Goal: Task Accomplishment & Management: Manage account settings

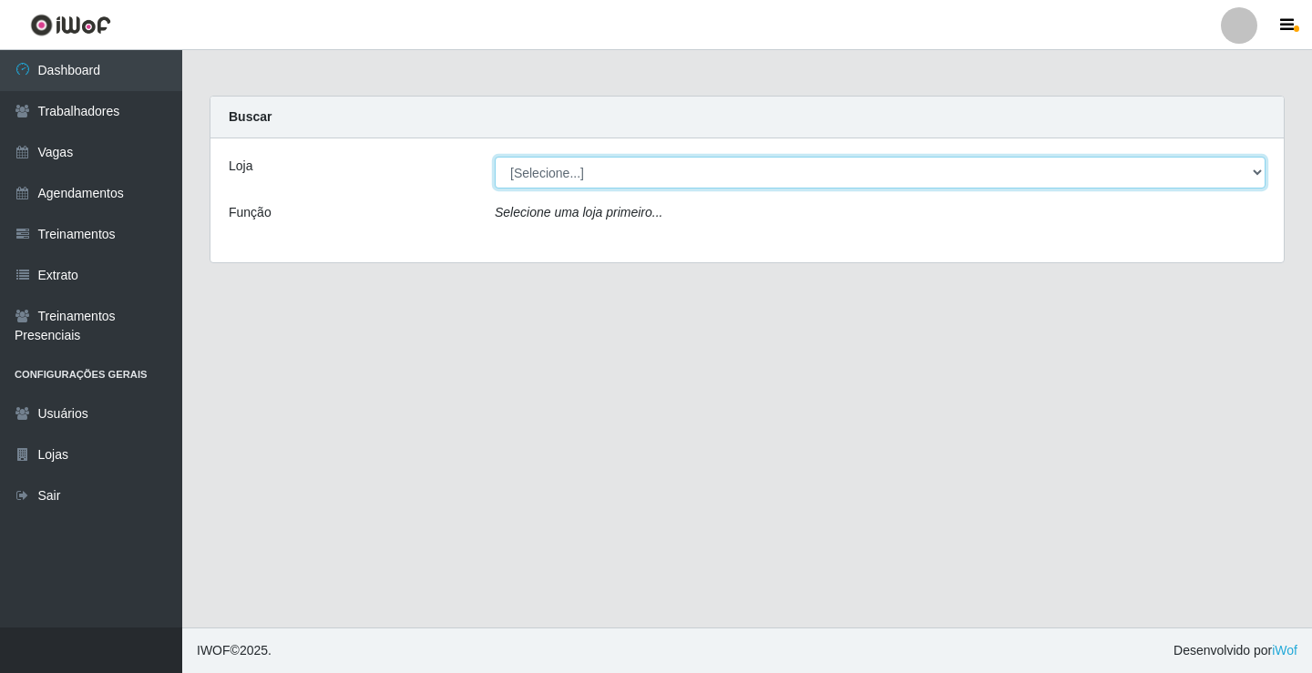
click at [522, 166] on select "[Selecione...] Edilicya Supermercado" at bounding box center [880, 173] width 771 height 32
select select "460"
click at [495, 157] on select "[Selecione...] Edilicya Supermercado" at bounding box center [880, 173] width 771 height 32
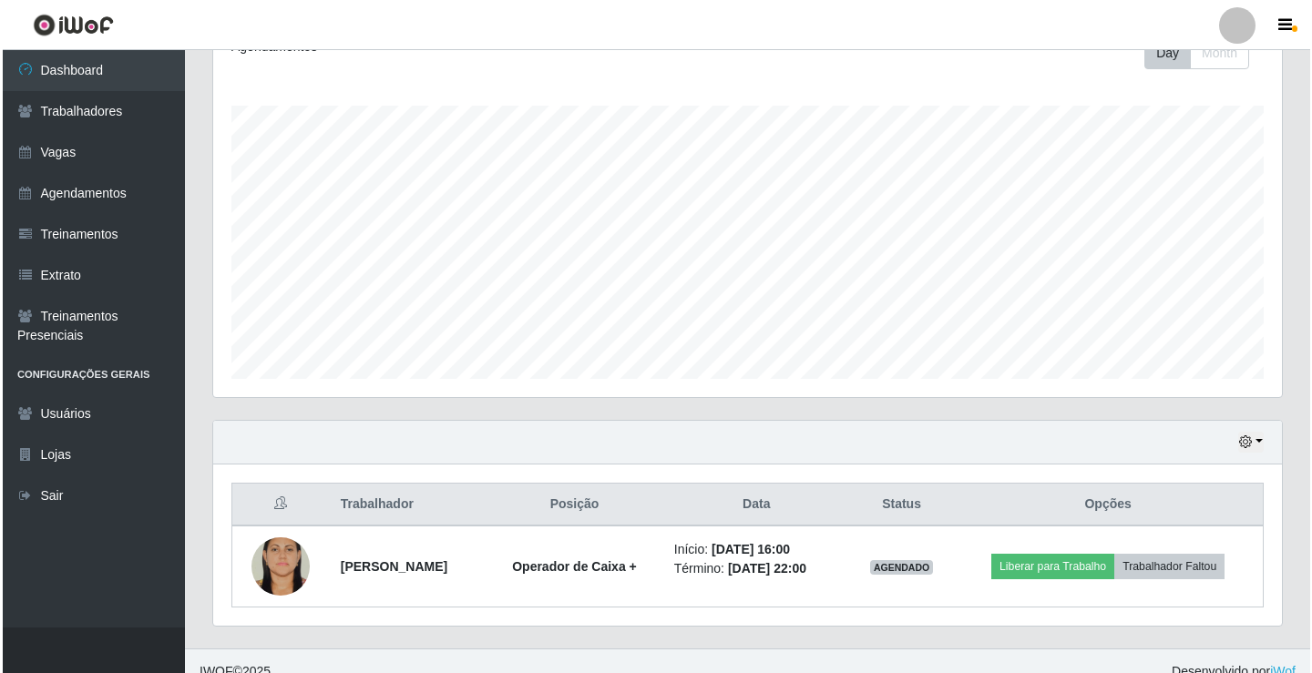
scroll to position [293, 0]
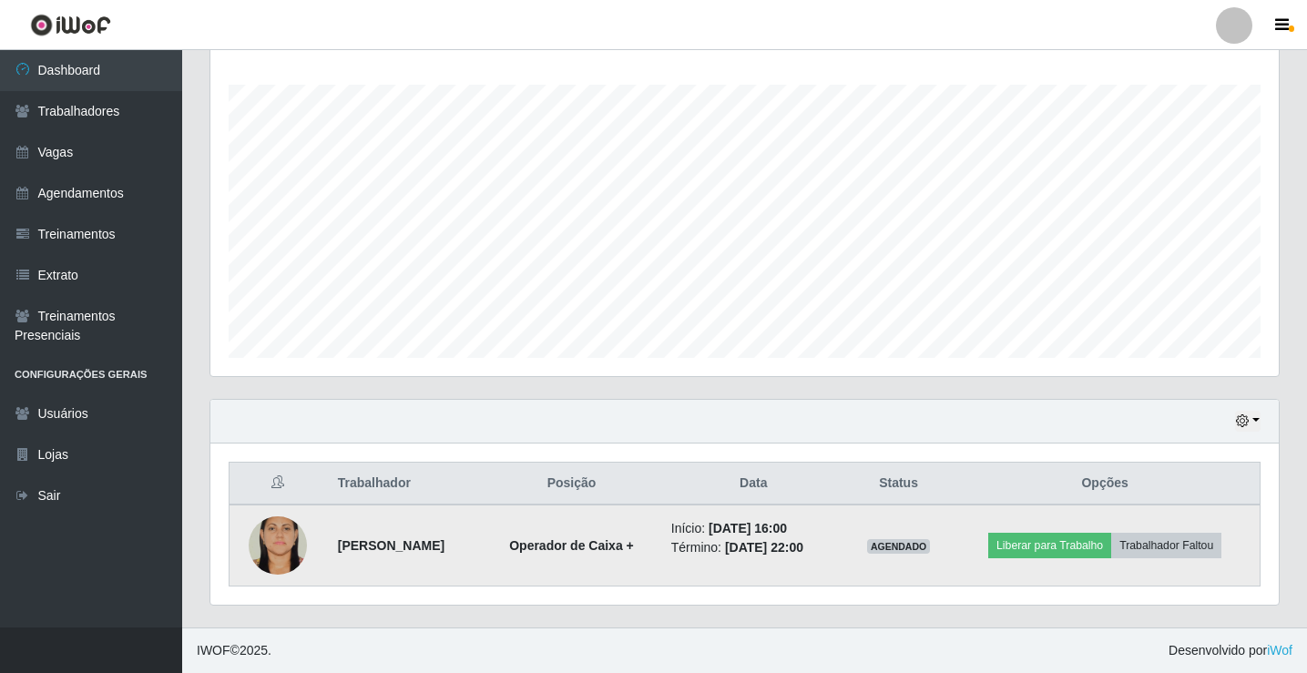
click at [1076, 531] on td "Liberar para Trabalho Trabalhador Faltou" at bounding box center [1105, 546] width 310 height 82
click at [1071, 550] on button "Liberar para Trabalho" at bounding box center [1049, 546] width 123 height 26
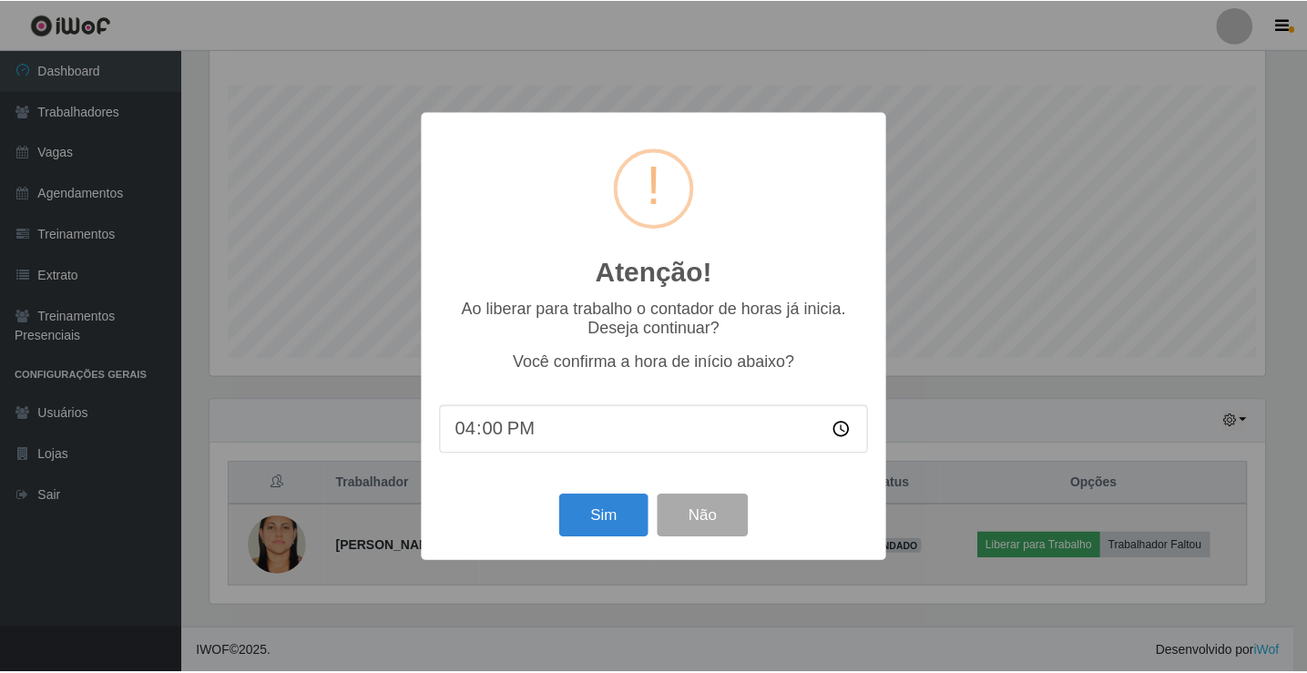
scroll to position [378, 1059]
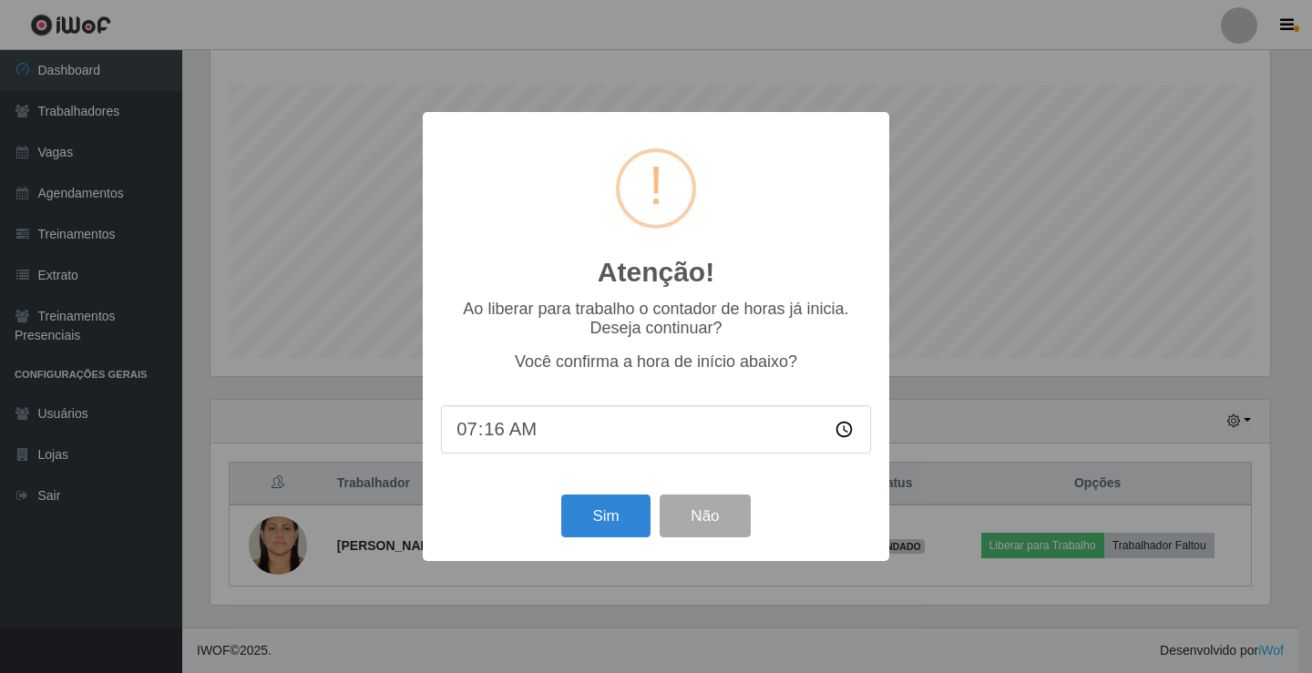
click at [466, 424] on input "07:16" at bounding box center [656, 429] width 430 height 48
type input "16:00"
click at [599, 516] on button "Sim" at bounding box center [605, 516] width 88 height 43
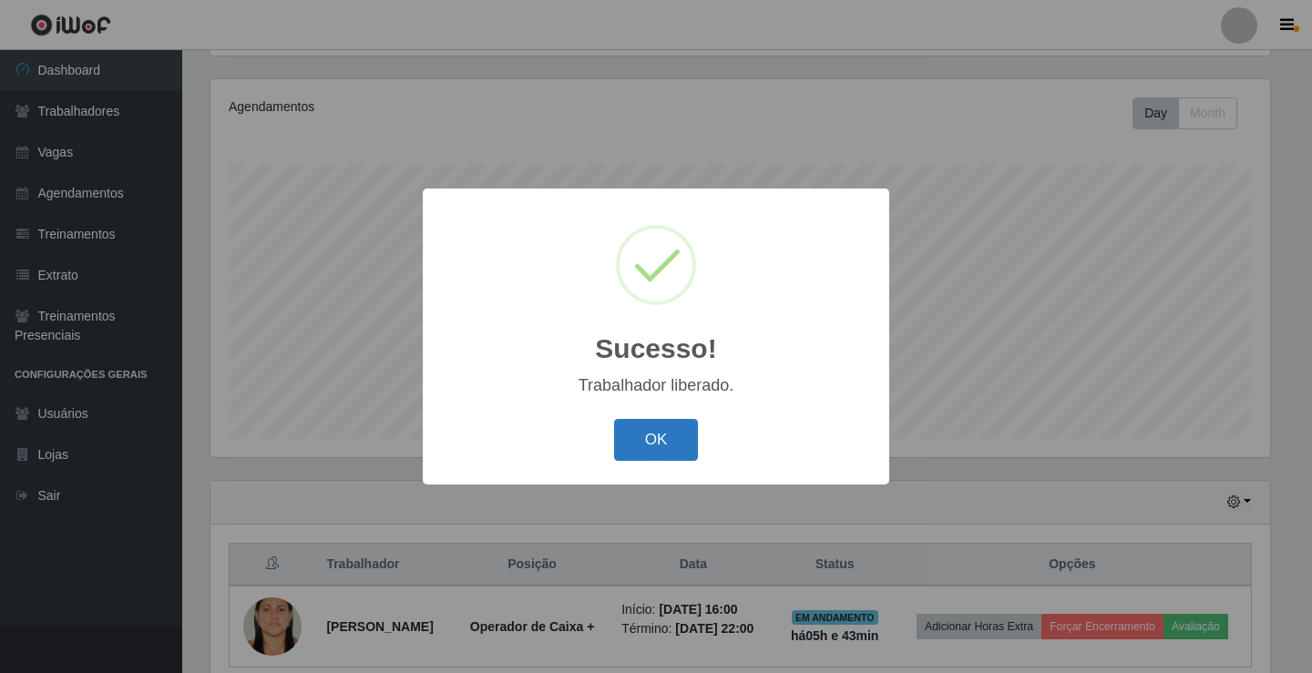
click at [651, 452] on button "OK" at bounding box center [656, 440] width 85 height 43
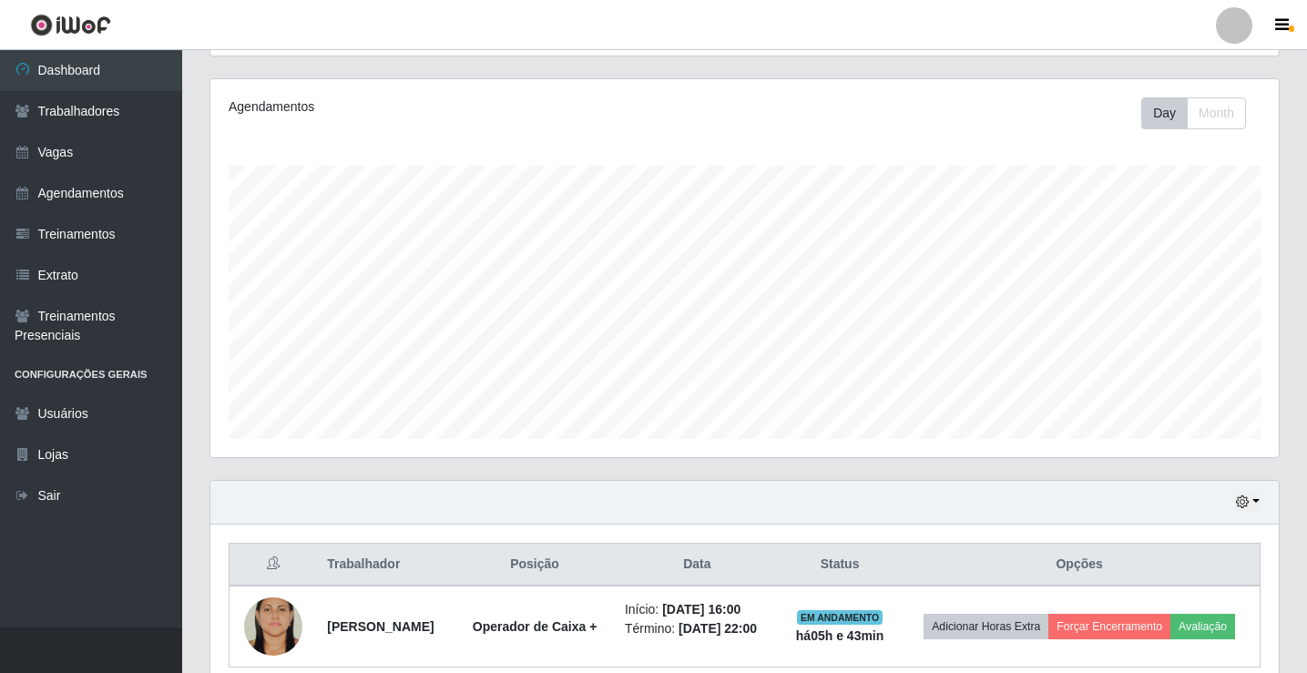
scroll to position [378, 1068]
click at [467, 672] on html "Perfil Alterar Senha Sair Dashboard Trabalhadores Vagas Agendamentos Treinament…" at bounding box center [653, 271] width 1307 height 966
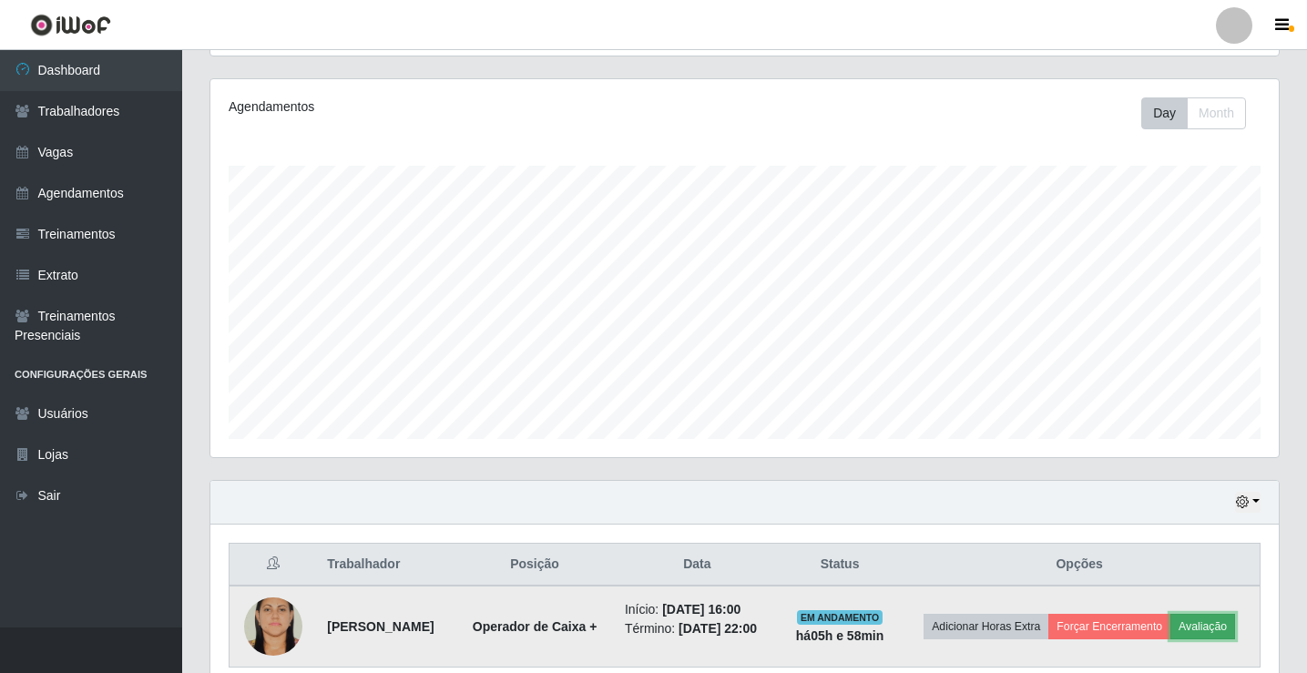
click at [1197, 627] on button "Avaliação" at bounding box center [1202, 627] width 65 height 26
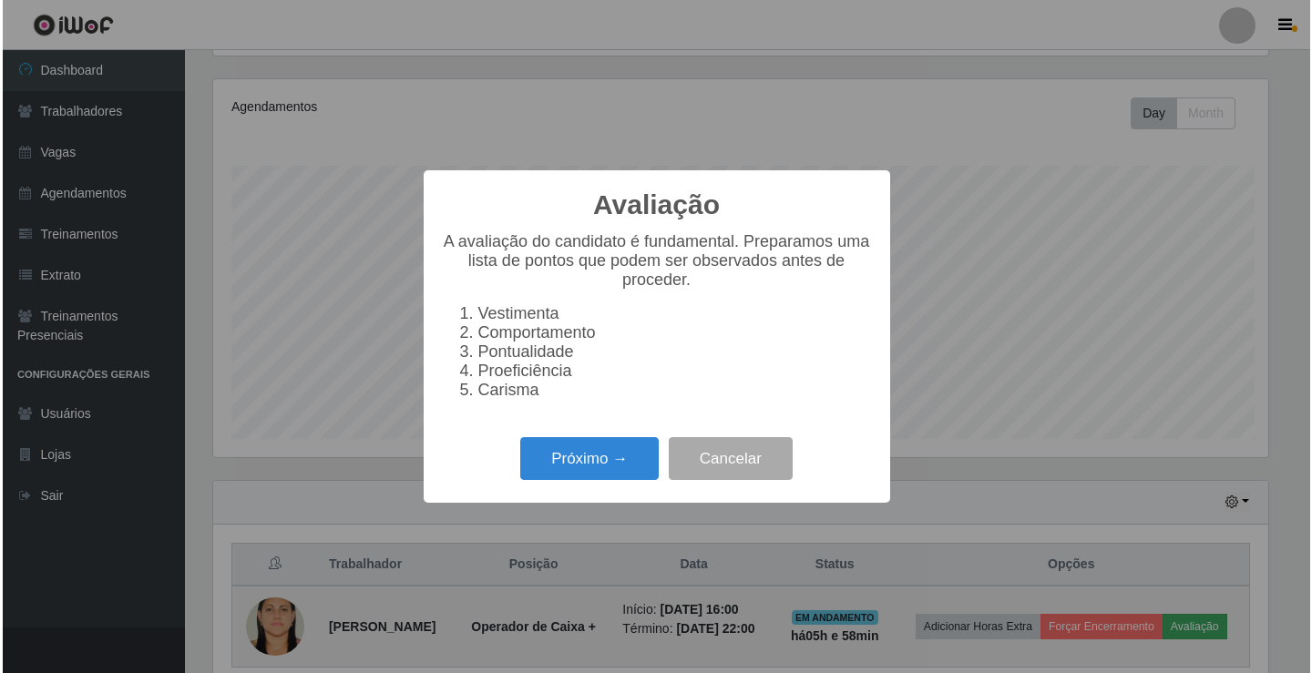
scroll to position [378, 1059]
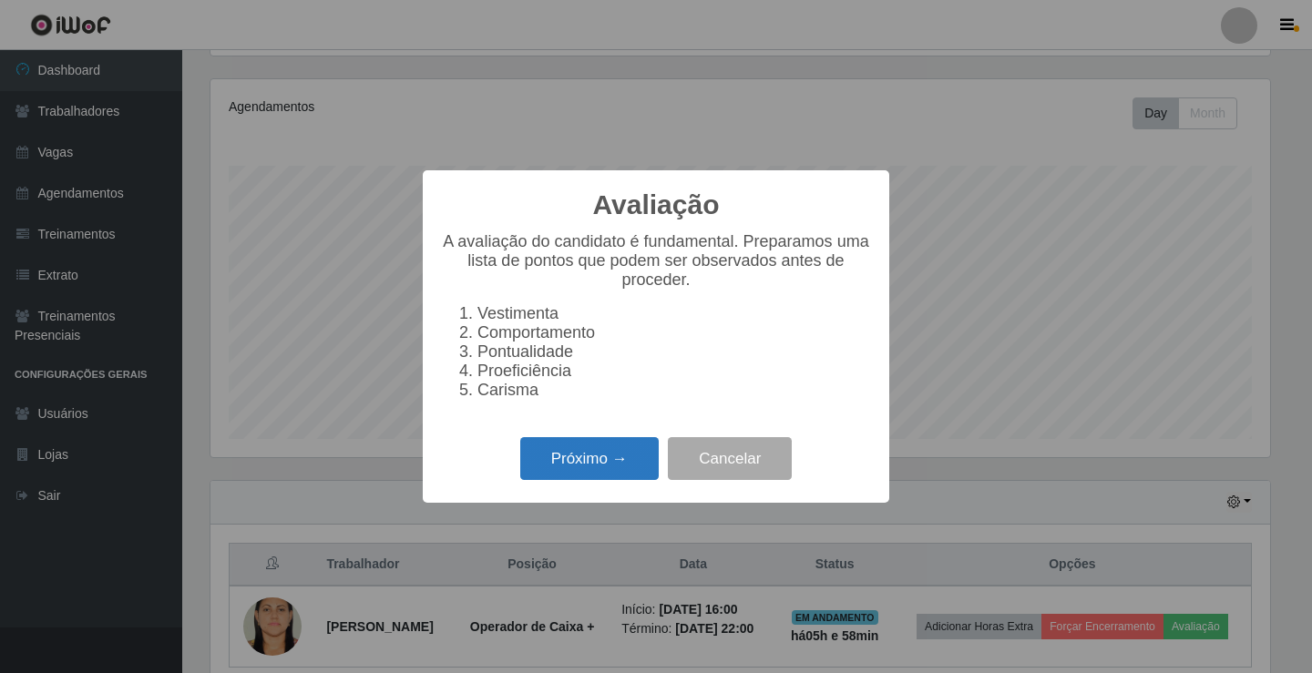
click at [638, 460] on button "Próximo →" at bounding box center [589, 458] width 138 height 43
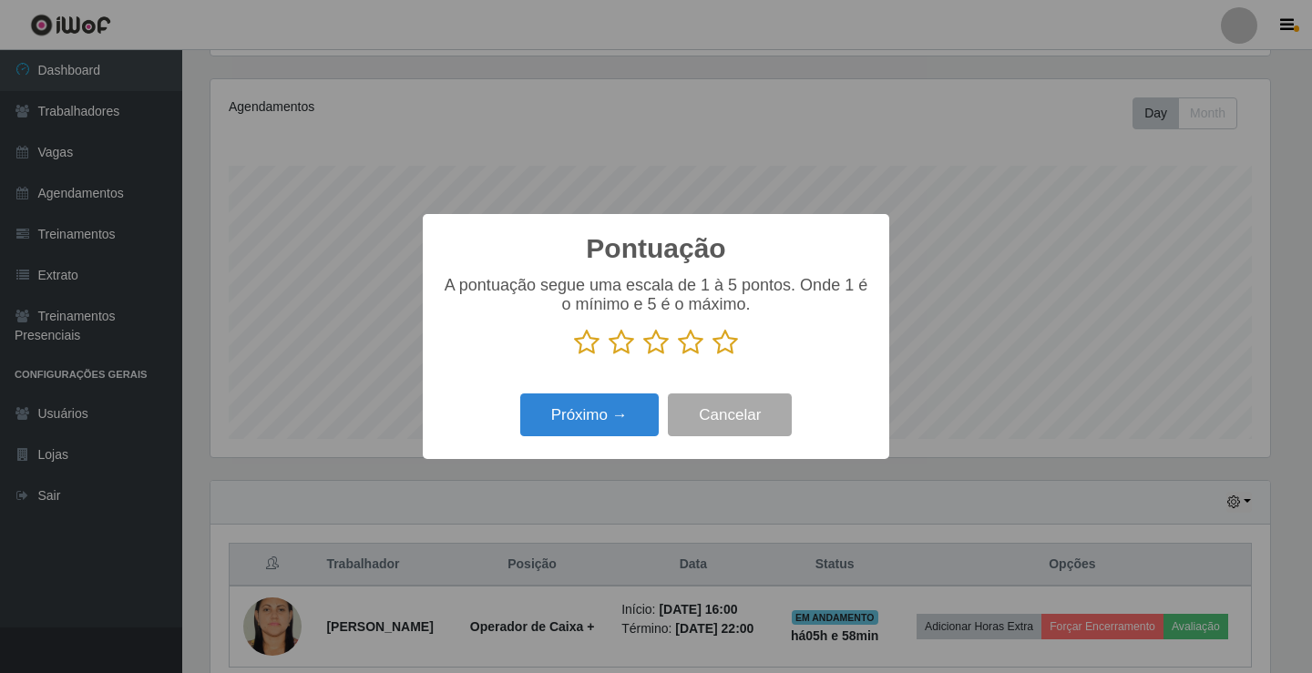
scroll to position [910467, 909786]
click at [736, 347] on icon at bounding box center [725, 342] width 26 height 27
click at [712, 356] on input "radio" at bounding box center [712, 356] width 0 height 0
click at [609, 425] on button "Próximo →" at bounding box center [589, 414] width 138 height 43
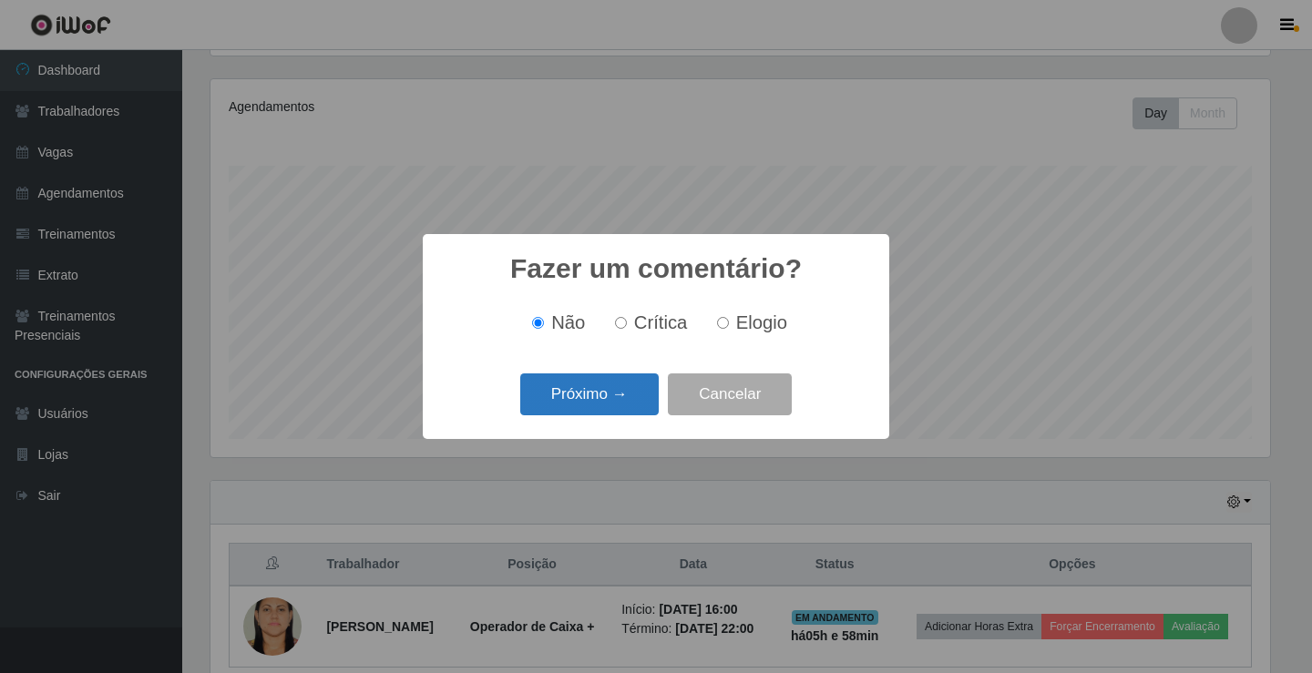
click at [626, 406] on button "Próximo →" at bounding box center [589, 394] width 138 height 43
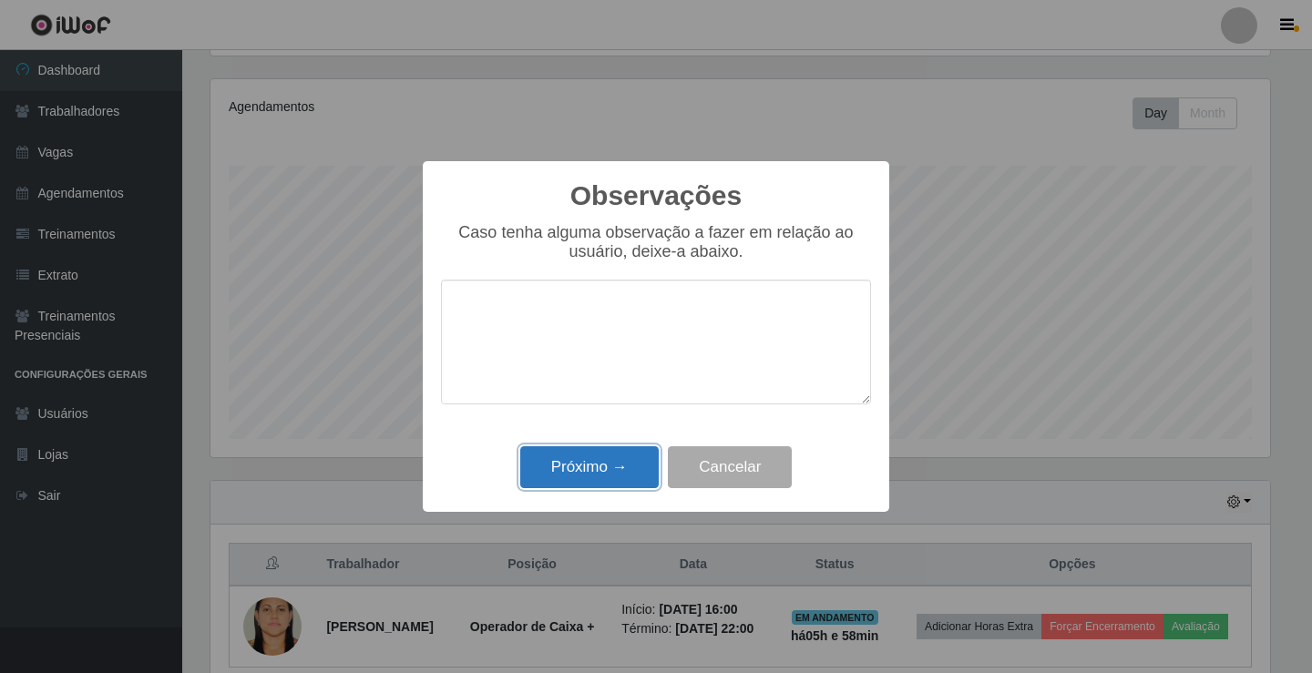
click at [588, 459] on button "Próximo →" at bounding box center [589, 467] width 138 height 43
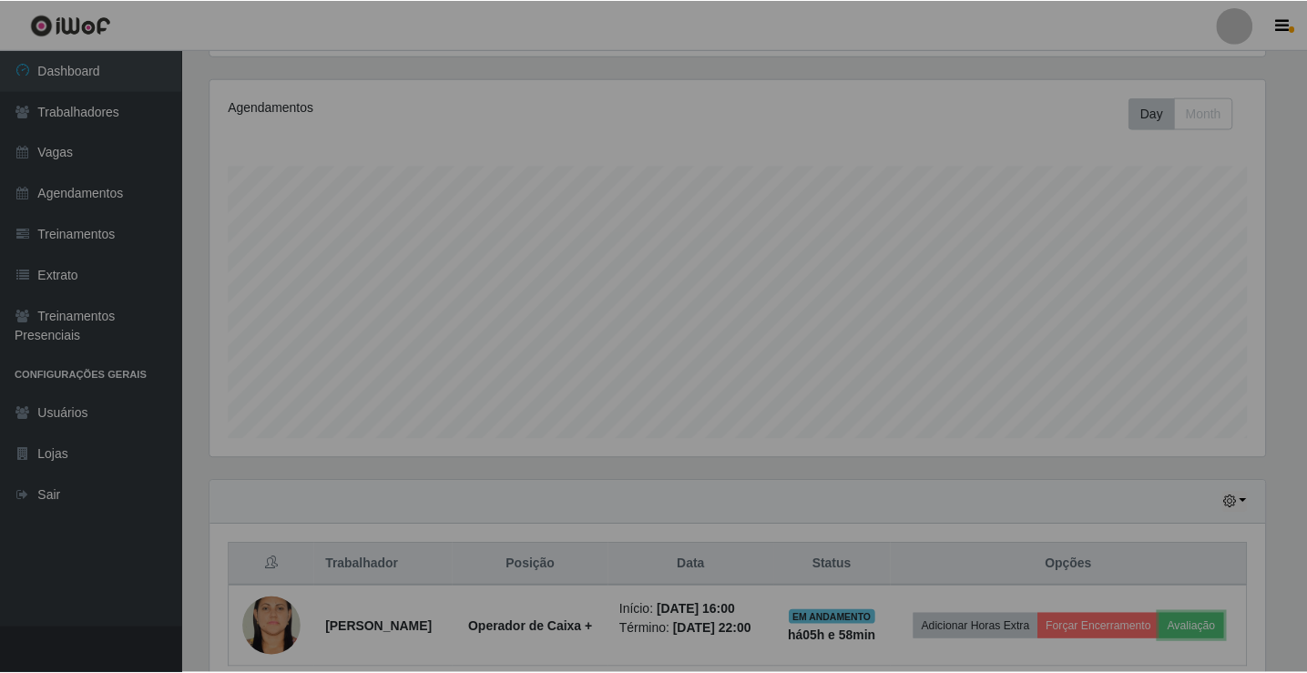
scroll to position [378, 1068]
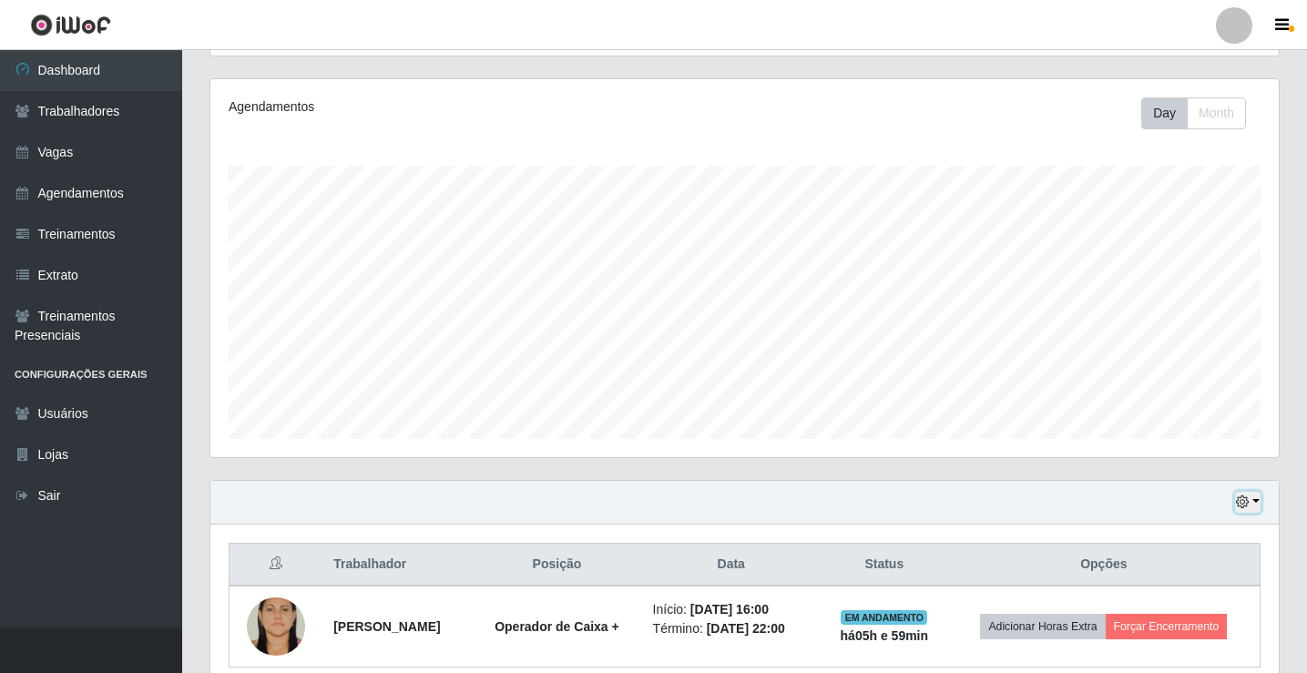
click at [1259, 499] on button "button" at bounding box center [1248, 502] width 26 height 21
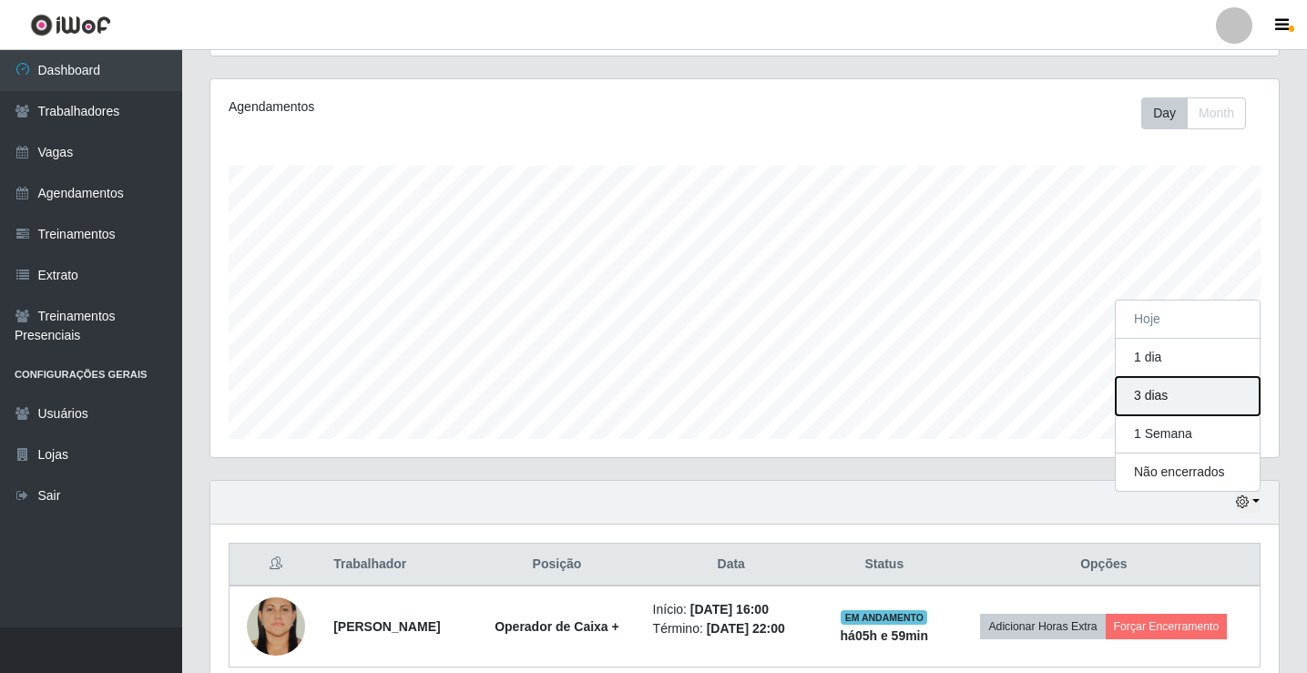
click at [1186, 383] on button "3 dias" at bounding box center [1188, 396] width 144 height 38
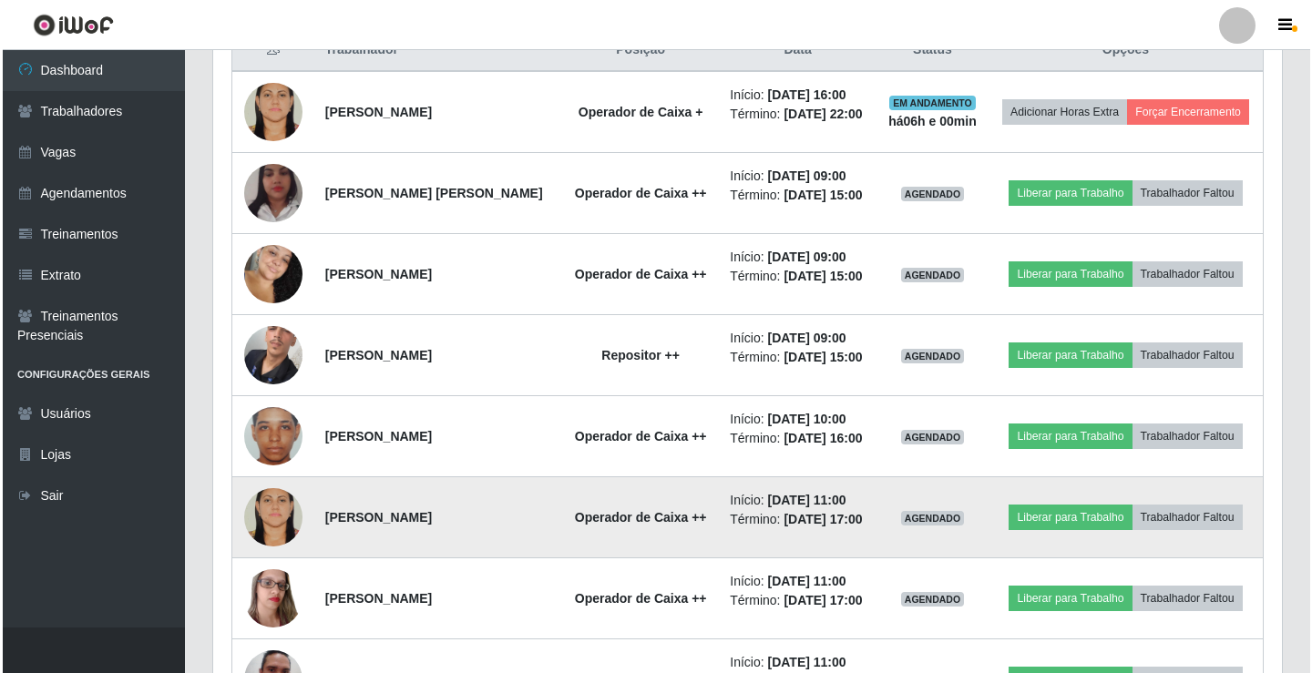
scroll to position [759, 0]
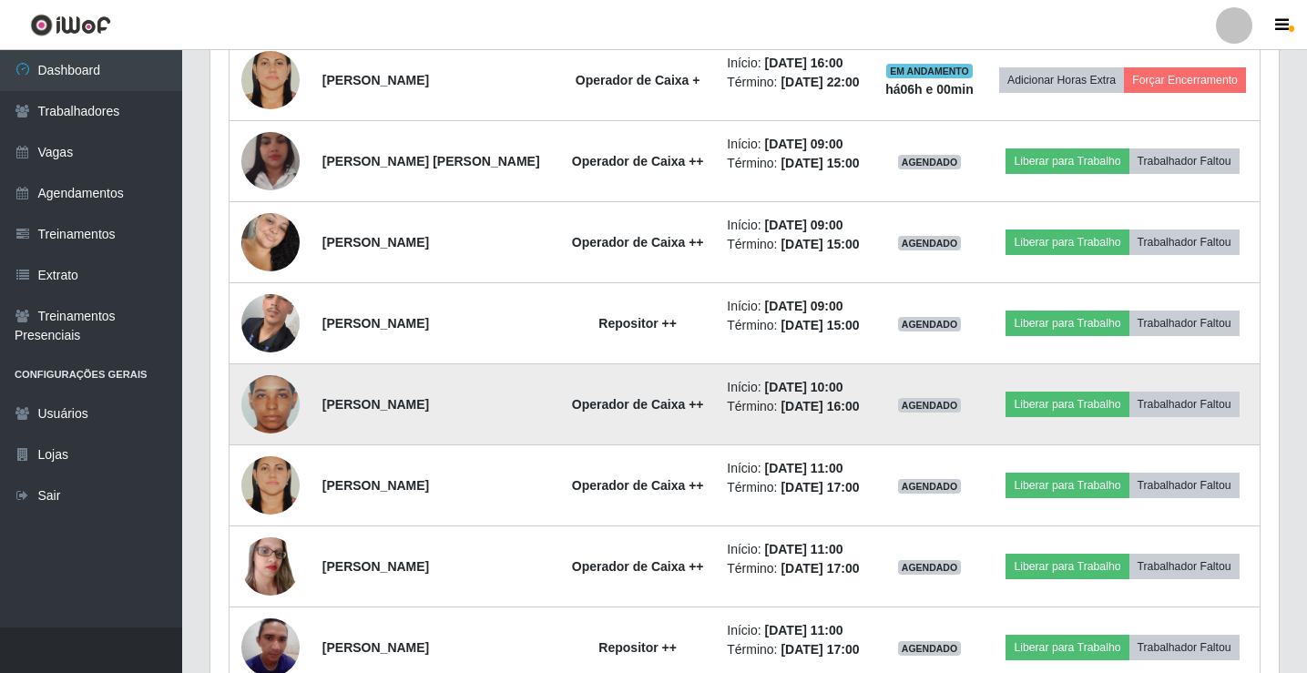
click at [280, 456] on img at bounding box center [270, 404] width 58 height 104
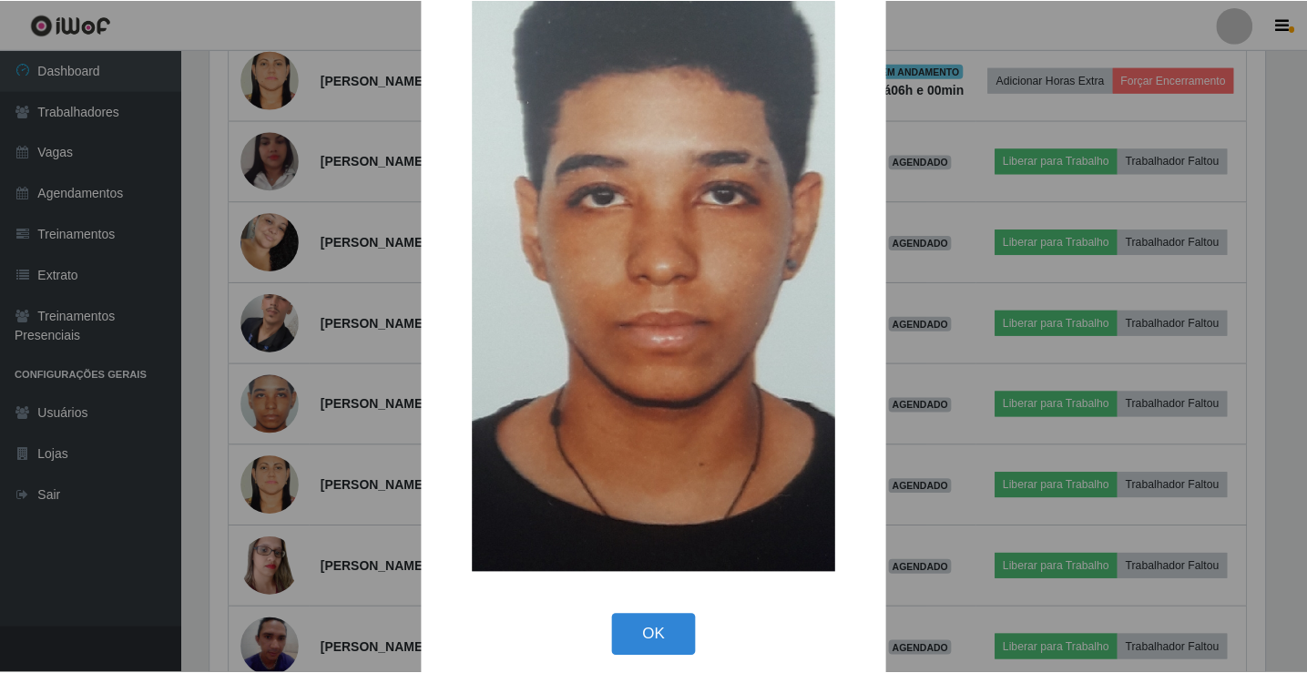
scroll to position [134, 0]
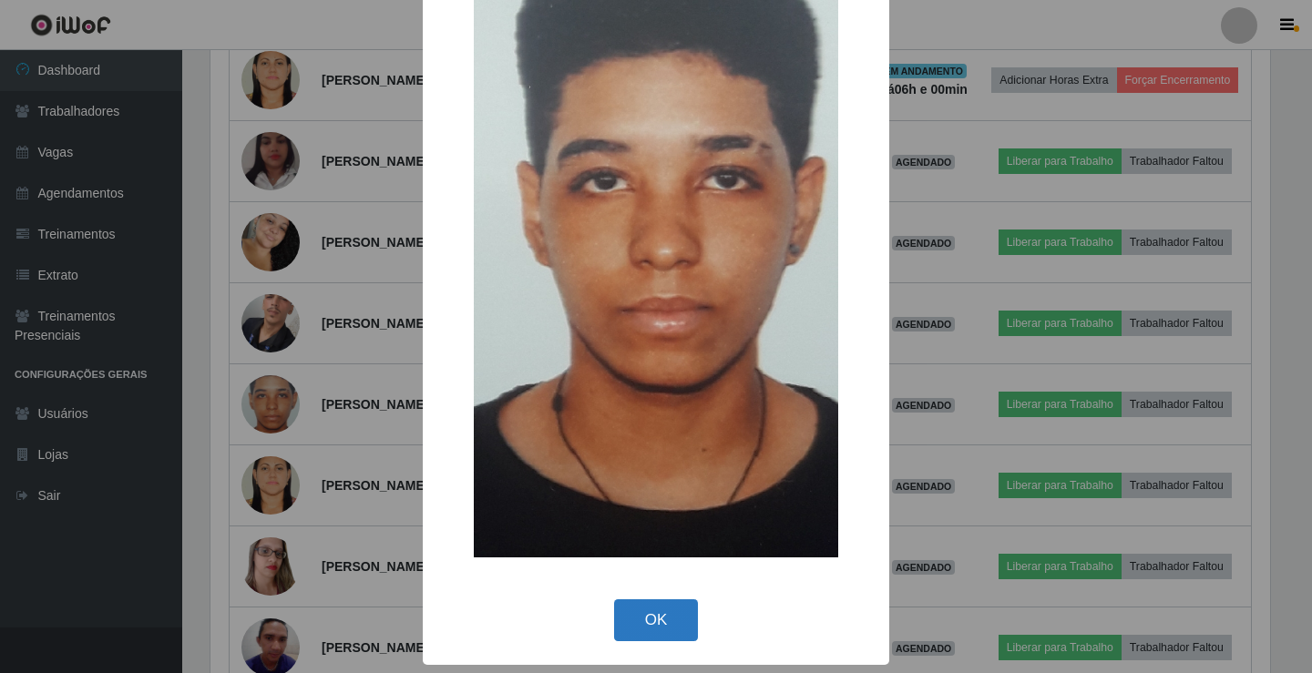
click at [635, 616] on button "OK" at bounding box center [656, 620] width 85 height 43
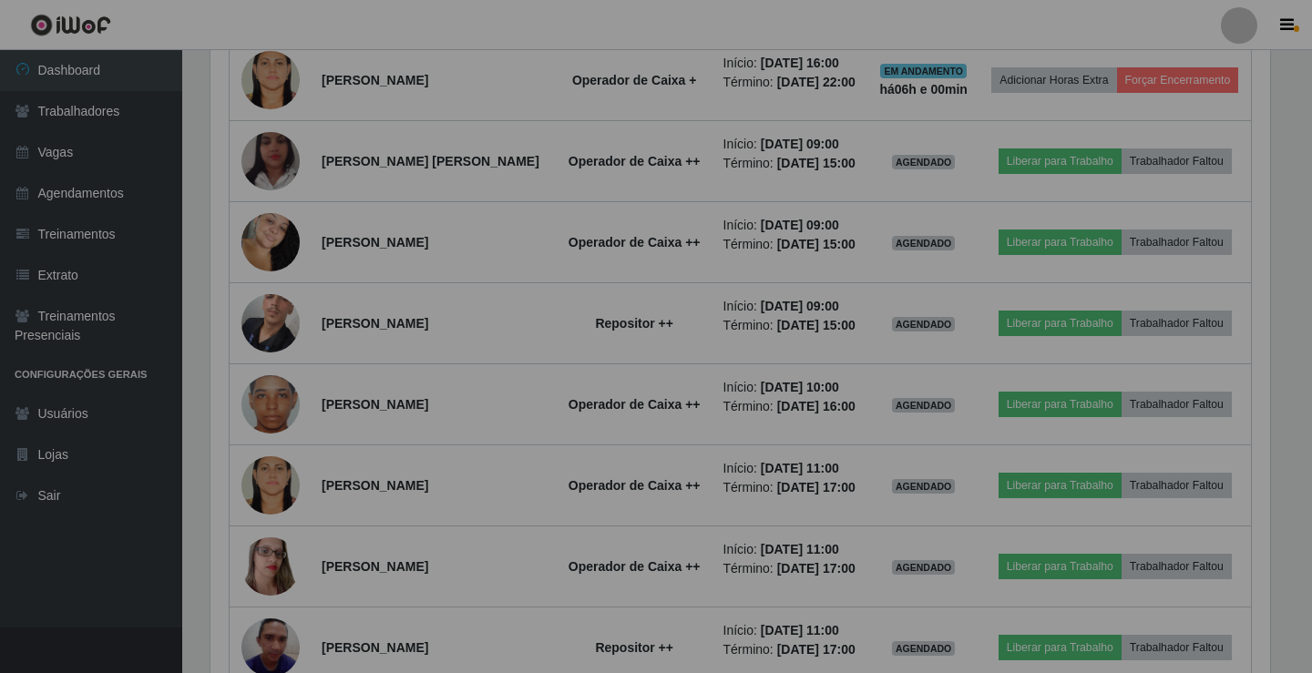
scroll to position [378, 1068]
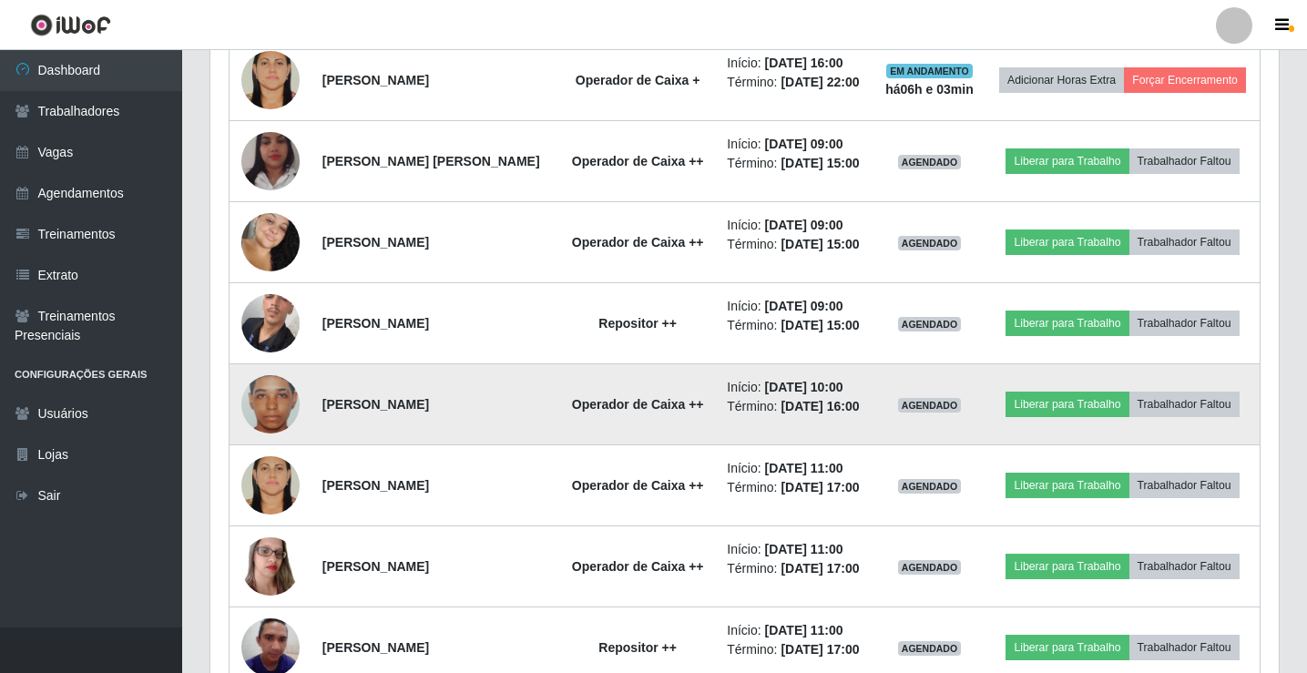
click at [271, 456] on img at bounding box center [270, 404] width 58 height 104
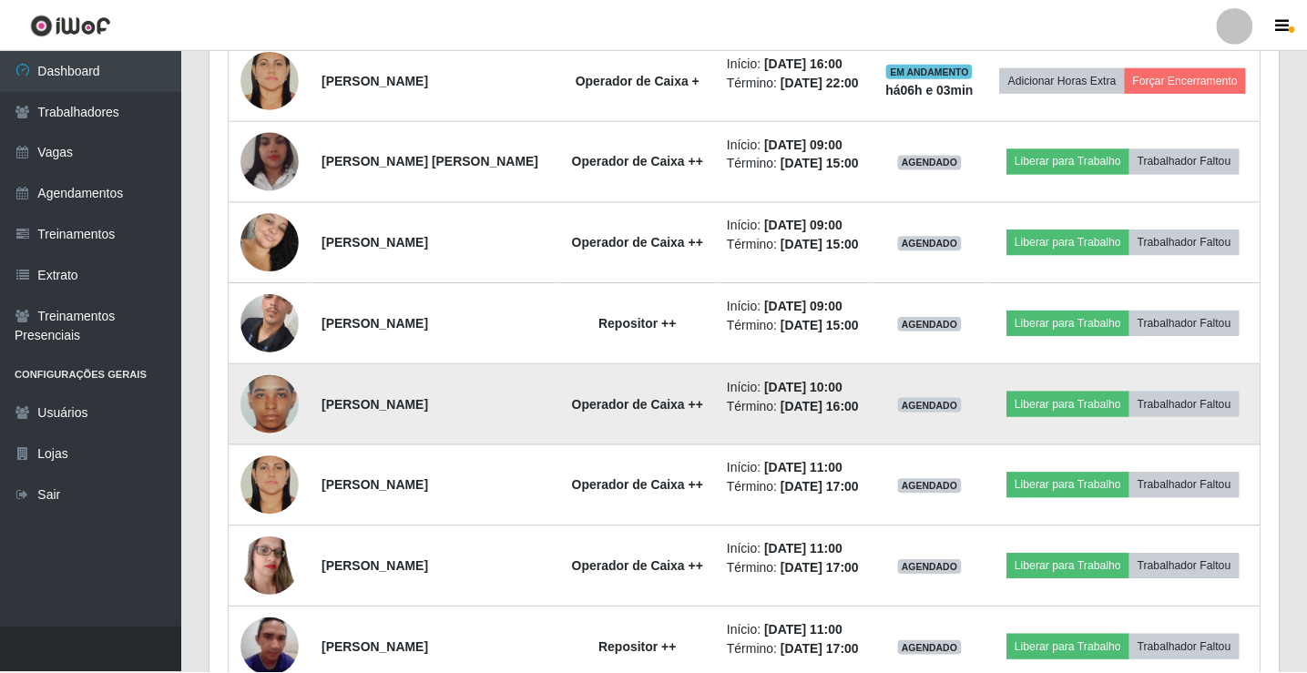
scroll to position [378, 1059]
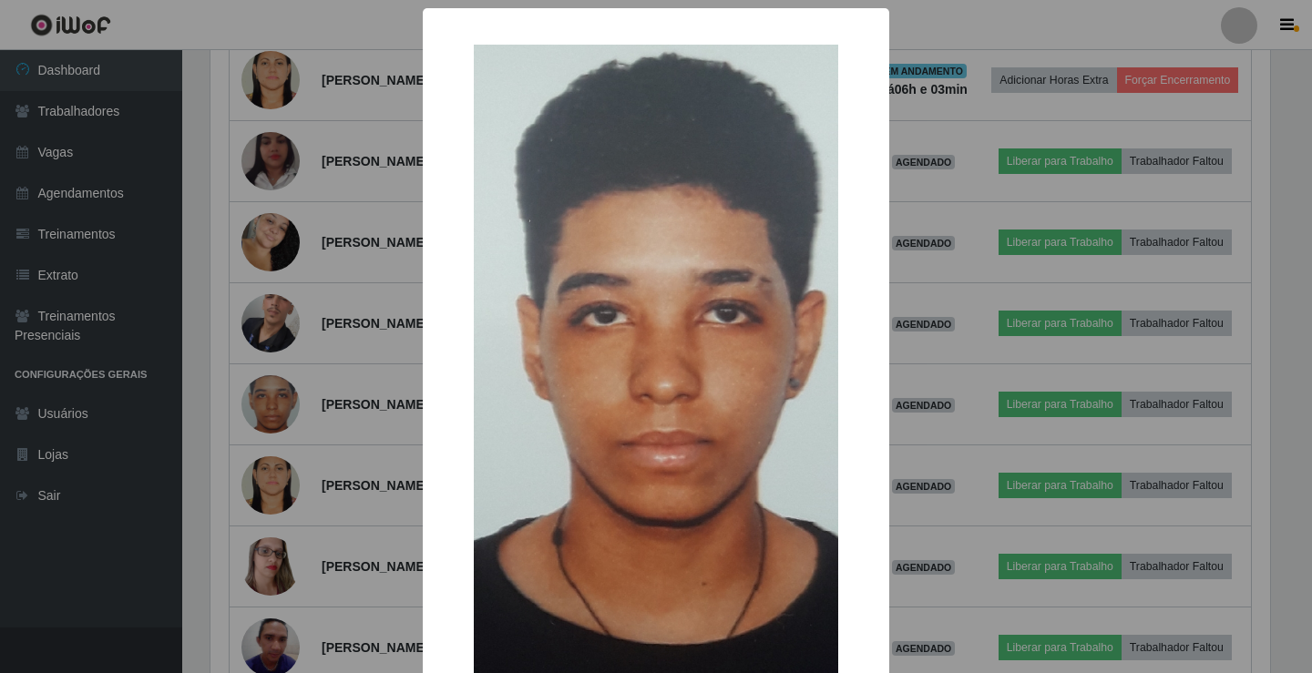
click at [941, 439] on div "× OK Cancel" at bounding box center [656, 336] width 1312 height 673
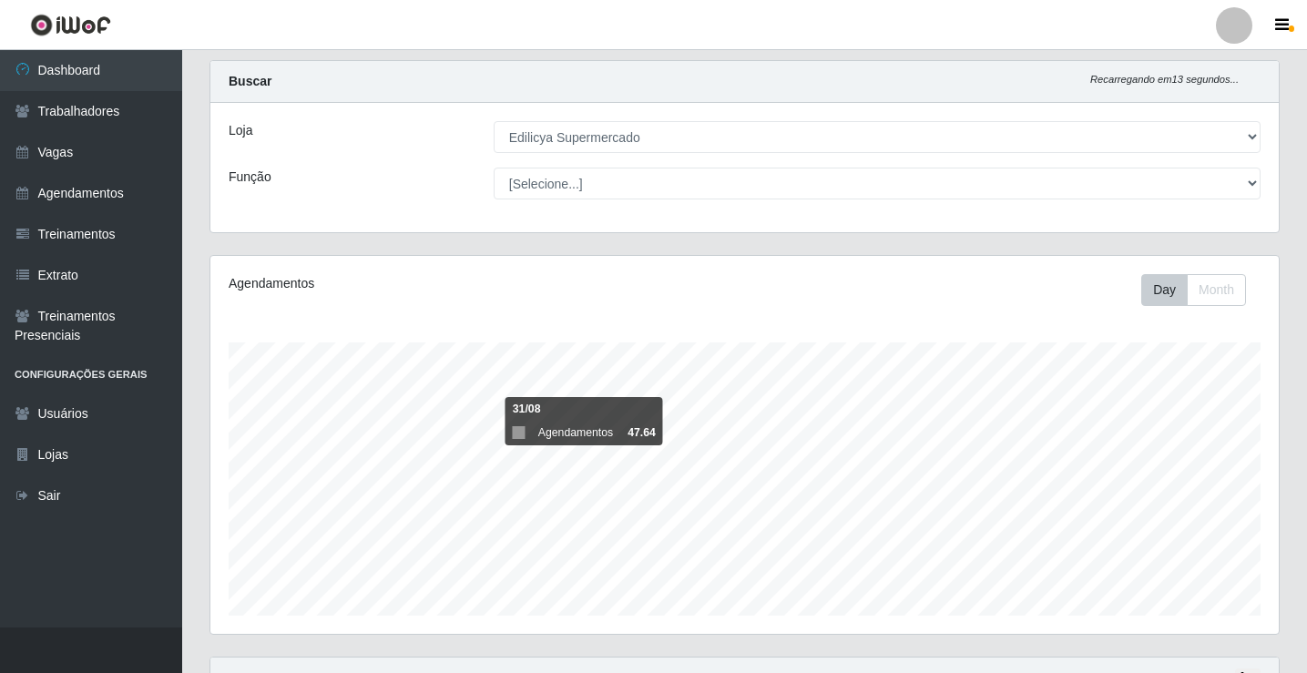
scroll to position [0, 0]
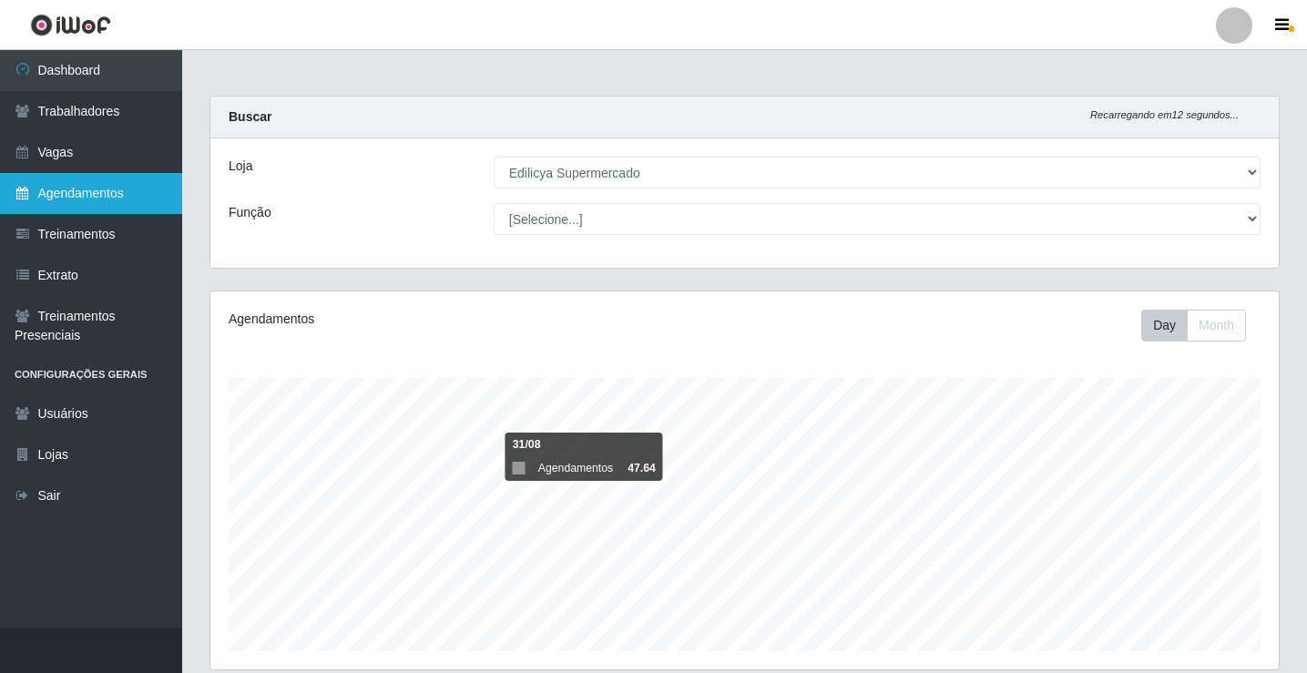
click at [54, 200] on link "Agendamentos" at bounding box center [91, 193] width 182 height 41
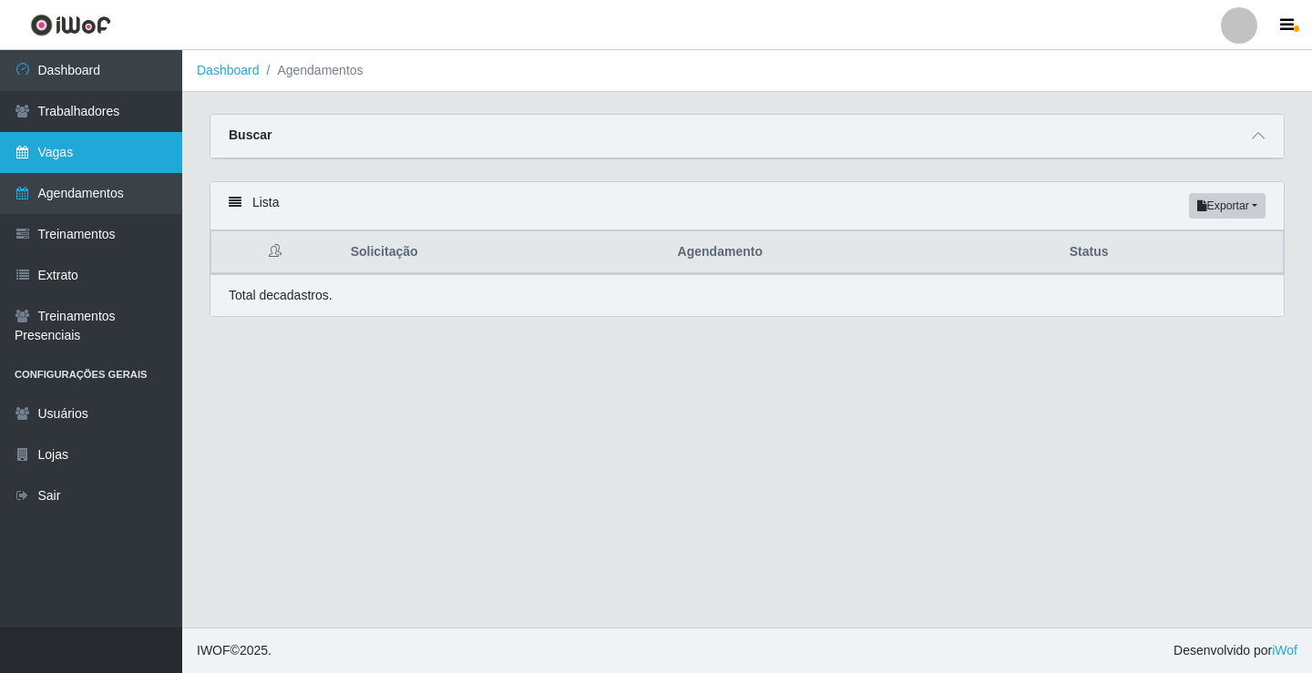
click at [88, 146] on link "Vagas" at bounding box center [91, 152] width 182 height 41
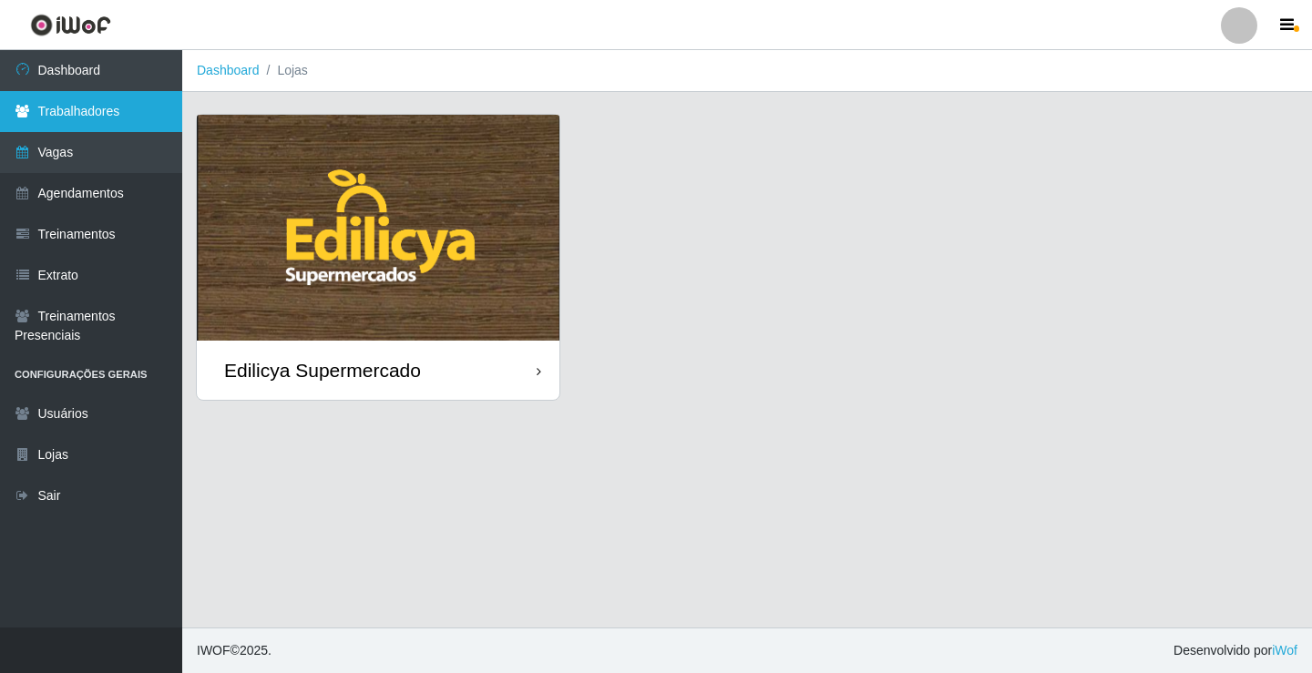
click at [104, 111] on link "Trabalhadores" at bounding box center [91, 111] width 182 height 41
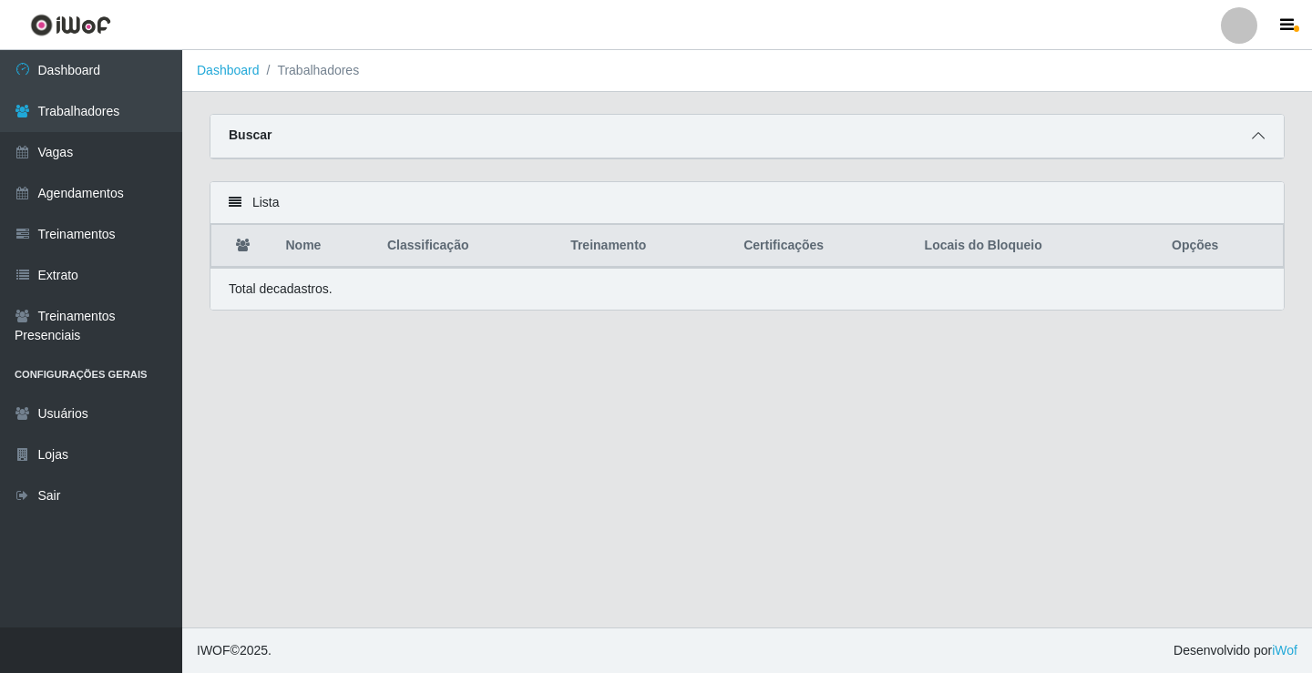
click at [1264, 147] on div "Buscar" at bounding box center [746, 137] width 1073 height 44
click at [1255, 138] on icon at bounding box center [1258, 135] width 13 height 13
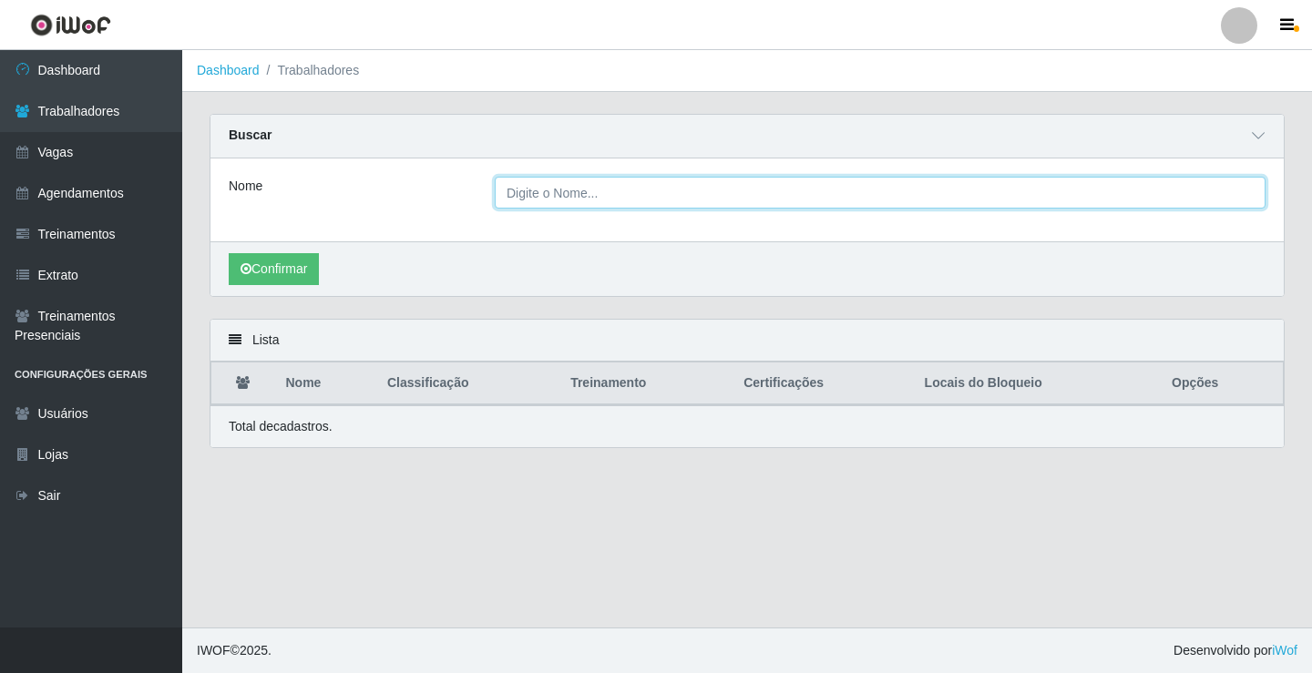
click at [691, 202] on input "Nome" at bounding box center [880, 193] width 771 height 32
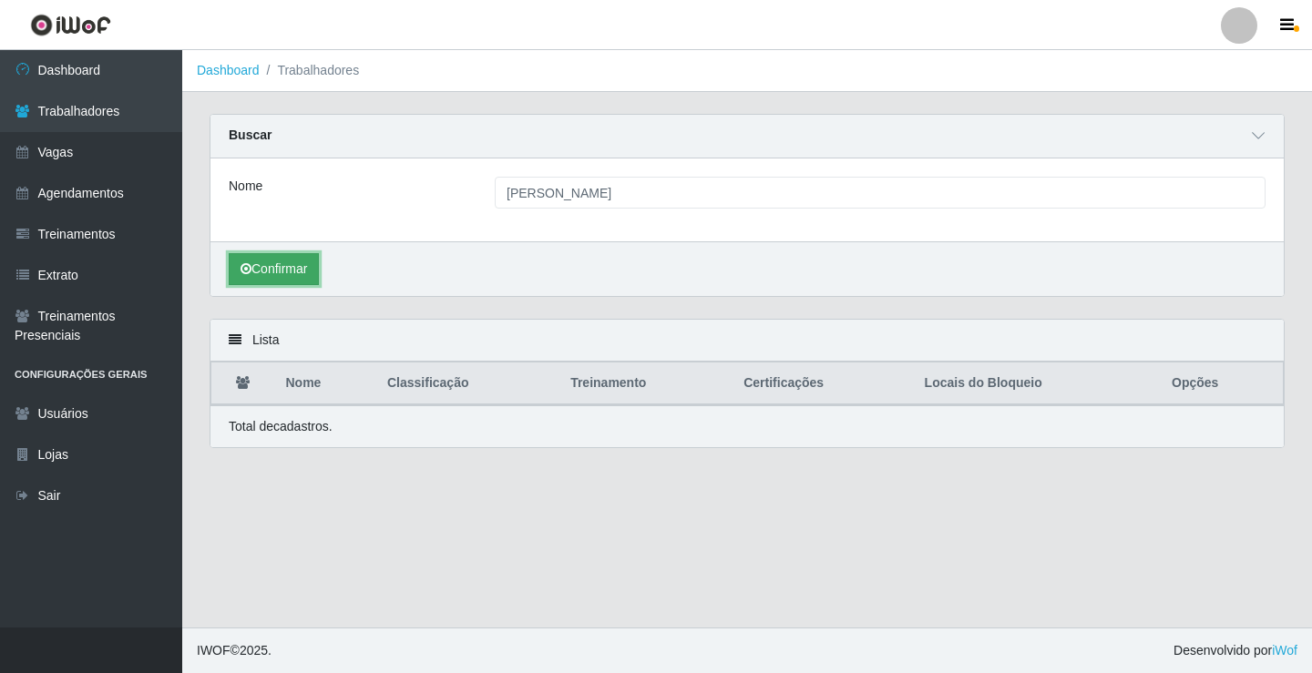
click at [291, 268] on button "Confirmar" at bounding box center [274, 269] width 90 height 32
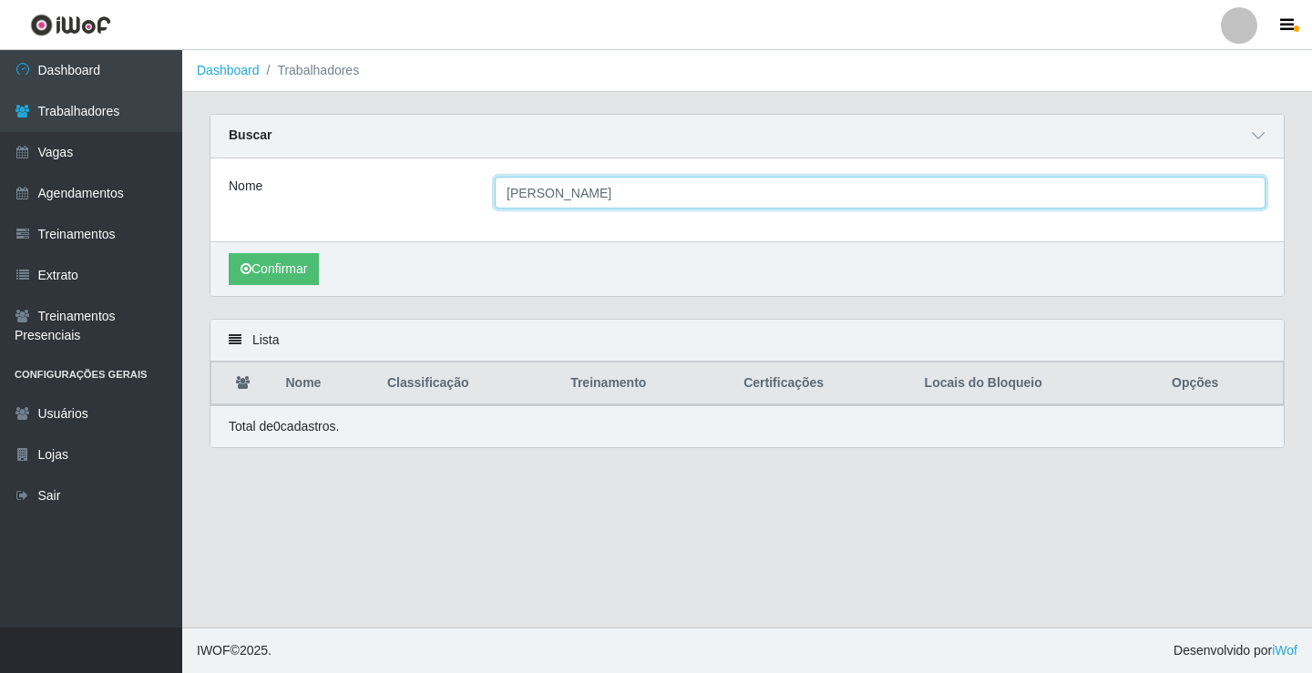
click at [645, 192] on input "GABRIELA BATISTA" at bounding box center [880, 193] width 771 height 32
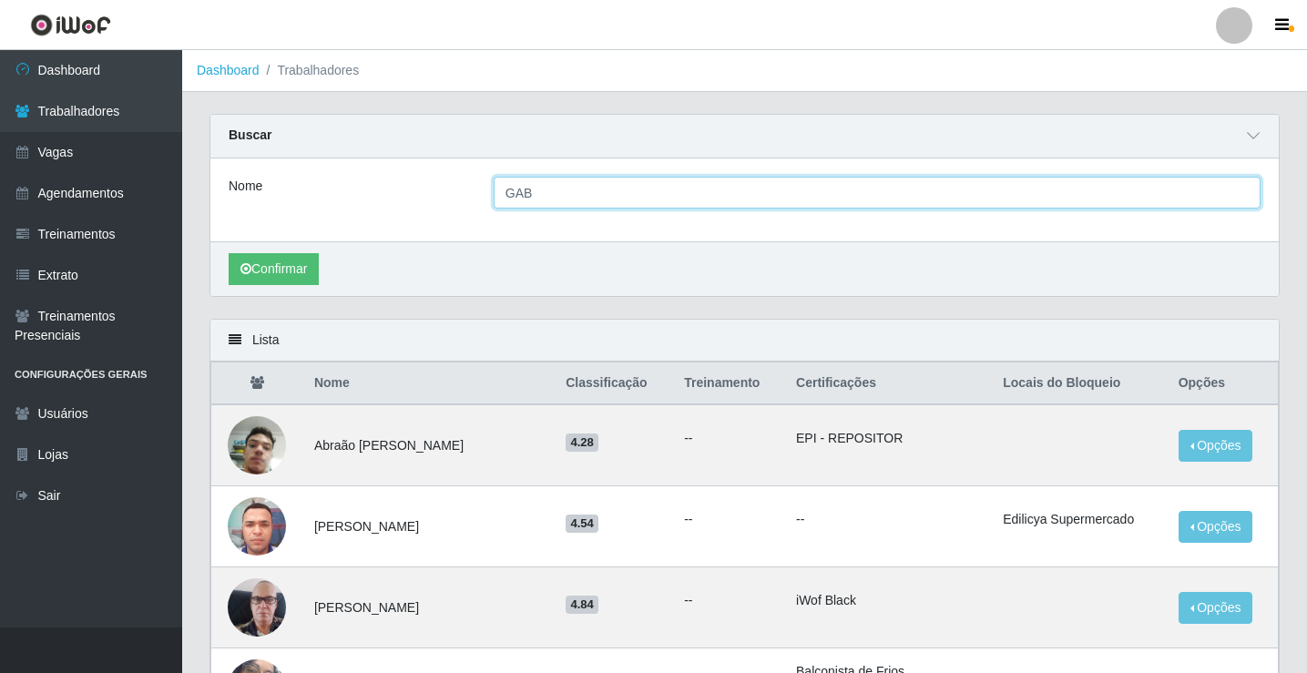
type input "GABRIELA BATISTA"
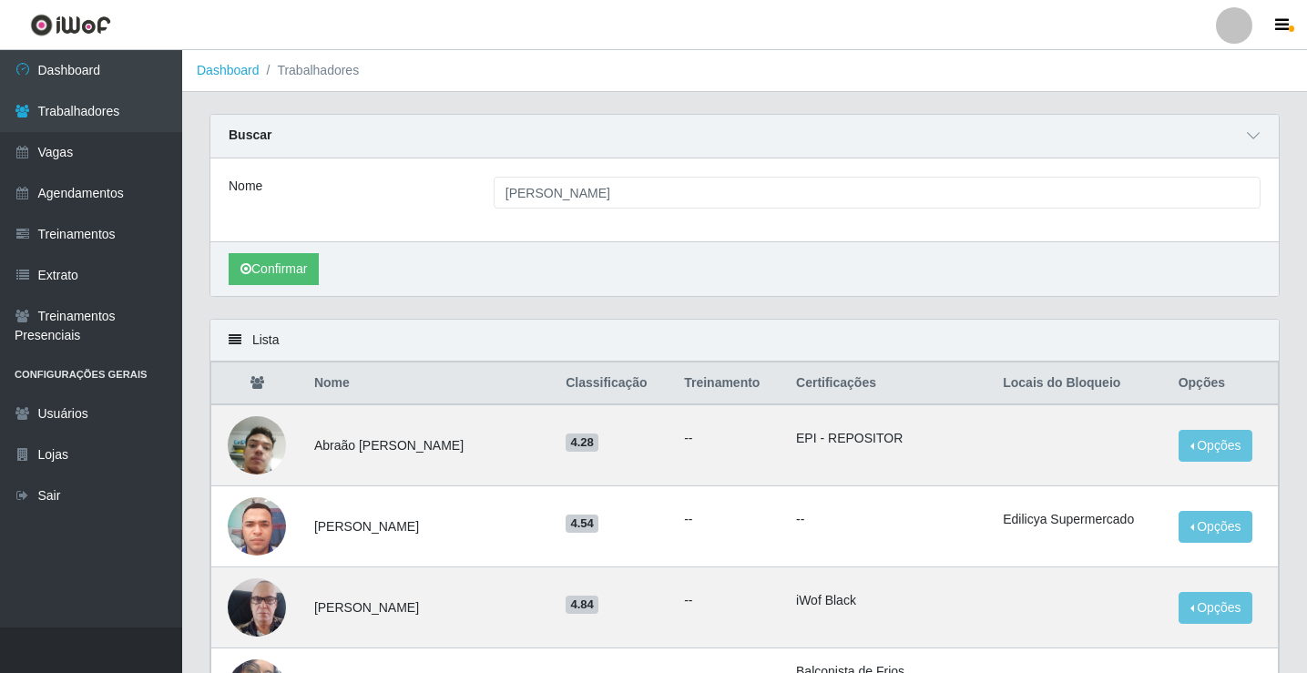
click at [285, 293] on div "Confirmar" at bounding box center [744, 268] width 1068 height 55
click at [281, 276] on button "Confirmar" at bounding box center [274, 269] width 90 height 32
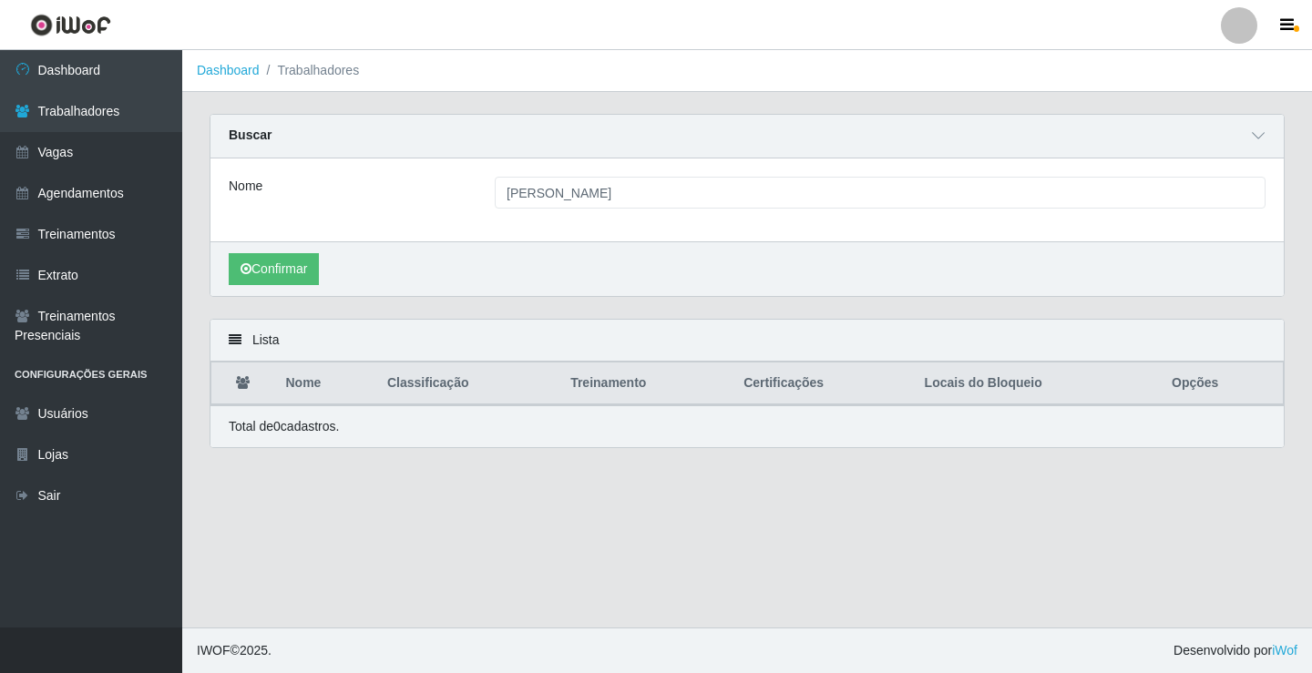
click at [353, 72] on li "Trabalhadores" at bounding box center [310, 70] width 100 height 19
click at [217, 79] on li "Dashboard" at bounding box center [228, 70] width 63 height 19
click at [220, 68] on link "Dashboard" at bounding box center [228, 70] width 63 height 15
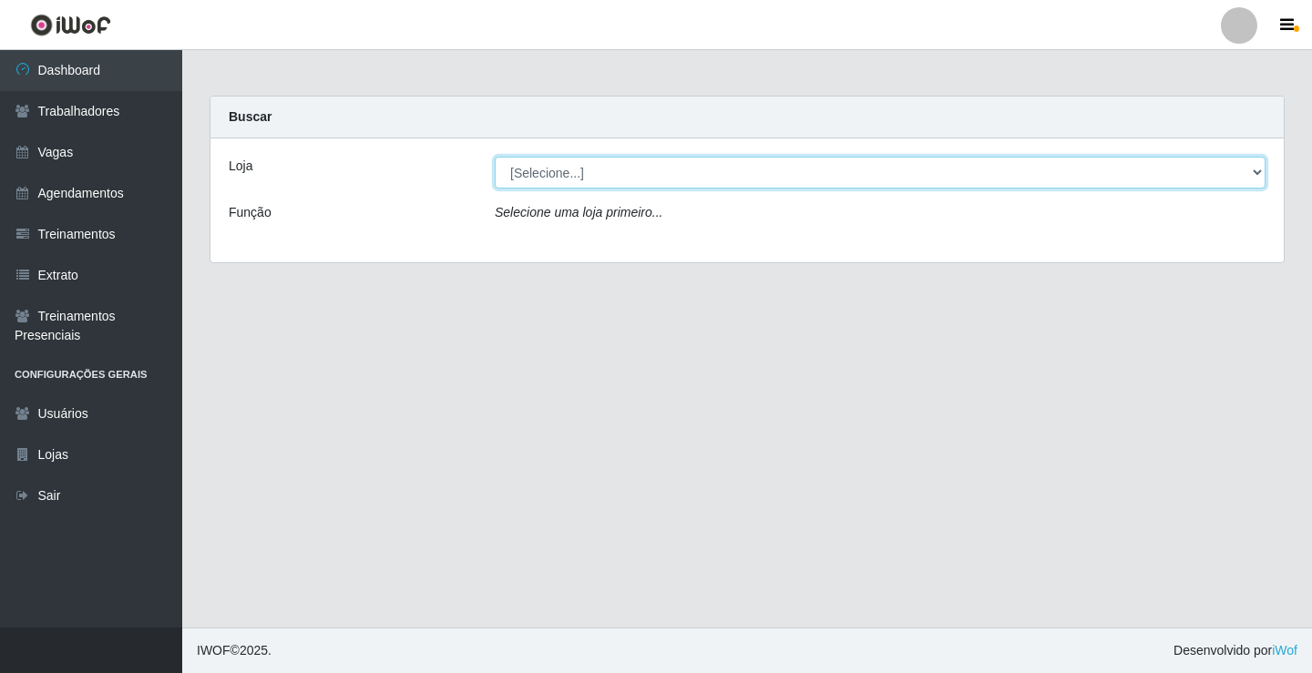
click at [624, 179] on select "[Selecione...] Edilicya Supermercado" at bounding box center [880, 173] width 771 height 32
select select "460"
click at [495, 157] on select "[Selecione...] Edilicya Supermercado" at bounding box center [880, 173] width 771 height 32
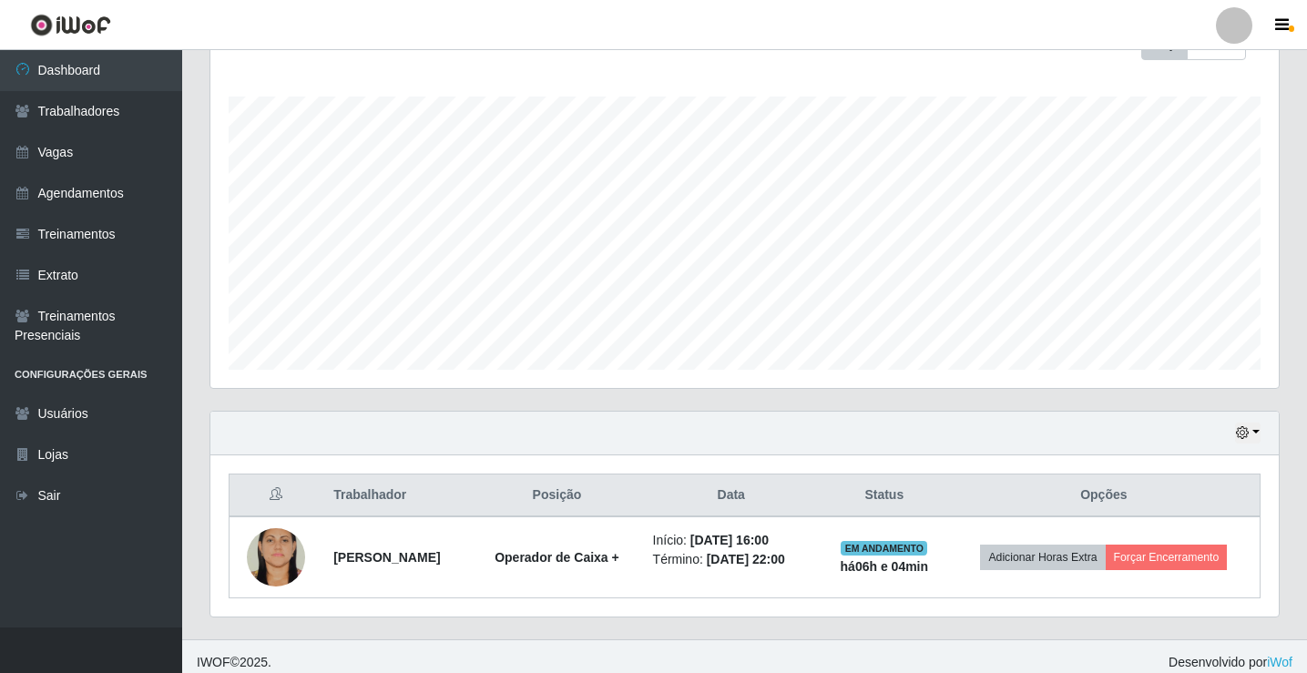
scroll to position [293, 0]
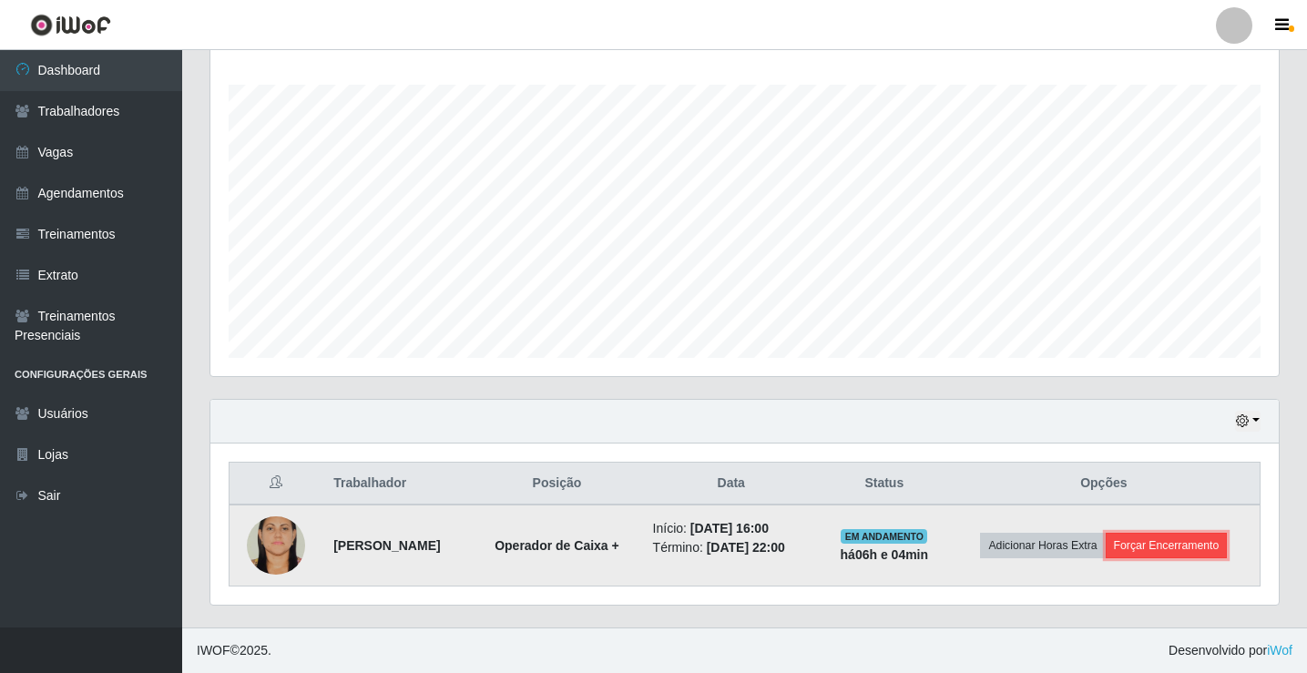
click at [1155, 544] on button "Forçar Encerramento" at bounding box center [1167, 546] width 122 height 26
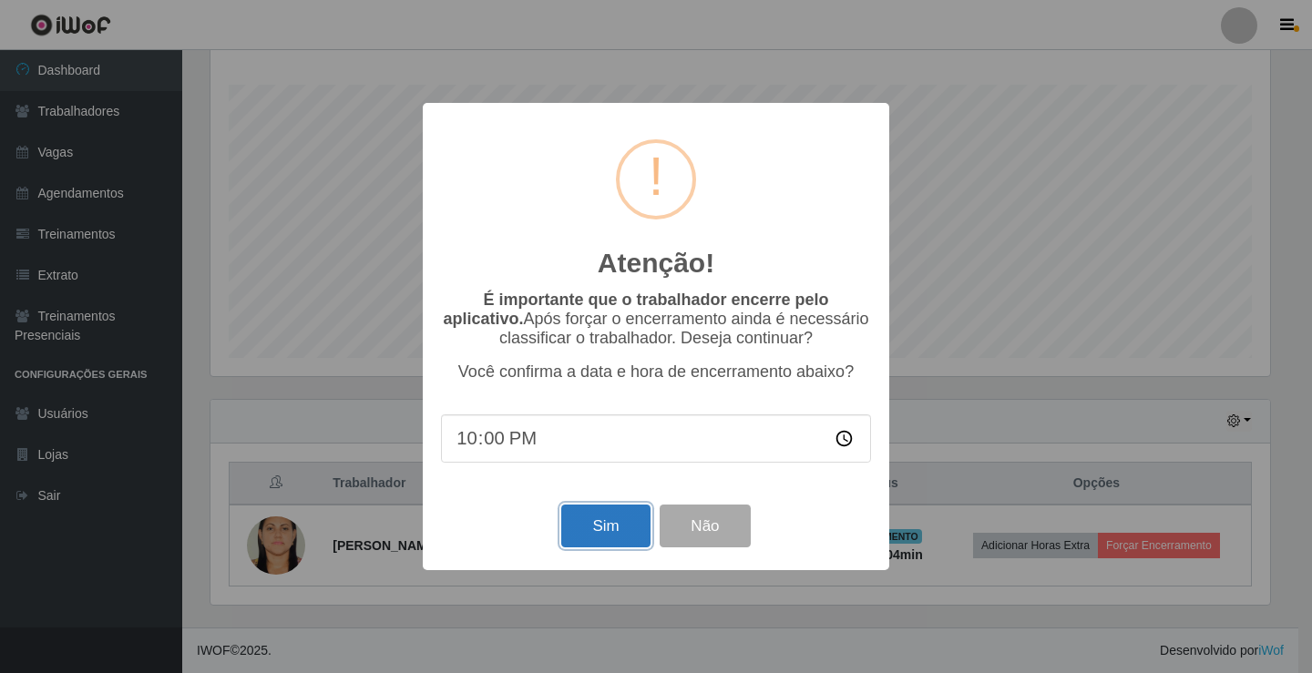
click at [578, 533] on button "Sim" at bounding box center [605, 526] width 88 height 43
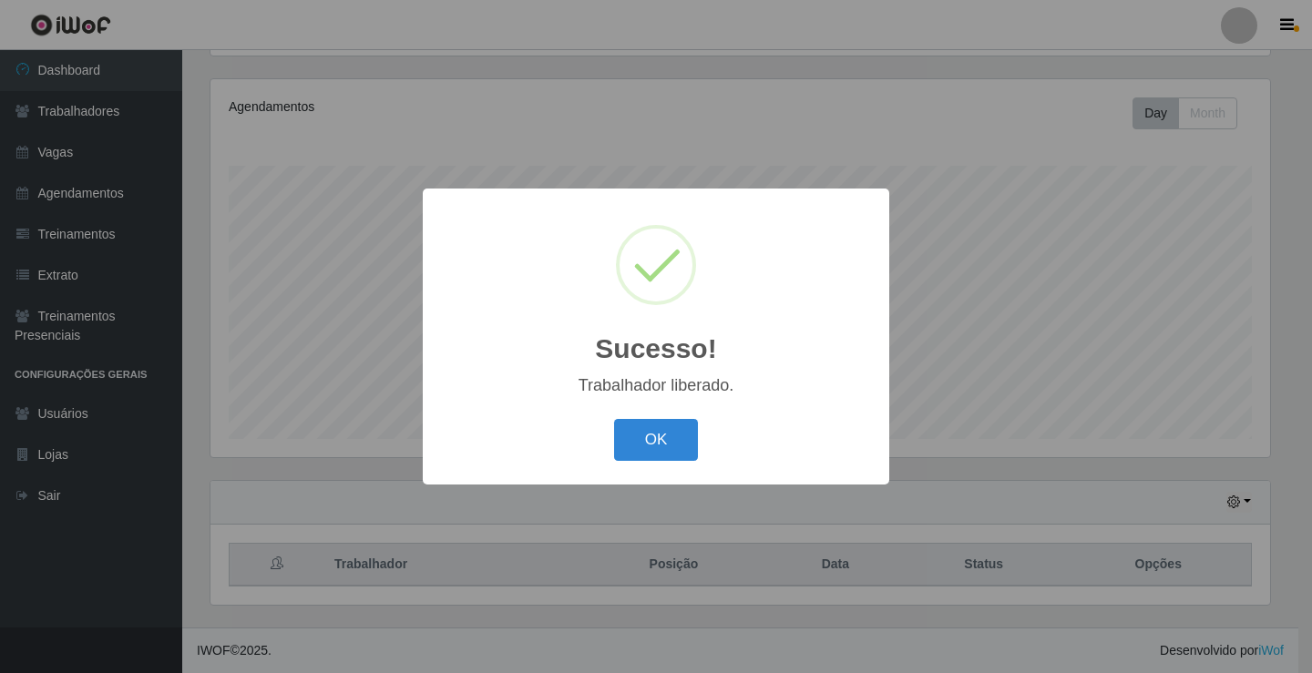
click at [1246, 423] on div "Sucesso! × Trabalhador liberado. OK Cancel" at bounding box center [656, 336] width 1312 height 673
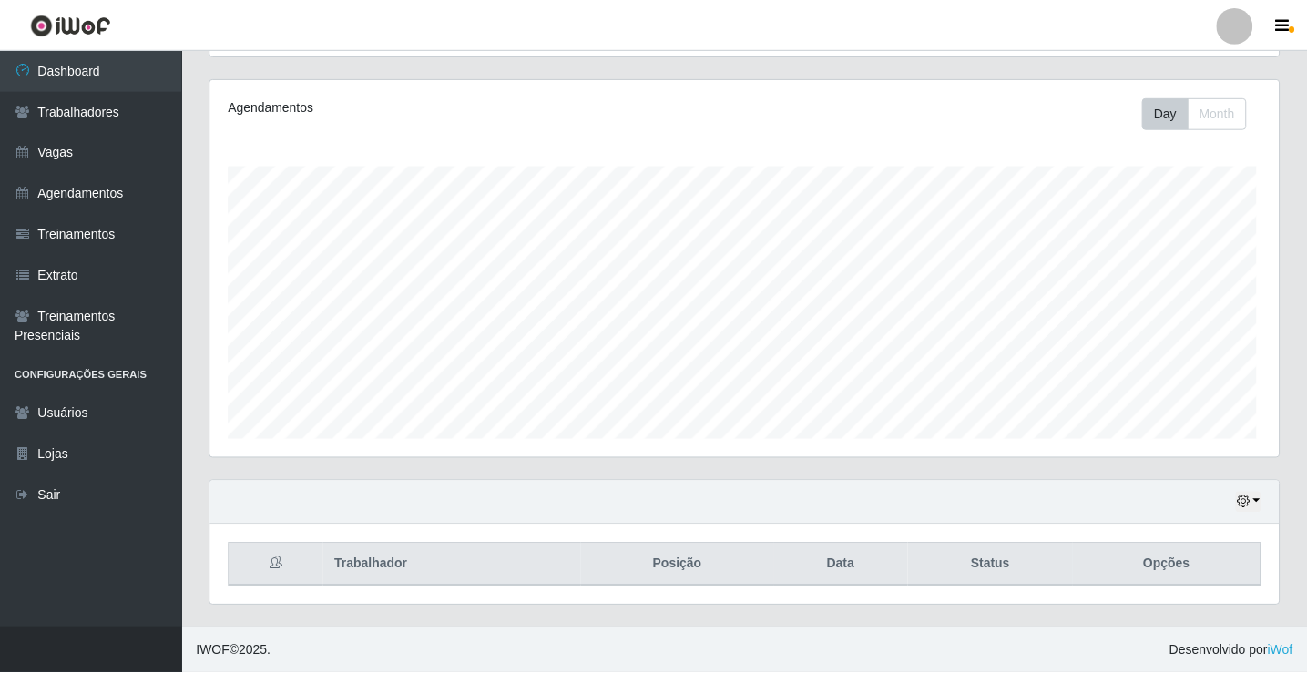
scroll to position [378, 1068]
drag, startPoint x: 1275, startPoint y: 512, endPoint x: 1252, endPoint y: 493, distance: 29.7
click at [1272, 511] on div "Hoje 1 dia 3 dias 1 Semana Não encerrados" at bounding box center [744, 503] width 1068 height 44
click at [1252, 492] on button "button" at bounding box center [1248, 502] width 26 height 21
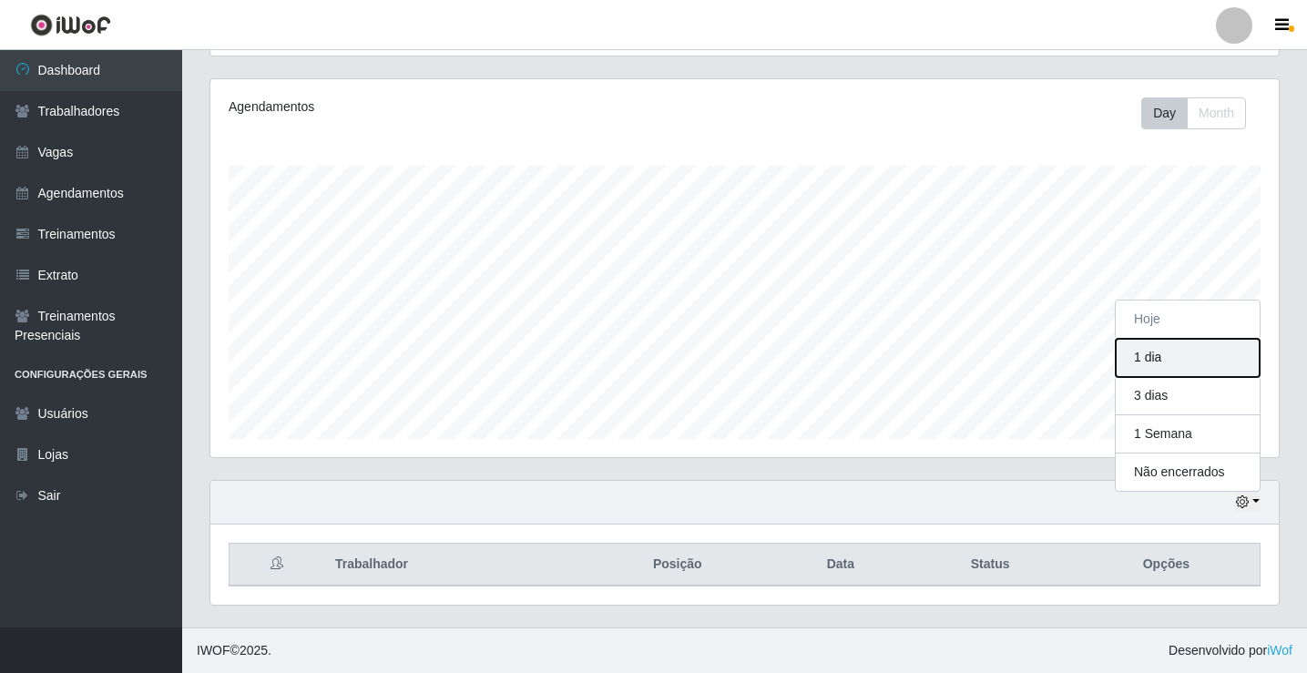
click at [1158, 359] on button "1 dia" at bounding box center [1188, 358] width 144 height 38
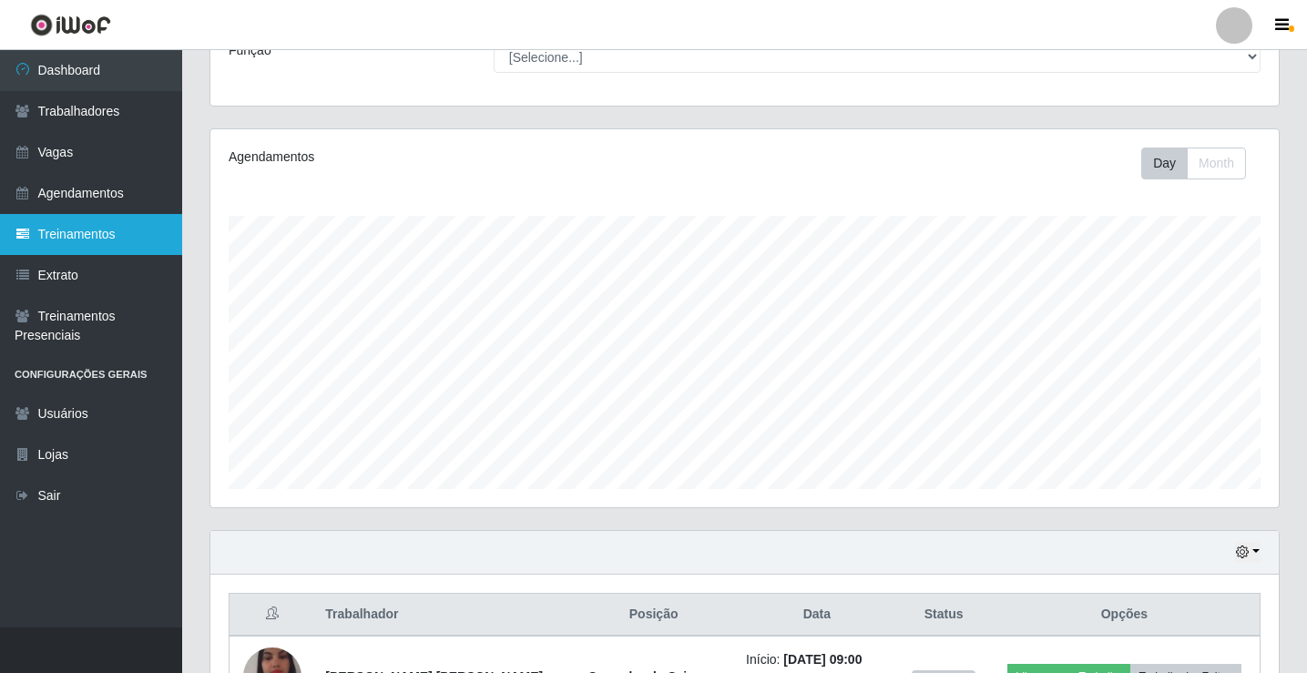
scroll to position [30, 0]
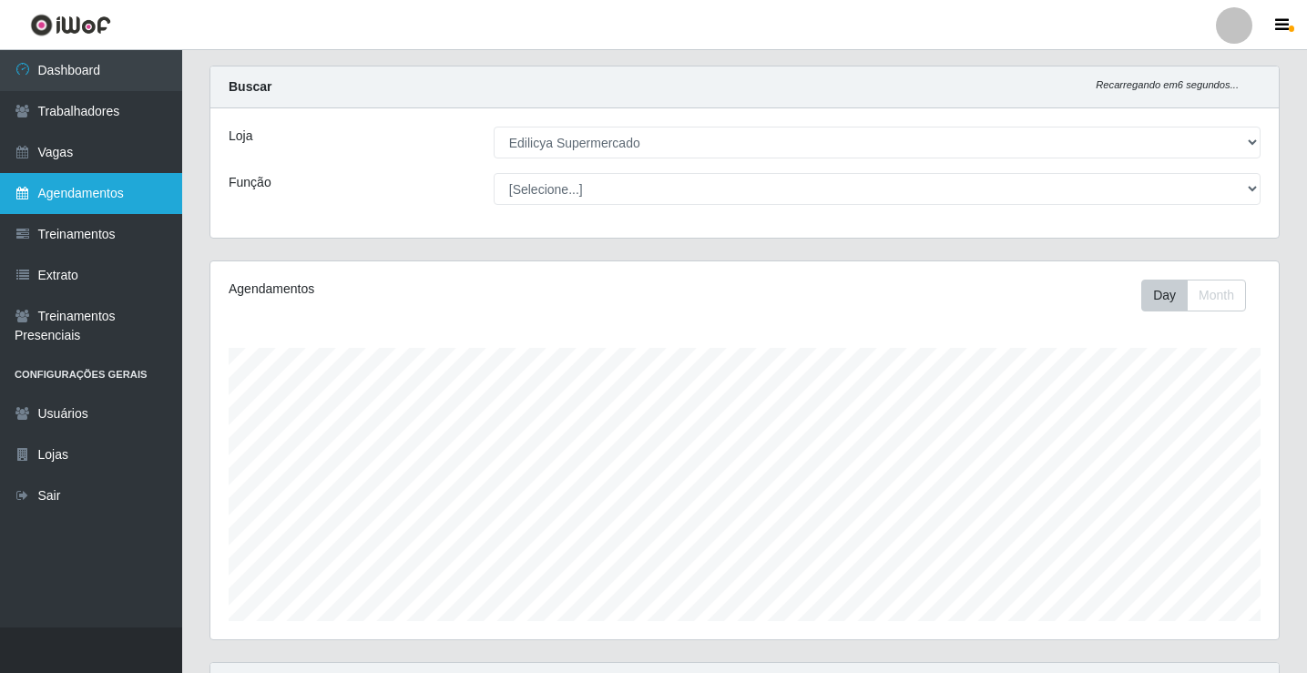
click at [71, 184] on link "Agendamentos" at bounding box center [91, 193] width 182 height 41
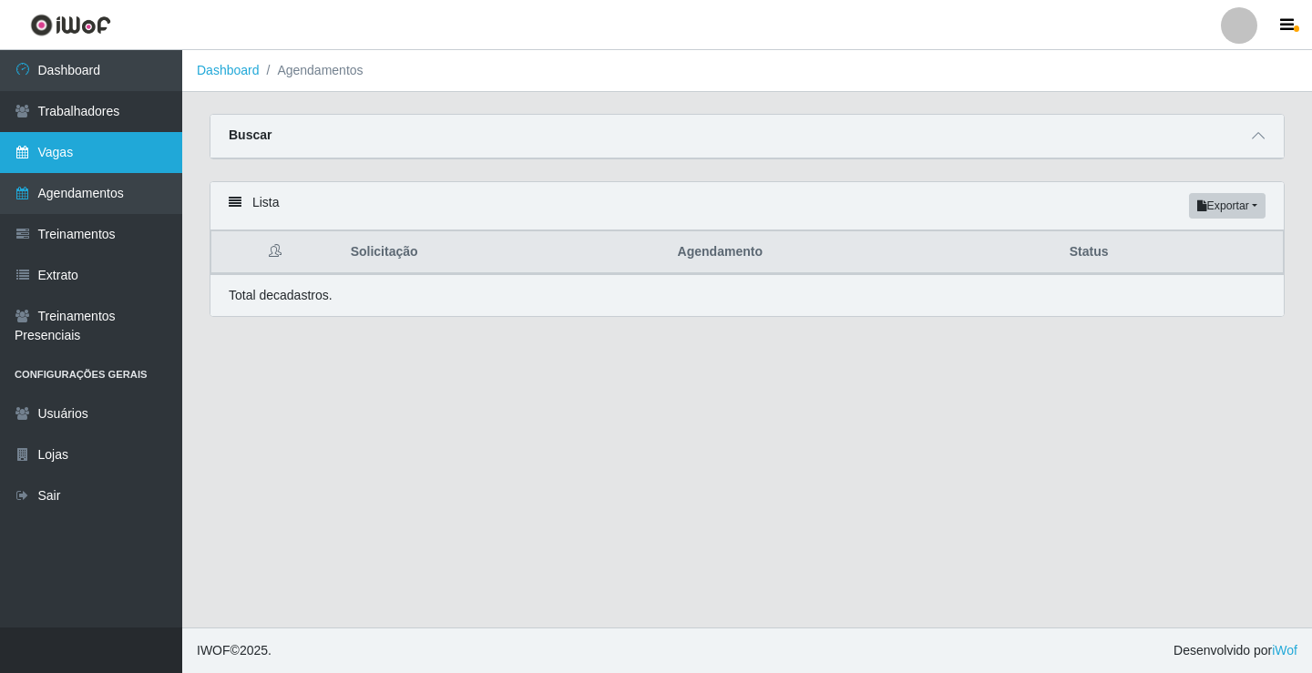
click at [115, 161] on link "Vagas" at bounding box center [91, 152] width 182 height 41
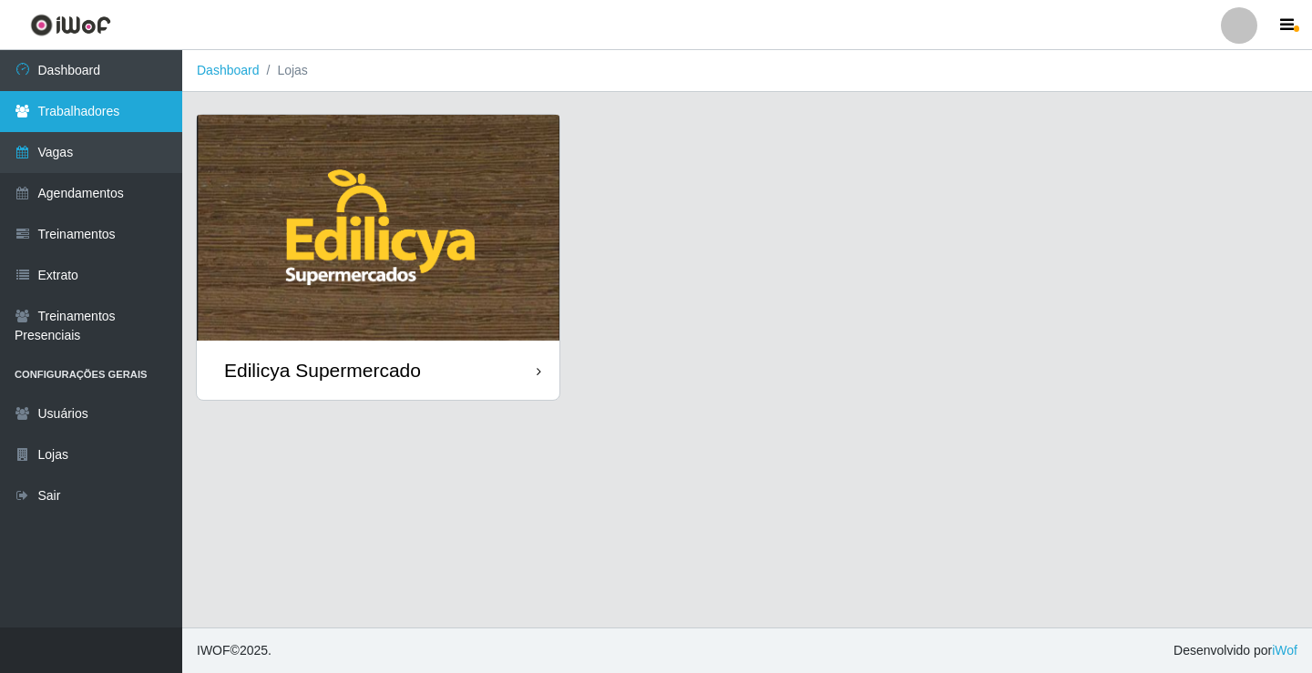
click at [126, 117] on link "Trabalhadores" at bounding box center [91, 111] width 182 height 41
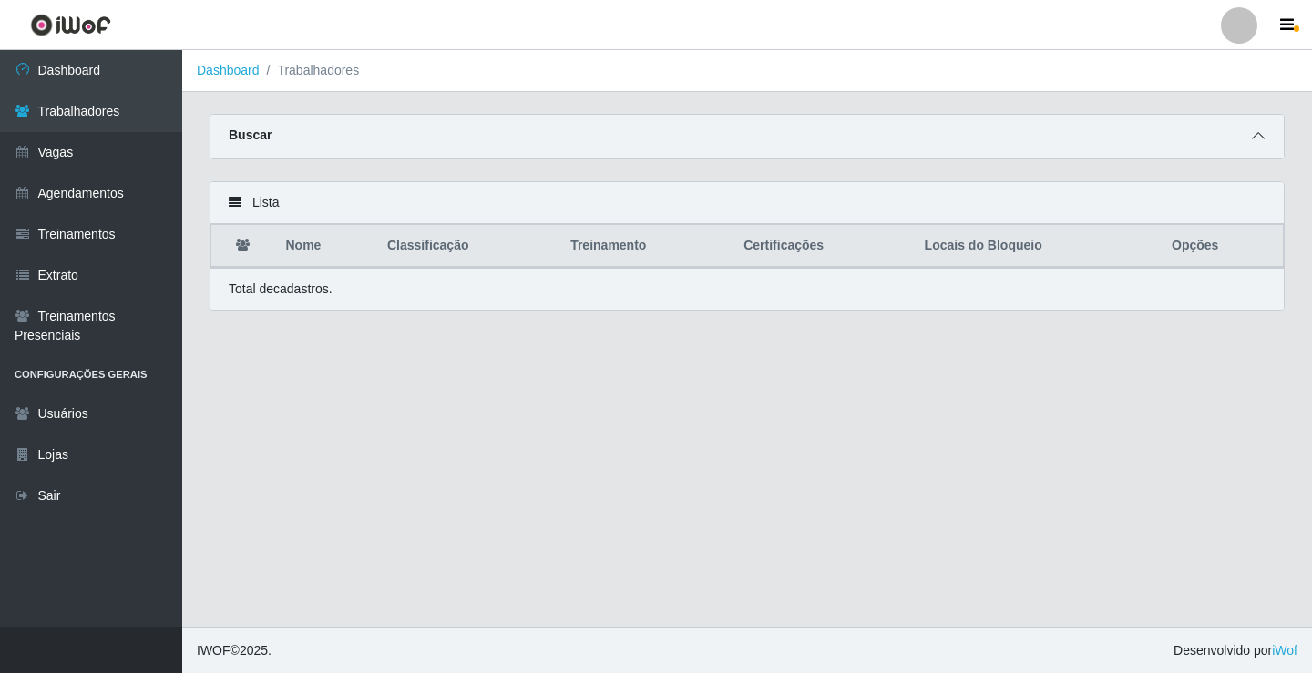
click at [1258, 128] on span at bounding box center [1258, 136] width 22 height 21
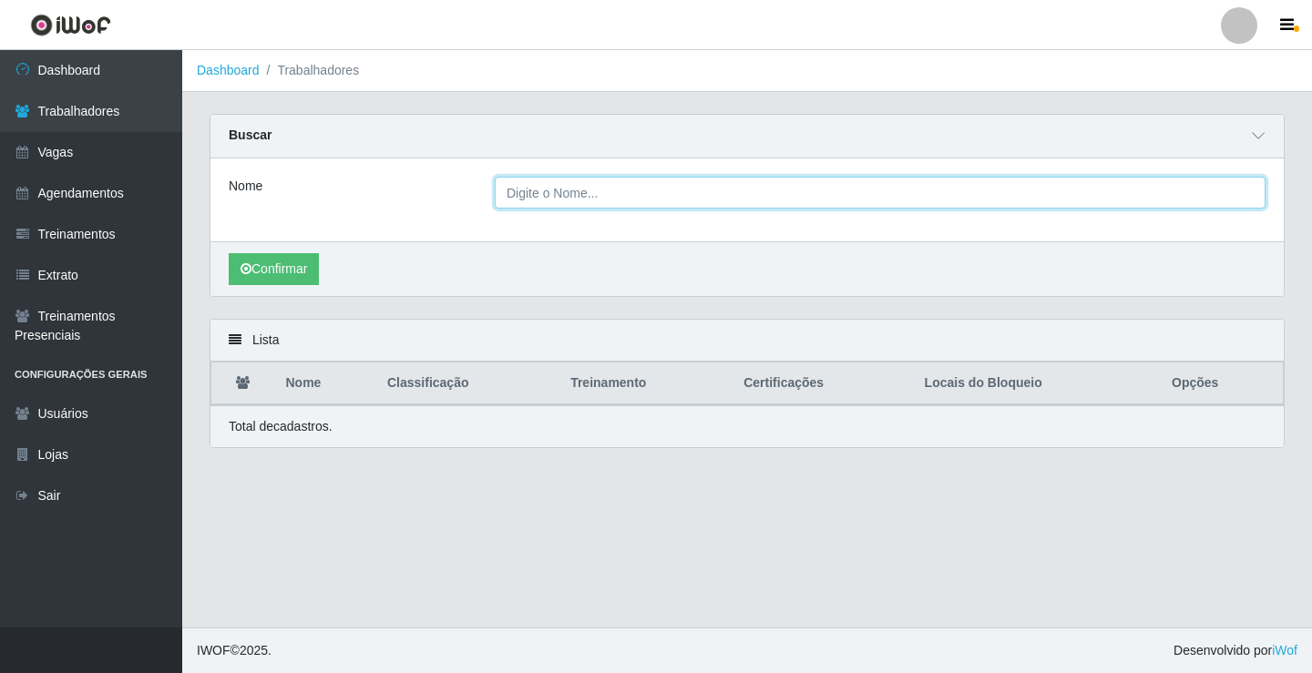
click at [690, 198] on input "Nome" at bounding box center [880, 193] width 771 height 32
type input "GABRIELLA BATISTA"
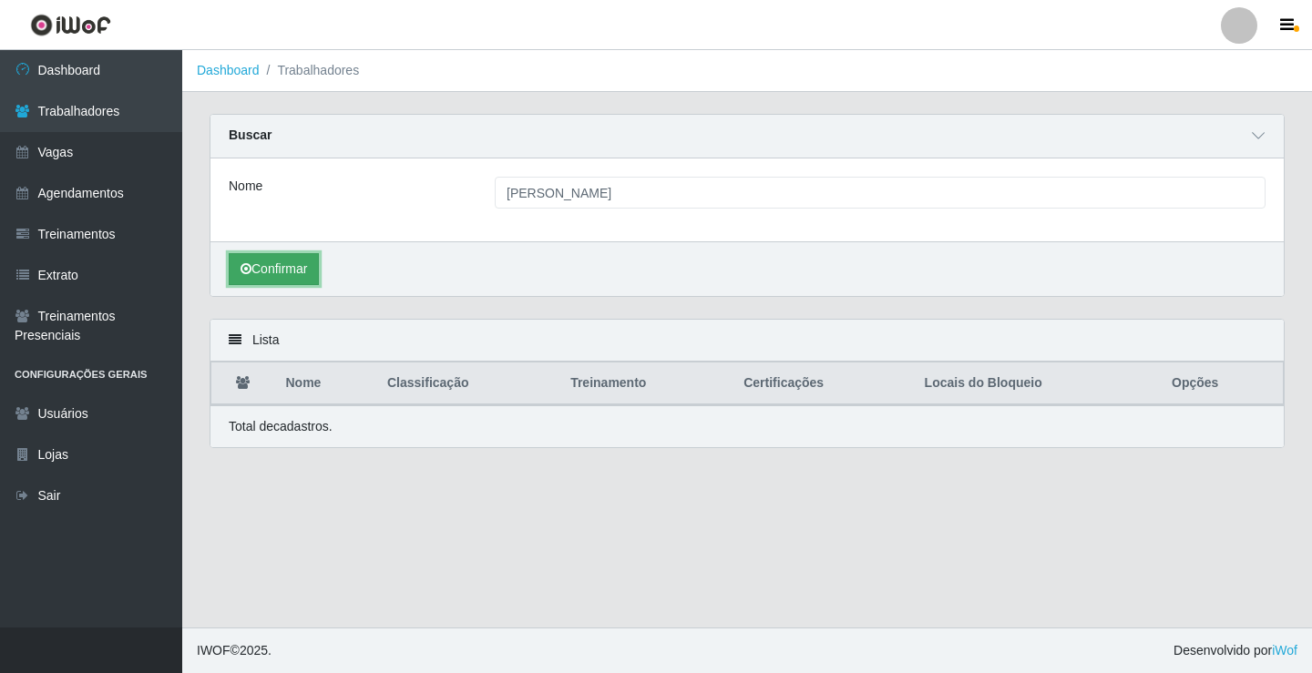
click at [301, 259] on button "Confirmar" at bounding box center [274, 269] width 90 height 32
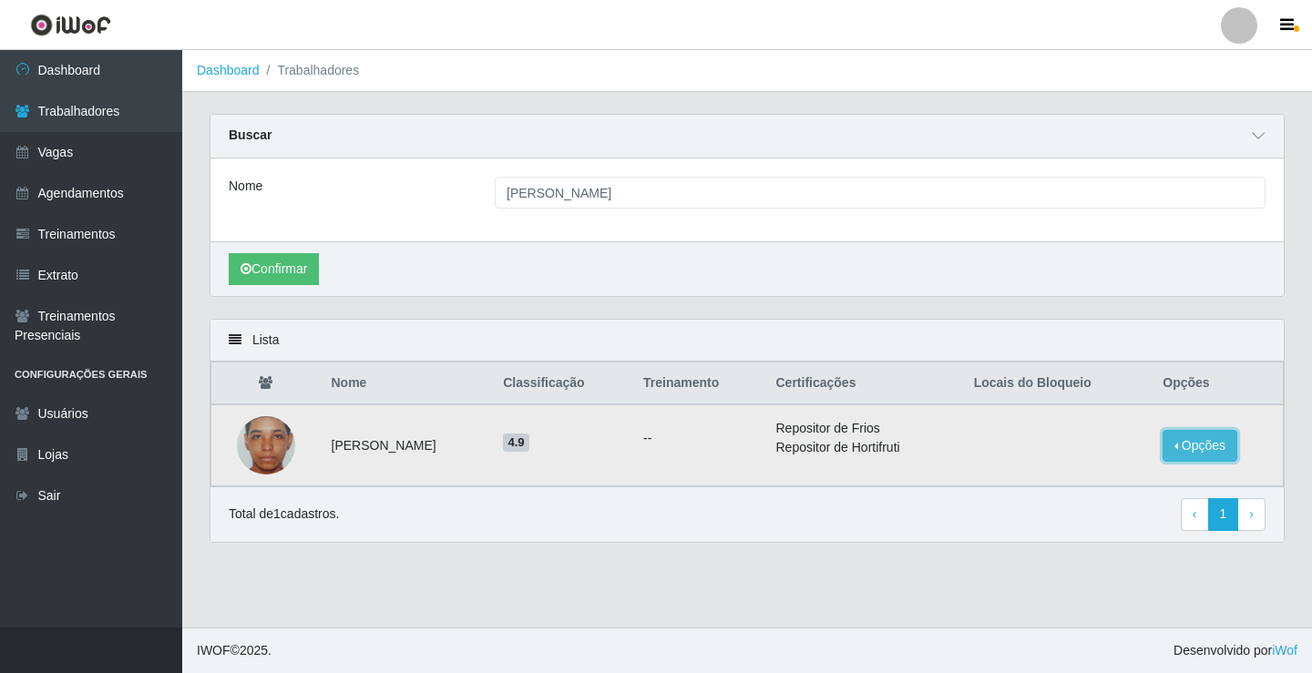
click at [1196, 442] on button "Opções" at bounding box center [1199, 446] width 75 height 32
click at [1049, 471] on button "Bloquear - Loja" at bounding box center [1086, 462] width 147 height 37
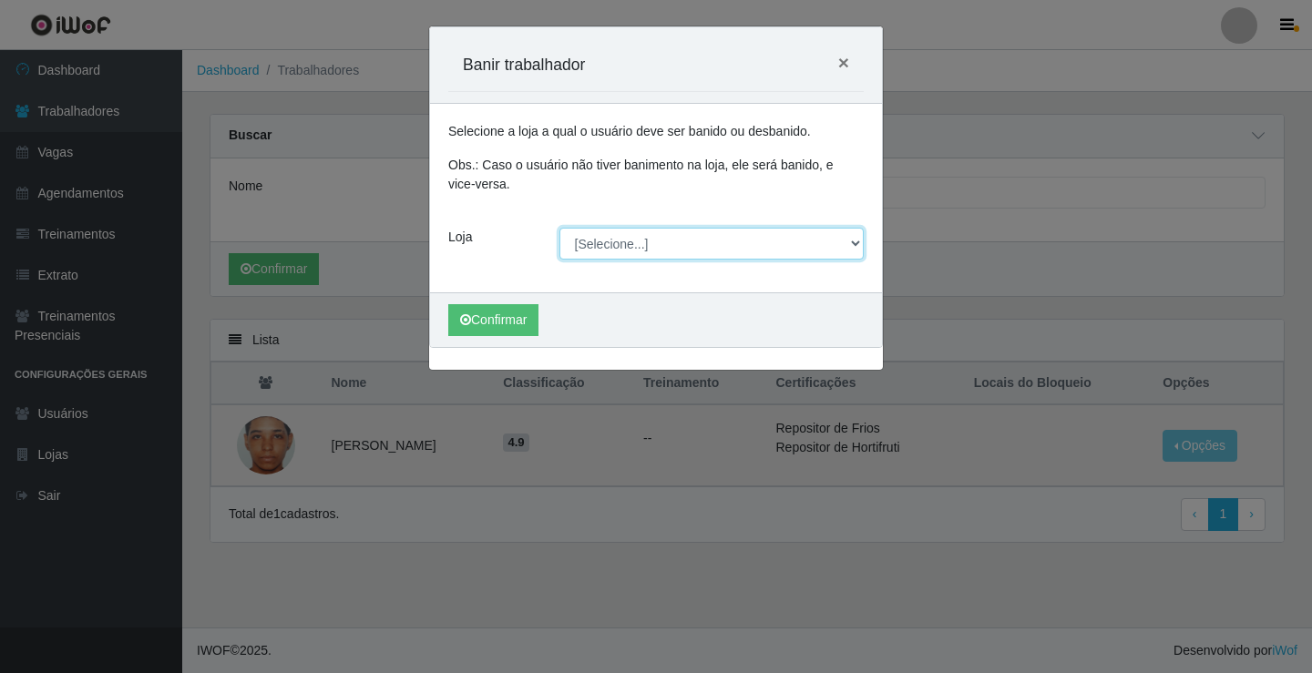
click at [618, 251] on select "[Selecione...] Edilicya Supermercado" at bounding box center [711, 244] width 305 height 32
select select "460"
click at [559, 228] on select "[Selecione...] Edilicya Supermercado" at bounding box center [711, 244] width 305 height 32
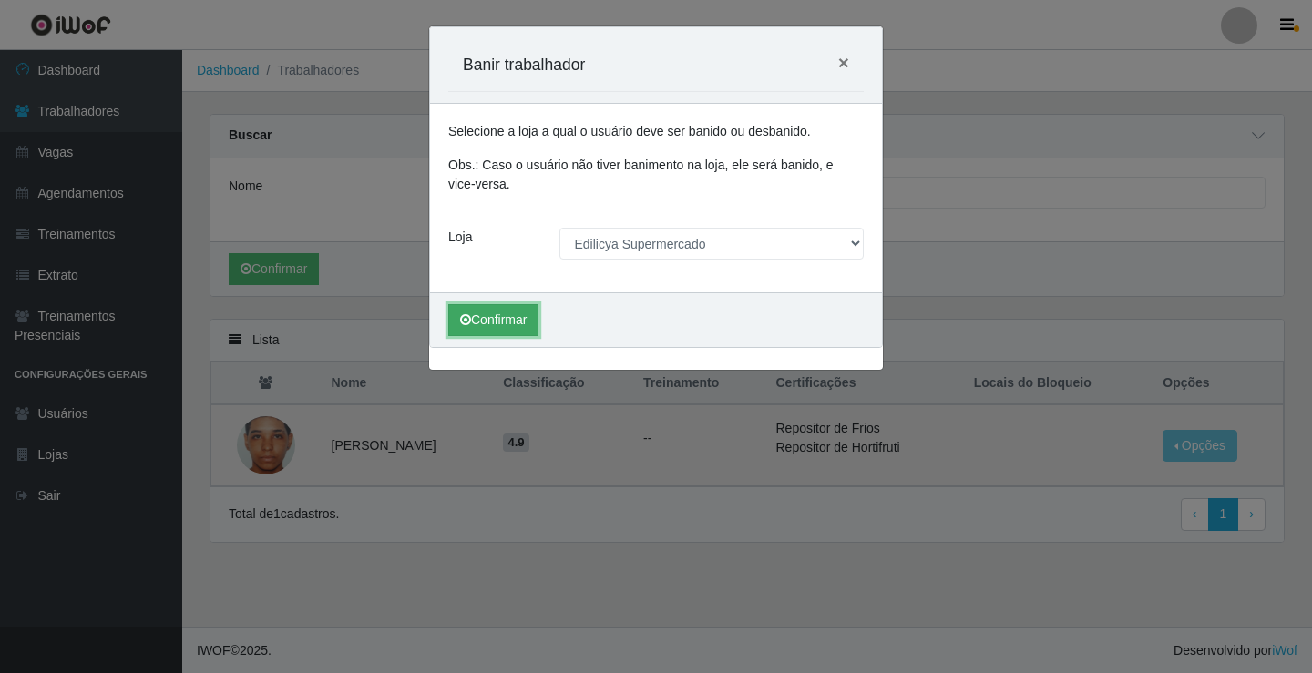
click at [480, 319] on button "Confirmar" at bounding box center [493, 320] width 90 height 32
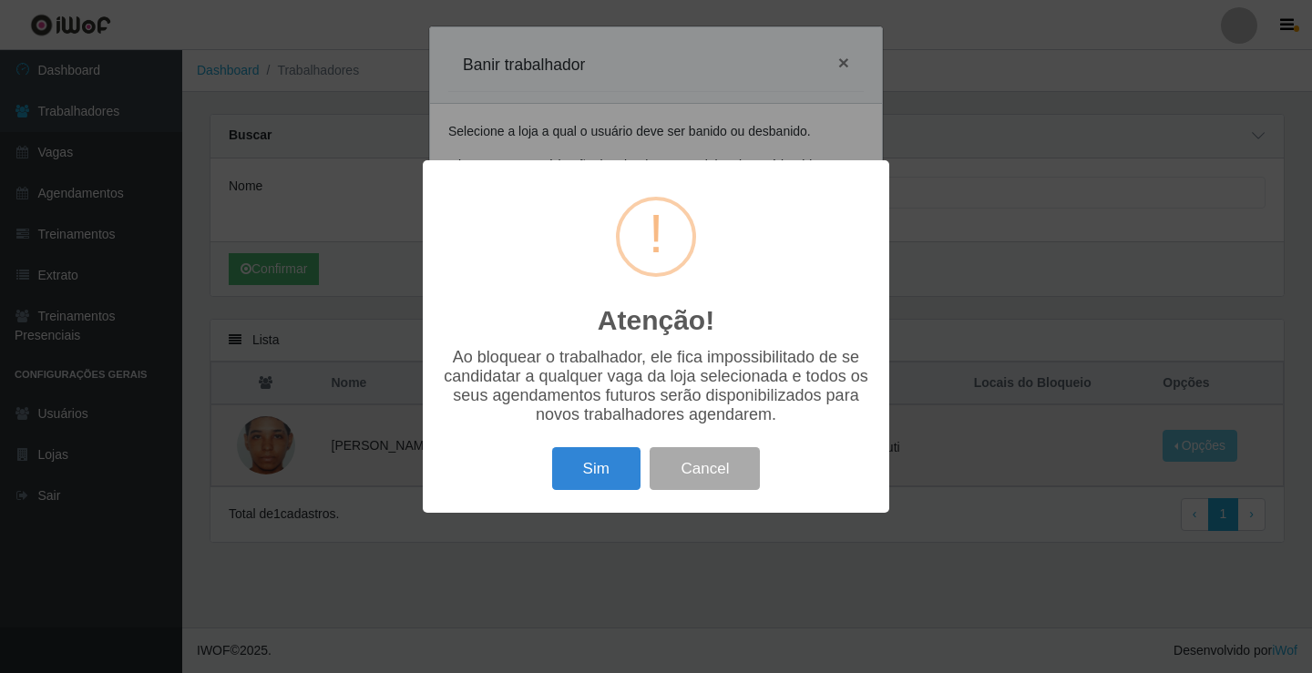
click at [547, 465] on div "Sim Cancel" at bounding box center [656, 469] width 430 height 52
click at [574, 469] on button "Sim" at bounding box center [596, 468] width 88 height 43
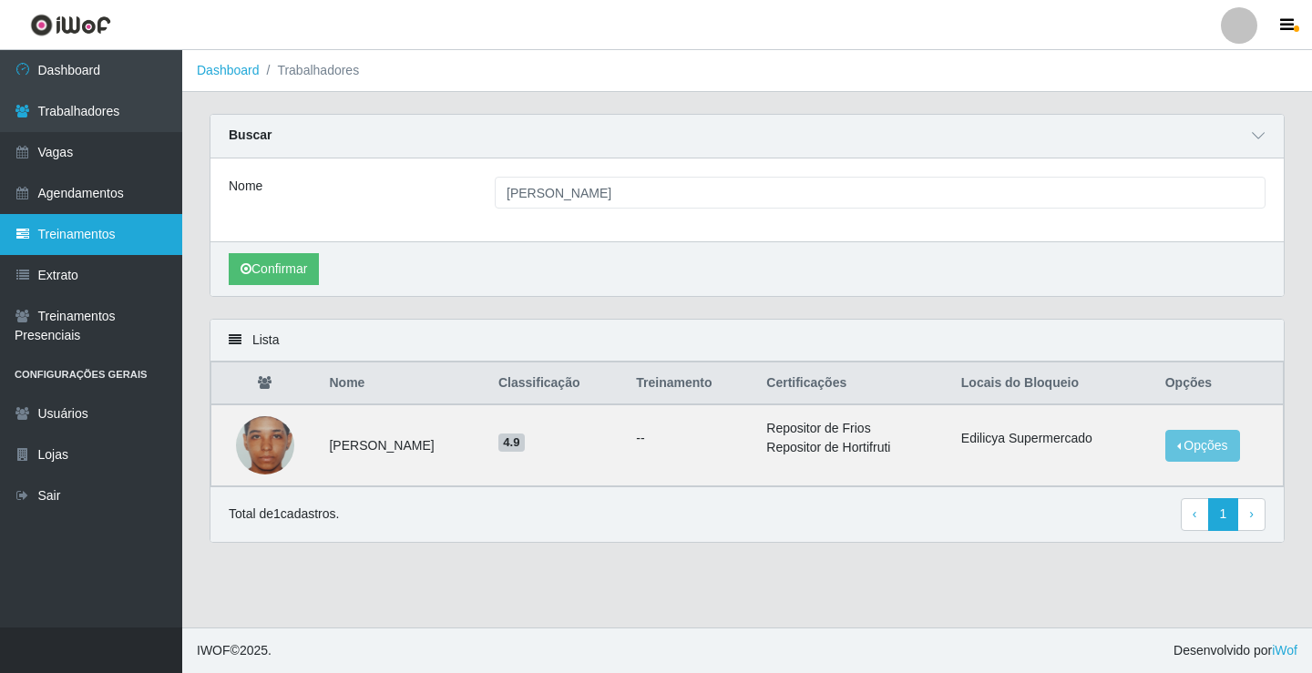
click at [77, 237] on link "Treinamentos" at bounding box center [91, 234] width 182 height 41
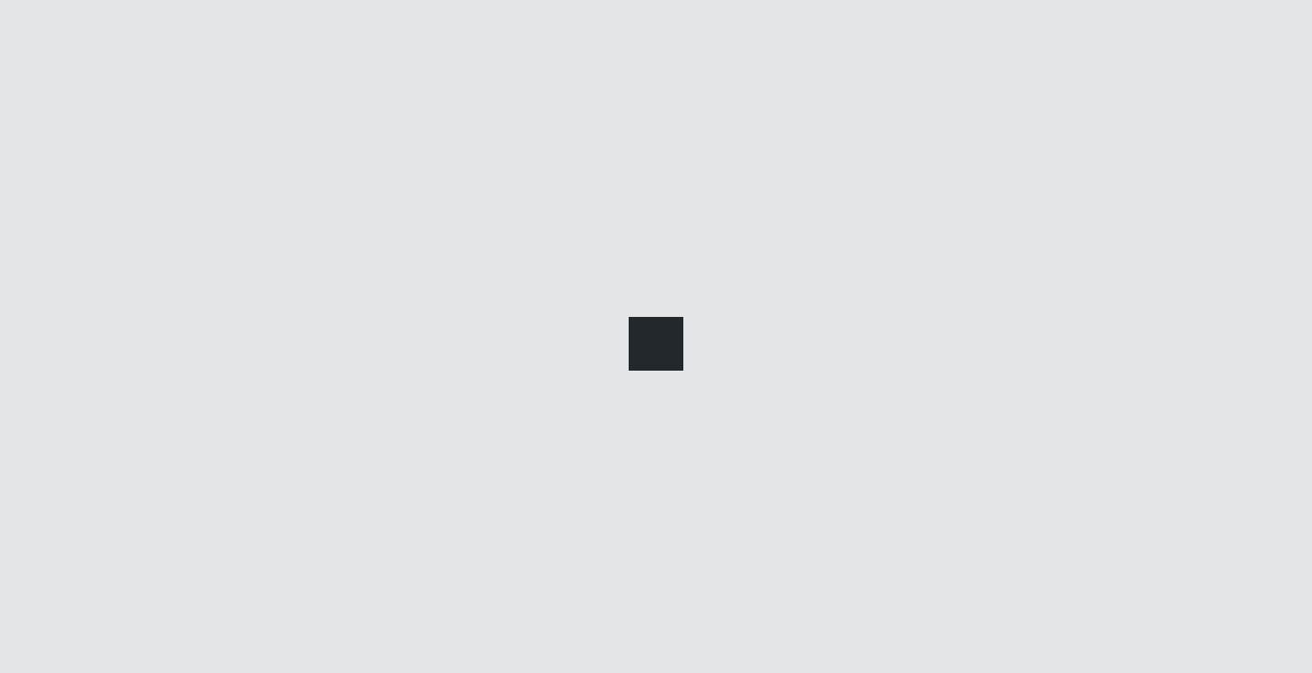
click at [97, 199] on div at bounding box center [656, 336] width 1312 height 673
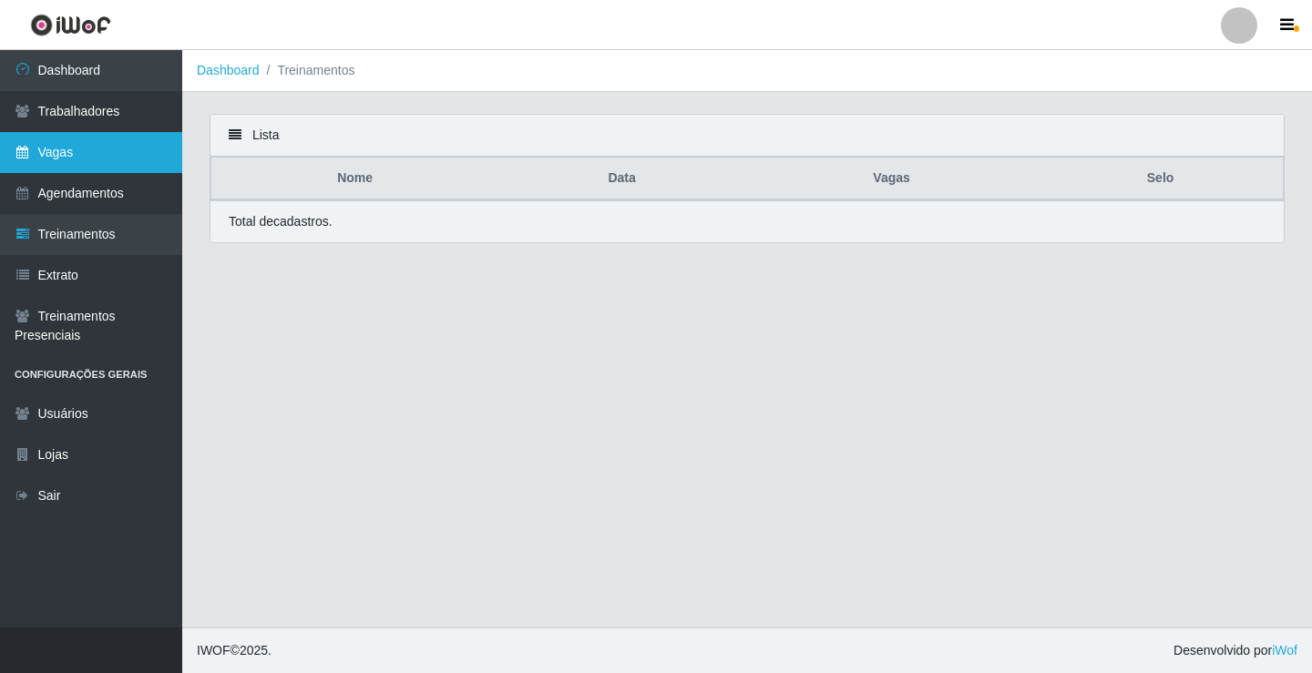
click at [95, 161] on link "Vagas" at bounding box center [91, 152] width 182 height 41
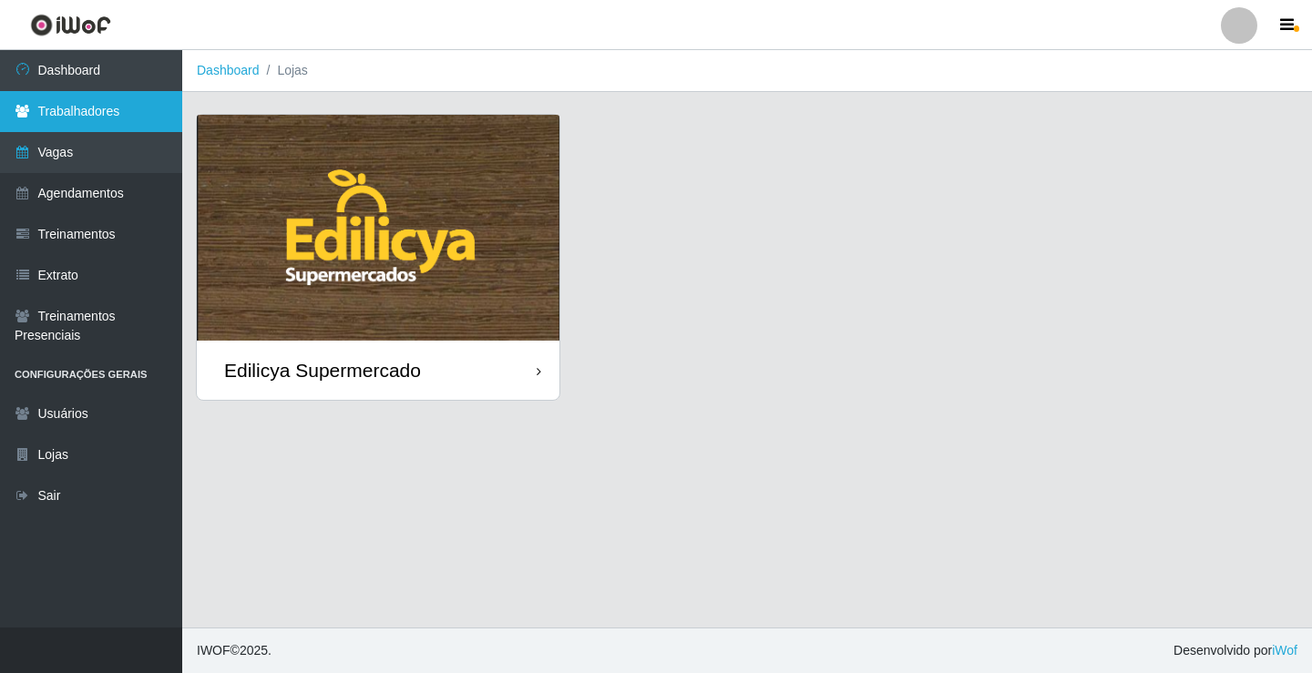
click at [97, 131] on link "Trabalhadores" at bounding box center [91, 111] width 182 height 41
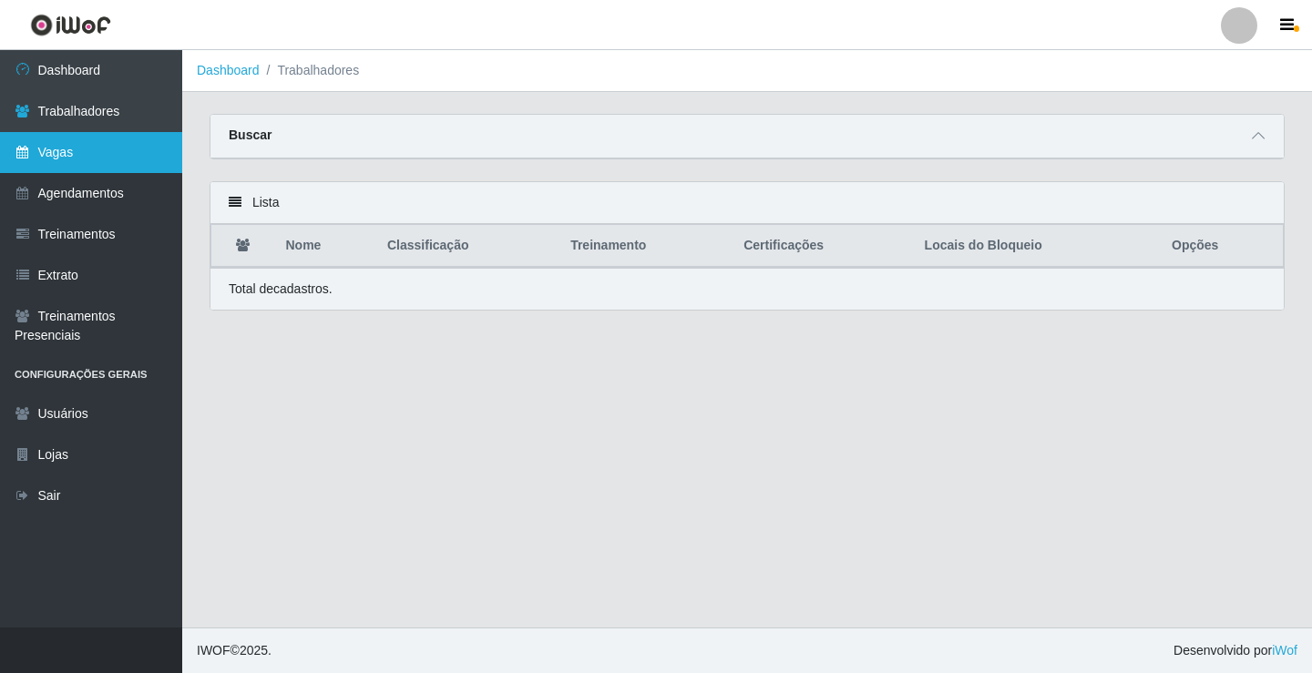
click at [130, 162] on link "Vagas" at bounding box center [91, 152] width 182 height 41
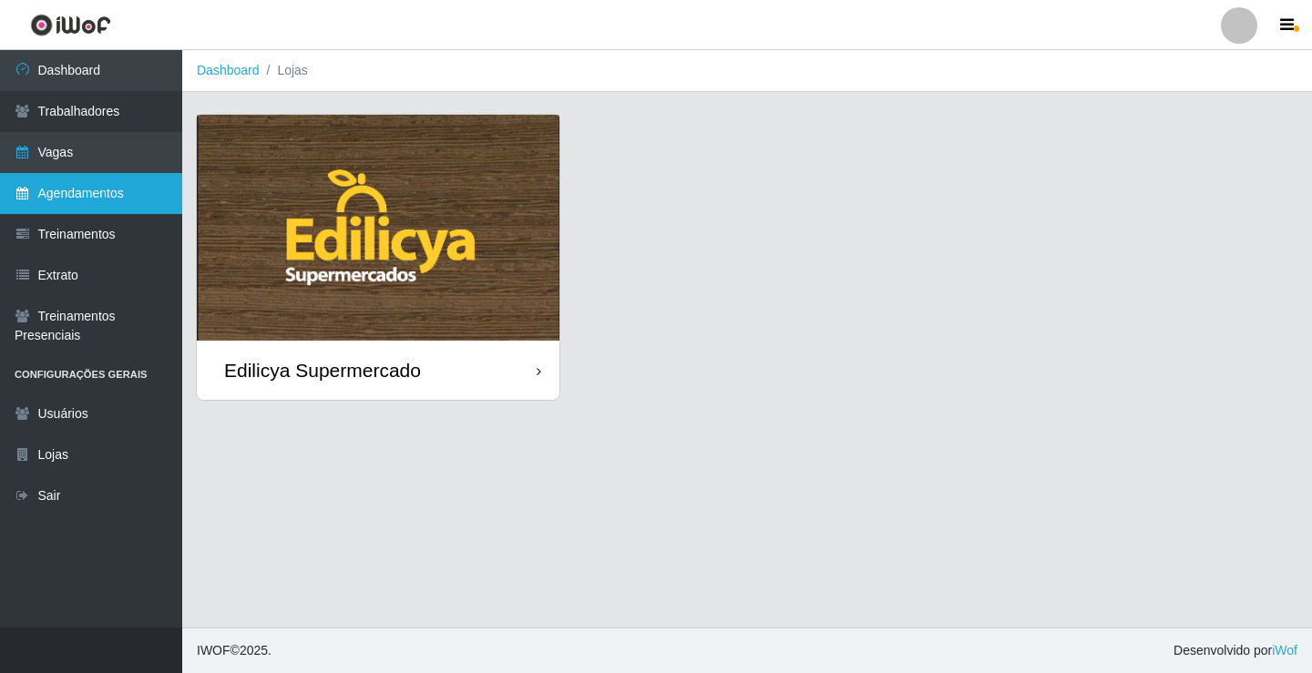
click at [134, 190] on link "Agendamentos" at bounding box center [91, 193] width 182 height 41
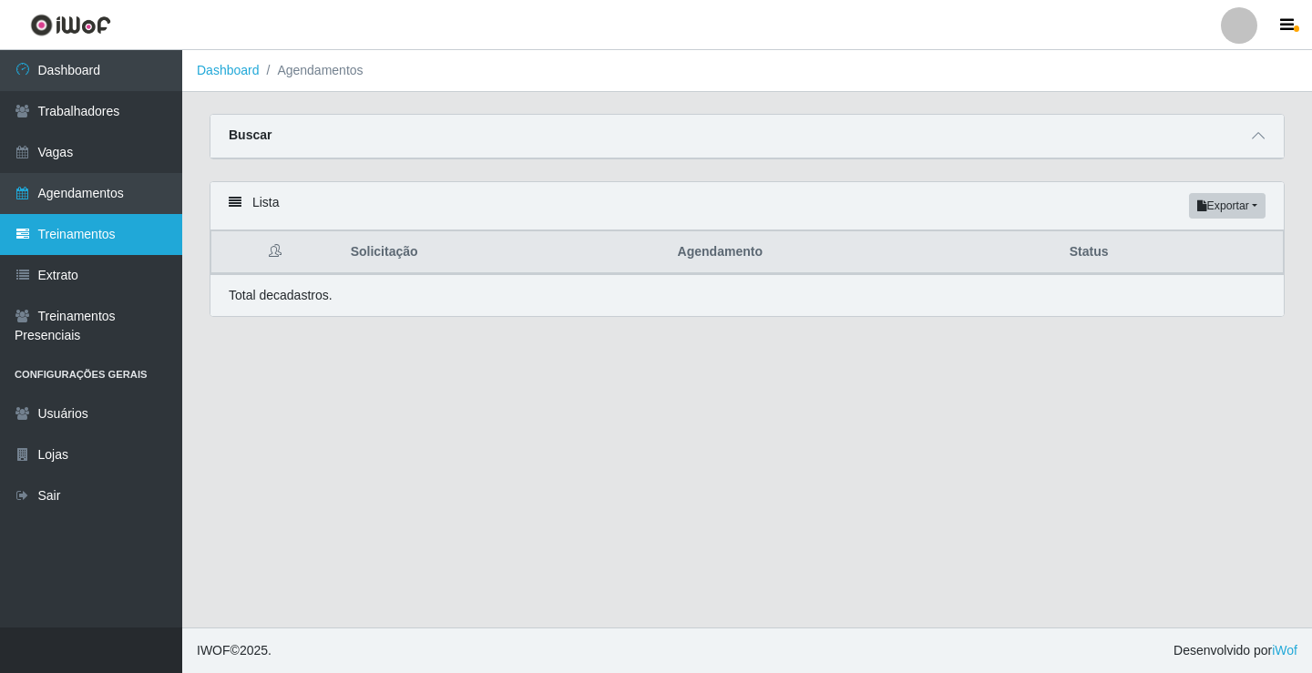
click at [102, 231] on link "Treinamentos" at bounding box center [91, 234] width 182 height 41
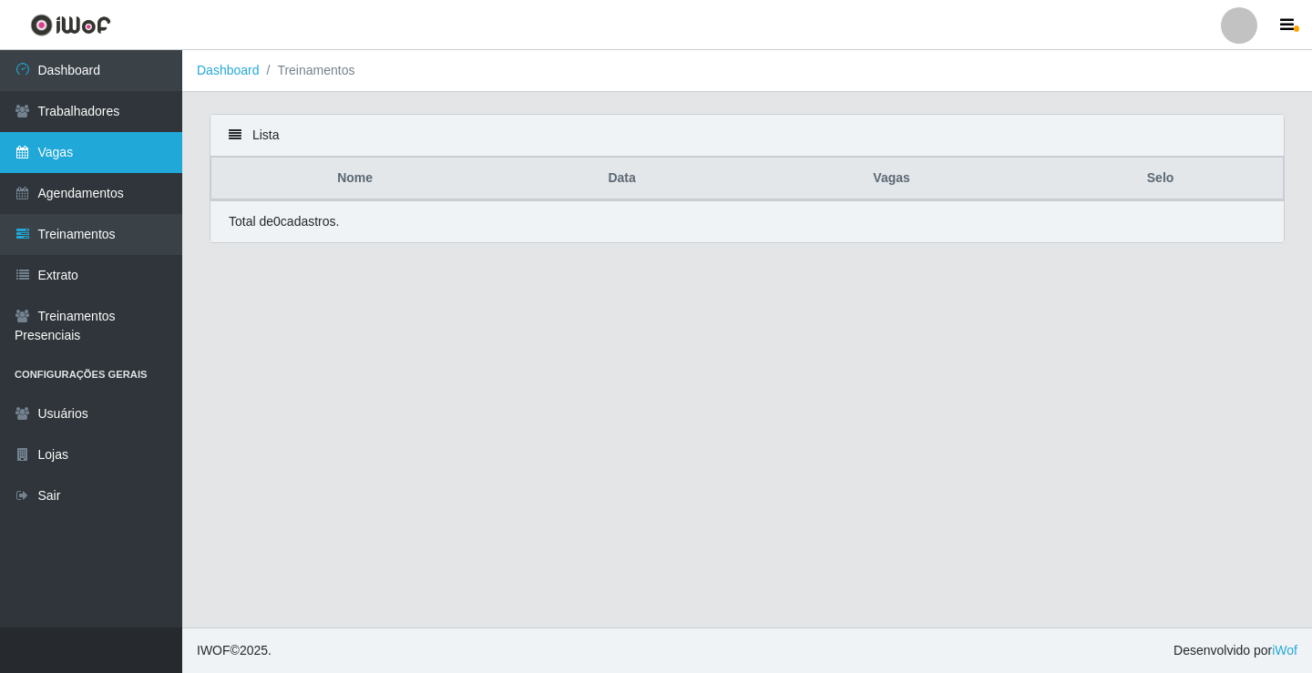
click at [77, 167] on link "Vagas" at bounding box center [91, 152] width 182 height 41
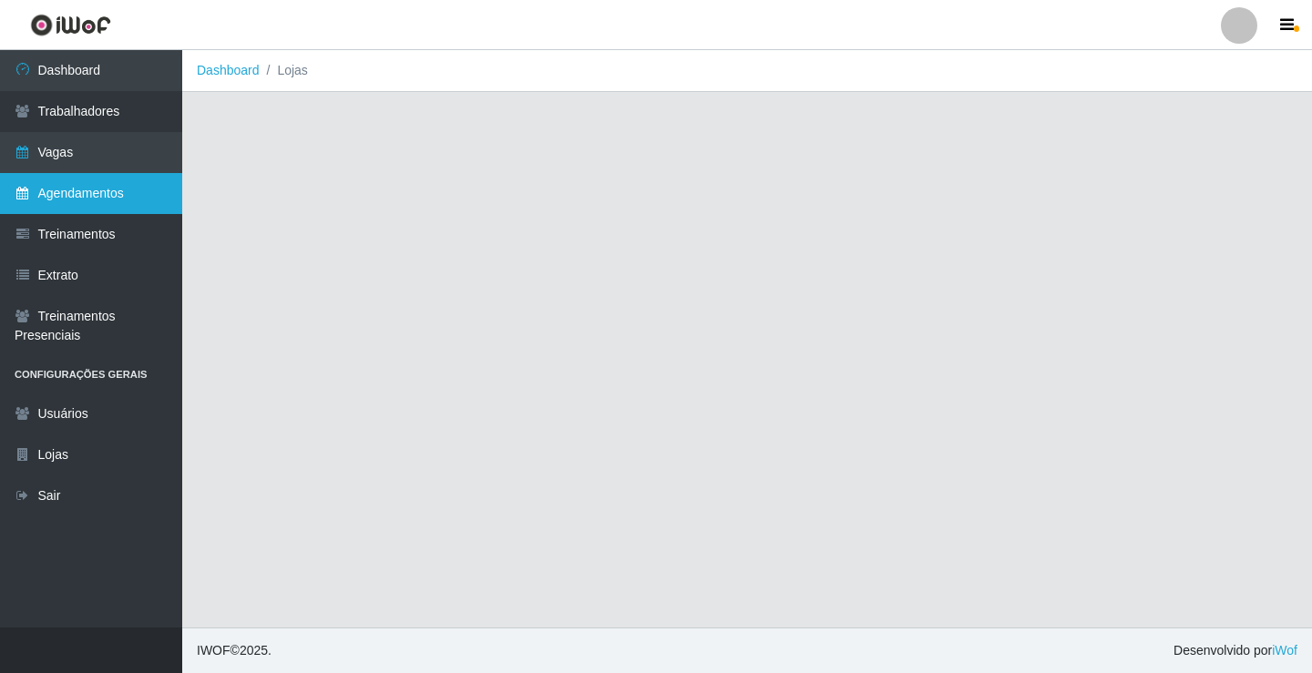
click at [71, 202] on link "Agendamentos" at bounding box center [91, 193] width 182 height 41
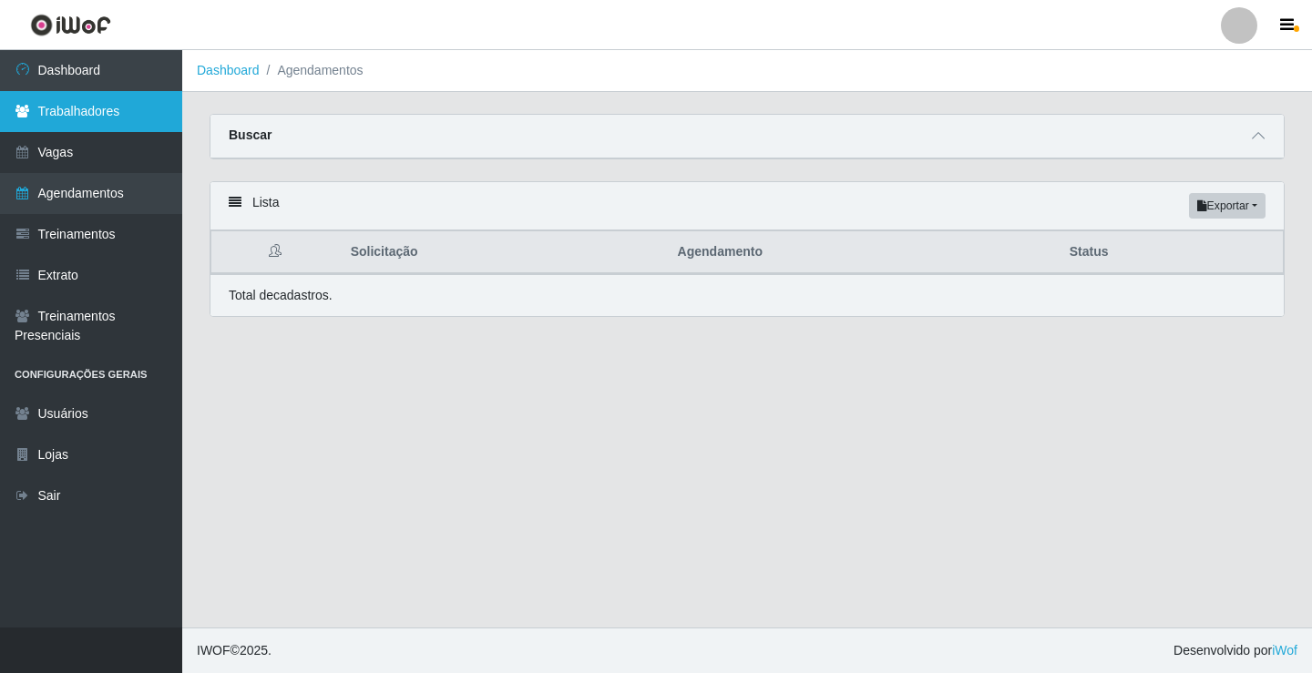
click at [88, 113] on link "Trabalhadores" at bounding box center [91, 111] width 182 height 41
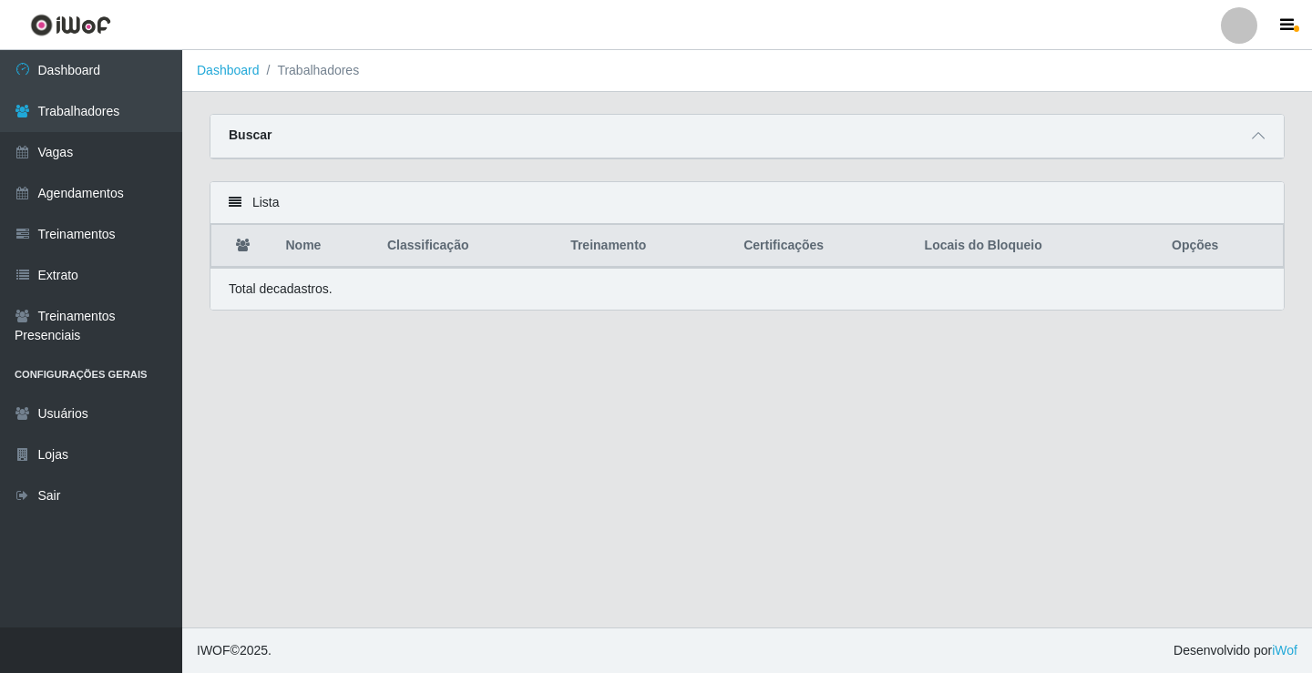
click at [316, 66] on li "Trabalhadores" at bounding box center [310, 70] width 100 height 19
click at [230, 70] on link "Dashboard" at bounding box center [228, 70] width 63 height 15
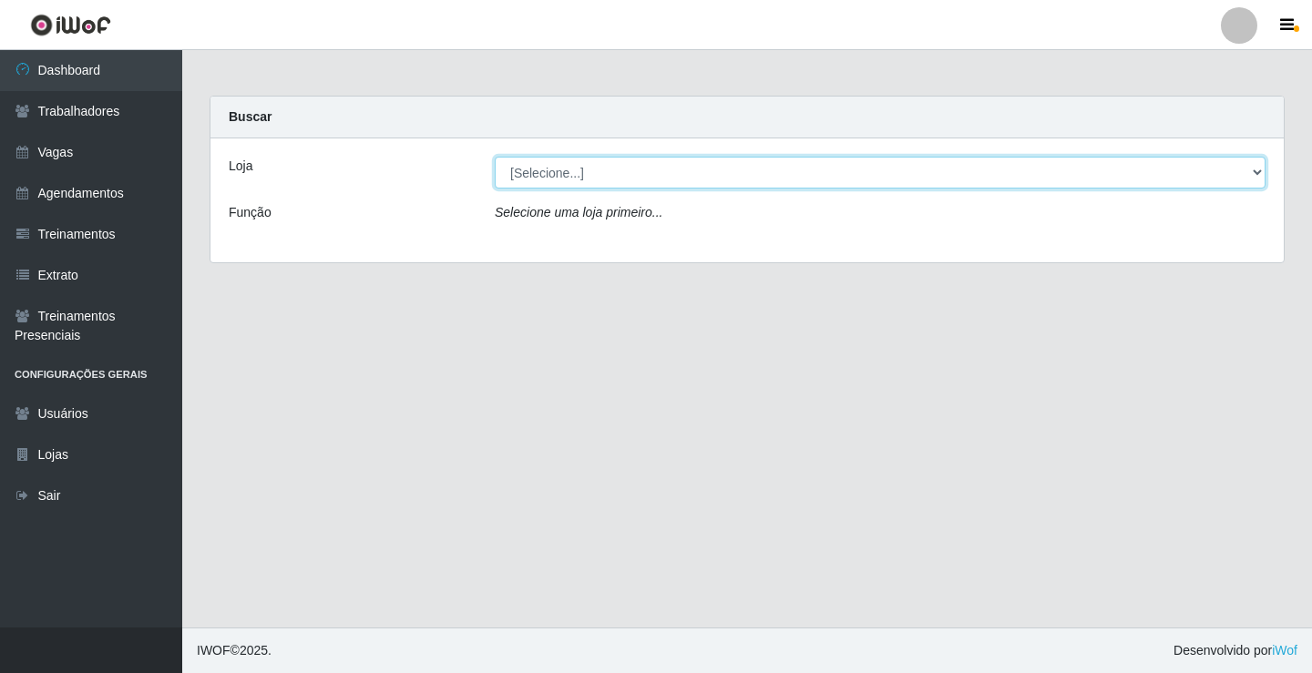
click at [570, 177] on select "[Selecione...] Edilicya Supermercado" at bounding box center [880, 173] width 771 height 32
select select "460"
click at [495, 157] on select "[Selecione...] Edilicya Supermercado" at bounding box center [880, 173] width 771 height 32
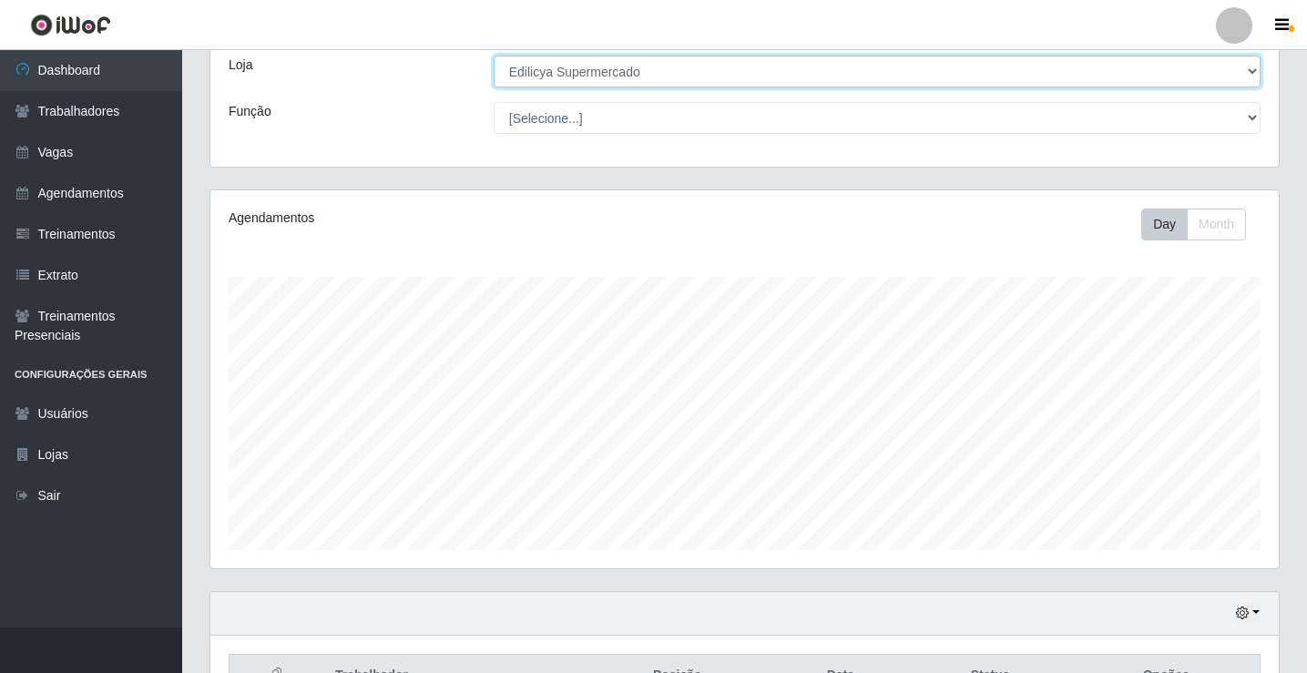
scroll to position [212, 0]
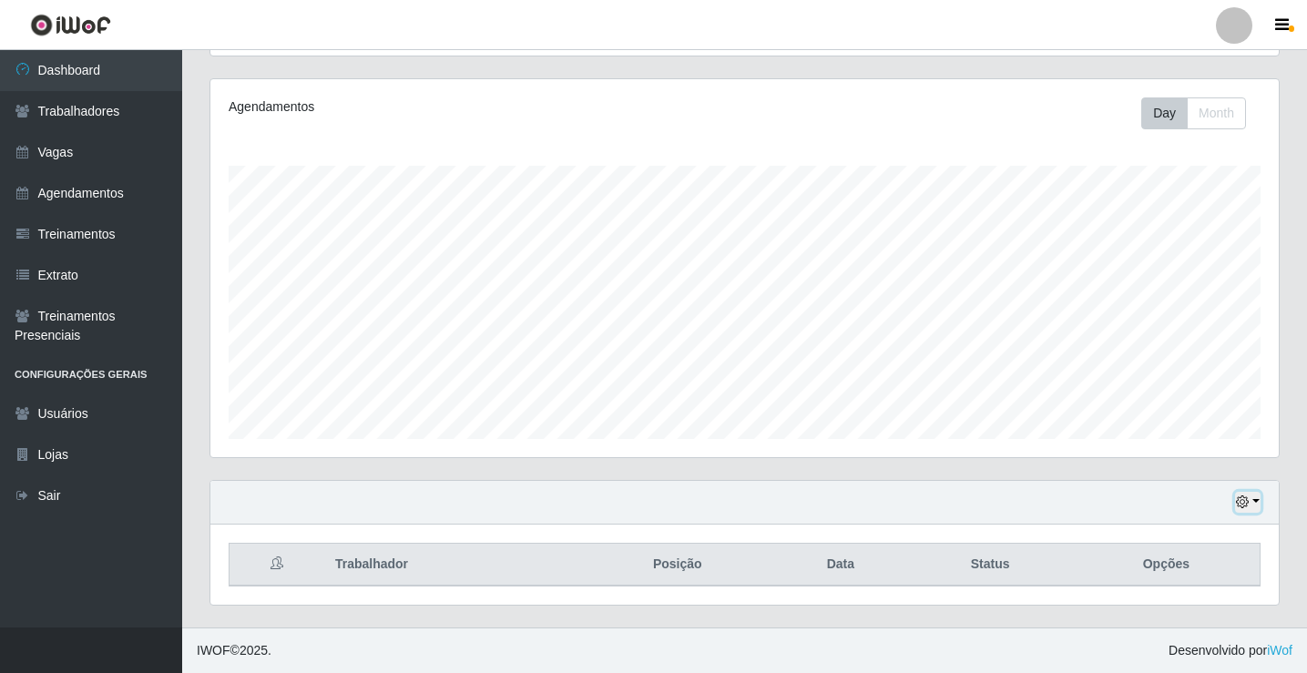
click at [1252, 501] on button "button" at bounding box center [1248, 502] width 26 height 21
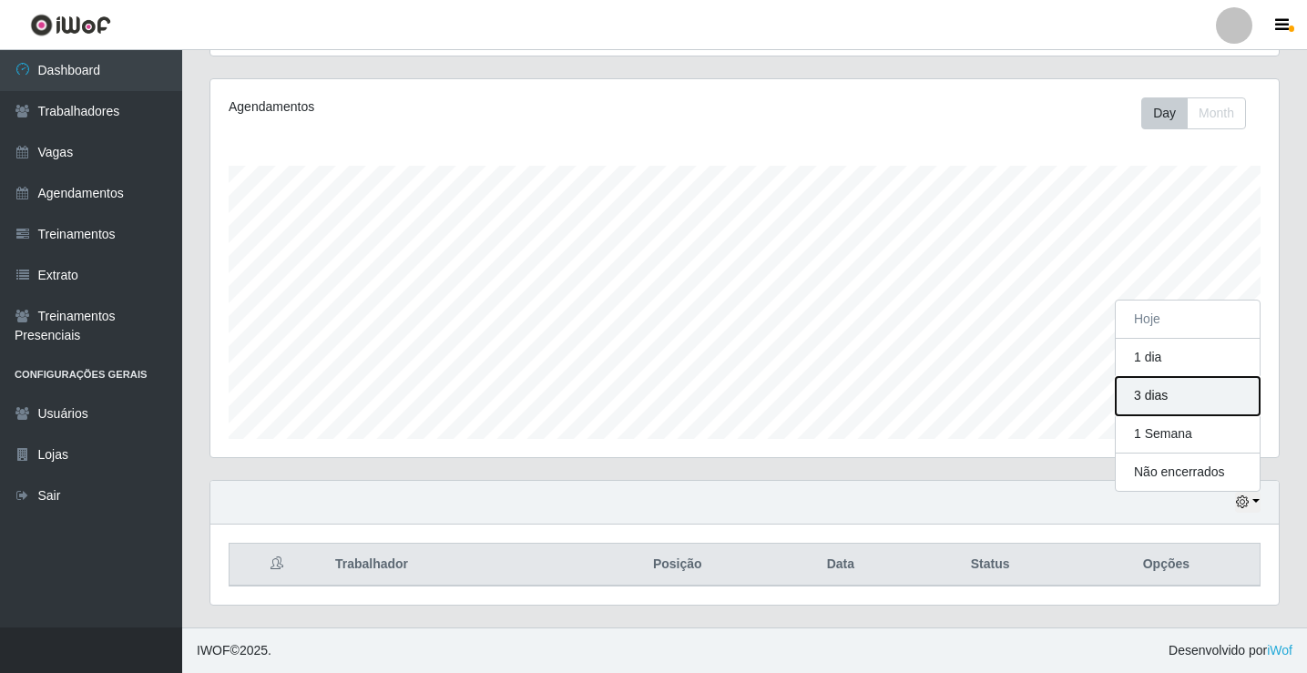
click at [1169, 393] on button "3 dias" at bounding box center [1188, 396] width 144 height 38
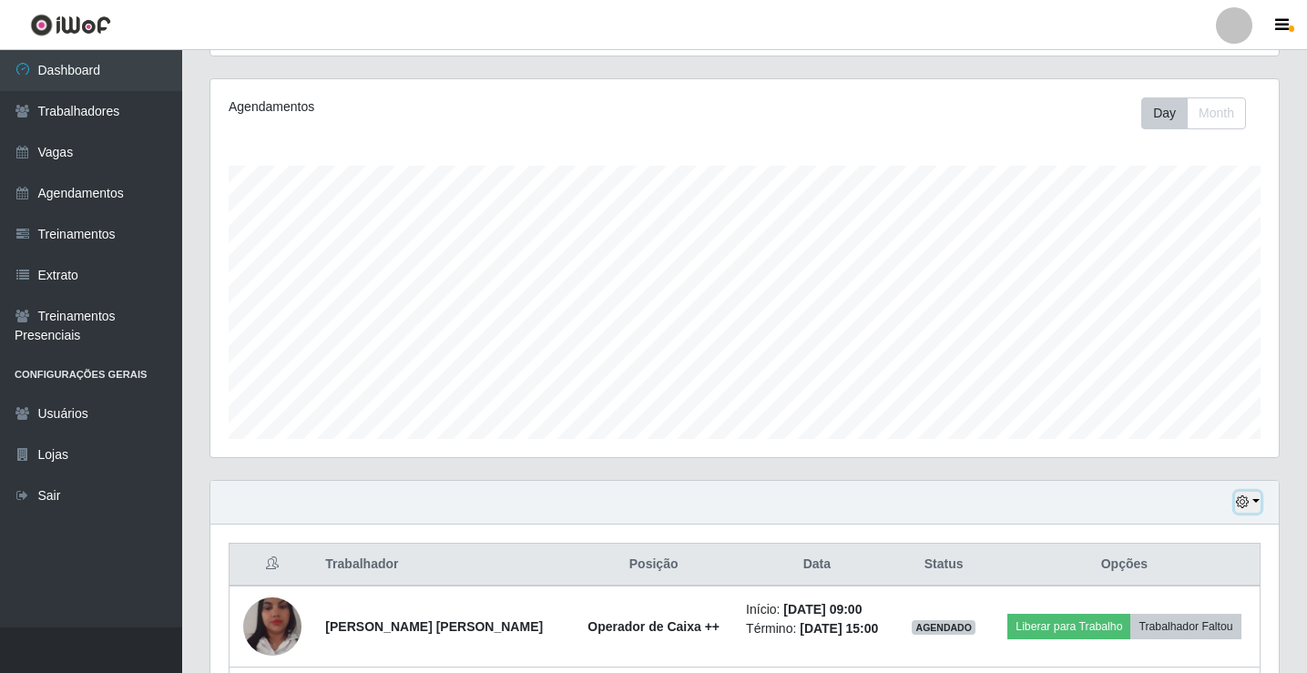
click at [1255, 504] on button "button" at bounding box center [1248, 502] width 26 height 21
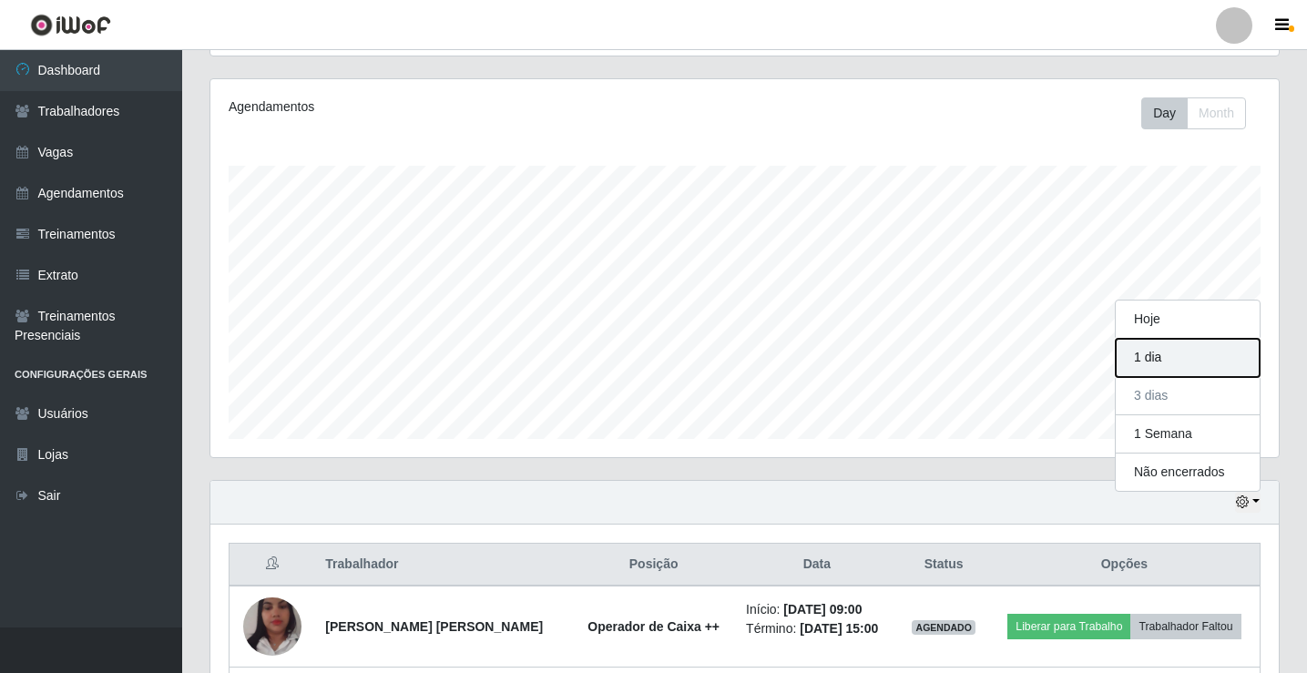
click at [1169, 360] on button "1 dia" at bounding box center [1188, 358] width 144 height 38
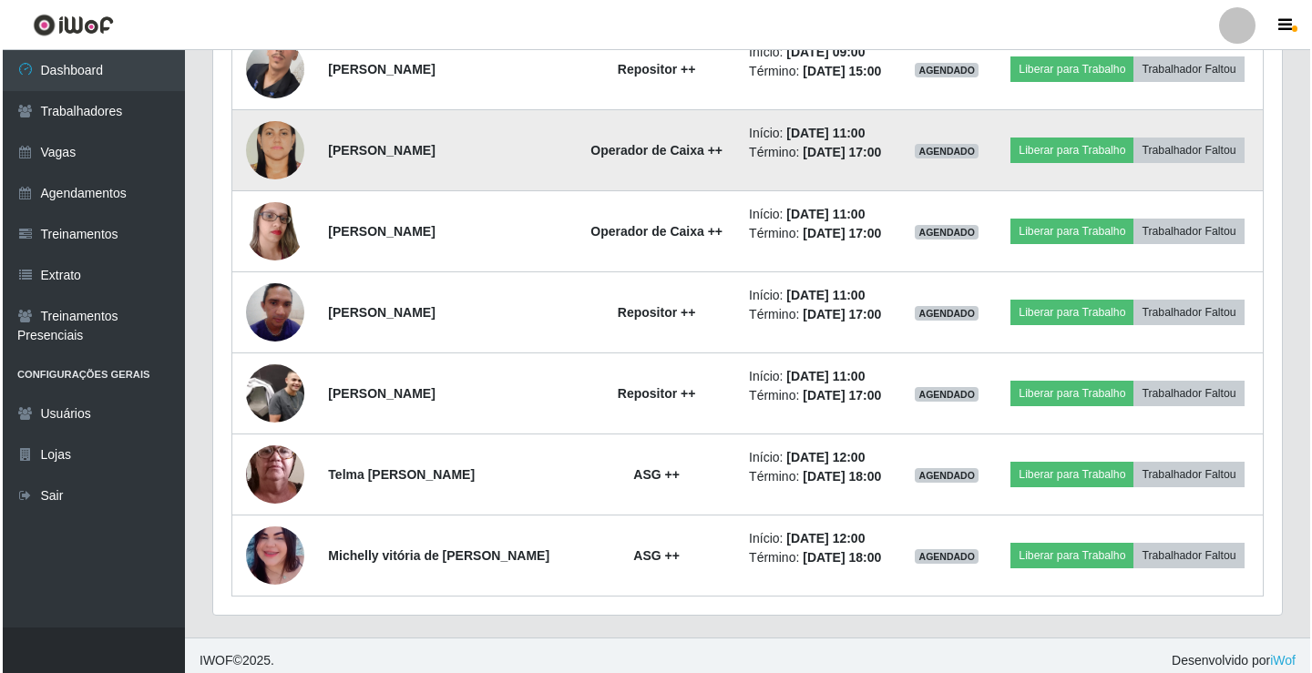
scroll to position [941, 0]
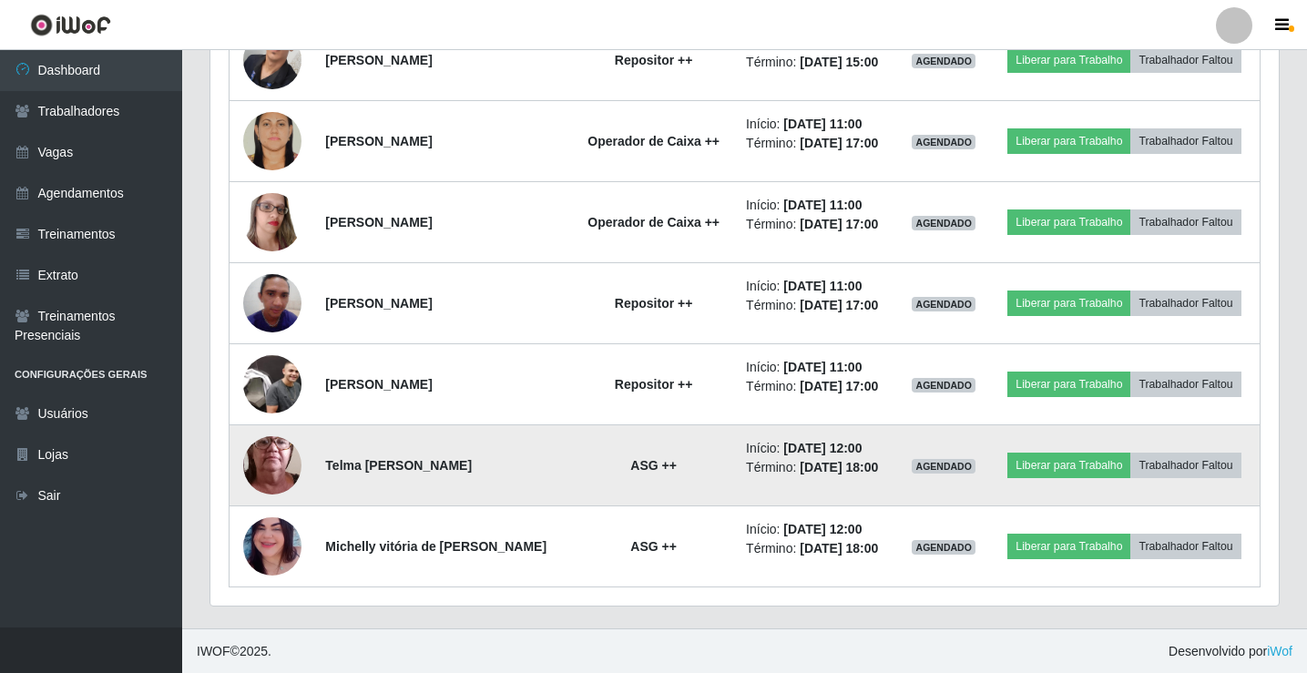
click at [294, 456] on img at bounding box center [272, 465] width 58 height 129
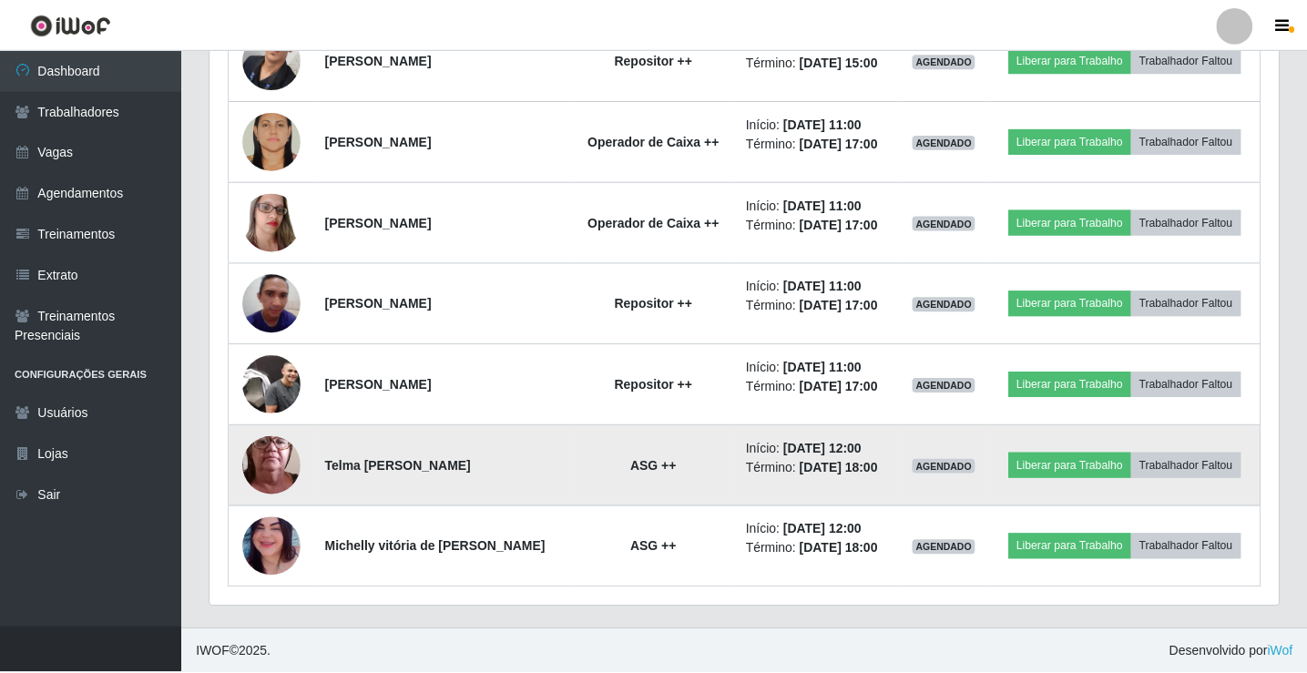
scroll to position [378, 1059]
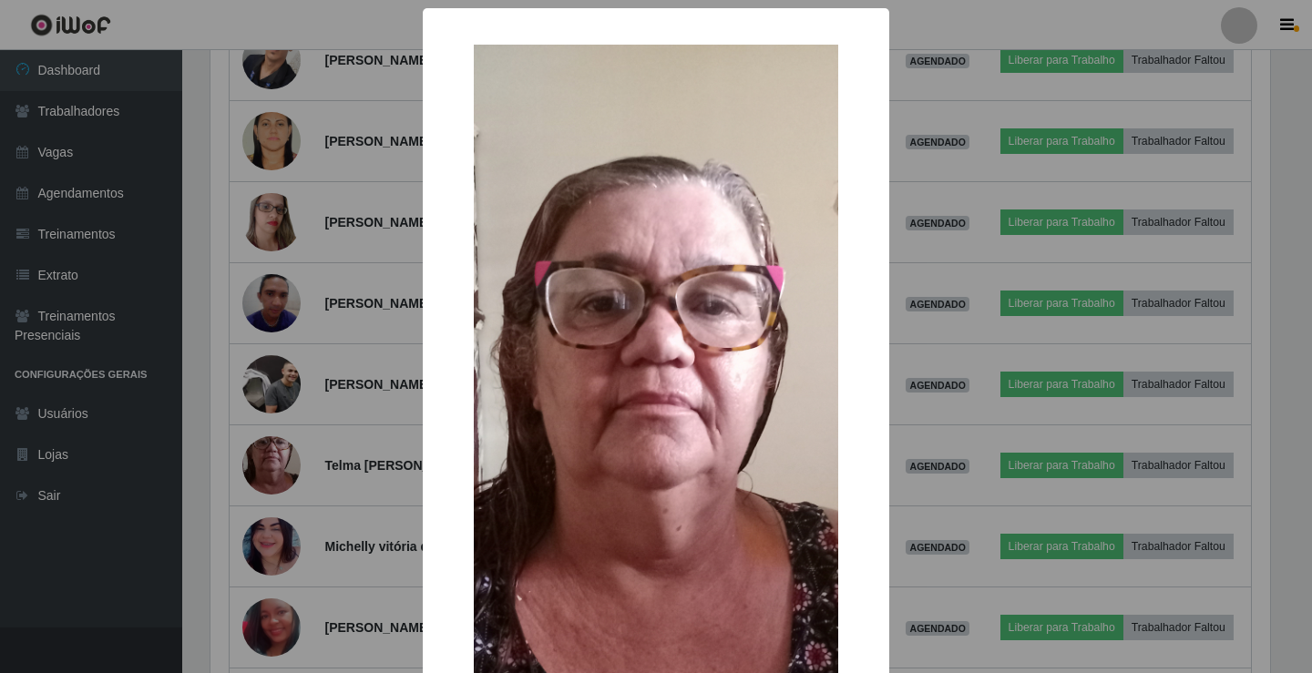
click at [982, 420] on div "× OK Cancel" at bounding box center [656, 336] width 1312 height 673
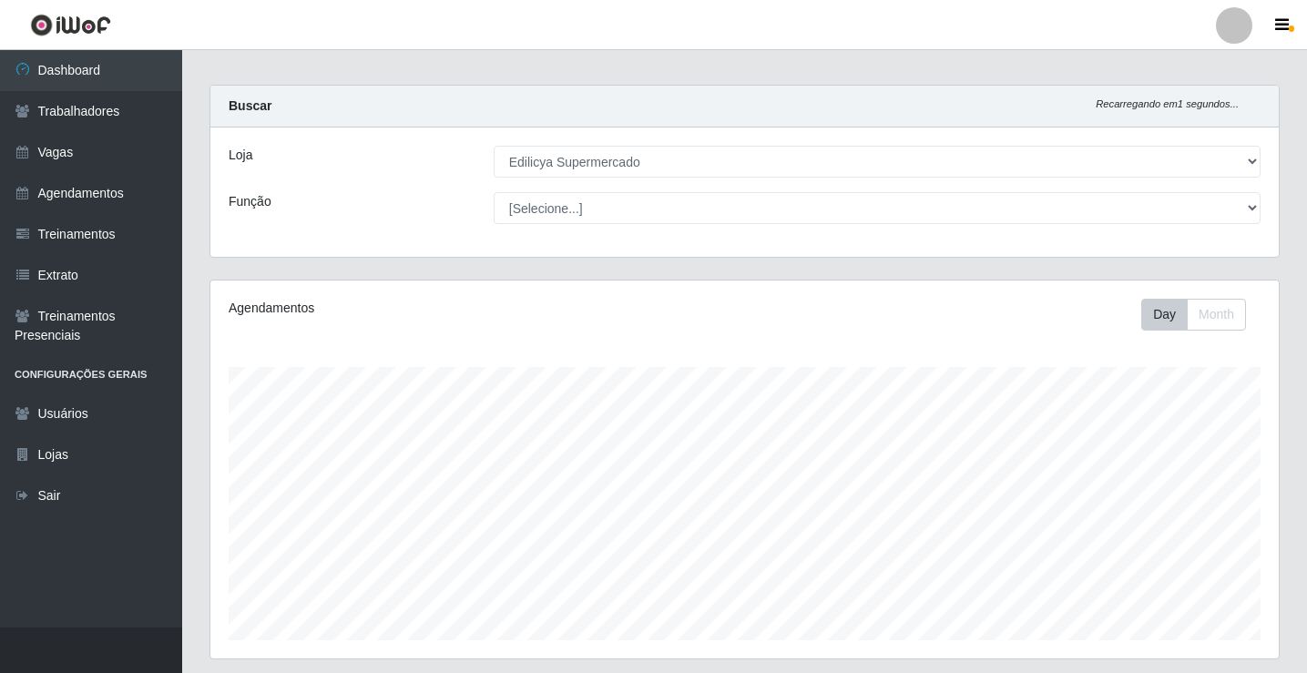
scroll to position [0, 0]
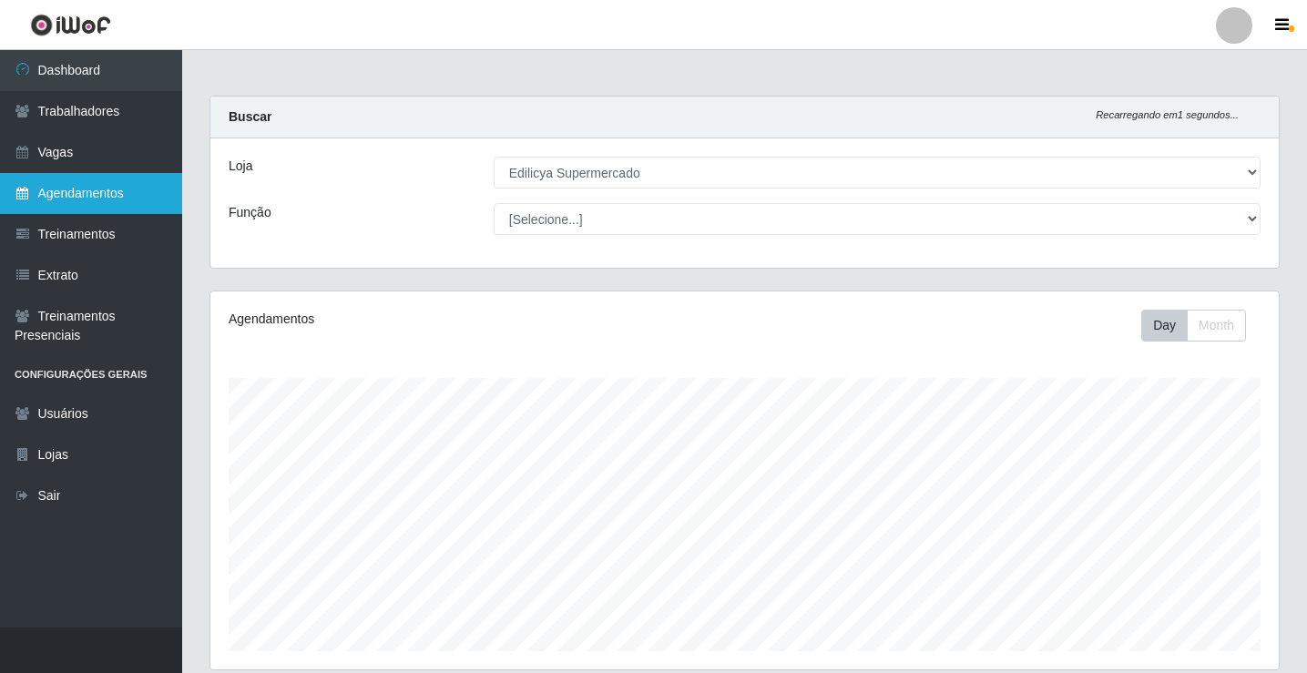
click at [12, 211] on link "Agendamentos" at bounding box center [91, 193] width 182 height 41
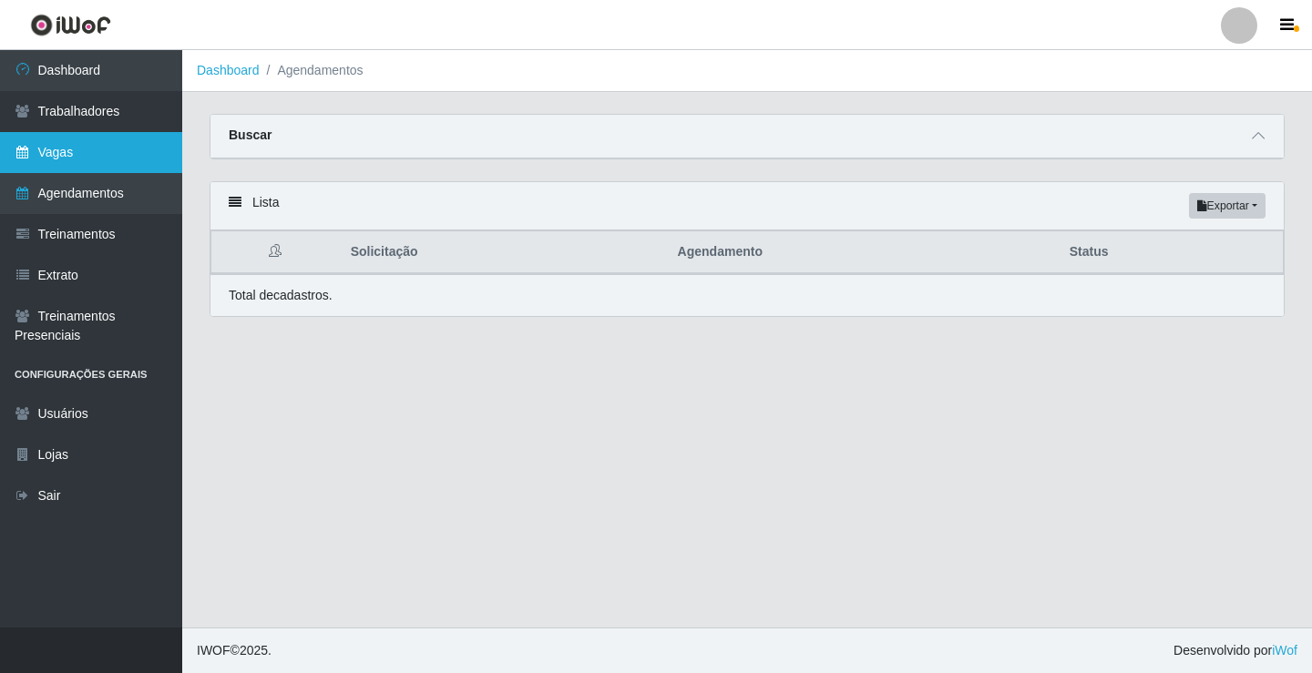
click at [77, 148] on link "Vagas" at bounding box center [91, 152] width 182 height 41
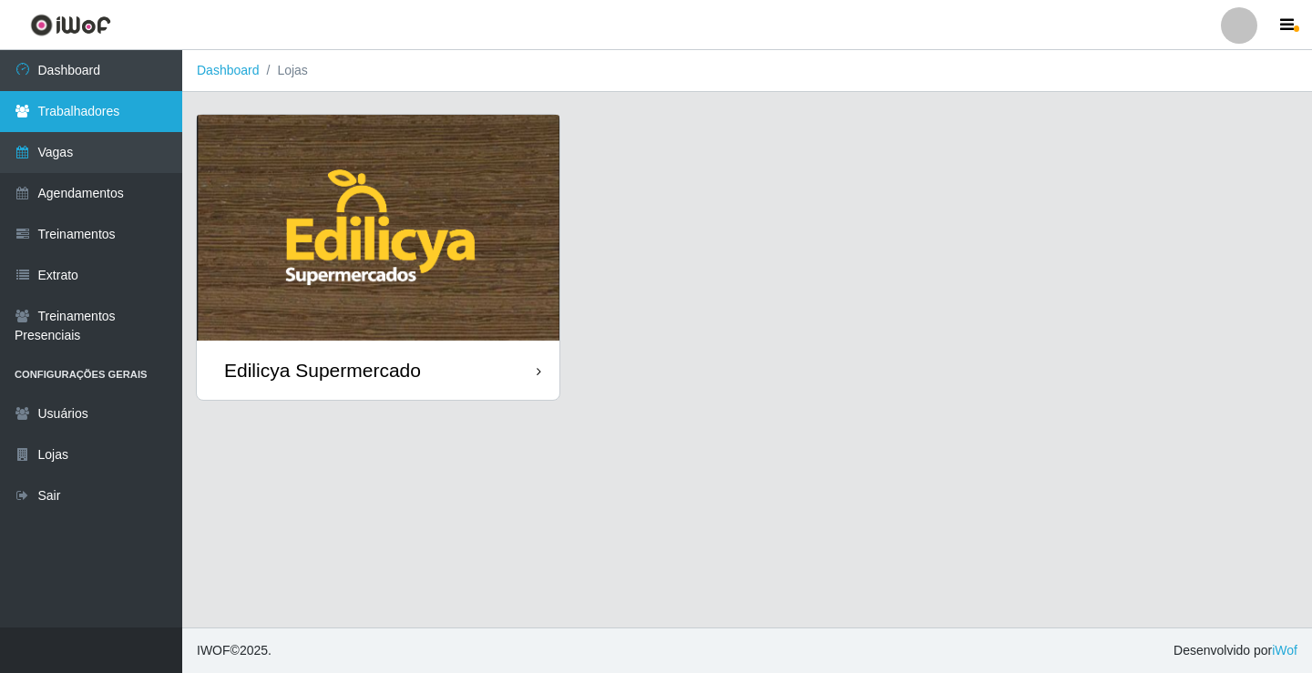
click at [135, 112] on link "Trabalhadores" at bounding box center [91, 111] width 182 height 41
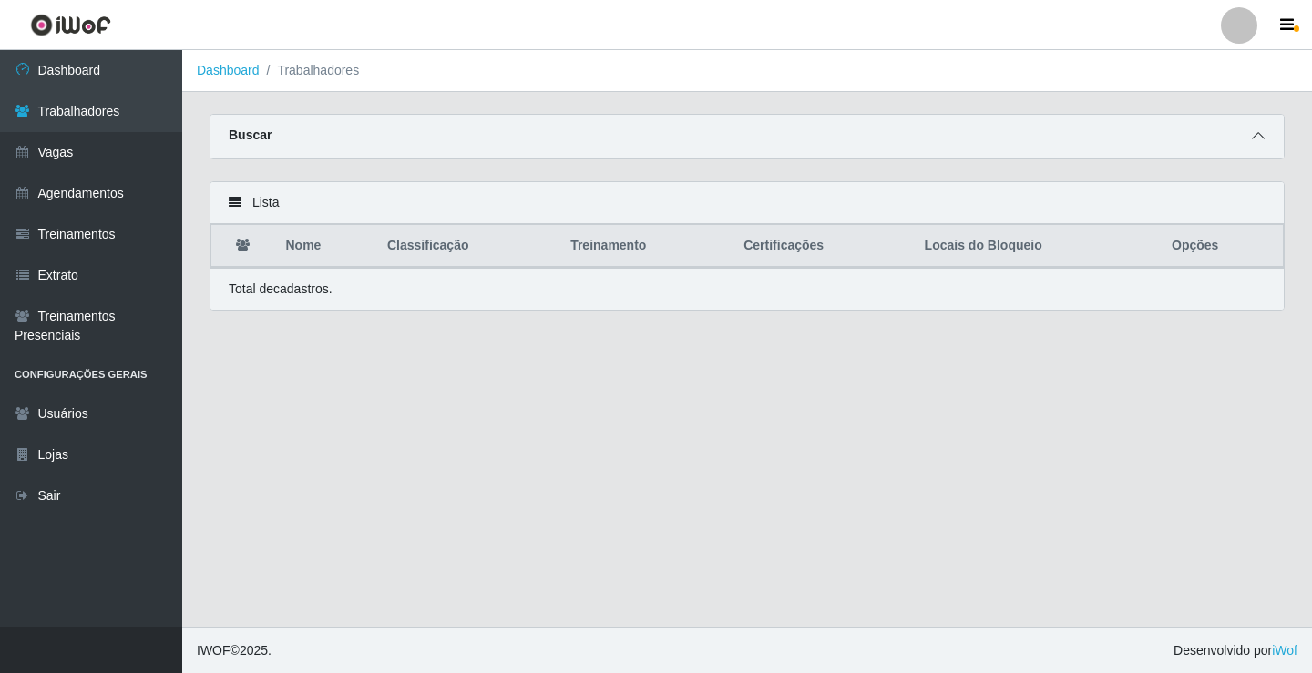
click at [1261, 147] on span at bounding box center [1258, 136] width 22 height 21
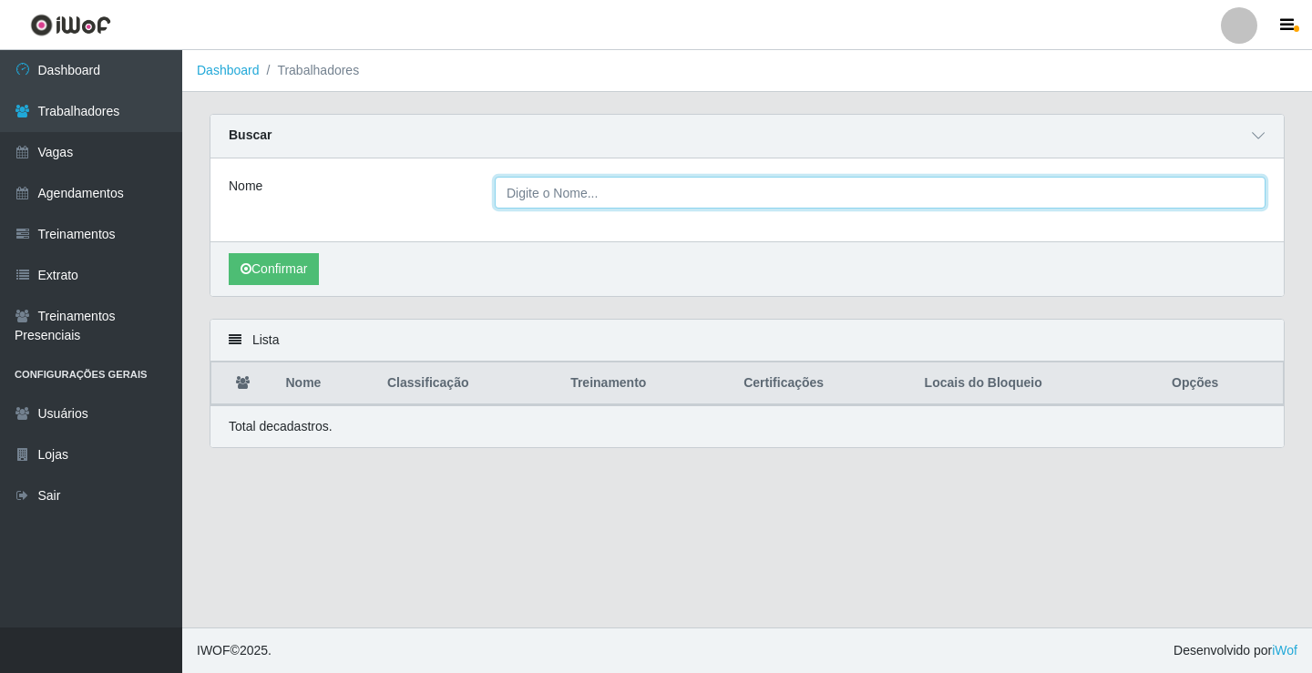
click at [608, 200] on input "Nome" at bounding box center [880, 193] width 771 height 32
type input "T"
type input "TELMA"
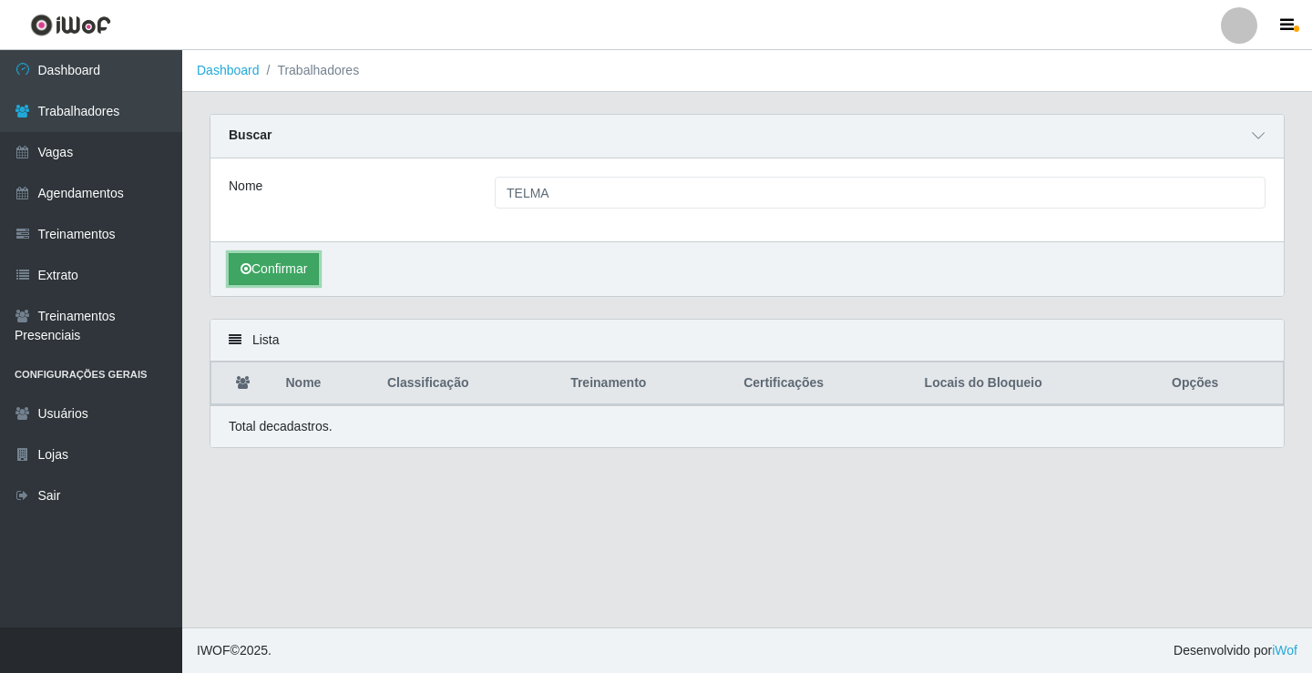
click at [275, 261] on button "Confirmar" at bounding box center [274, 269] width 90 height 32
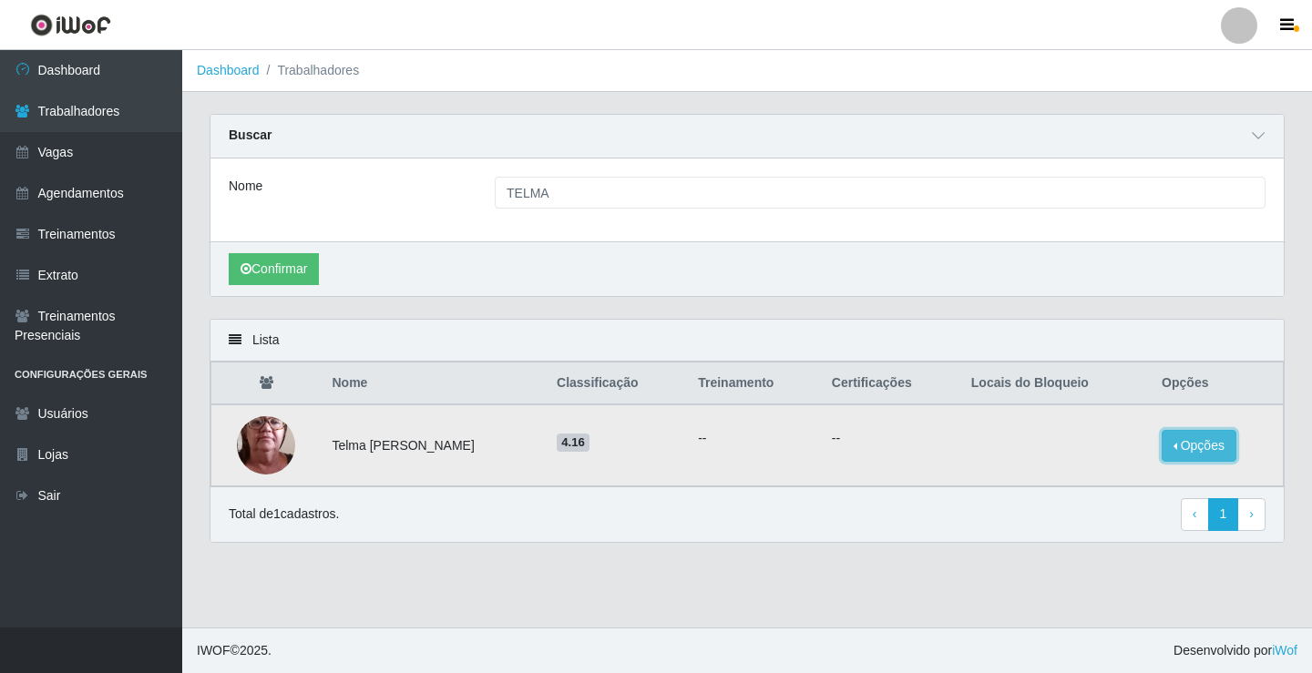
click at [1203, 456] on button "Opções" at bounding box center [1198, 446] width 75 height 32
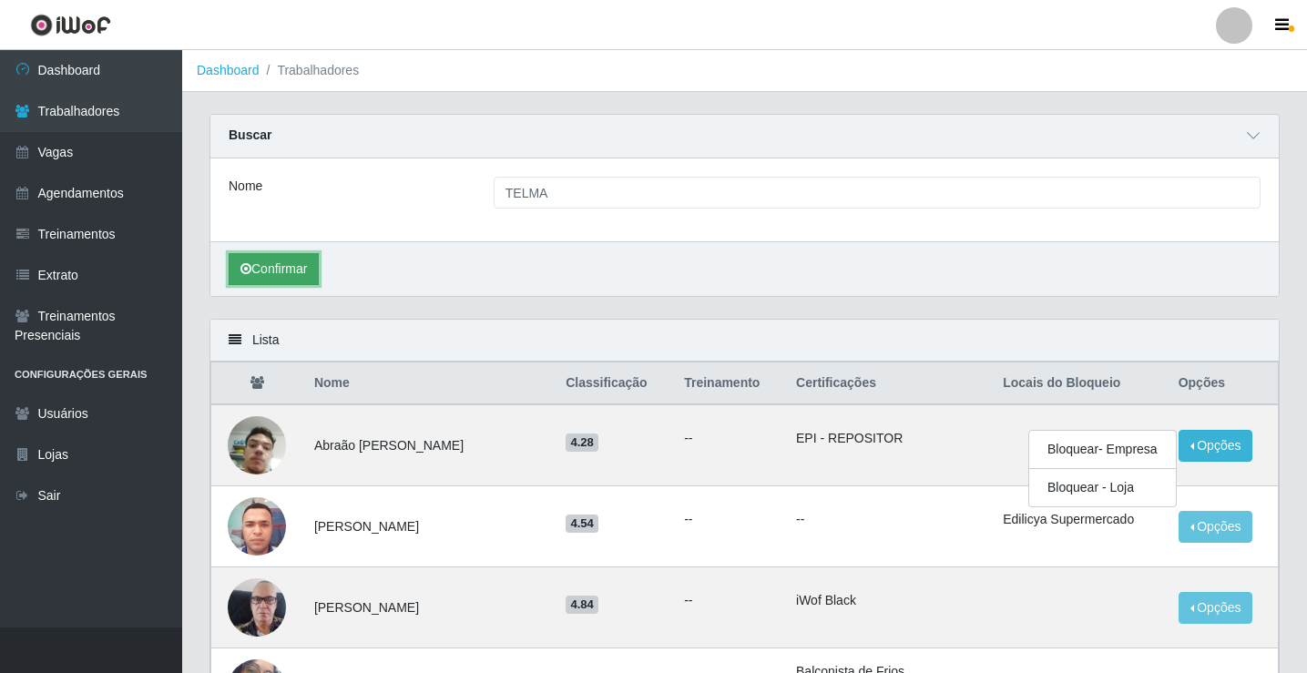
click at [311, 273] on button "Confirmar" at bounding box center [274, 269] width 90 height 32
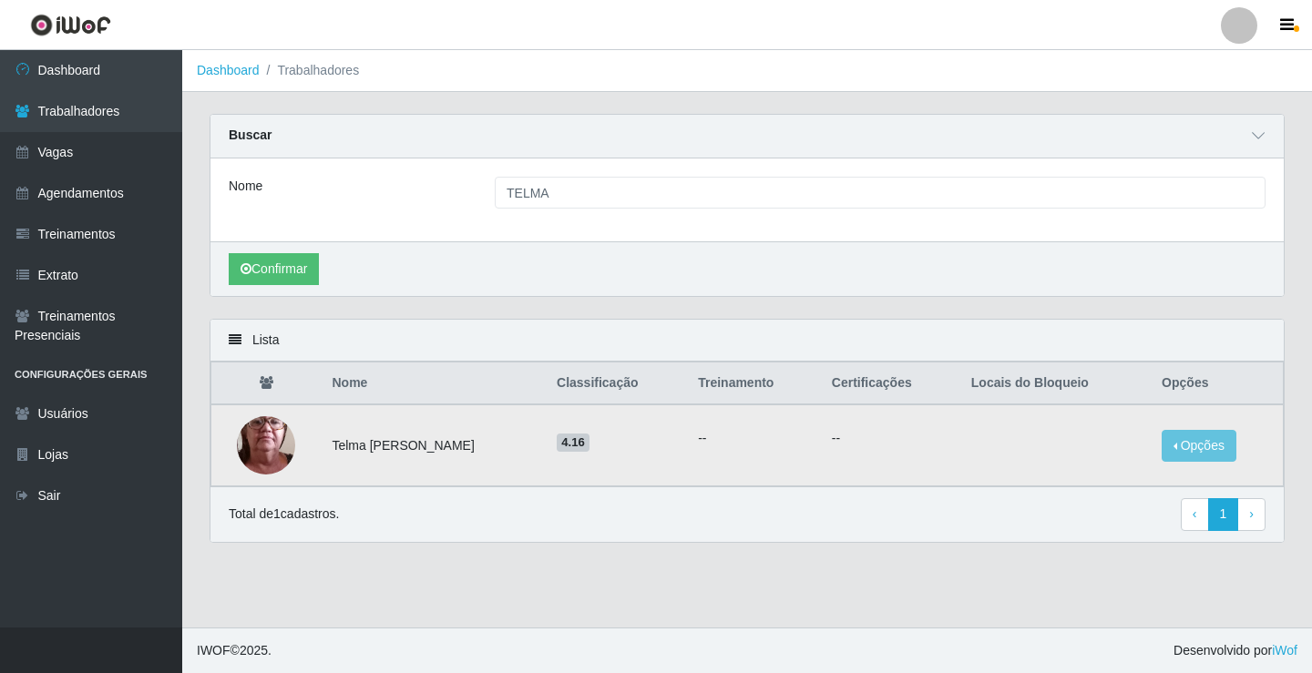
click at [1178, 427] on td "Opções Bloquear - Empresa Bloquear - Loja" at bounding box center [1216, 445] width 132 height 82
click at [1183, 439] on button "Opções" at bounding box center [1198, 446] width 75 height 32
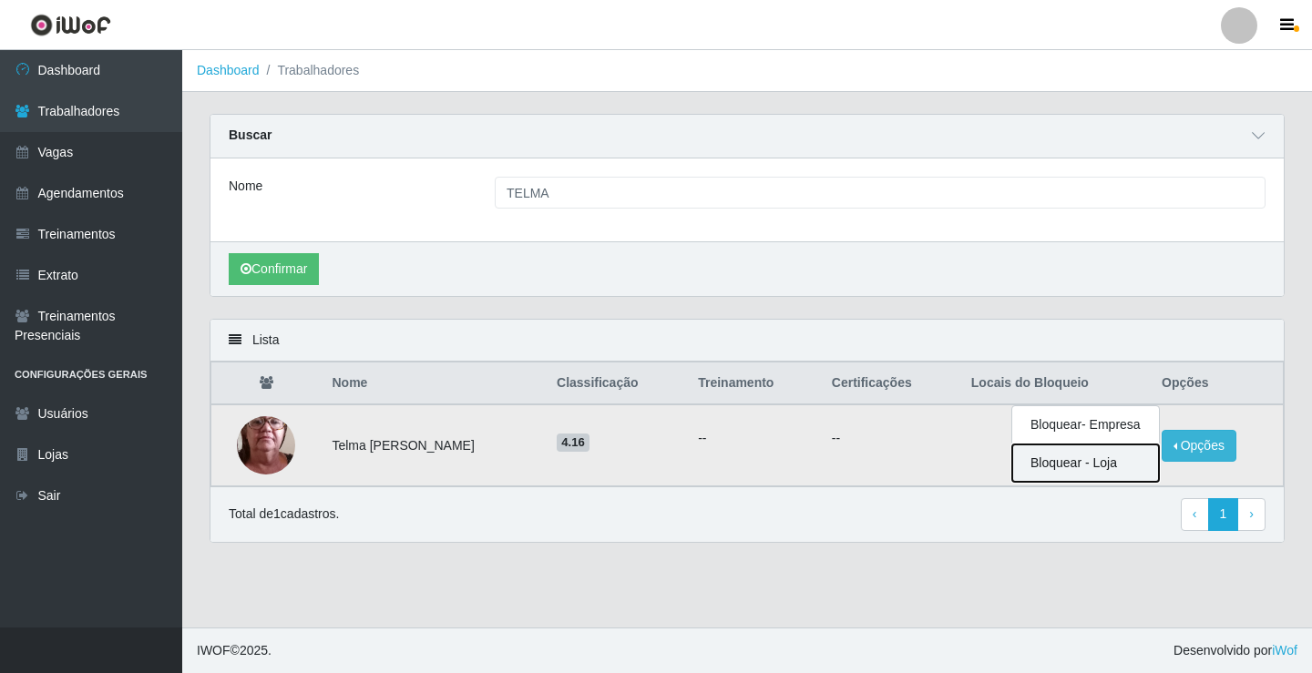
click at [1047, 468] on button "Bloquear - Loja" at bounding box center [1085, 462] width 147 height 37
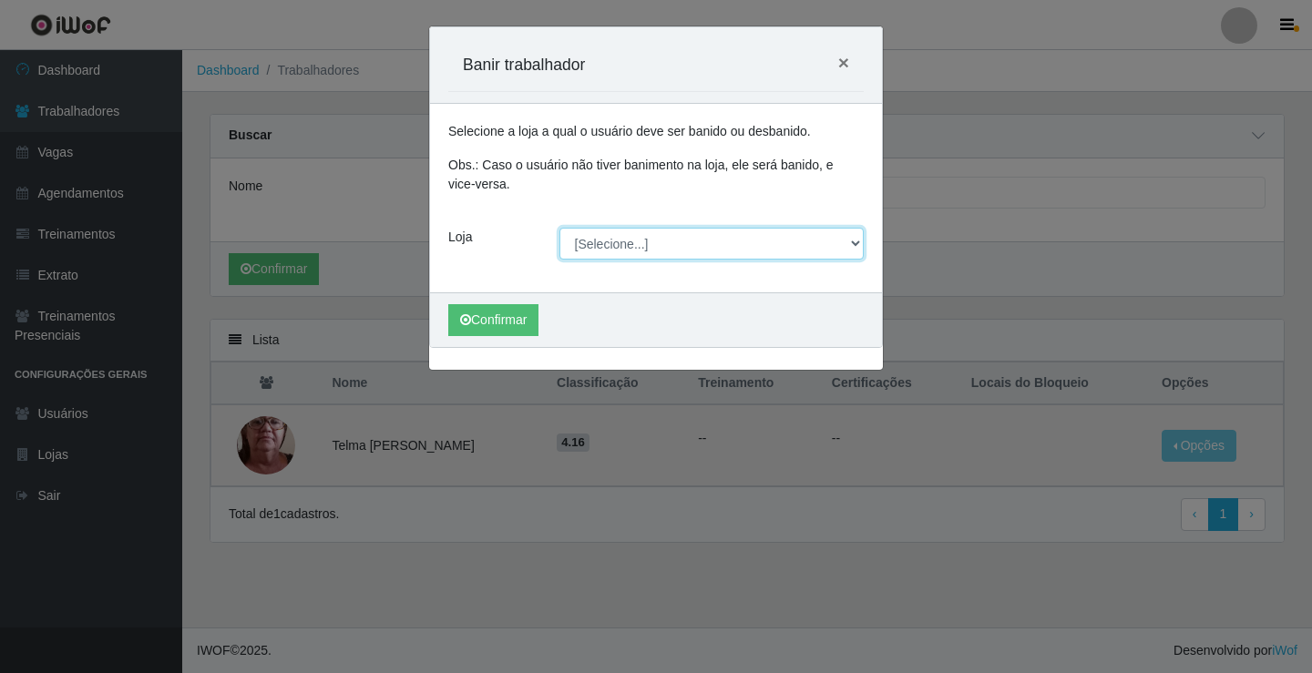
click at [594, 245] on select "[Selecione...] Edilicya Supermercado" at bounding box center [711, 244] width 305 height 32
select select "460"
click at [559, 228] on select "[Selecione...] Edilicya Supermercado" at bounding box center [711, 244] width 305 height 32
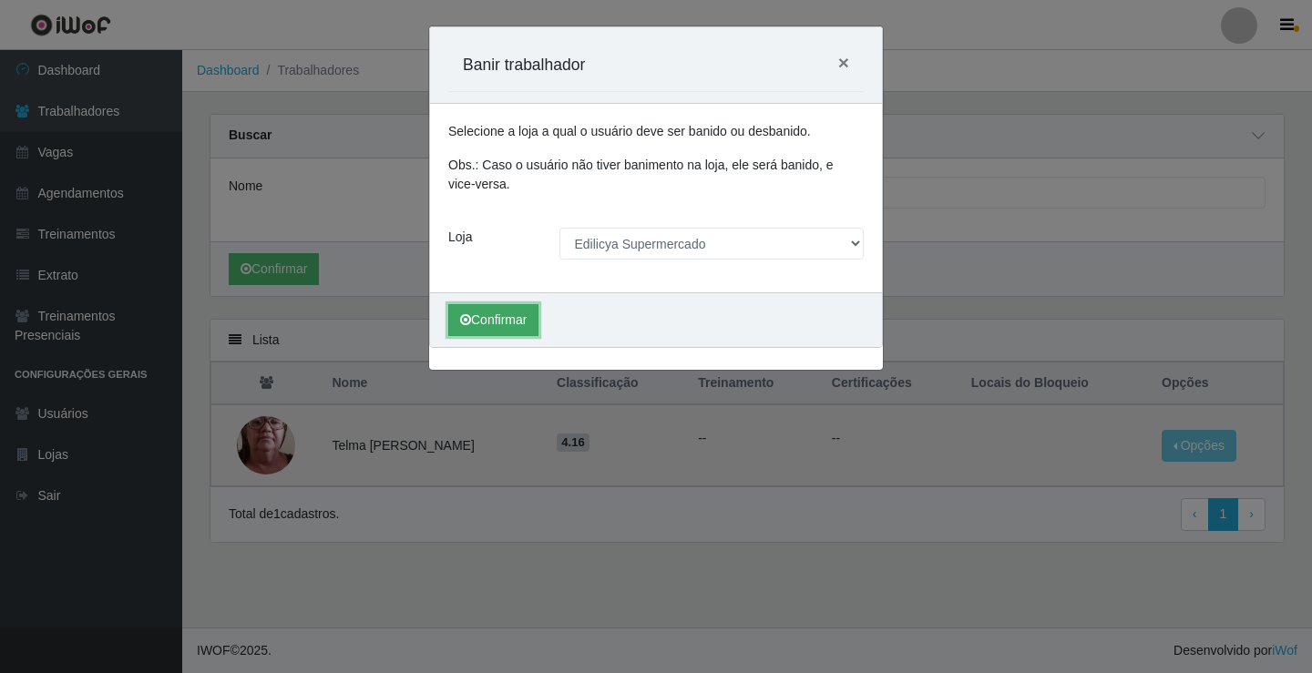
click at [489, 329] on button "Confirmar" at bounding box center [493, 320] width 90 height 32
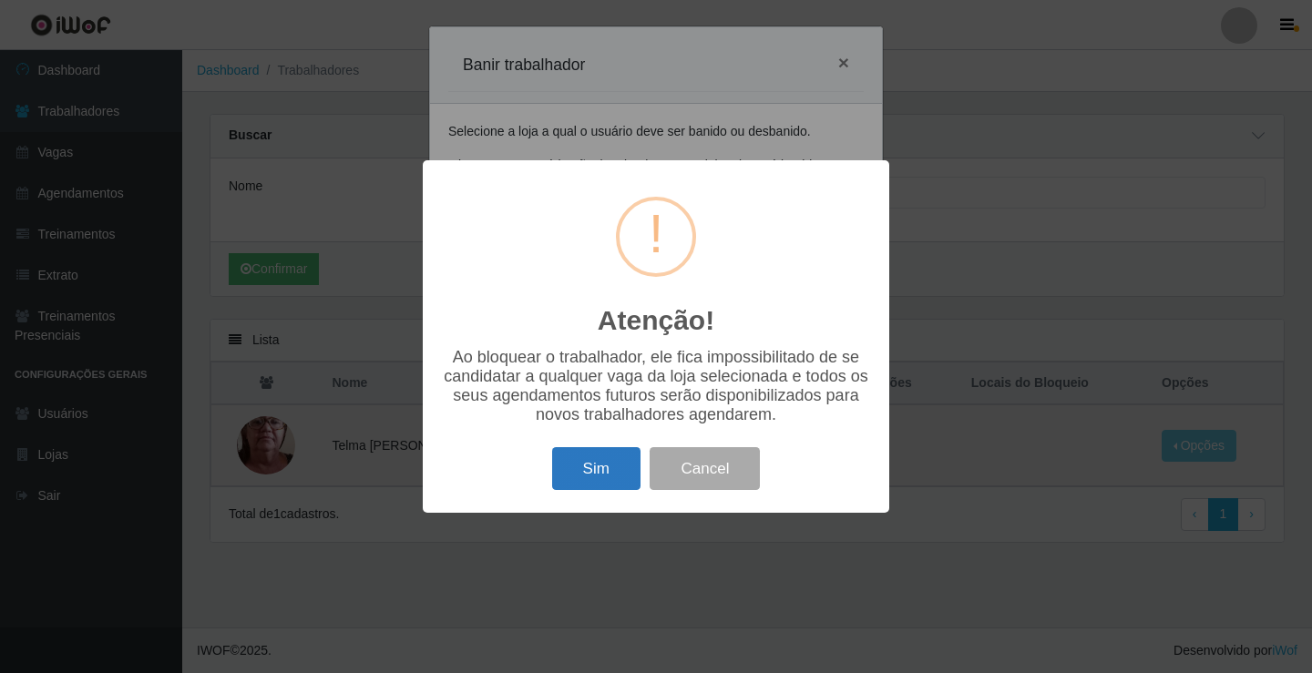
click at [587, 463] on button "Sim" at bounding box center [596, 468] width 88 height 43
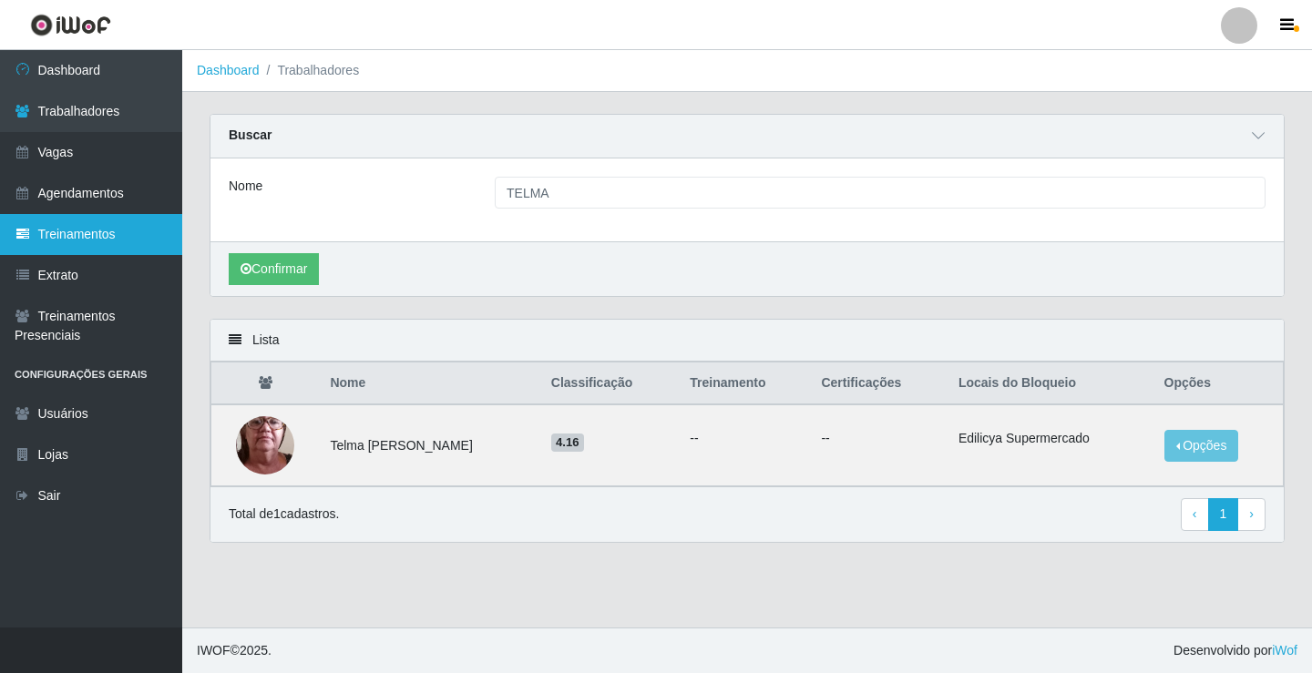
click at [64, 242] on link "Treinamentos" at bounding box center [91, 234] width 182 height 41
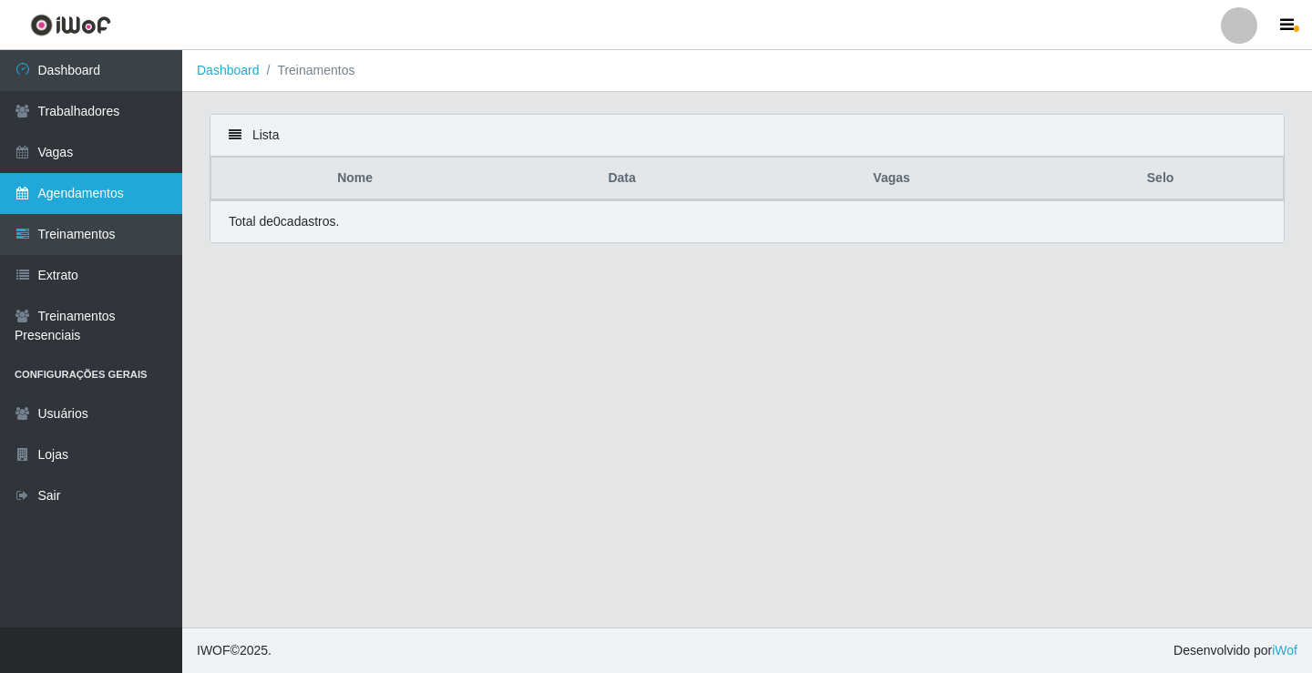
drag, startPoint x: 111, startPoint y: 231, endPoint x: 104, endPoint y: 198, distance: 34.5
click at [111, 230] on link "Treinamentos" at bounding box center [91, 234] width 182 height 41
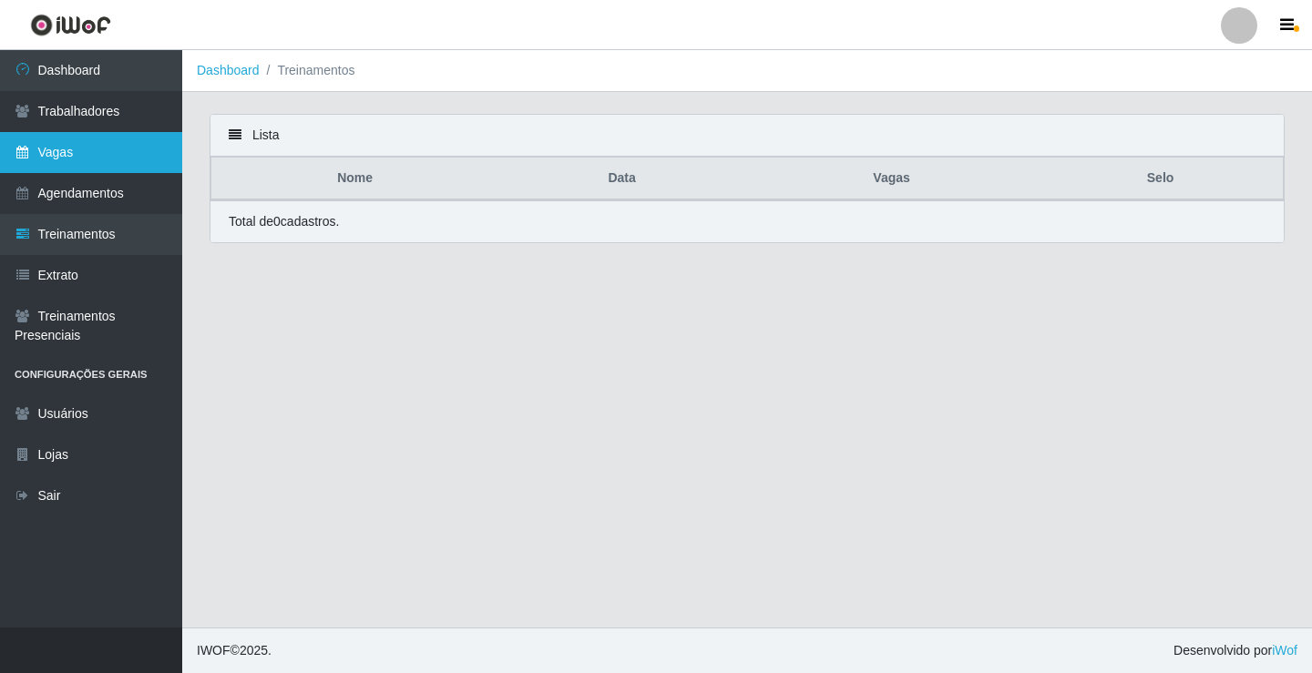
drag, startPoint x: 104, startPoint y: 196, endPoint x: 71, endPoint y: 150, distance: 56.1
click at [105, 194] on link "Agendamentos" at bounding box center [91, 193] width 182 height 41
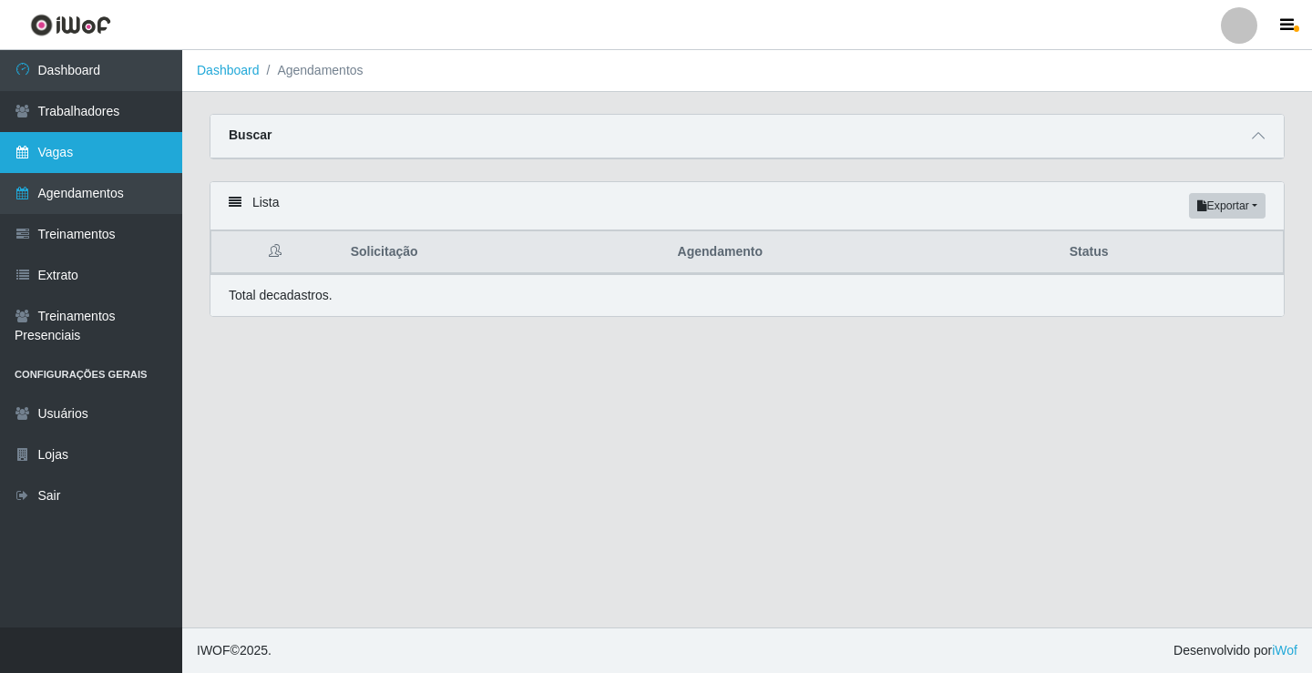
click at [66, 153] on link "Vagas" at bounding box center [91, 152] width 182 height 41
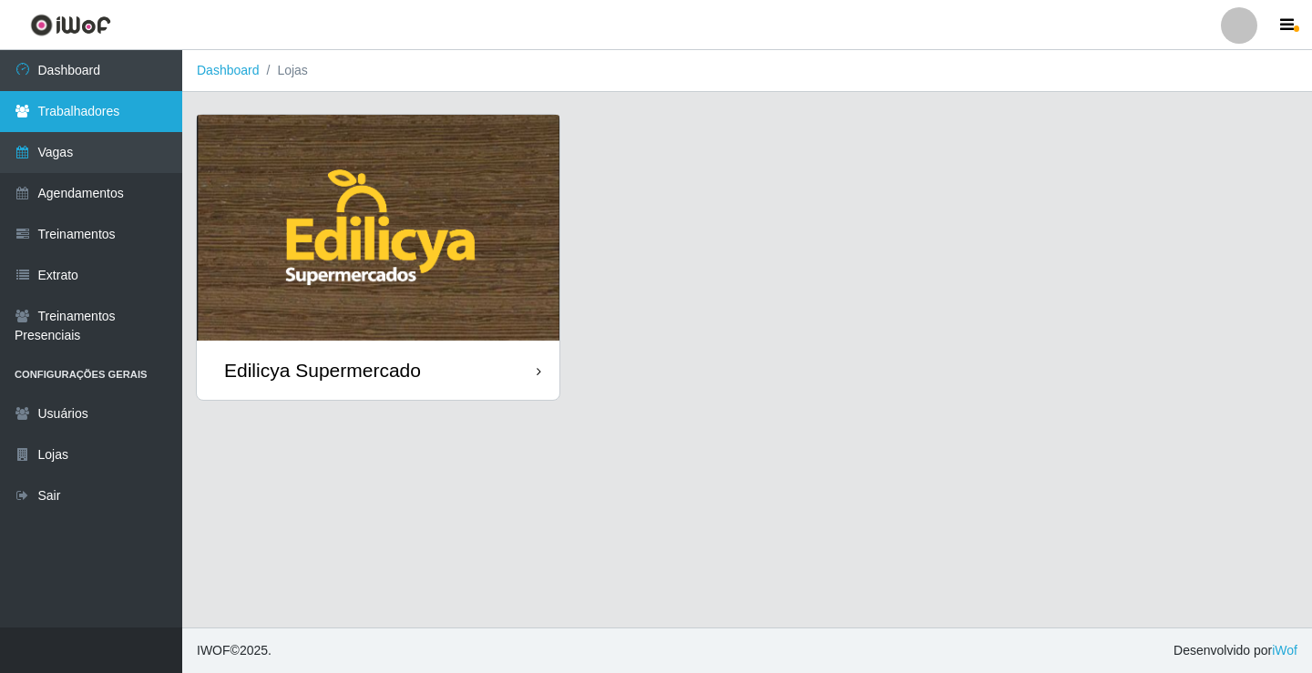
click at [76, 112] on link "Trabalhadores" at bounding box center [91, 111] width 182 height 41
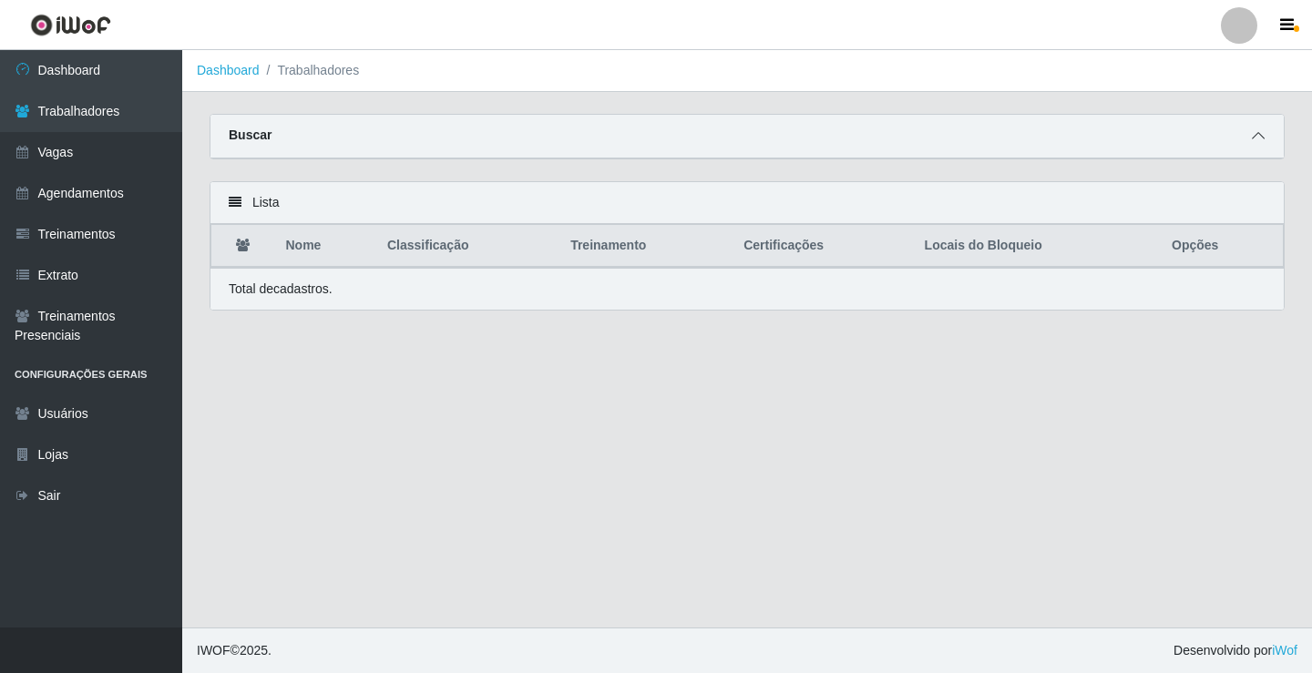
click at [1258, 142] on icon at bounding box center [1258, 135] width 13 height 13
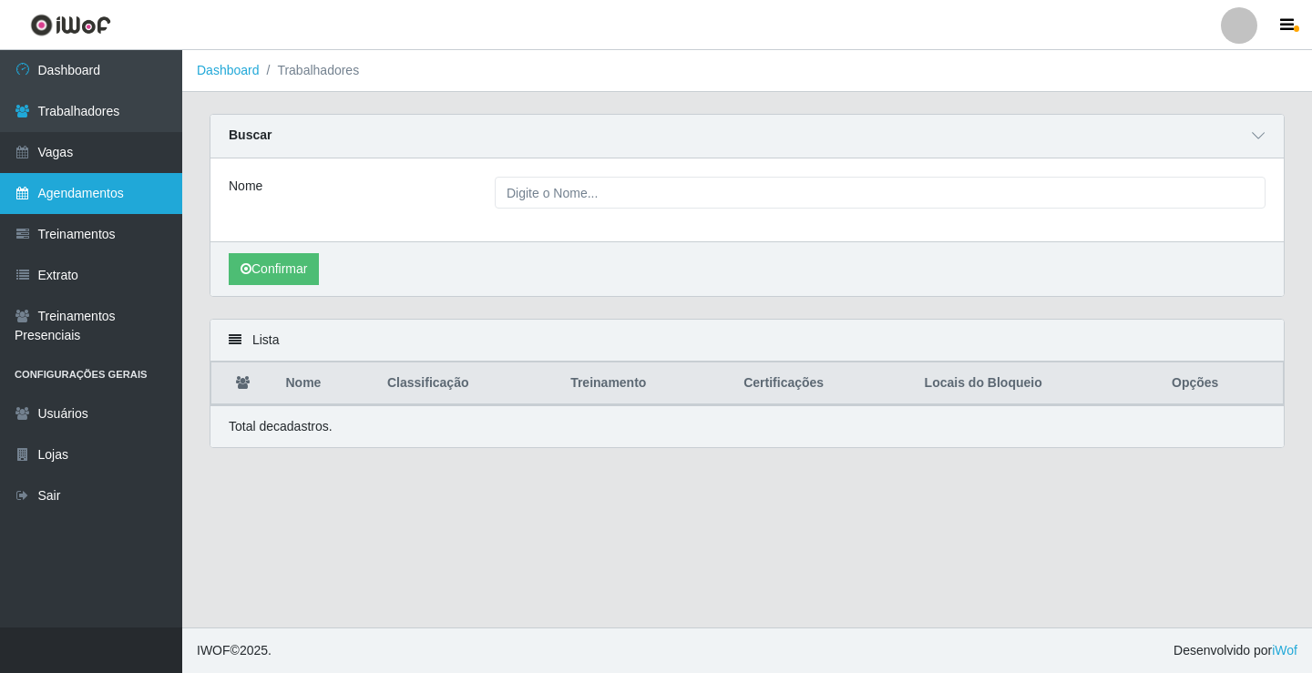
click at [87, 192] on link "Agendamentos" at bounding box center [91, 193] width 182 height 41
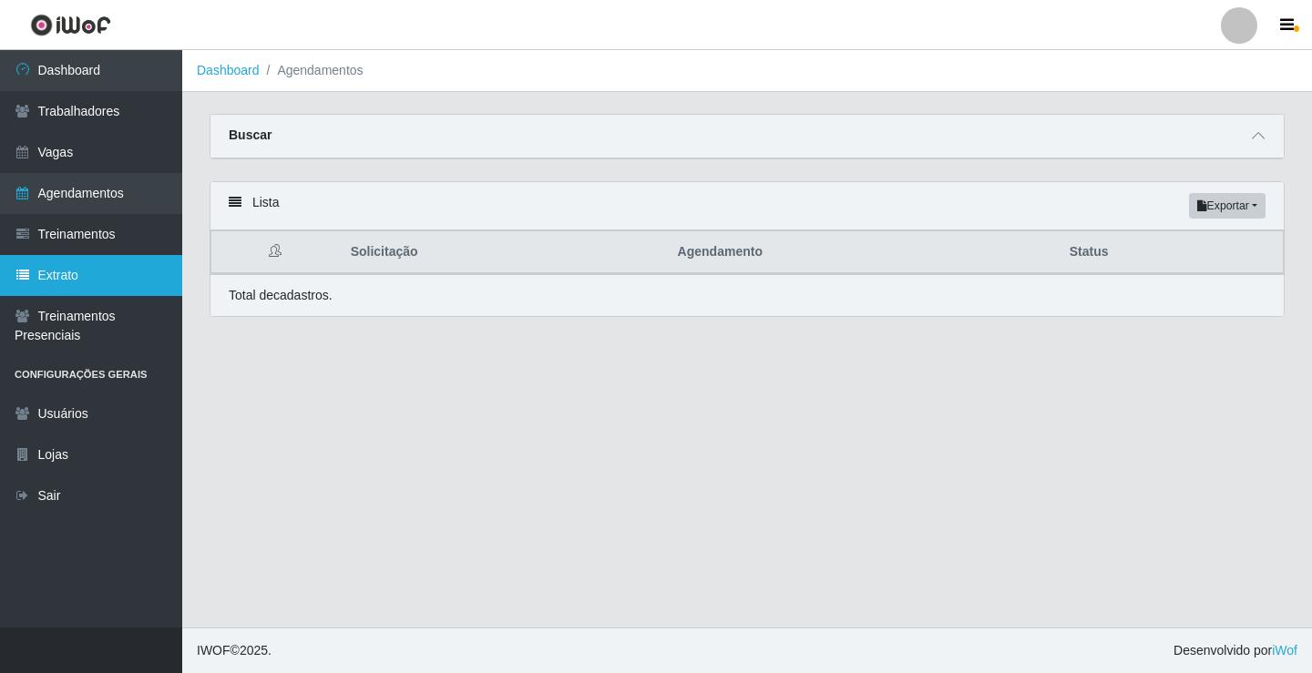
click at [107, 280] on link "Extrato" at bounding box center [91, 275] width 182 height 41
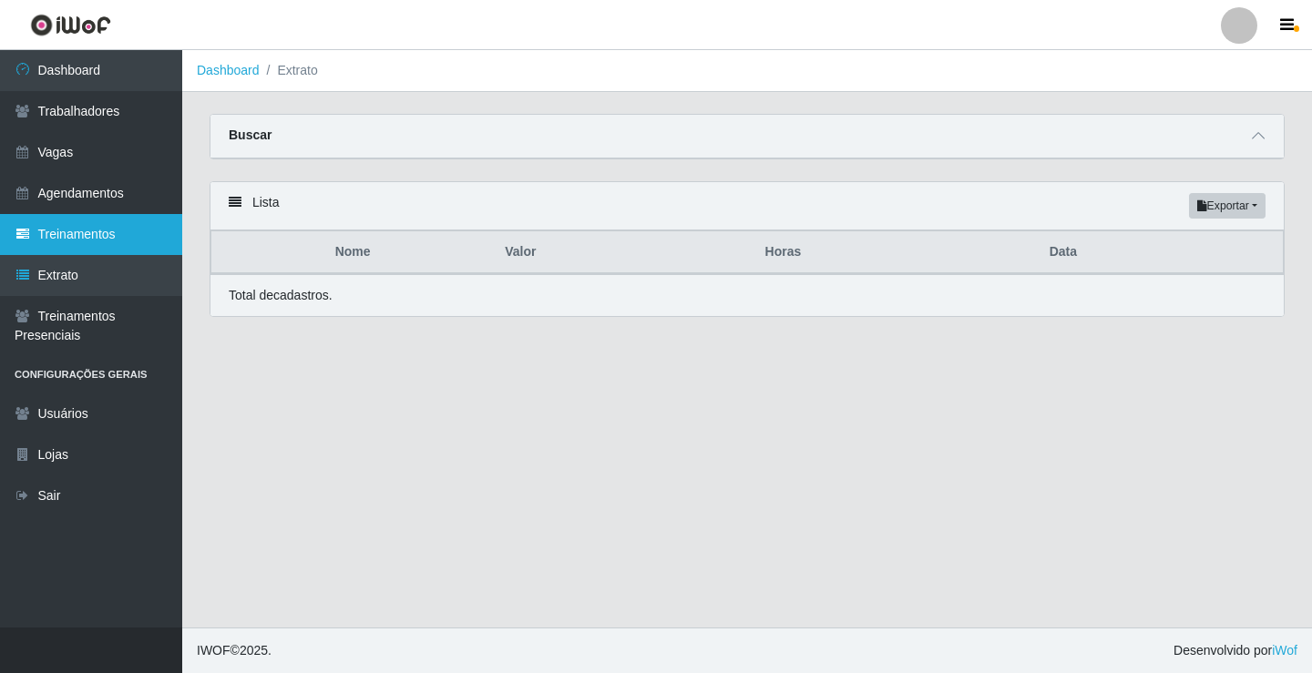
click at [92, 239] on link "Treinamentos" at bounding box center [91, 234] width 182 height 41
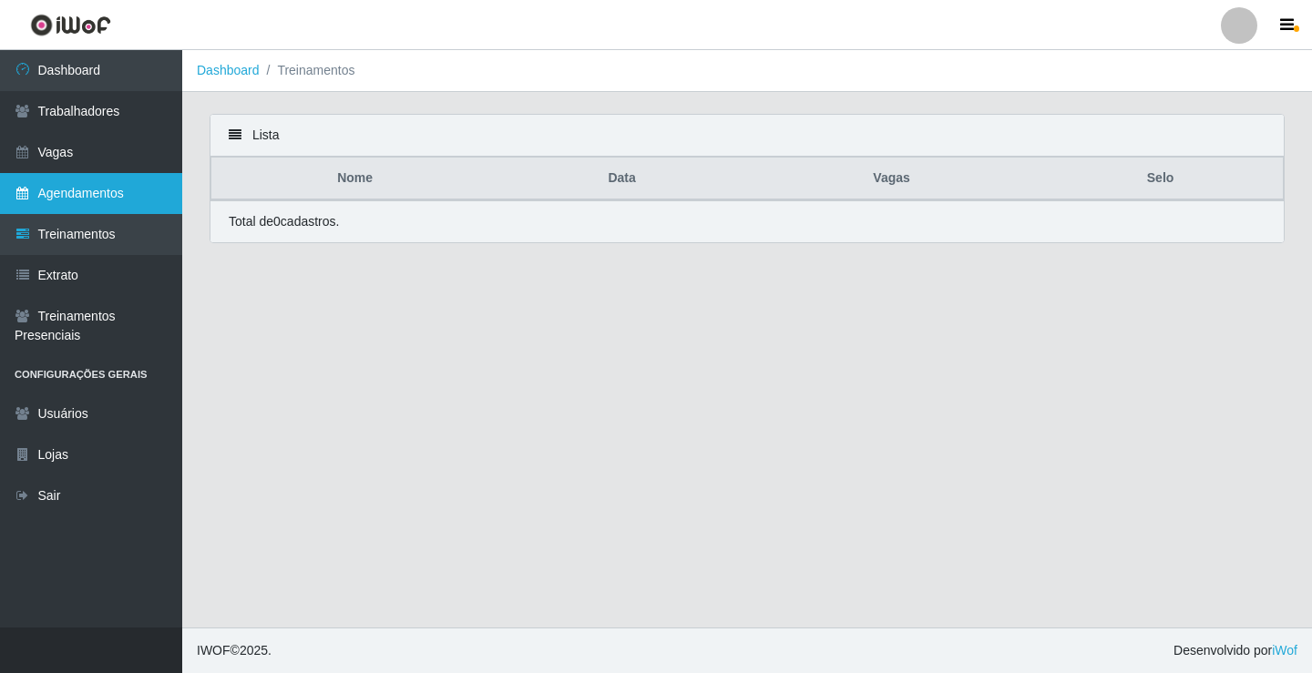
click at [107, 204] on link "Agendamentos" at bounding box center [91, 193] width 182 height 41
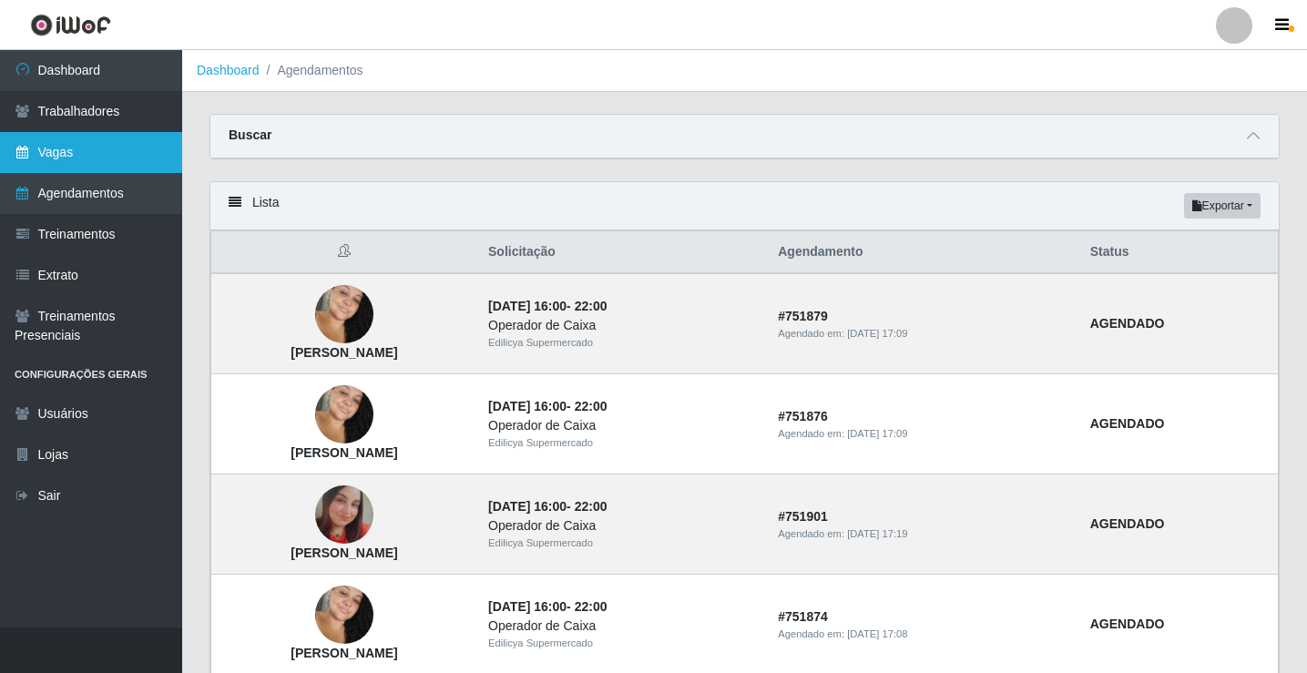
click at [86, 157] on link "Vagas" at bounding box center [91, 152] width 182 height 41
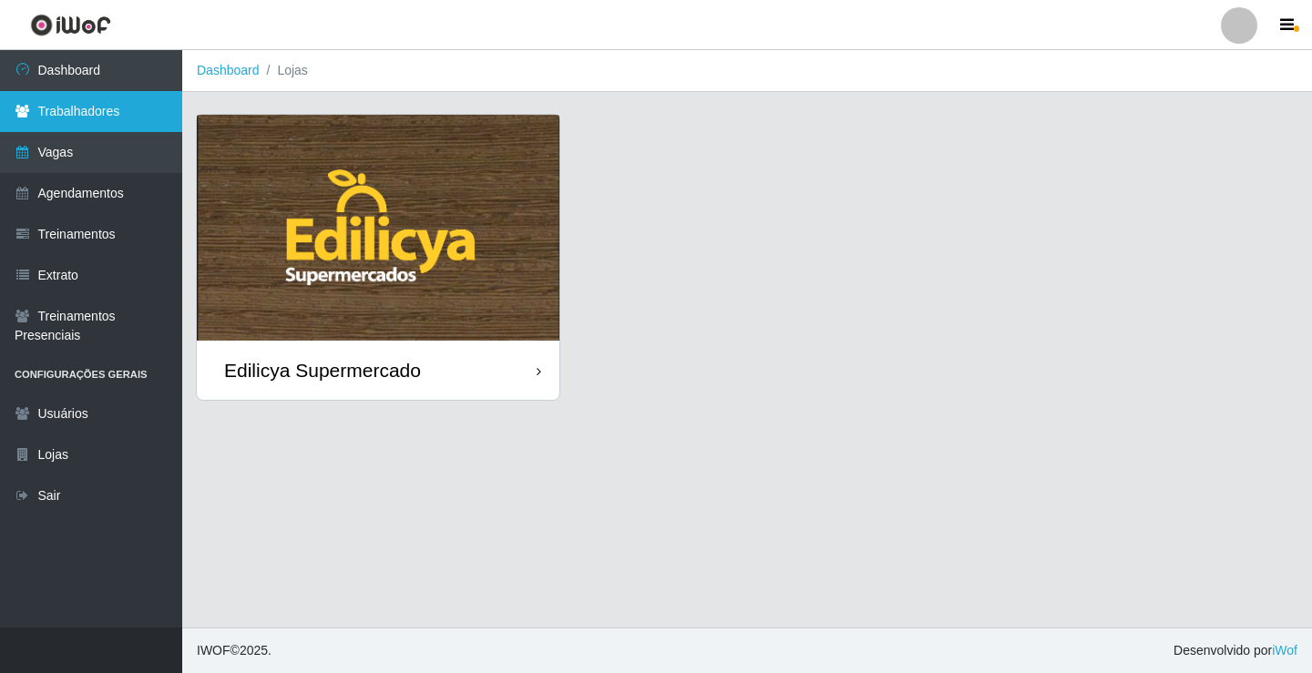
click at [119, 107] on link "Trabalhadores" at bounding box center [91, 111] width 182 height 41
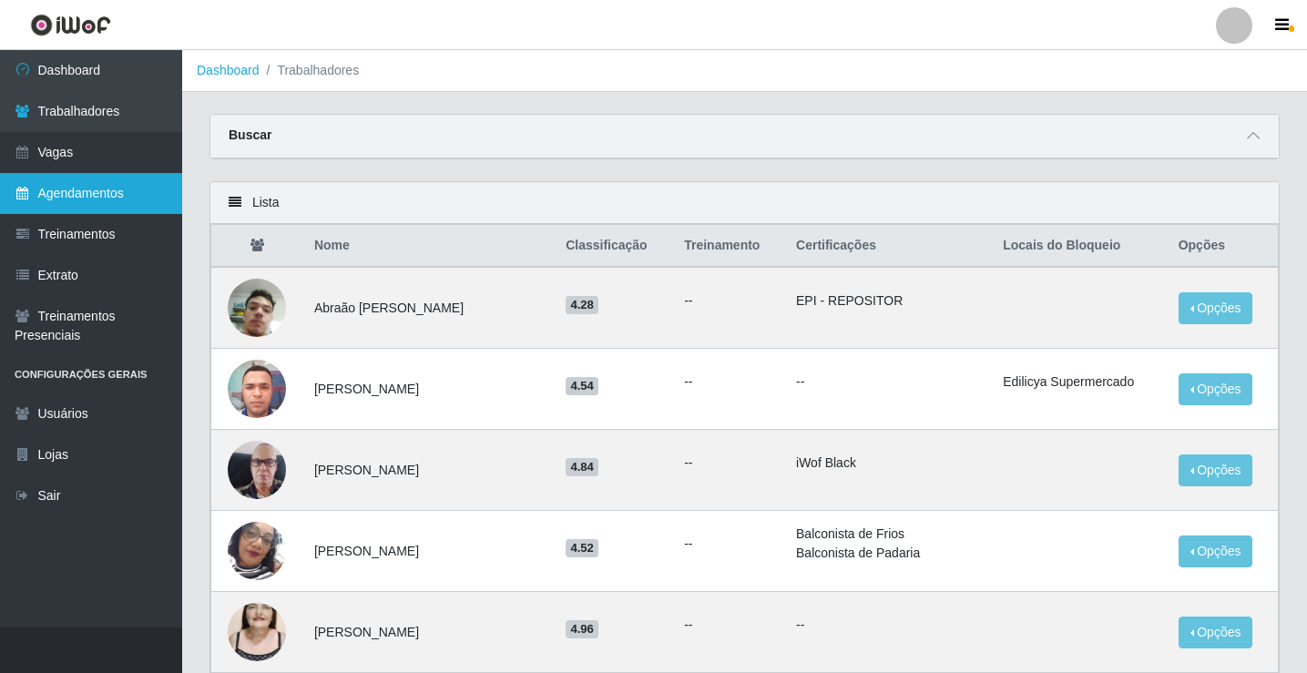
click at [26, 200] on link "Agendamentos" at bounding box center [91, 193] width 182 height 41
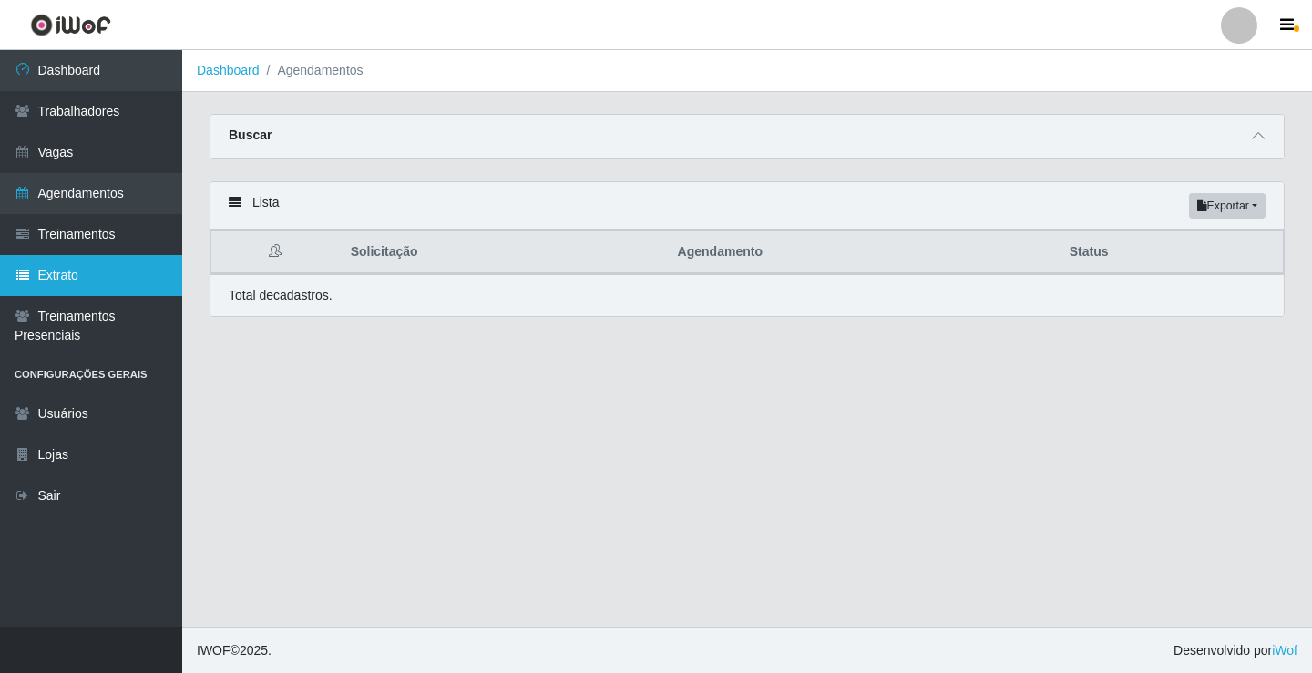
click at [87, 266] on link "Extrato" at bounding box center [91, 275] width 182 height 41
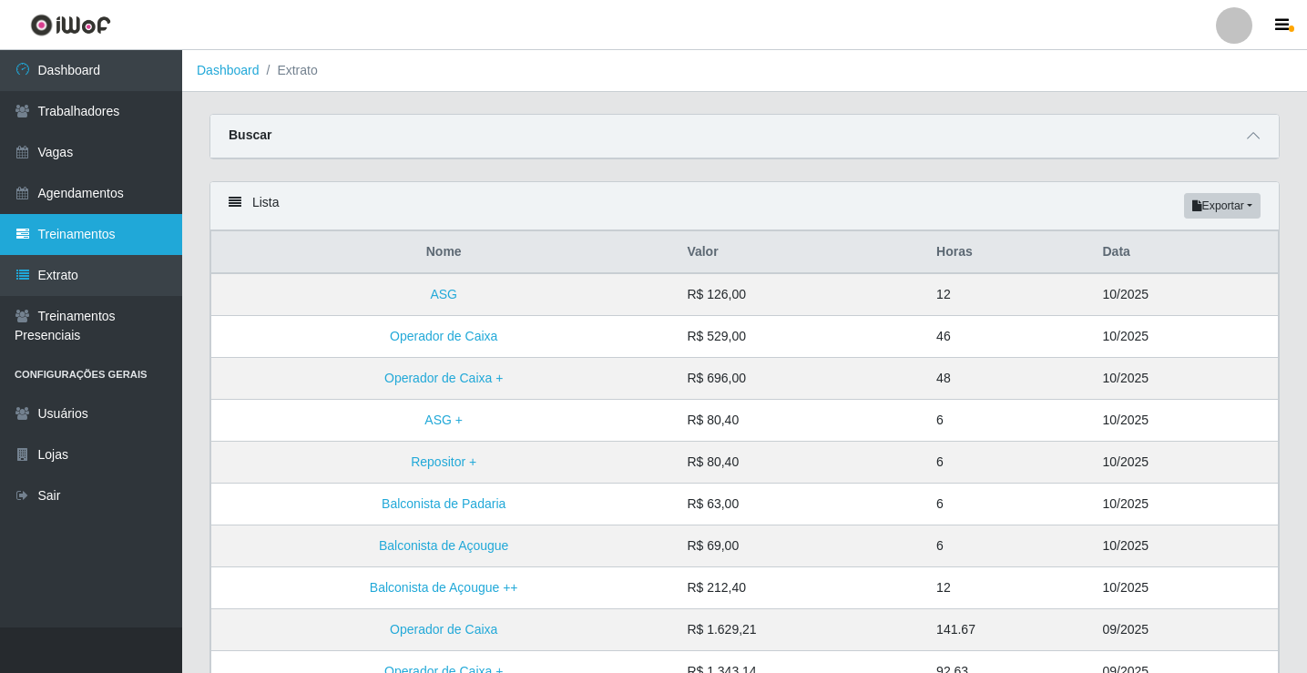
click at [94, 244] on link "Treinamentos" at bounding box center [91, 234] width 182 height 41
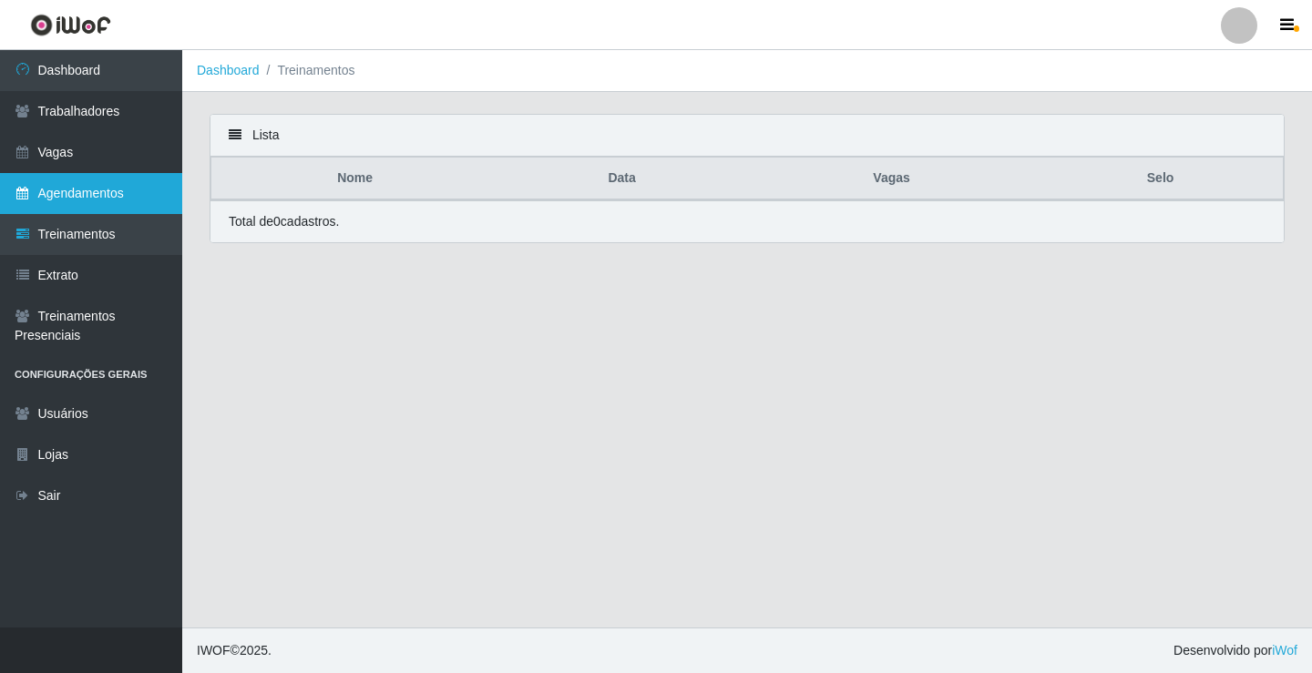
click at [98, 199] on link "Agendamentos" at bounding box center [91, 193] width 182 height 41
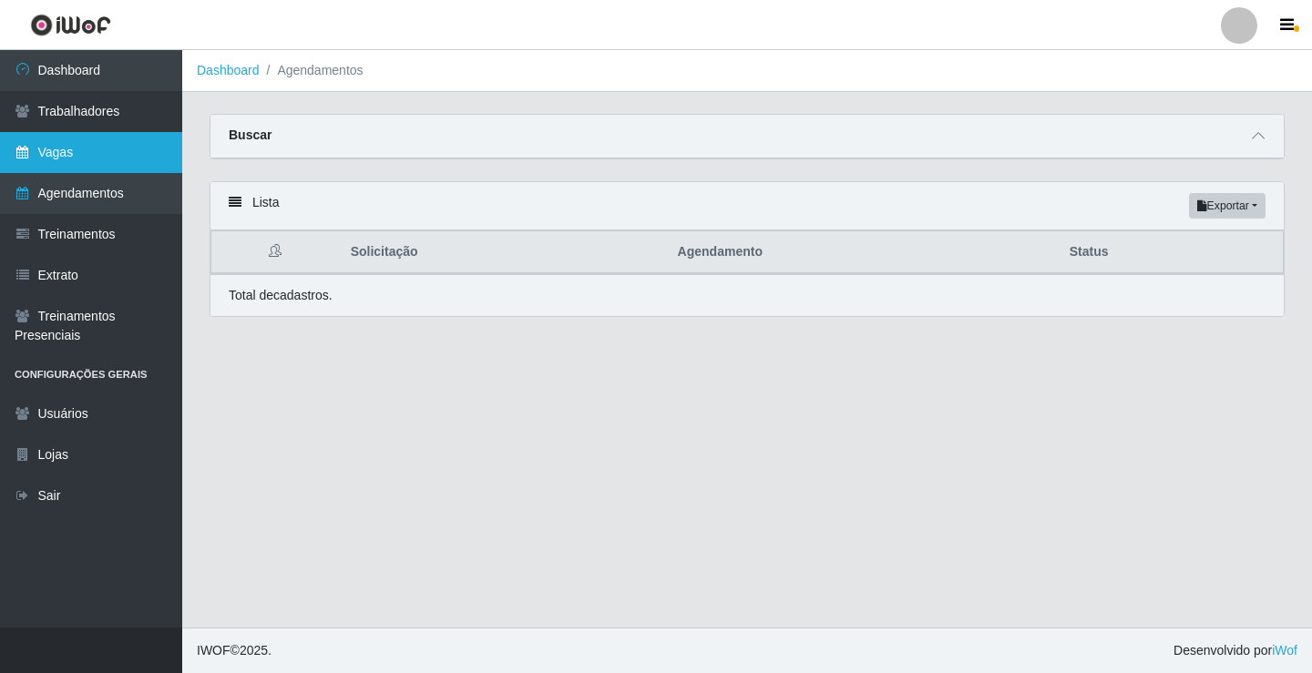
click at [78, 166] on link "Vagas" at bounding box center [91, 152] width 182 height 41
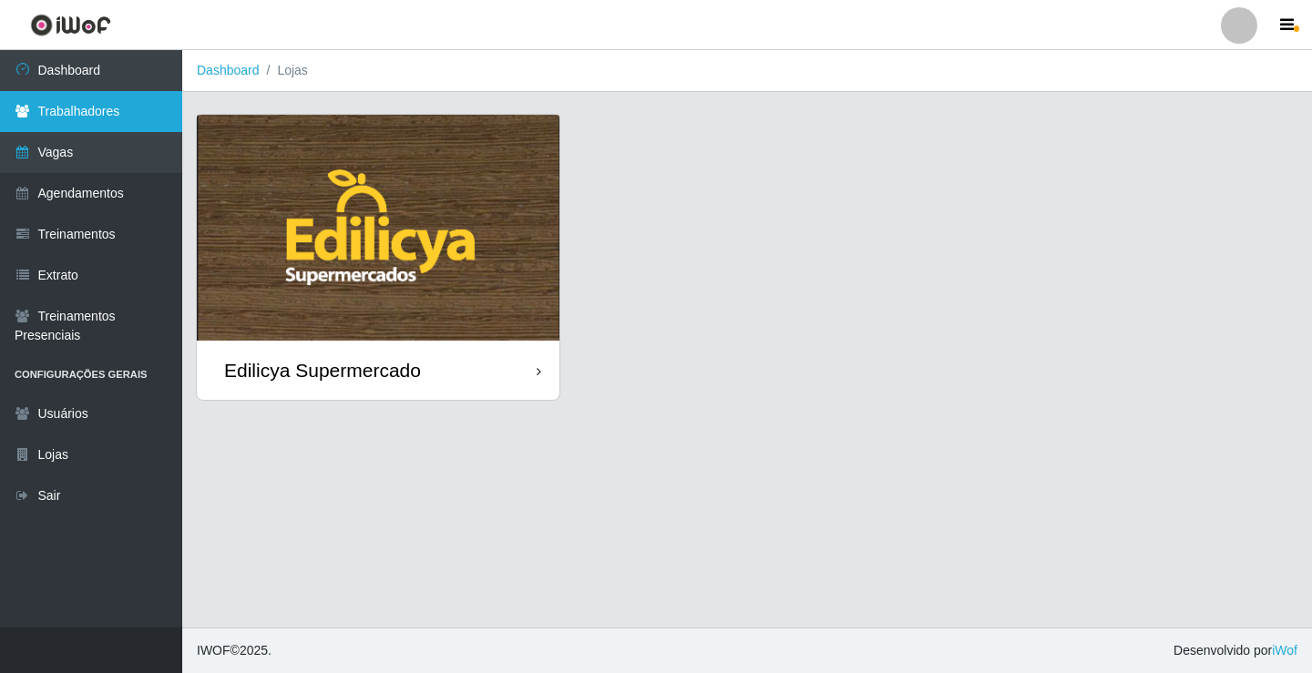
click at [100, 105] on link "Trabalhadores" at bounding box center [91, 111] width 182 height 41
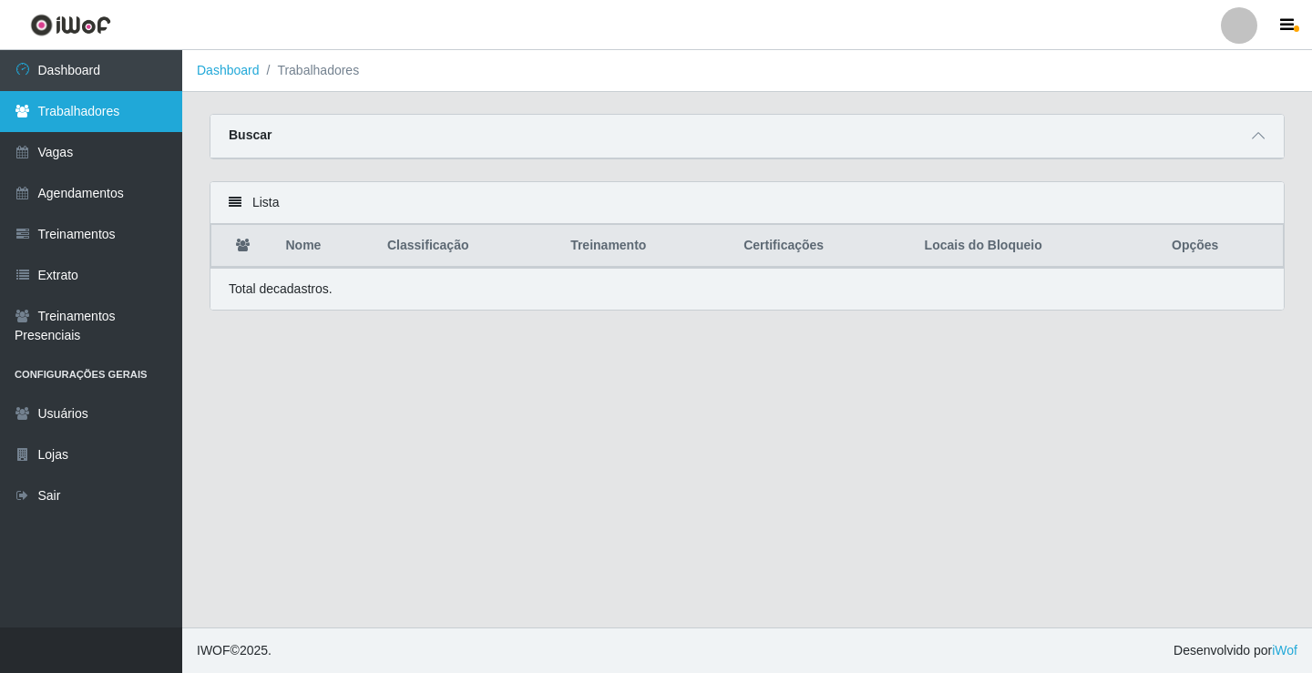
click at [64, 98] on link "Trabalhadores" at bounding box center [91, 111] width 182 height 41
click at [313, 72] on li "Trabalhadores" at bounding box center [310, 70] width 100 height 19
click at [223, 79] on li "Dashboard" at bounding box center [228, 70] width 63 height 19
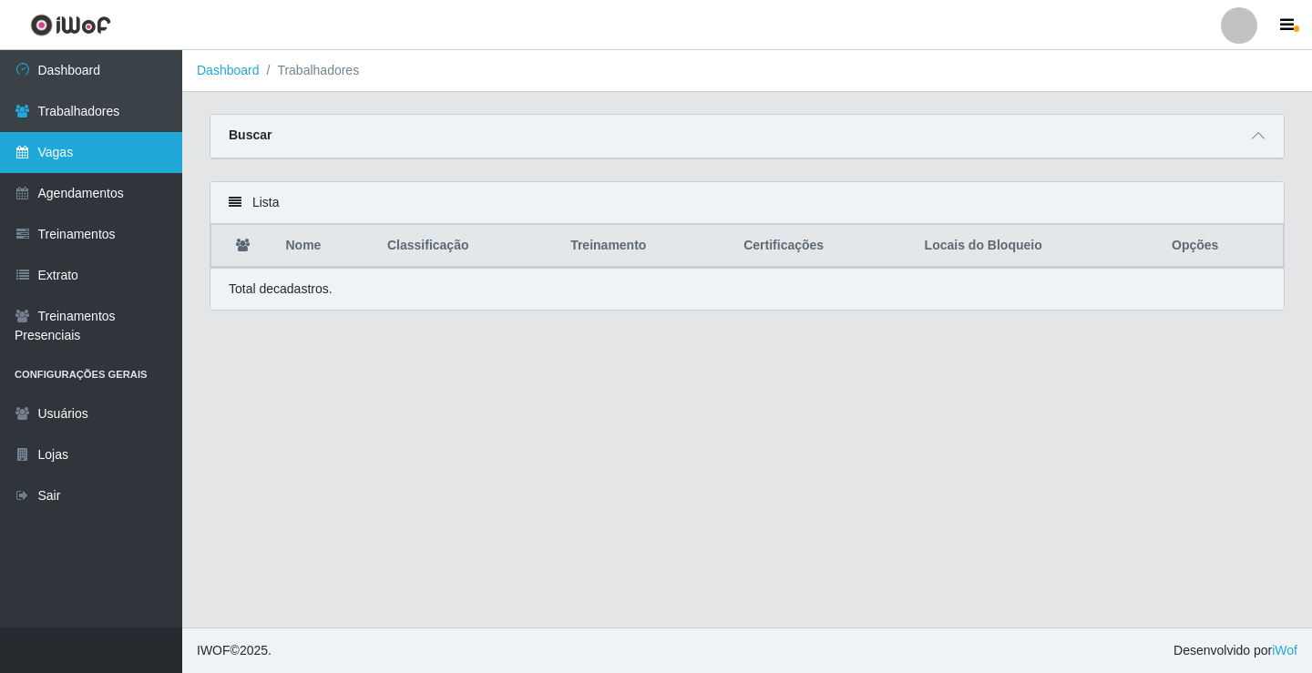
click at [128, 152] on link "Vagas" at bounding box center [91, 152] width 182 height 41
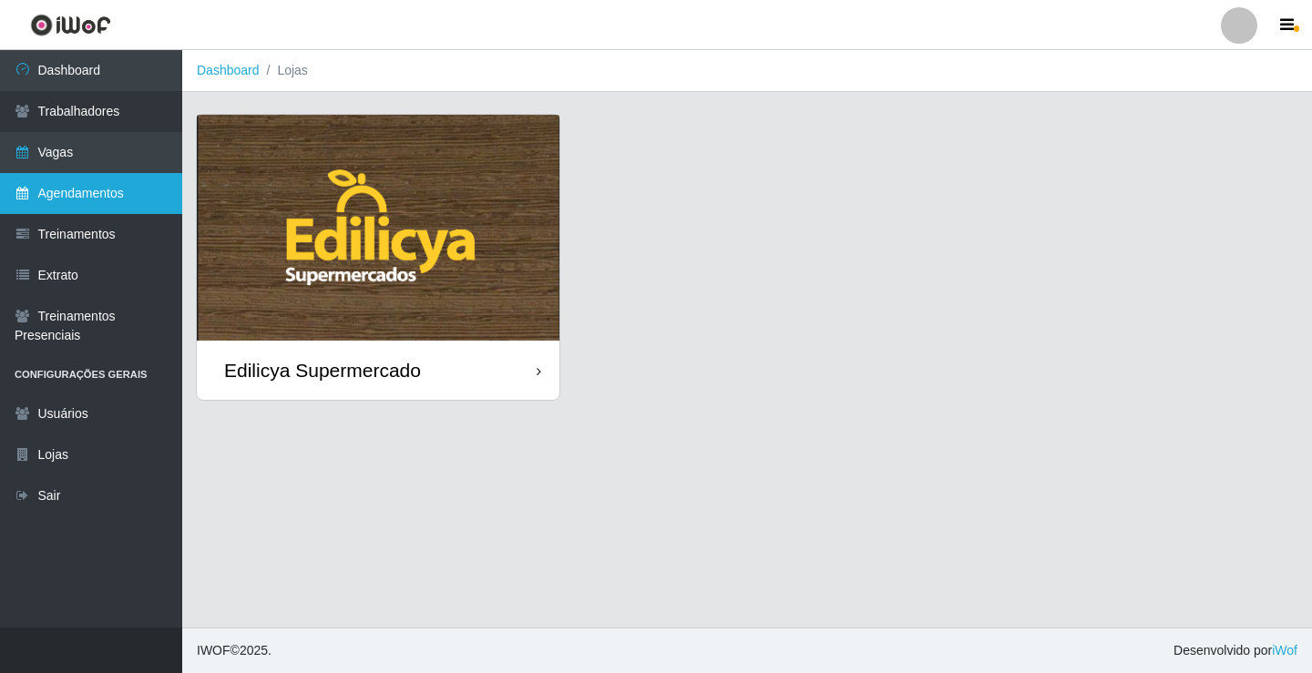
click at [117, 211] on ul "Dashboard Trabalhadores Vagas Agendamentos Treinamentos Extrato Treinamentos Pr…" at bounding box center [91, 338] width 182 height 577
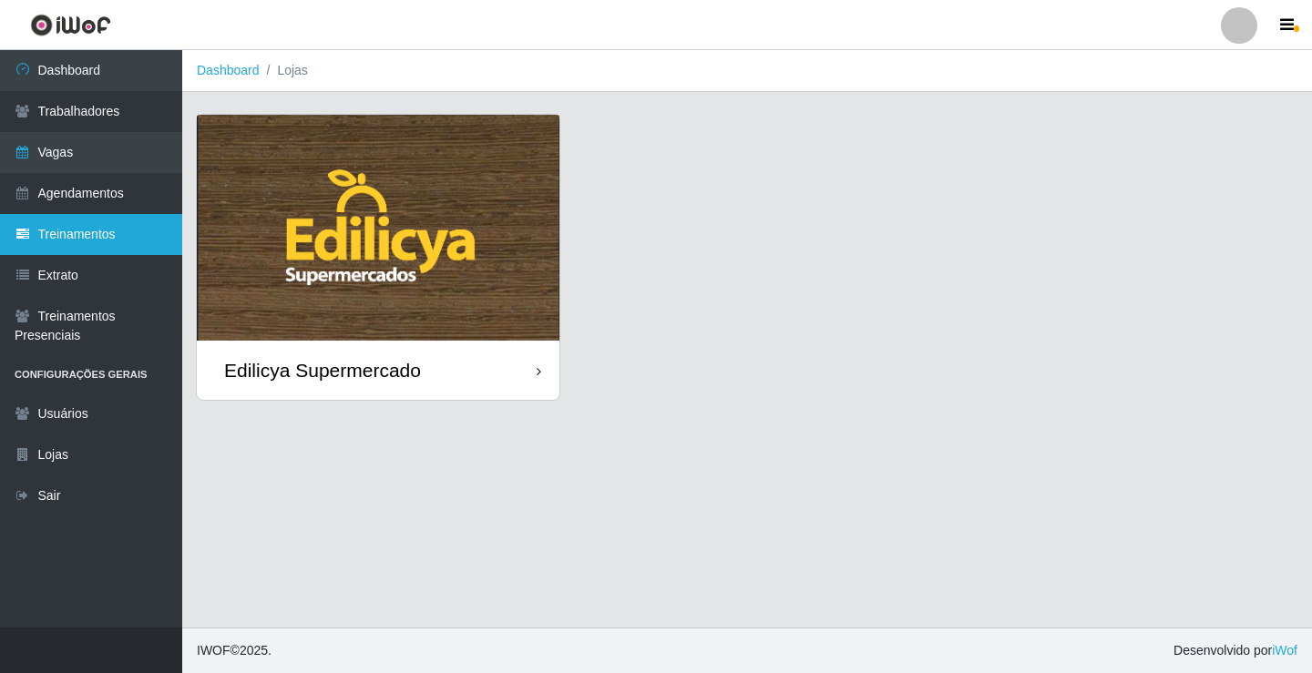
click at [89, 225] on link "Treinamentos" at bounding box center [91, 234] width 182 height 41
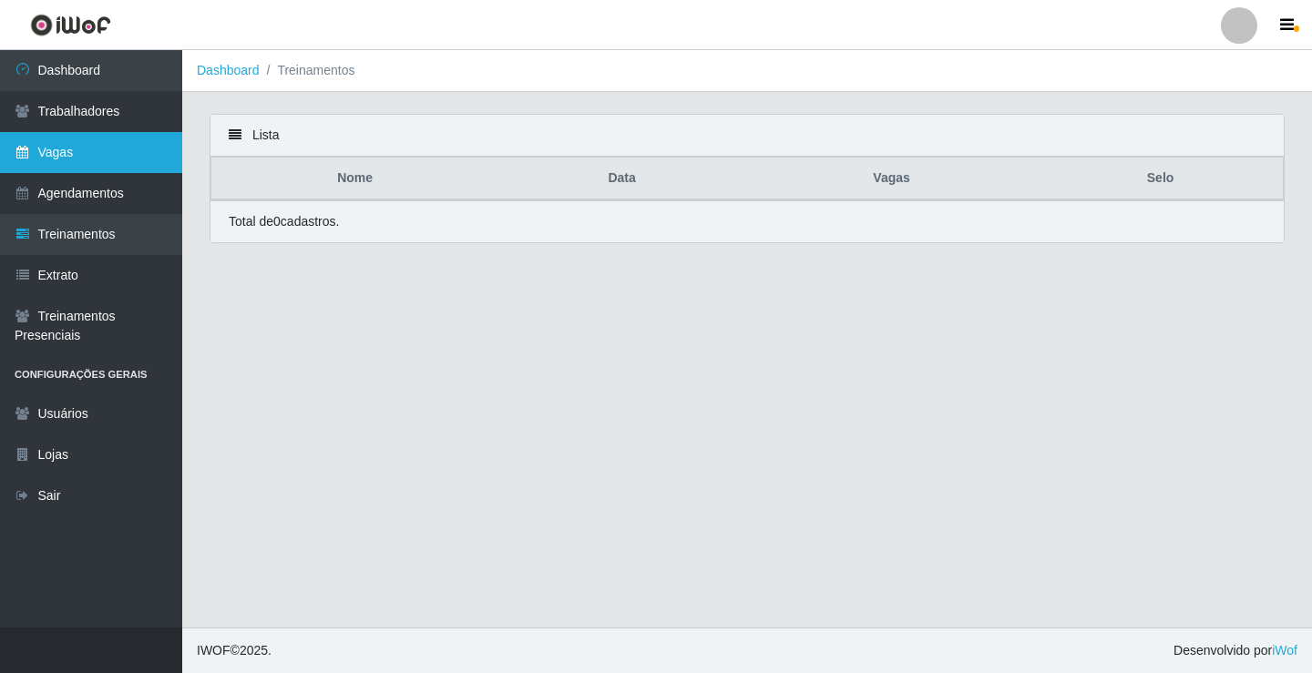
click at [97, 143] on link "Vagas" at bounding box center [91, 152] width 182 height 41
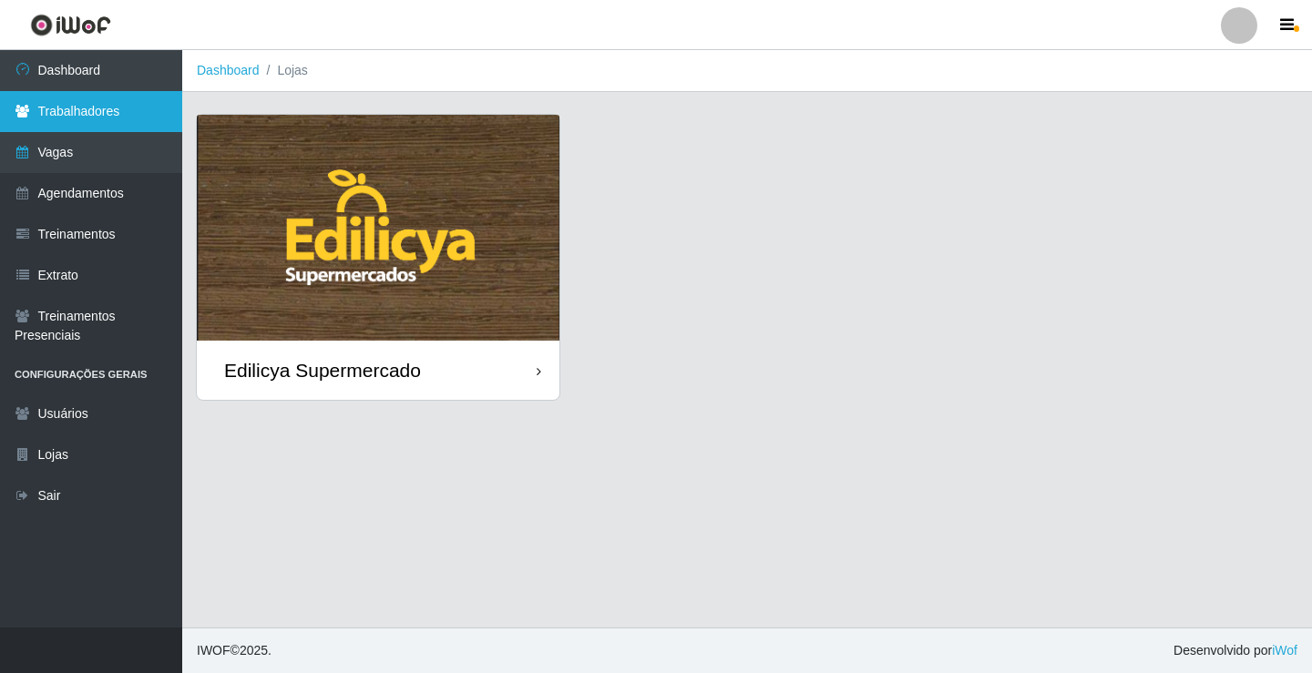
click at [85, 115] on link "Trabalhadores" at bounding box center [91, 111] width 182 height 41
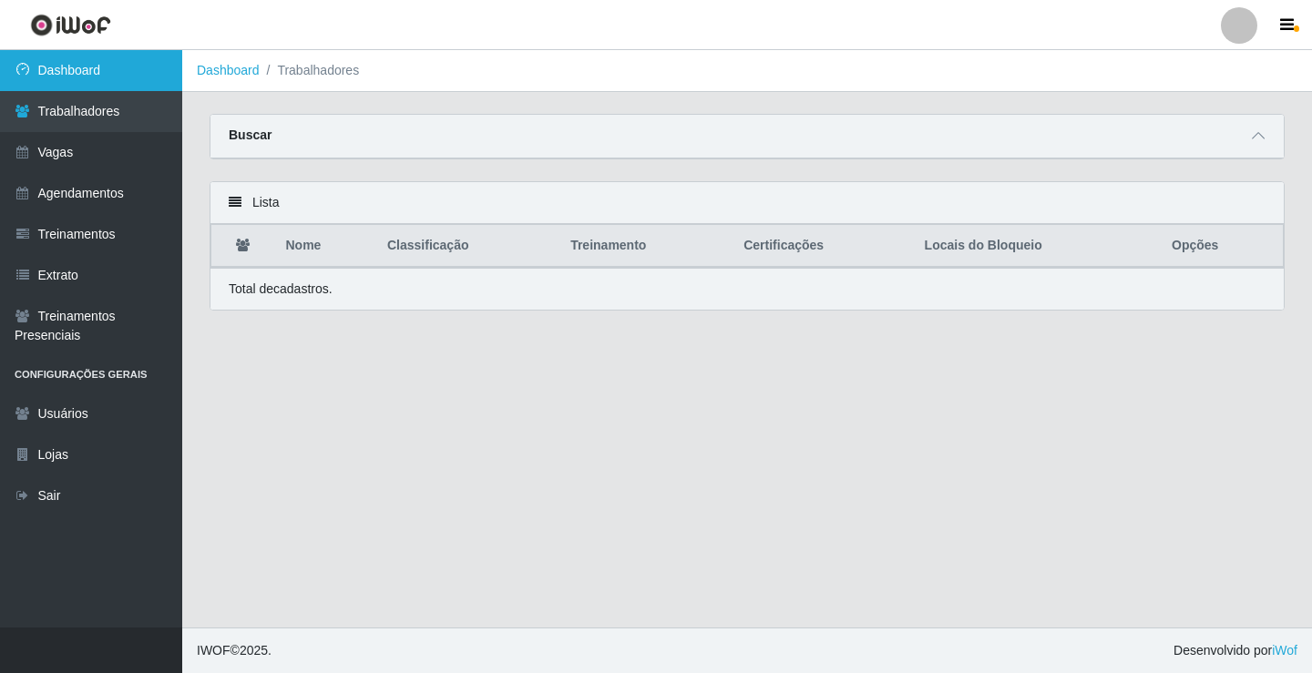
click at [88, 68] on link "Dashboard" at bounding box center [91, 70] width 182 height 41
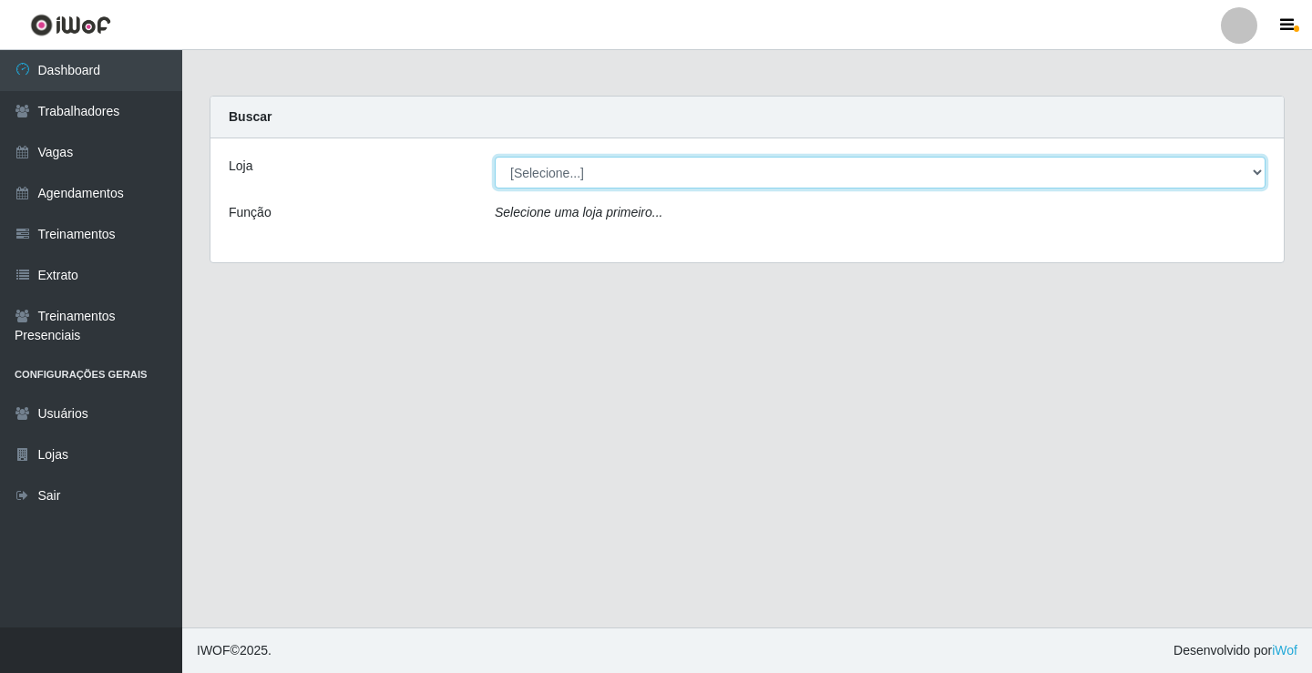
click at [671, 179] on select "[Selecione...] Edilicya Supermercado" at bounding box center [880, 173] width 771 height 32
select select "460"
click at [495, 157] on select "[Selecione...] Edilicya Supermercado" at bounding box center [880, 173] width 771 height 32
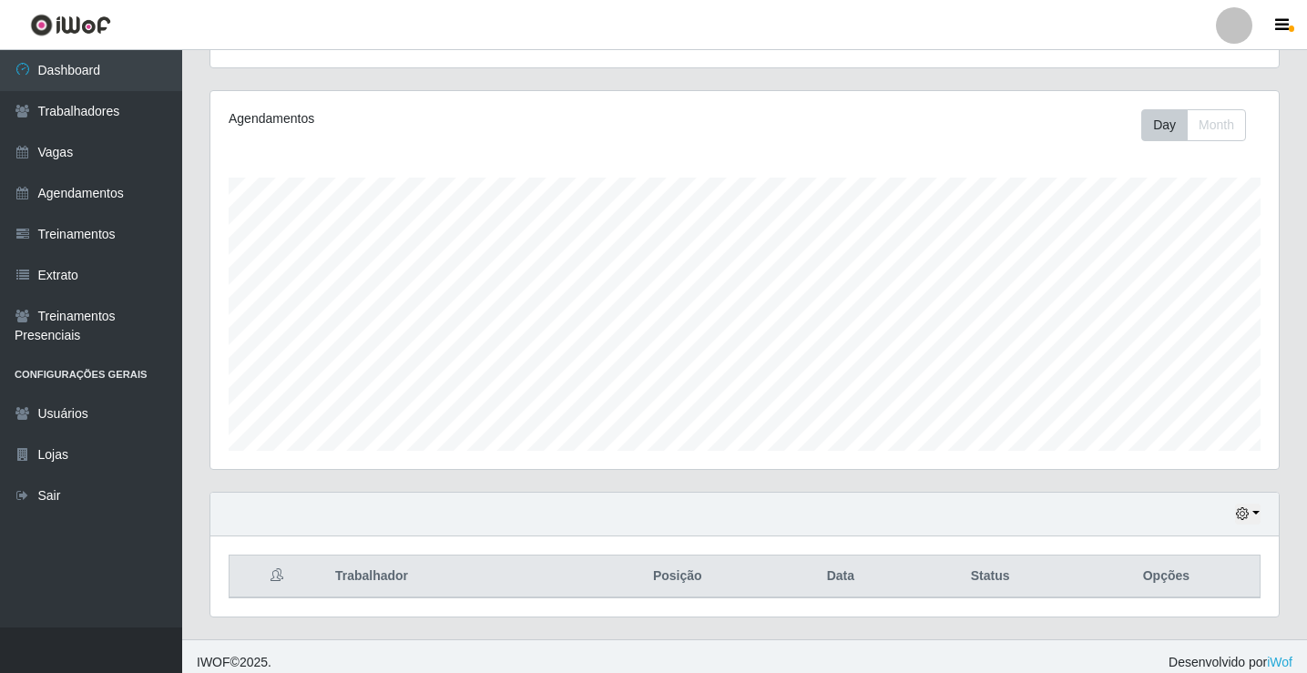
scroll to position [212, 0]
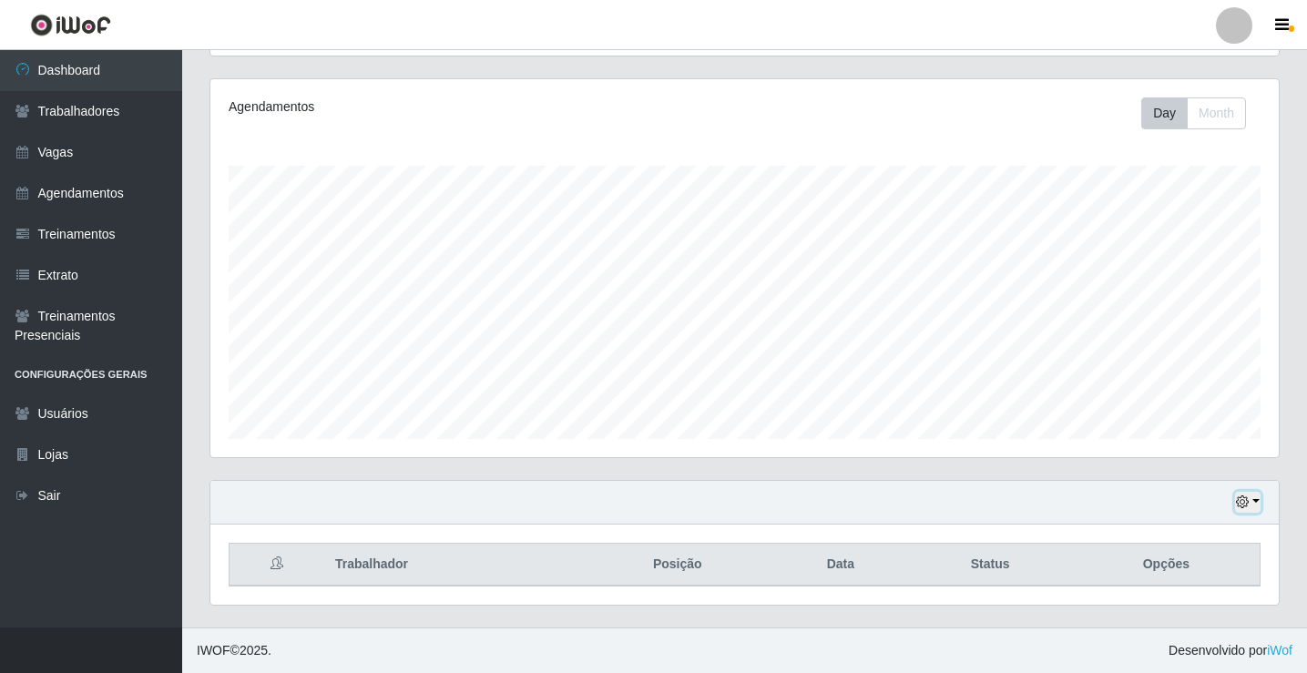
click at [1255, 498] on button "button" at bounding box center [1248, 502] width 26 height 21
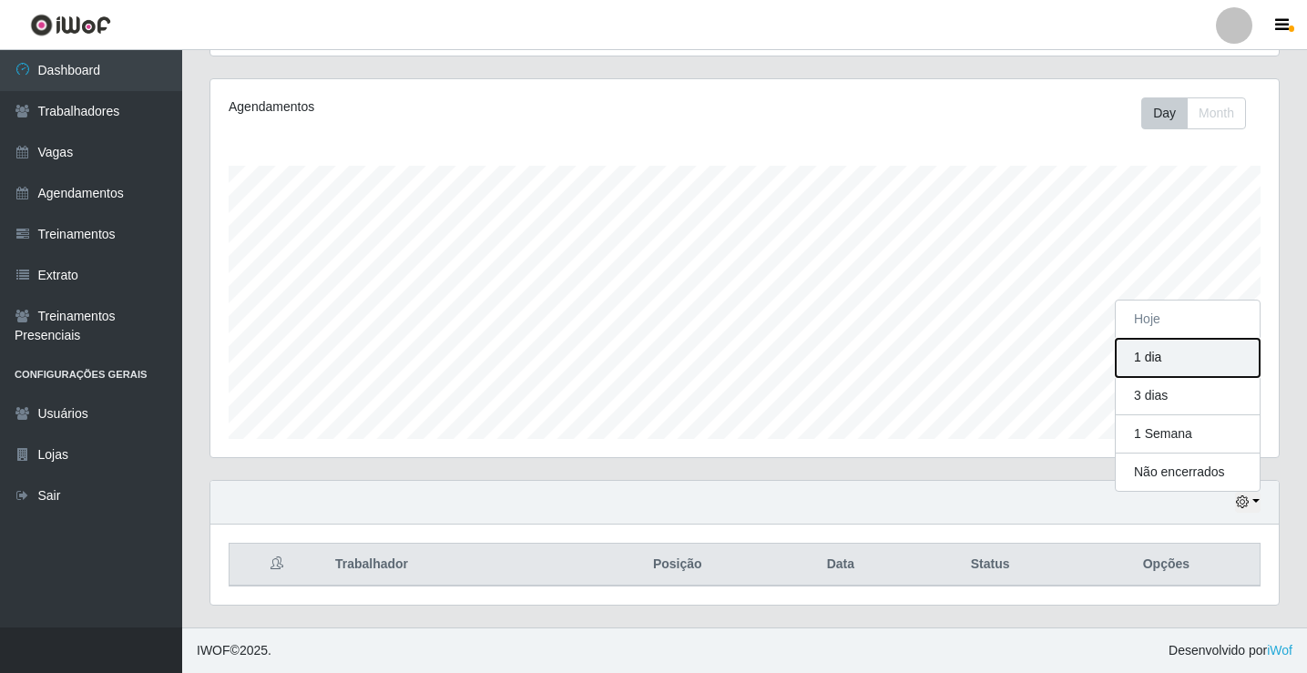
click at [1177, 359] on button "1 dia" at bounding box center [1188, 358] width 144 height 38
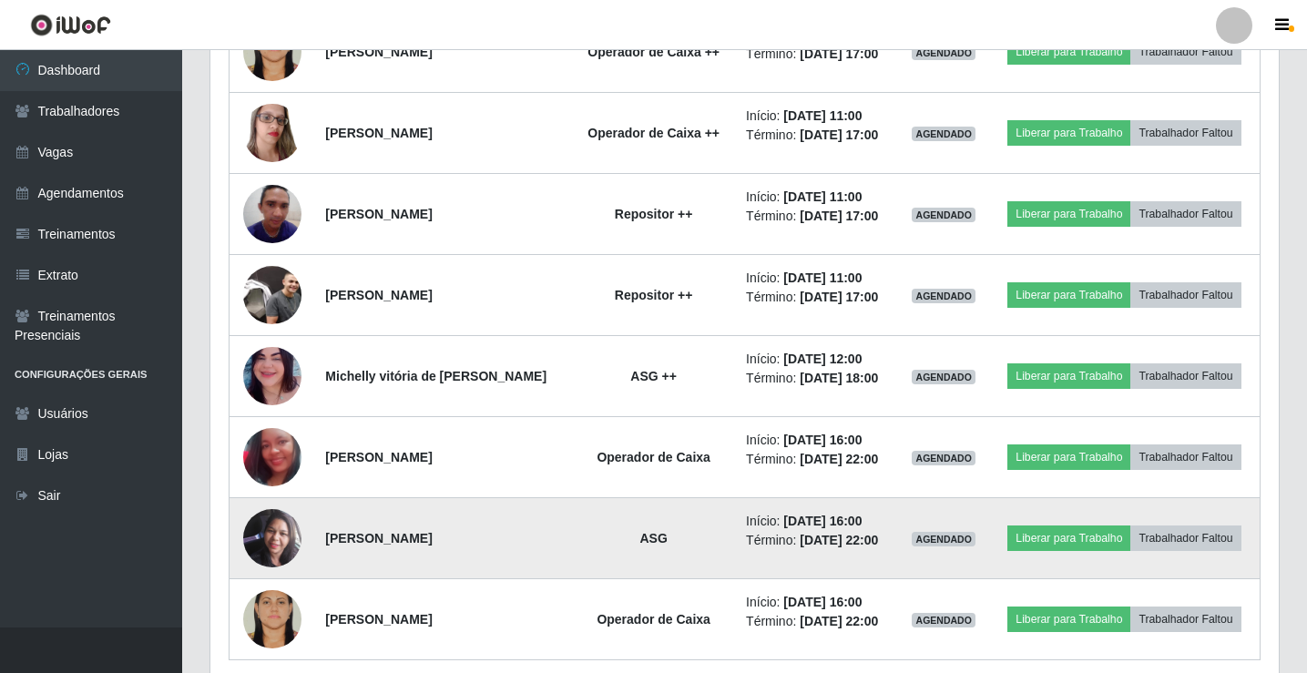
scroll to position [1032, 0]
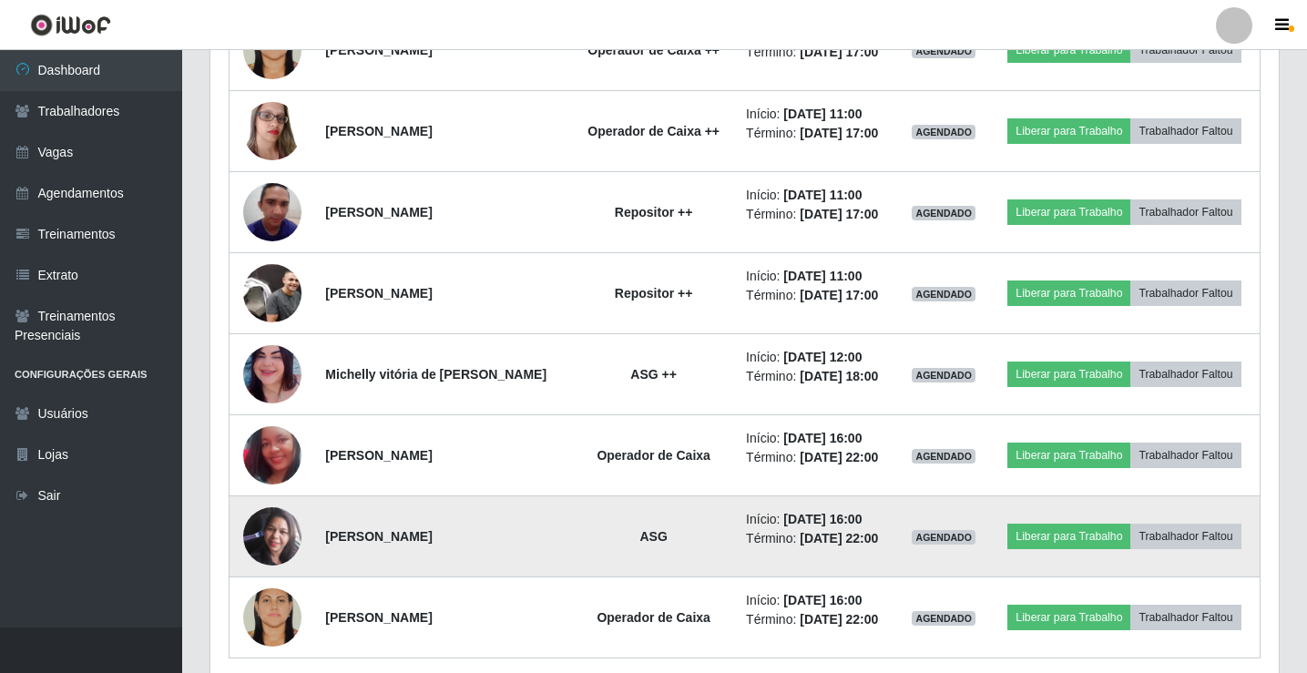
click at [294, 545] on img at bounding box center [272, 536] width 58 height 58
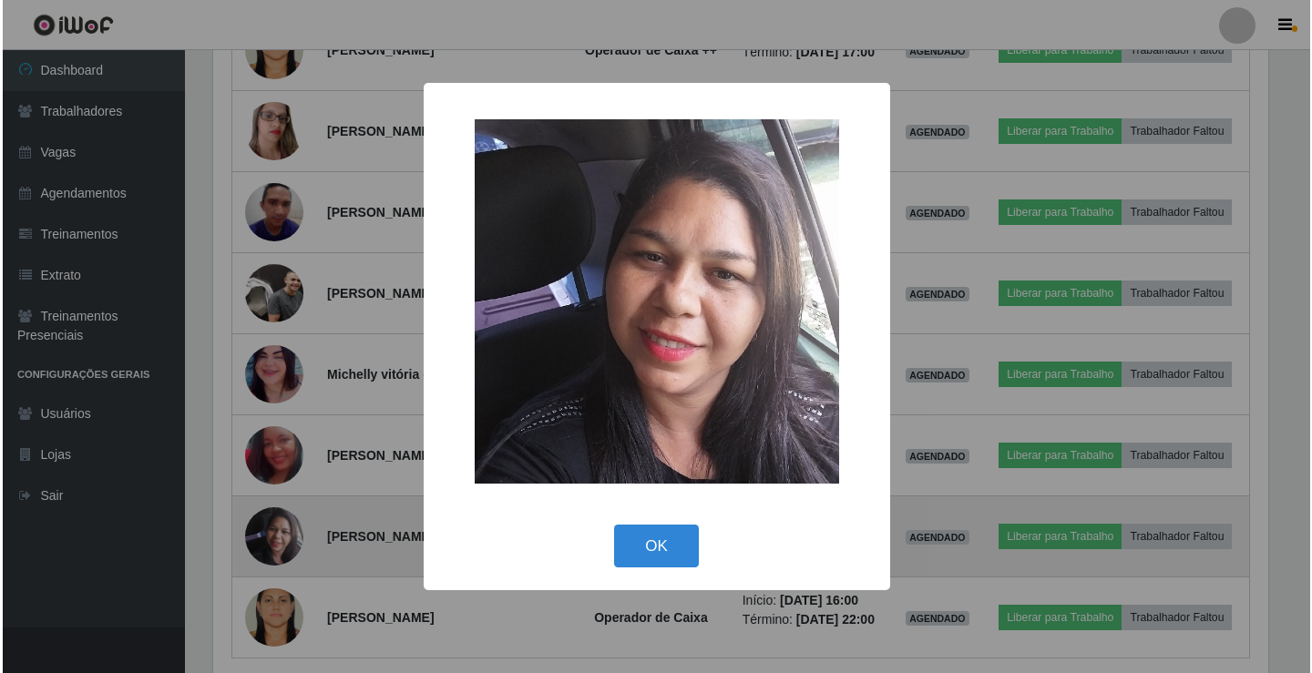
scroll to position [378, 1059]
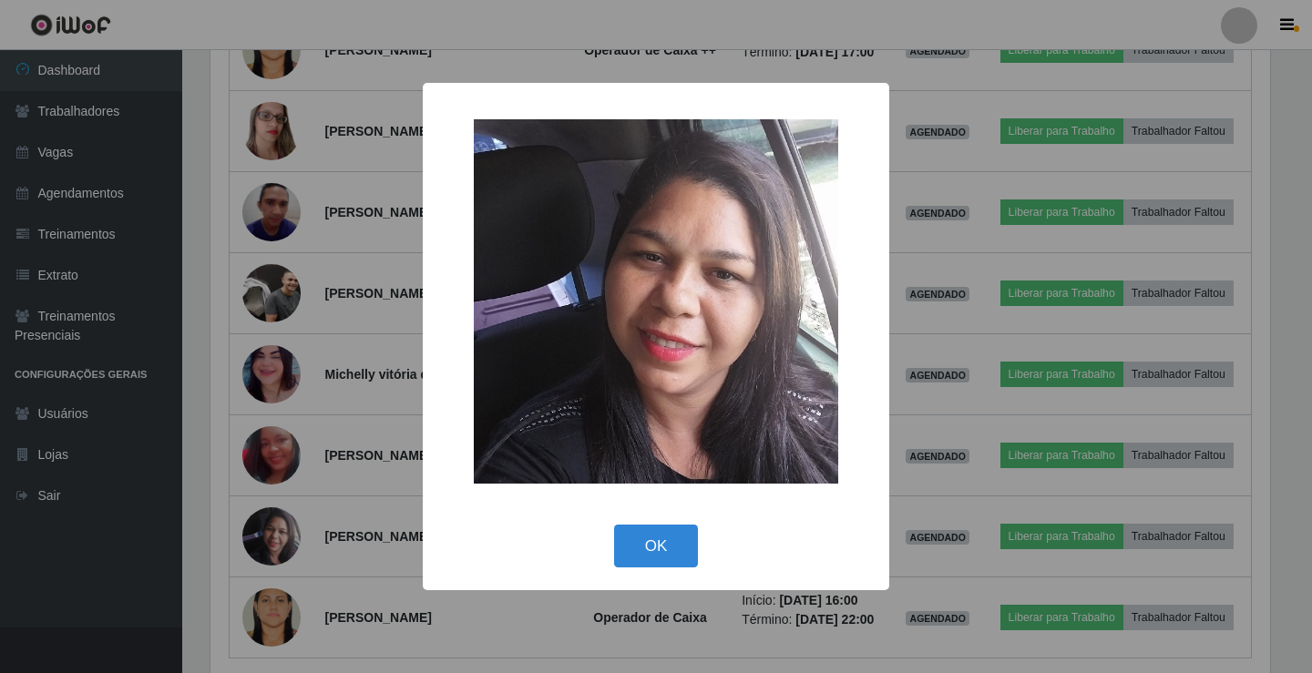
click at [398, 427] on div "× OK Cancel" at bounding box center [656, 336] width 1312 height 673
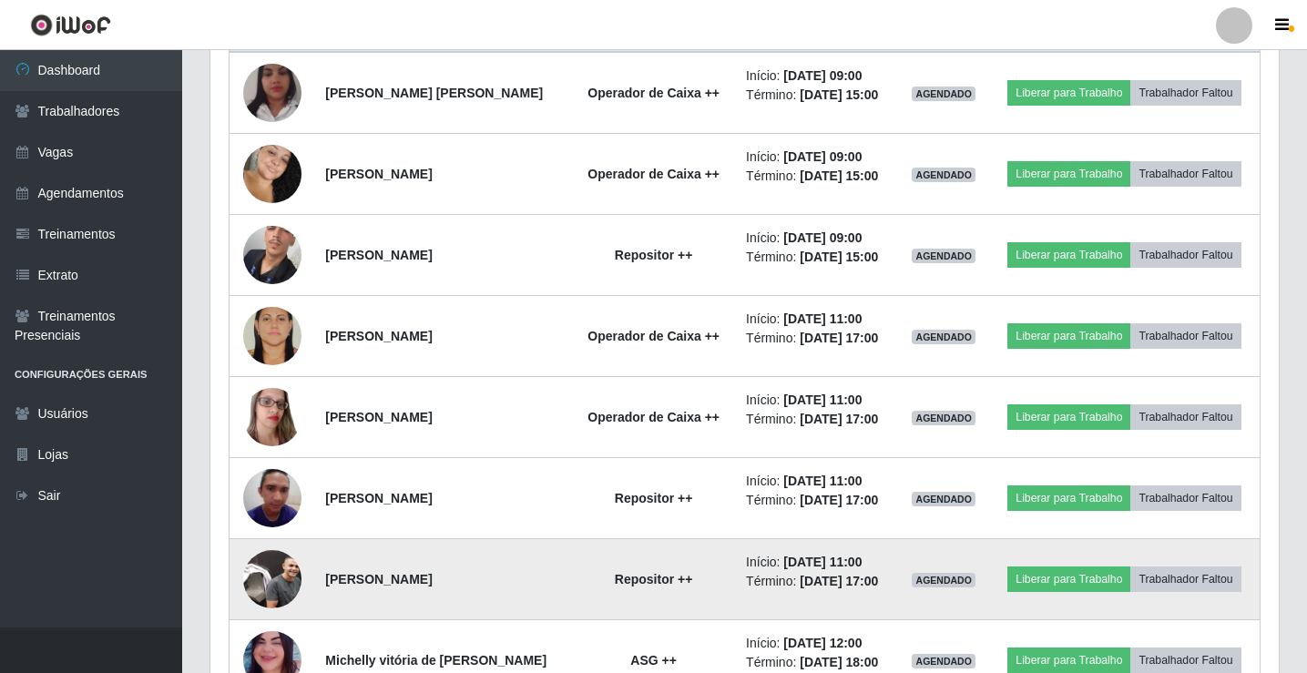
scroll to position [861, 0]
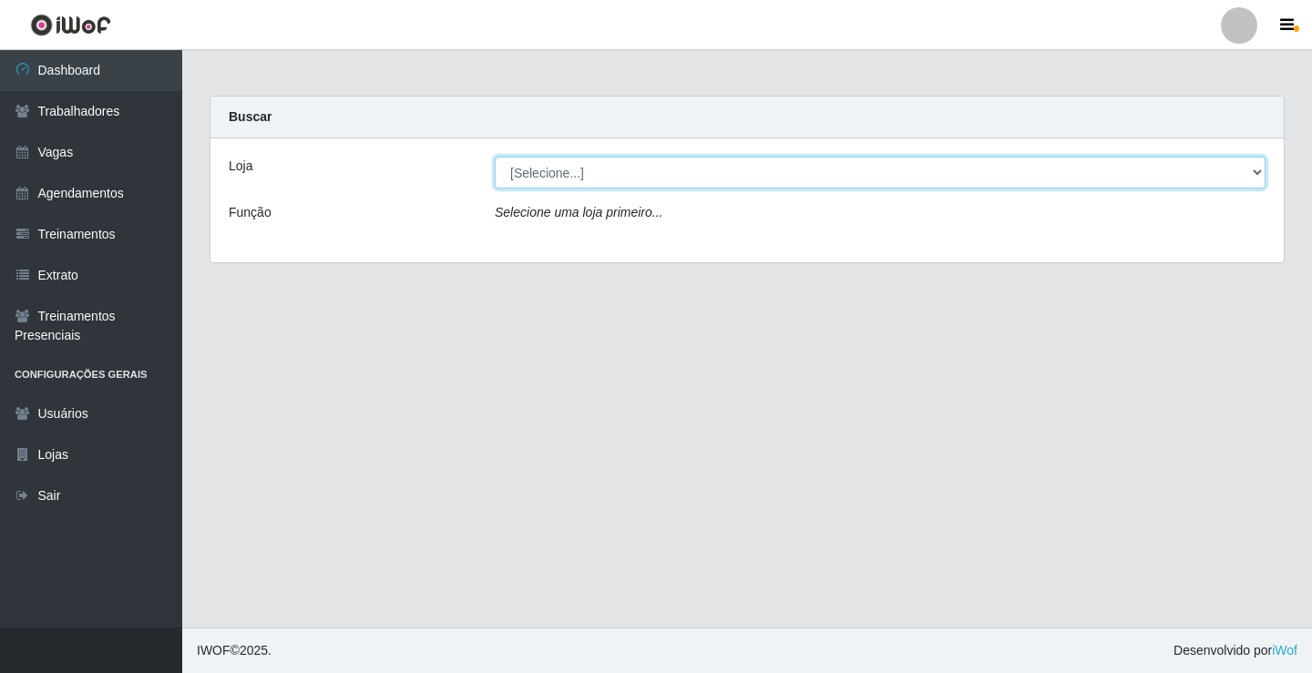
click at [630, 180] on select "[Selecione...] Edilicya Supermercado" at bounding box center [880, 173] width 771 height 32
select select "460"
click at [495, 157] on select "[Selecione...] Edilicya Supermercado" at bounding box center [880, 173] width 771 height 32
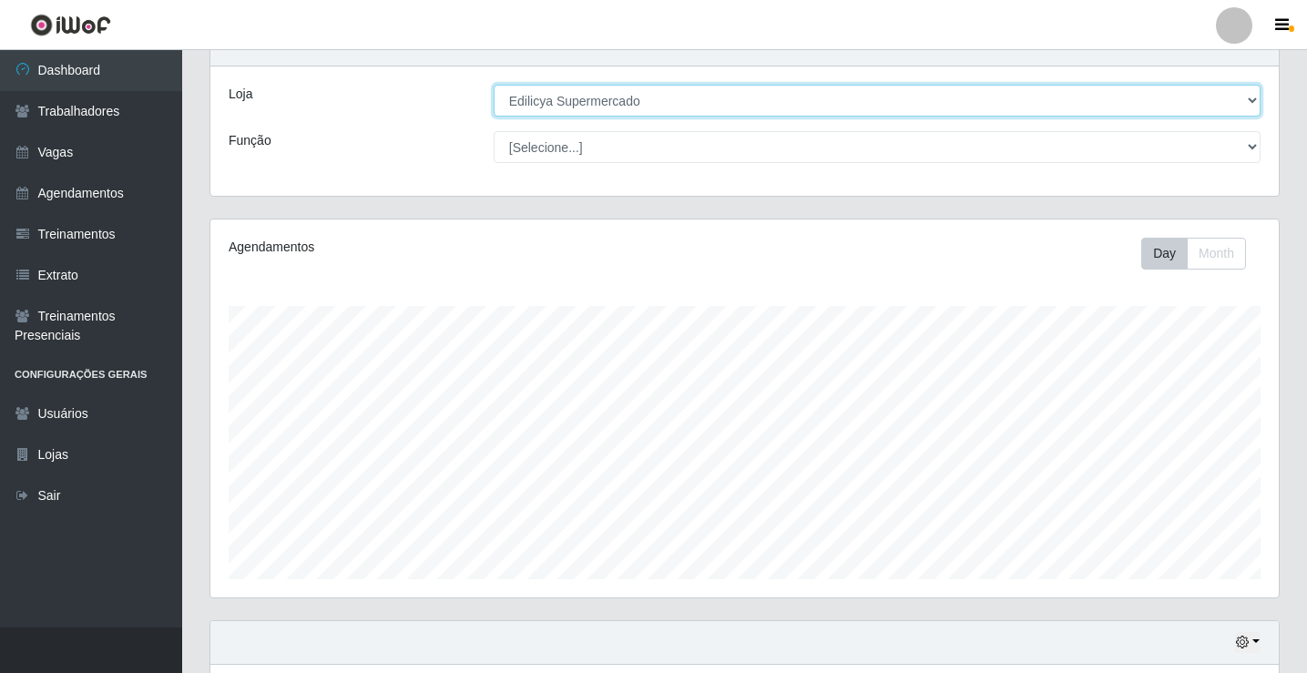
scroll to position [212, 0]
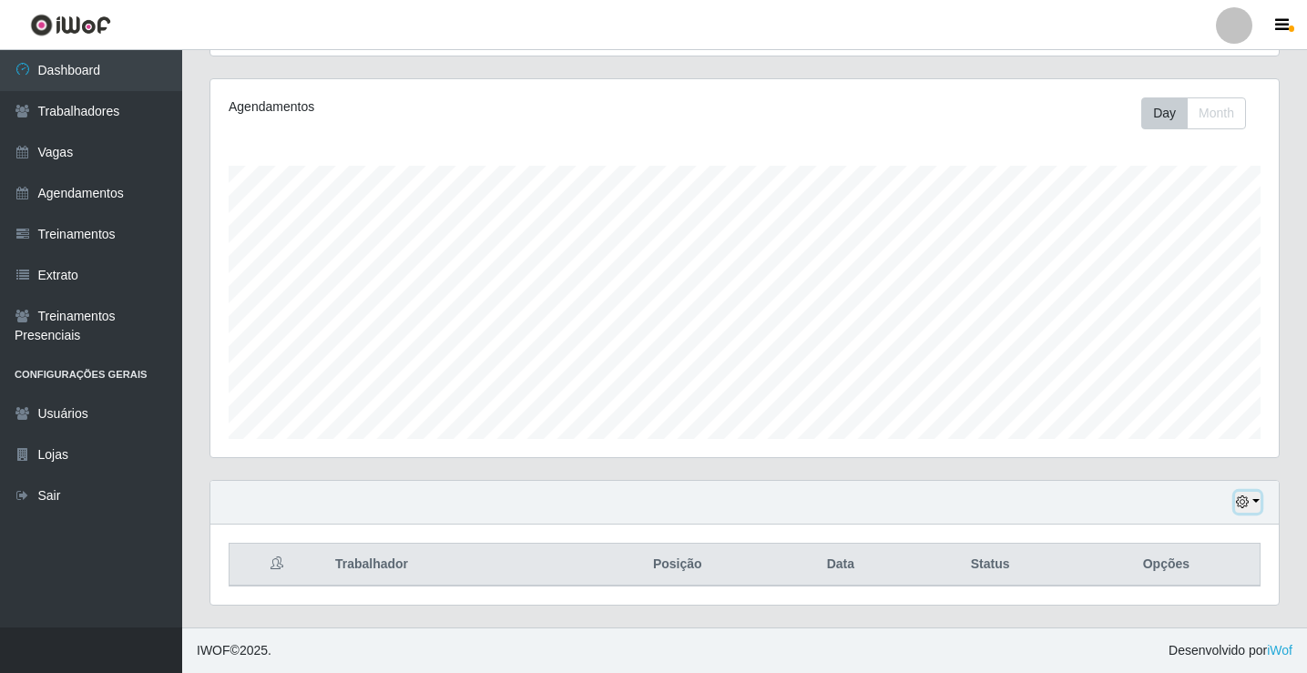
click at [1258, 495] on button "button" at bounding box center [1248, 502] width 26 height 21
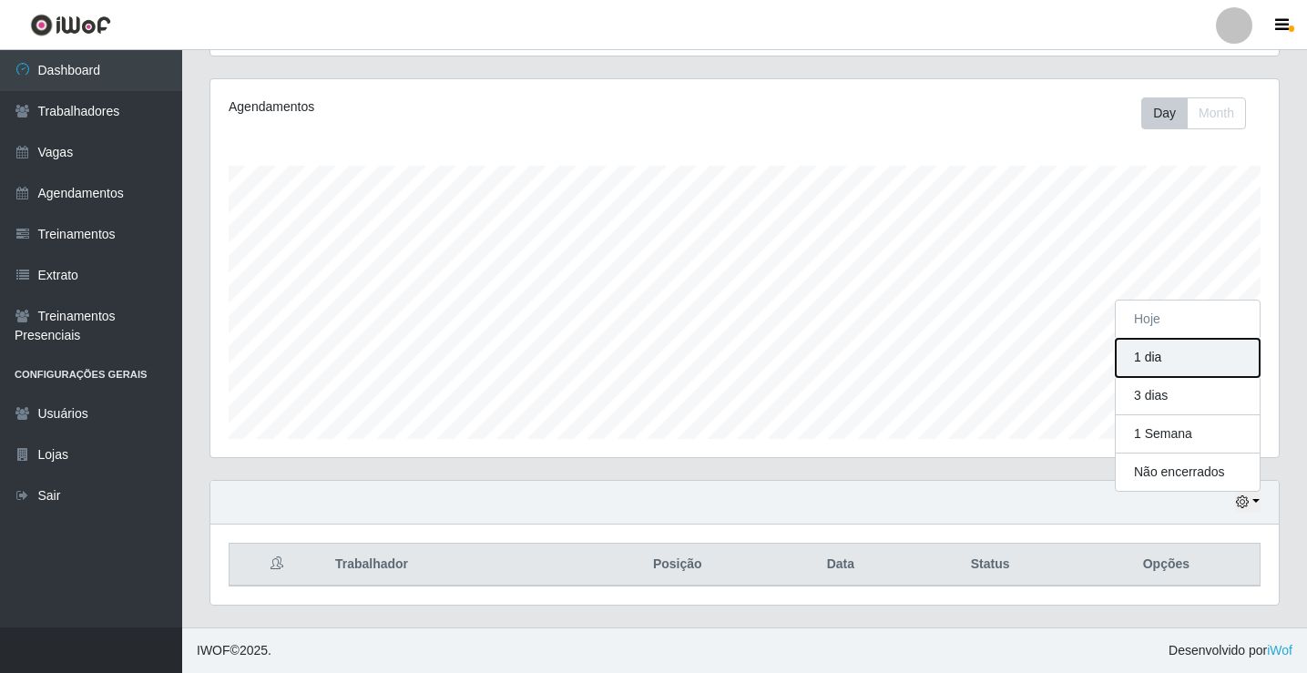
click at [1149, 350] on button "1 dia" at bounding box center [1188, 358] width 144 height 38
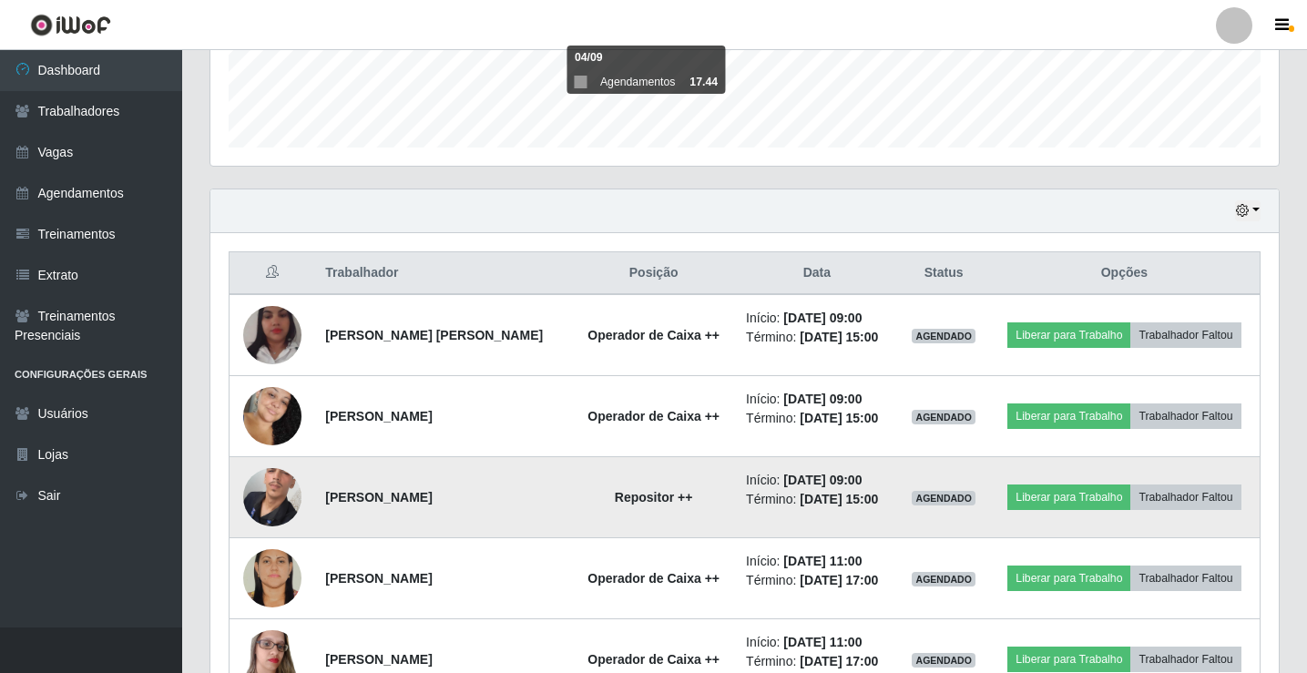
scroll to position [496, 0]
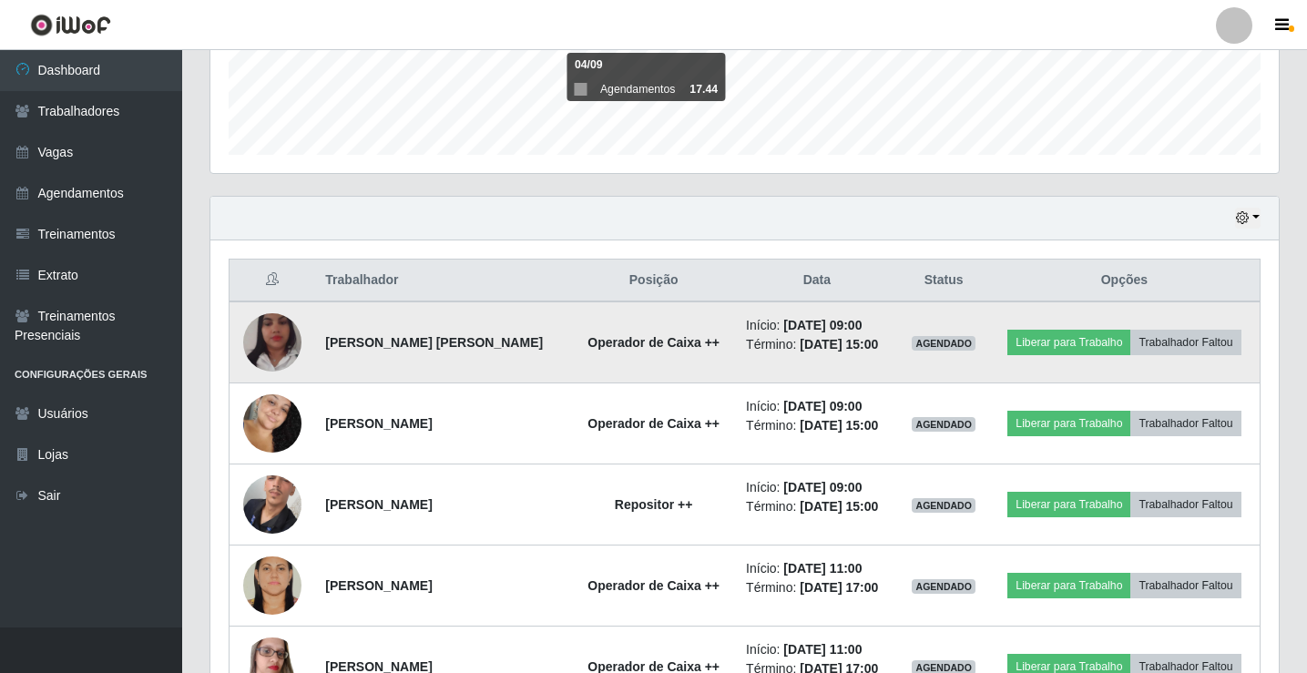
click at [271, 339] on img at bounding box center [272, 343] width 58 height 104
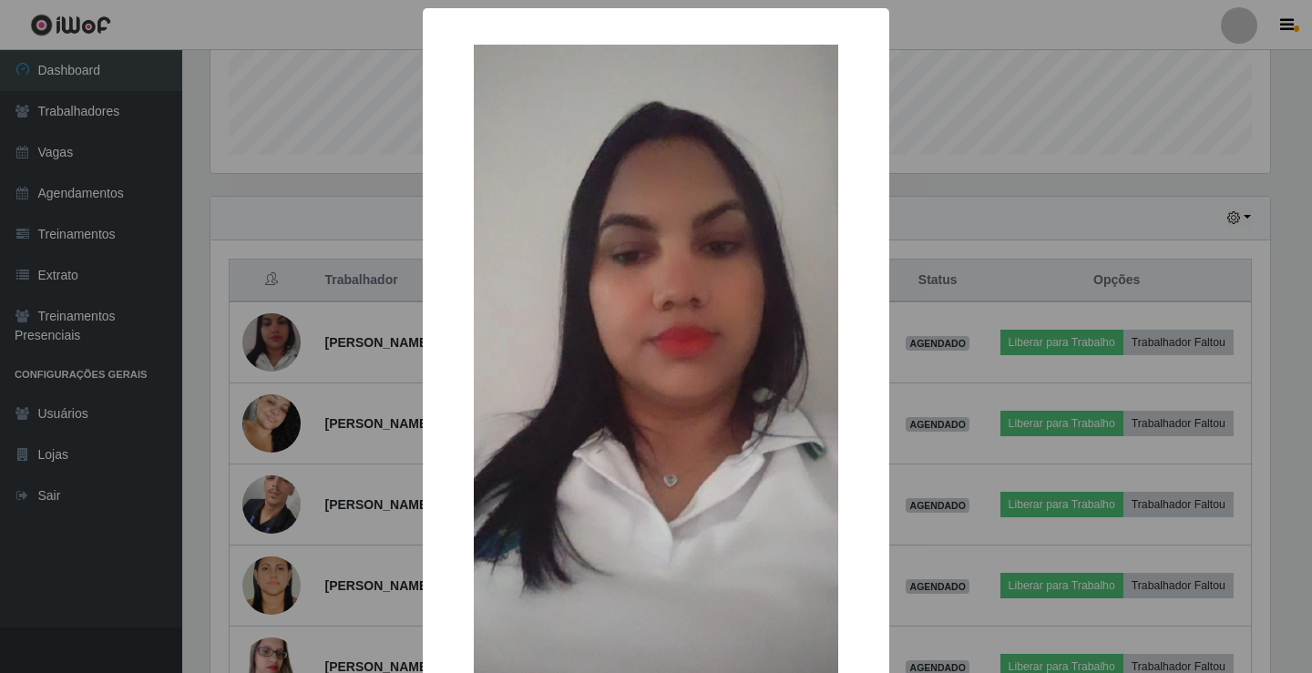
click at [941, 202] on div "× OK Cancel" at bounding box center [656, 336] width 1312 height 673
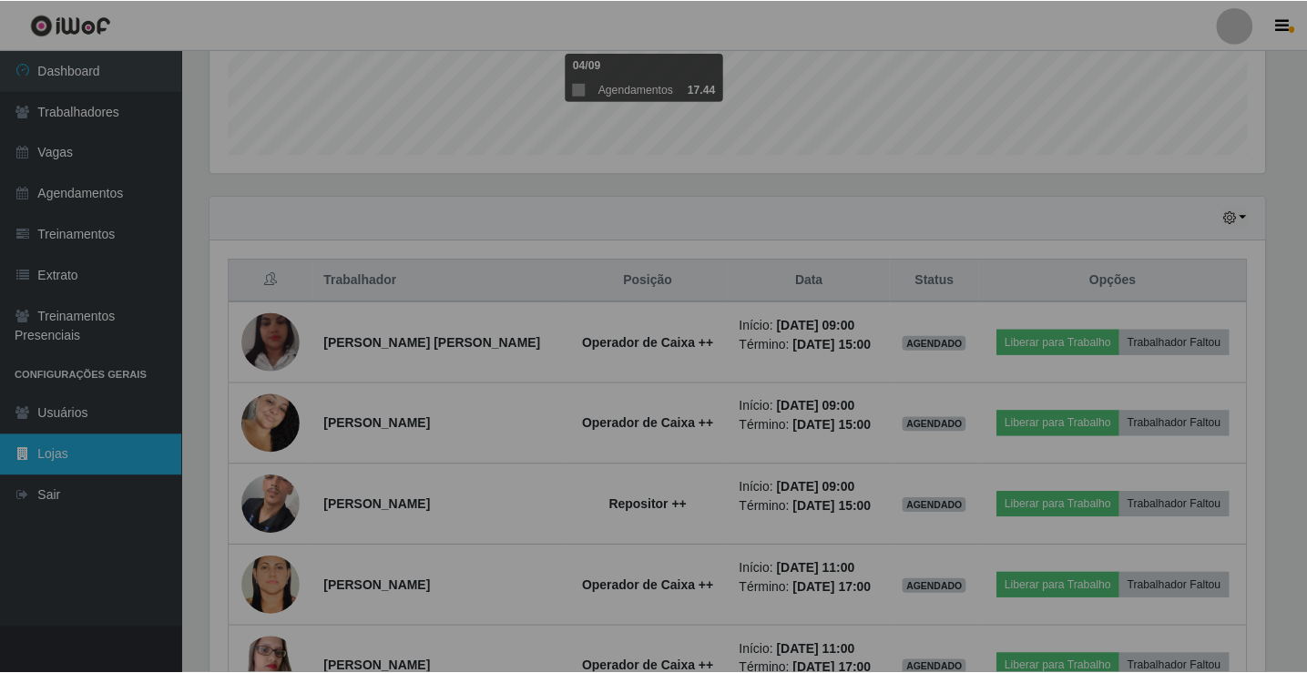
scroll to position [378, 1068]
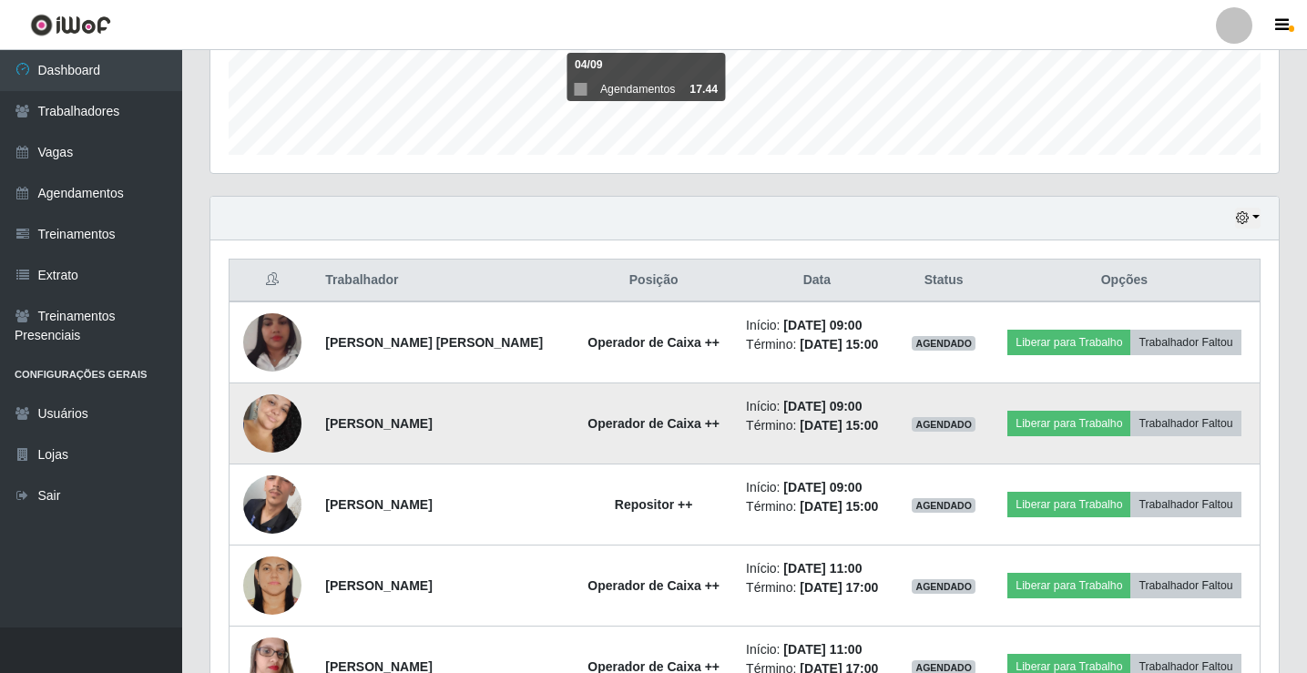
click at [257, 410] on img at bounding box center [272, 423] width 58 height 89
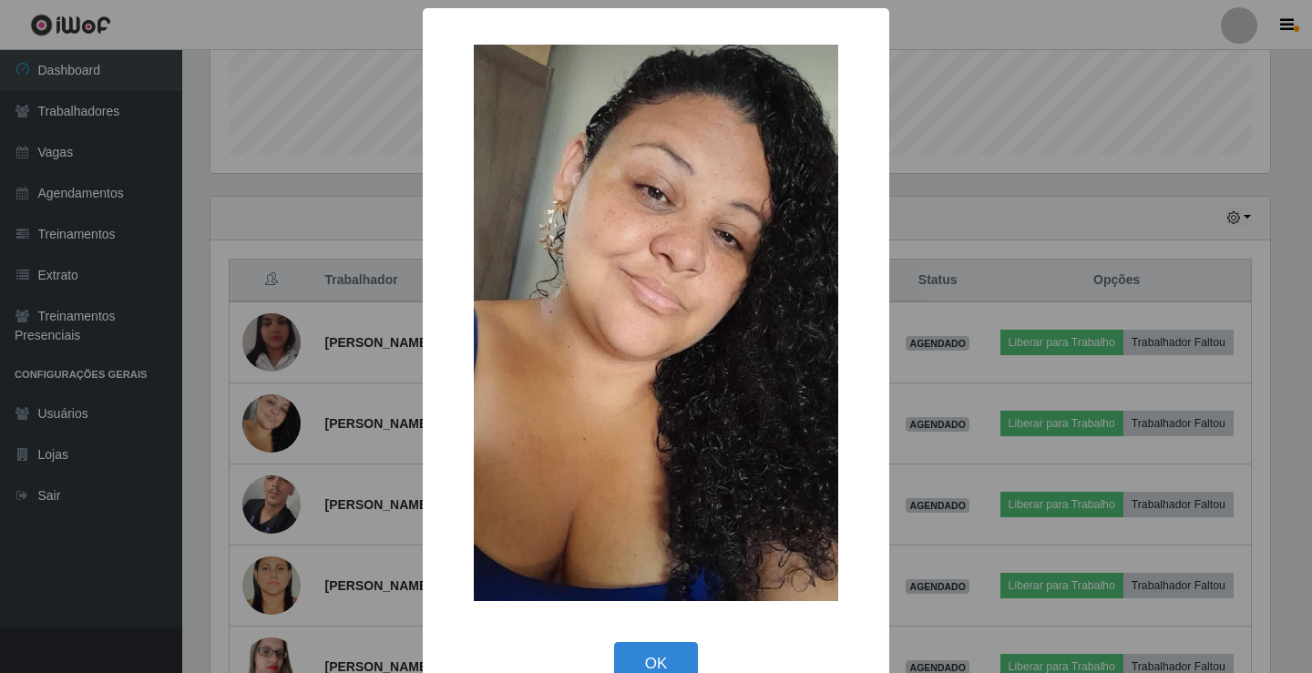
click at [1293, 228] on div "× OK Cancel" at bounding box center [656, 336] width 1312 height 673
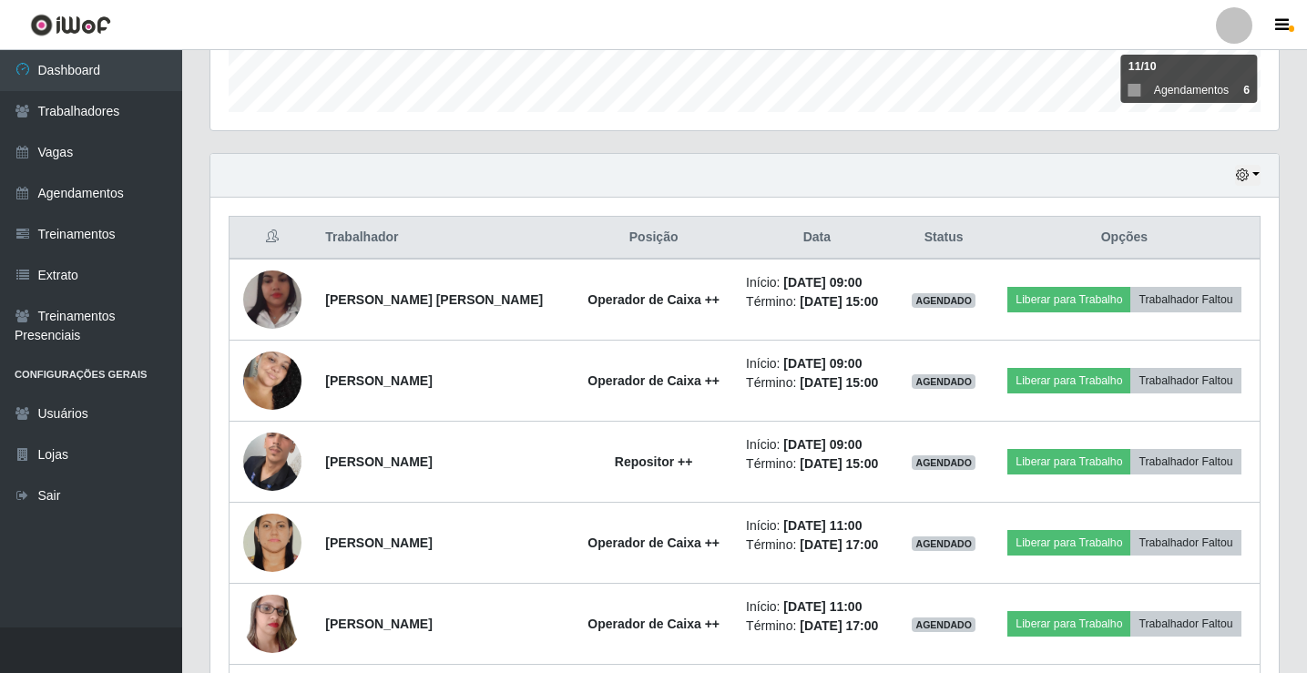
scroll to position [587, 0]
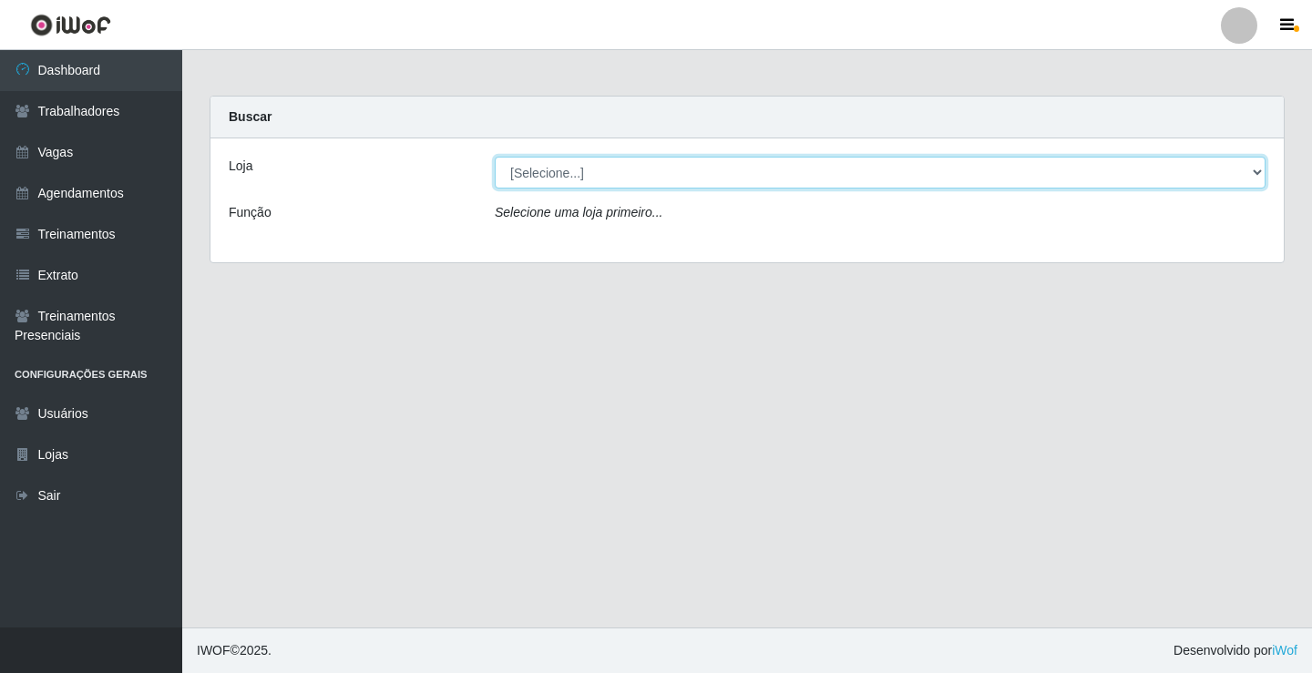
click at [549, 182] on select "[Selecione...] Edilicya Supermercado" at bounding box center [880, 173] width 771 height 32
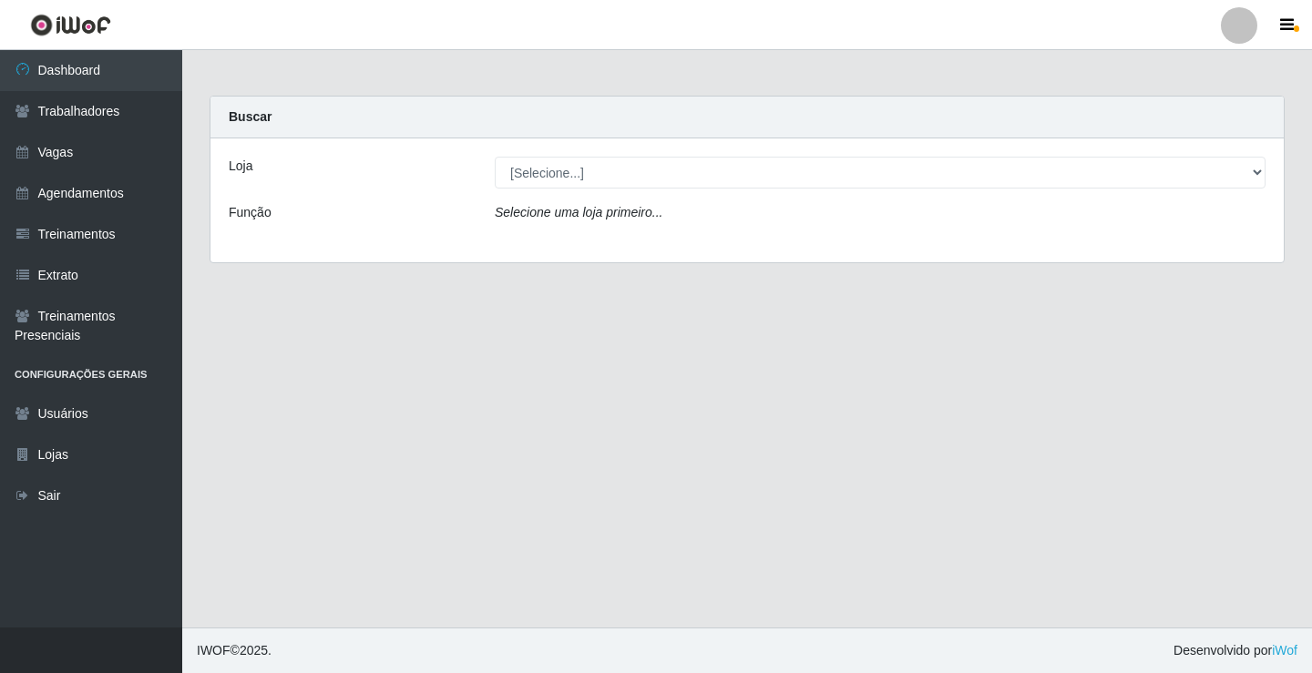
click at [548, 240] on div "Loja [Selecione...] Edilicya Supermercado Função Selecione uma loja primeiro..." at bounding box center [746, 200] width 1073 height 124
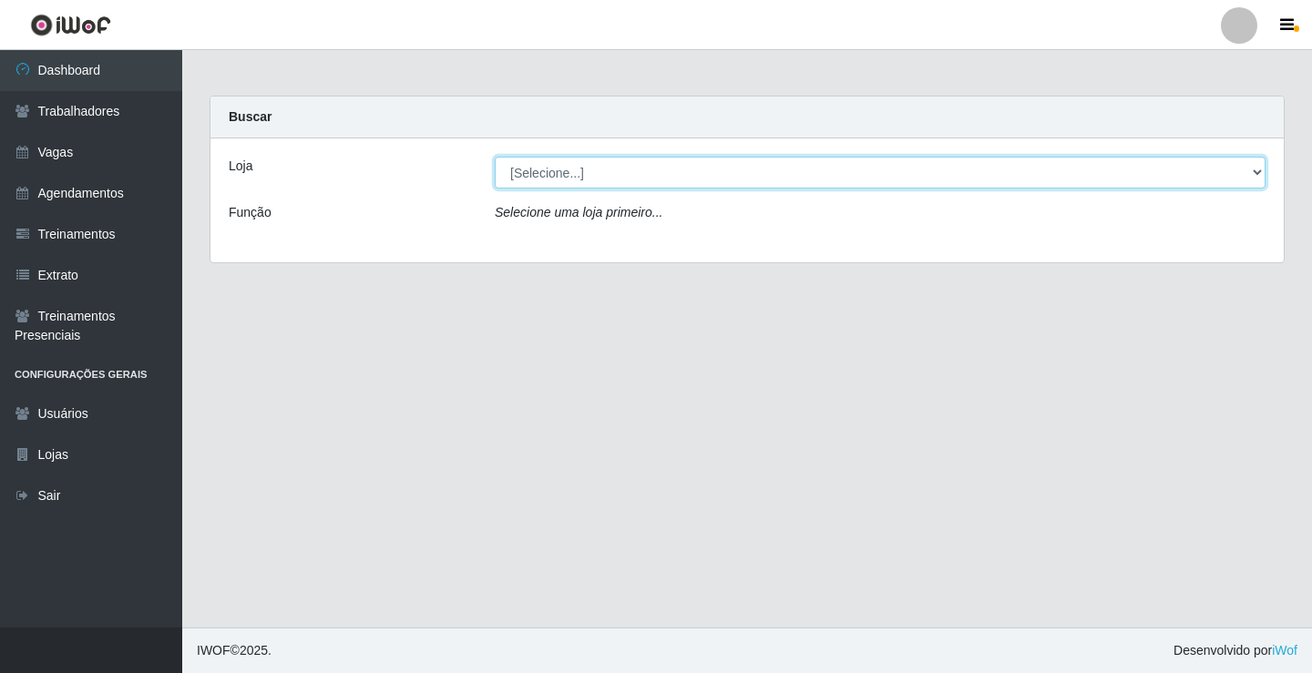
click at [563, 179] on select "[Selecione...] Edilicya Supermercado" at bounding box center [880, 173] width 771 height 32
select select "460"
click at [495, 157] on select "[Selecione...] Edilicya Supermercado" at bounding box center [880, 173] width 771 height 32
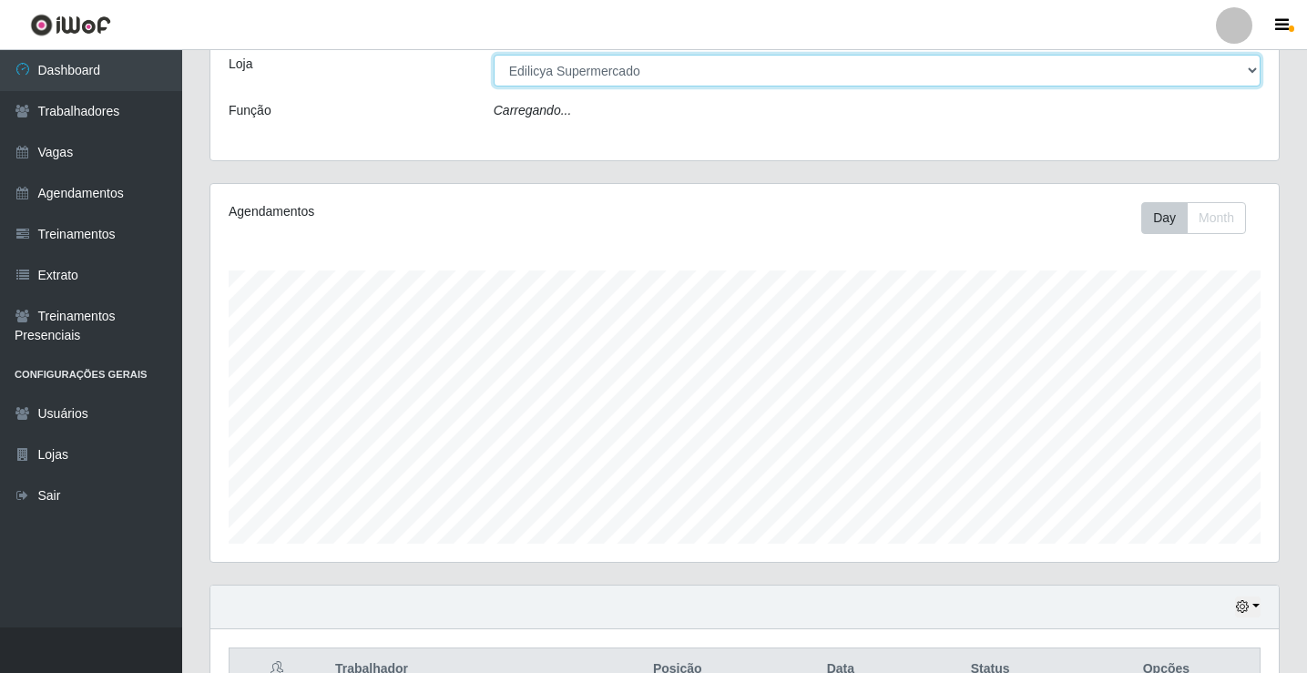
scroll to position [212, 0]
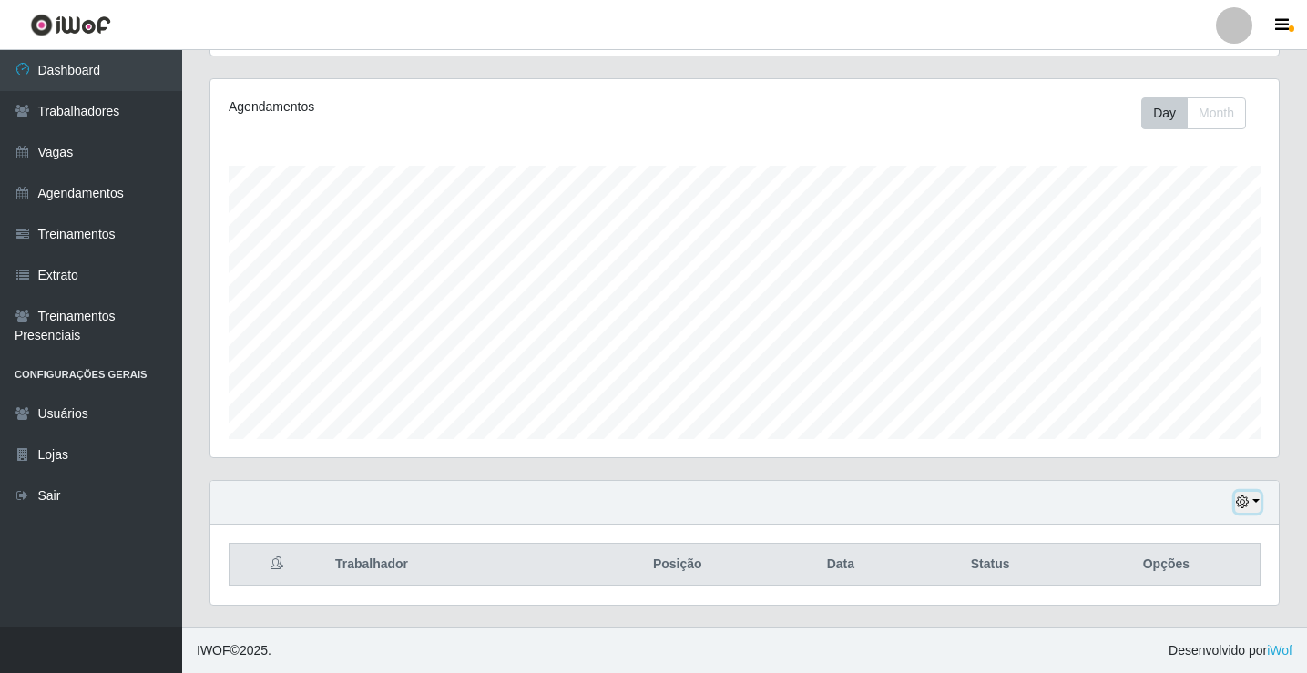
drag, startPoint x: 1258, startPoint y: 508, endPoint x: 1237, endPoint y: 506, distance: 21.0
click at [1258, 506] on button "button" at bounding box center [1248, 502] width 26 height 21
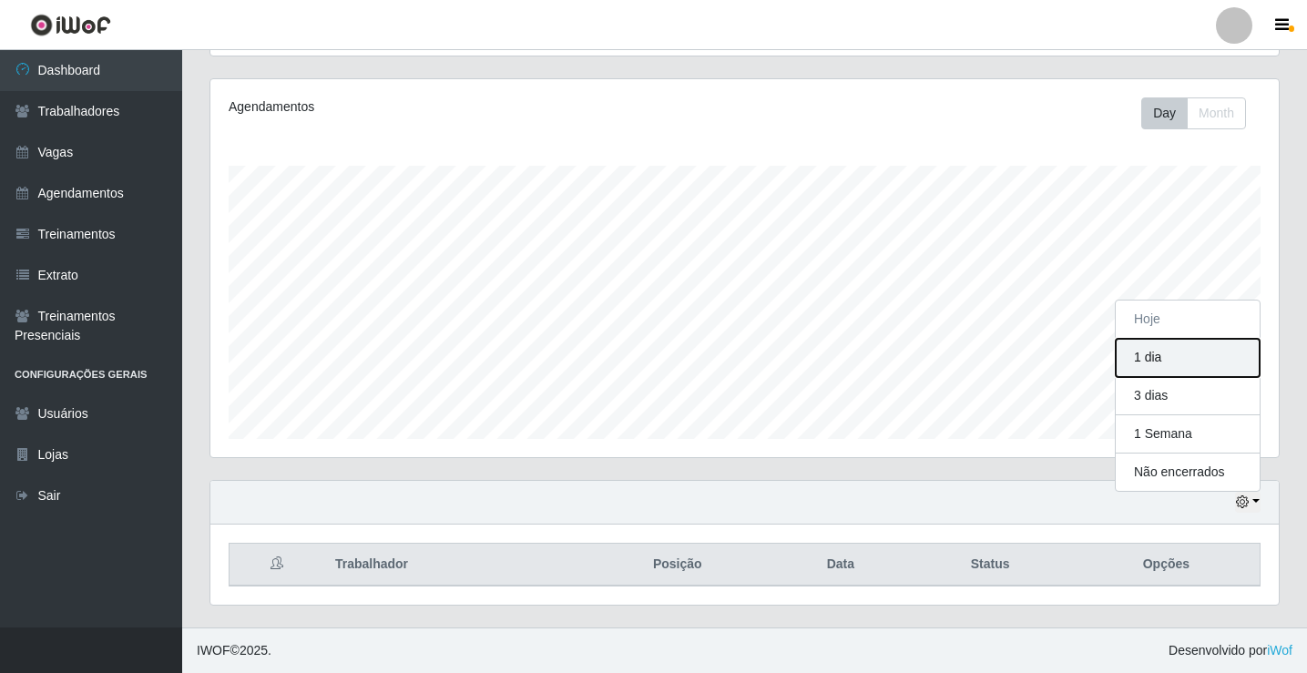
click at [1156, 356] on button "1 dia" at bounding box center [1188, 358] width 144 height 38
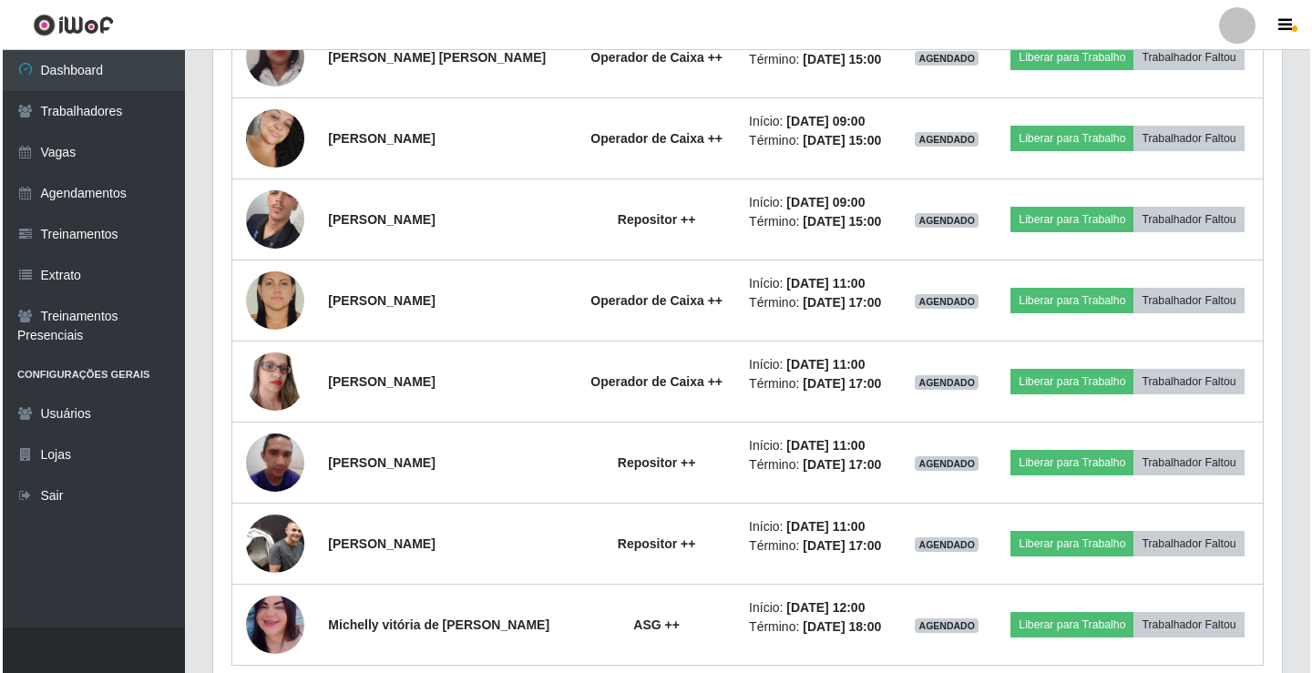
scroll to position [861, 0]
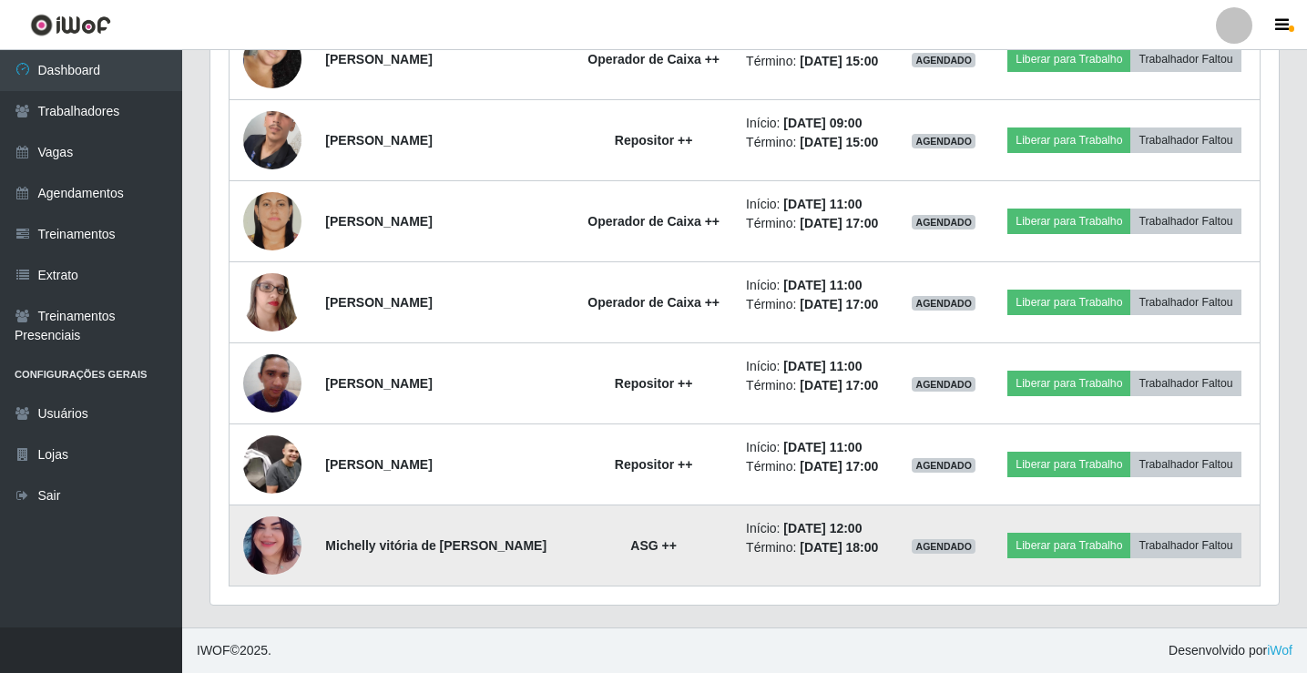
click at [262, 531] on img at bounding box center [272, 545] width 58 height 129
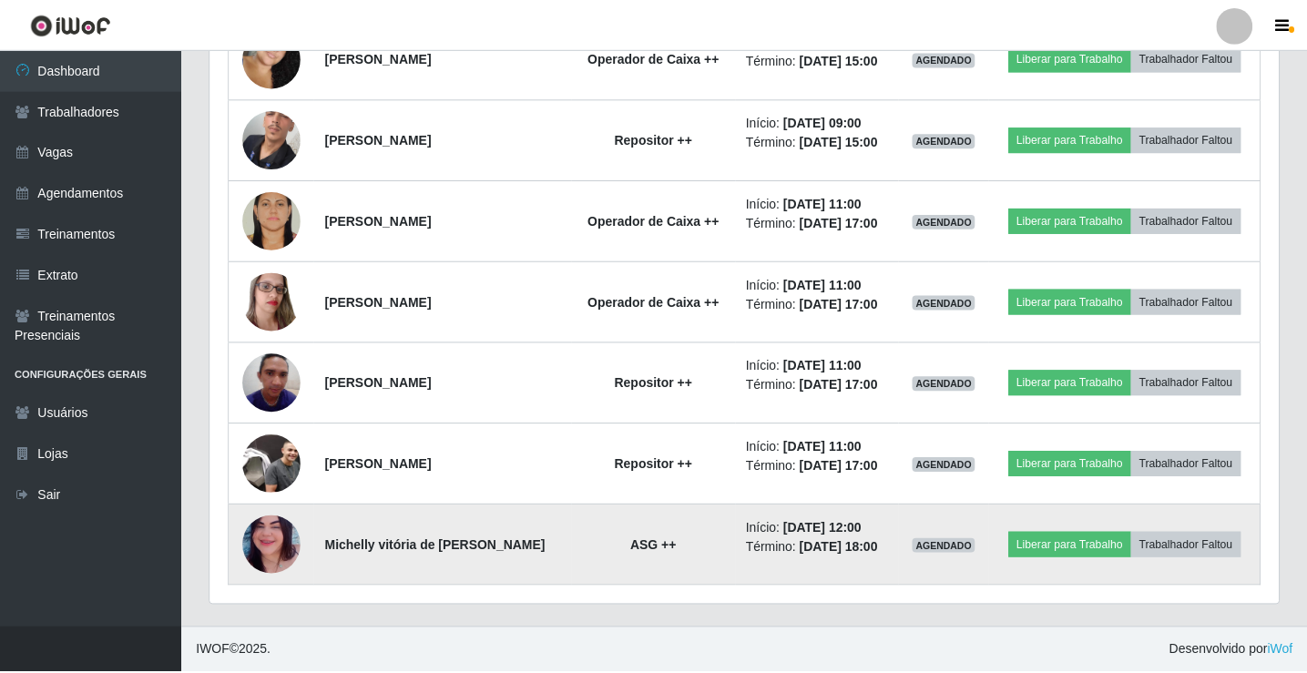
scroll to position [378, 1059]
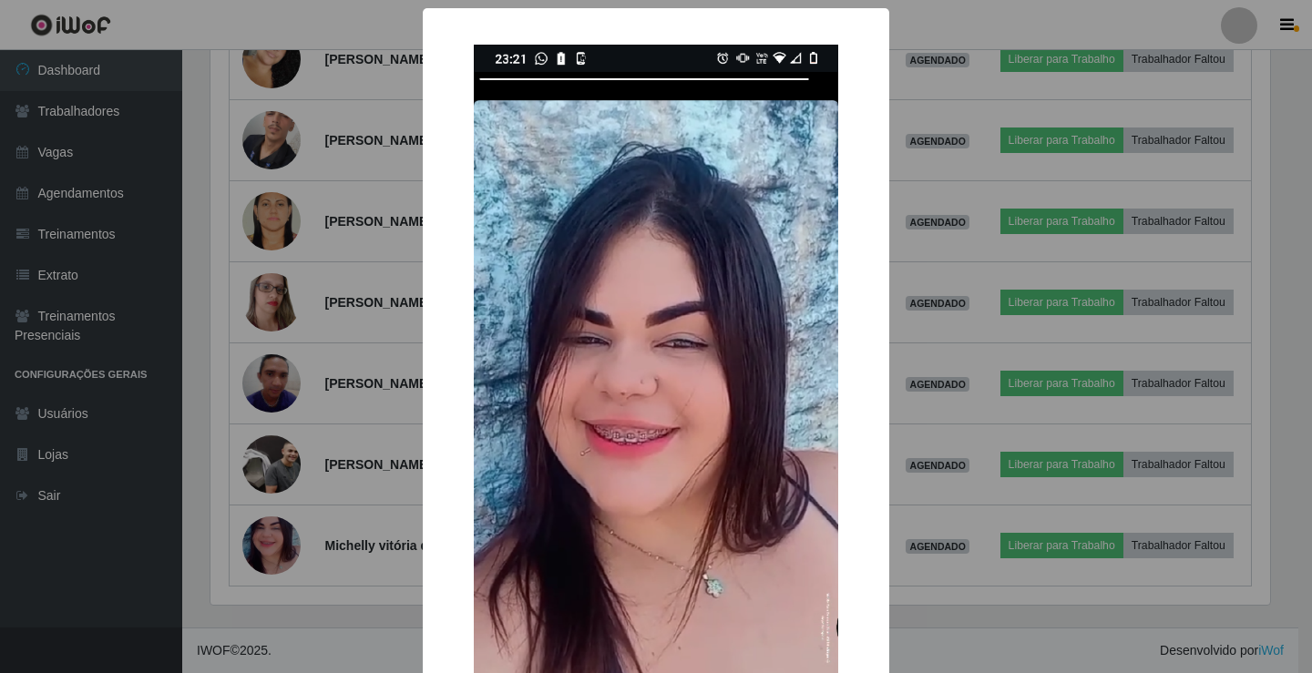
click at [1047, 608] on div "× OK Cancel" at bounding box center [656, 336] width 1312 height 673
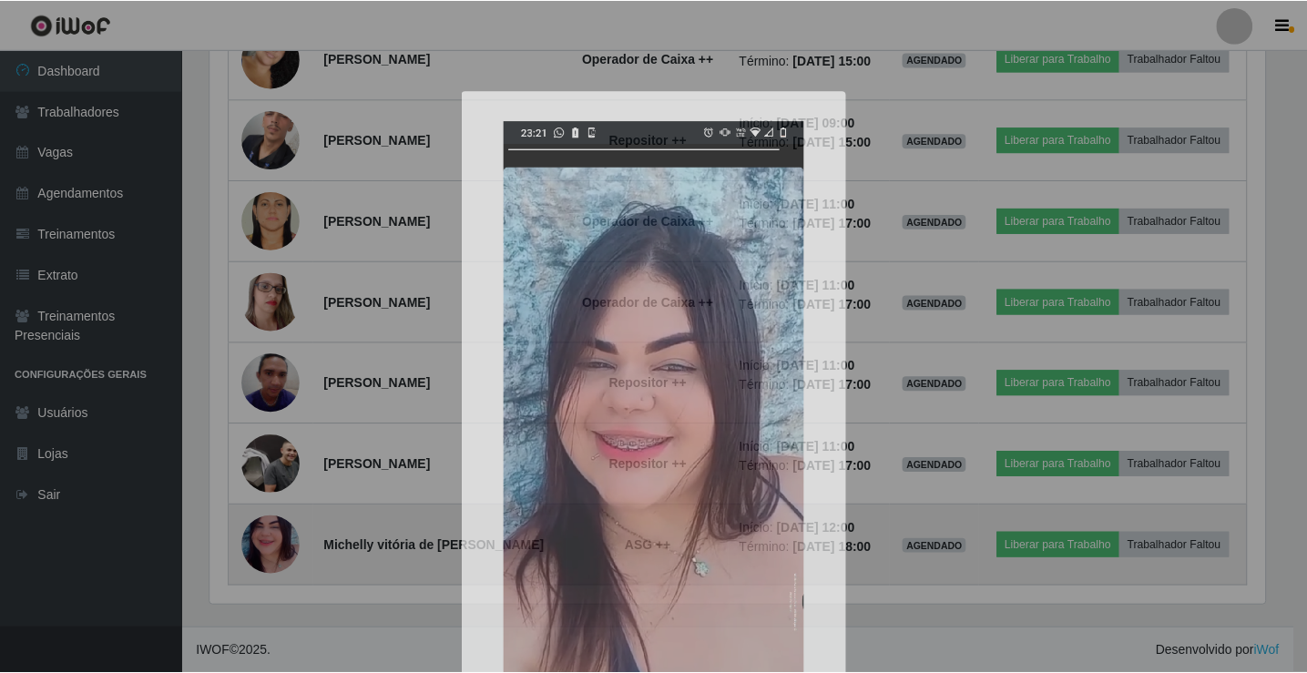
scroll to position [378, 1068]
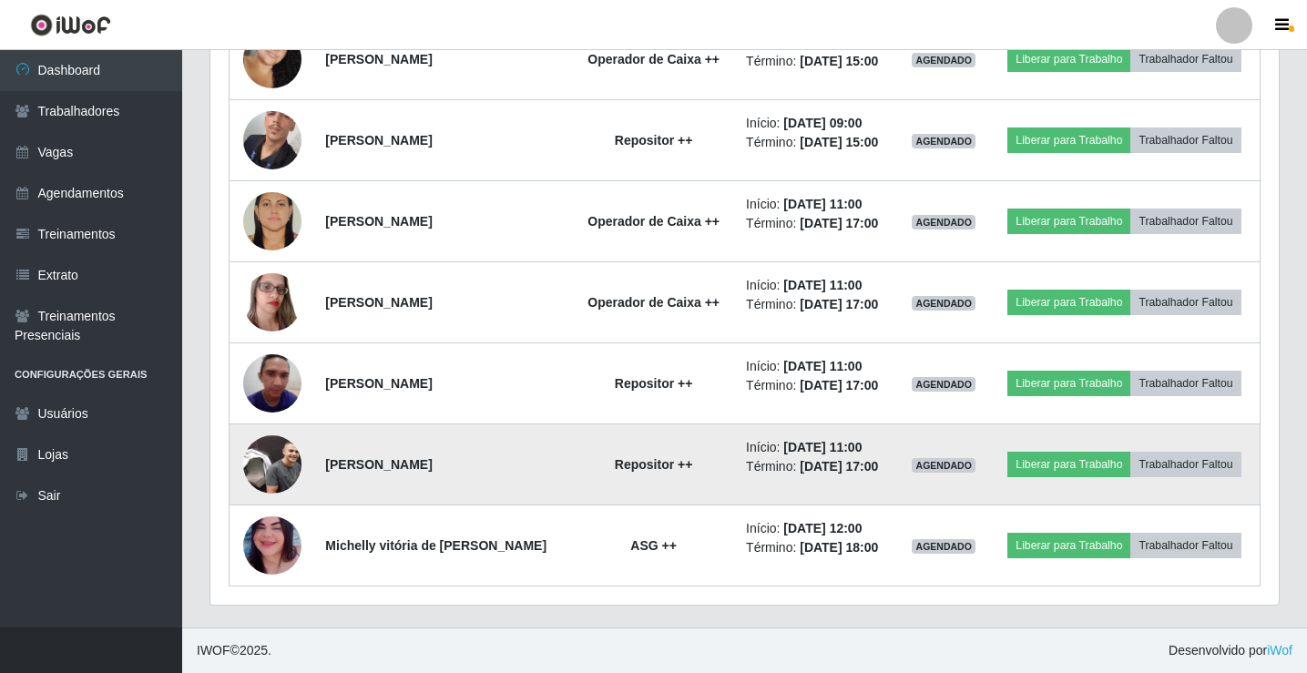
click at [277, 464] on img at bounding box center [272, 464] width 58 height 58
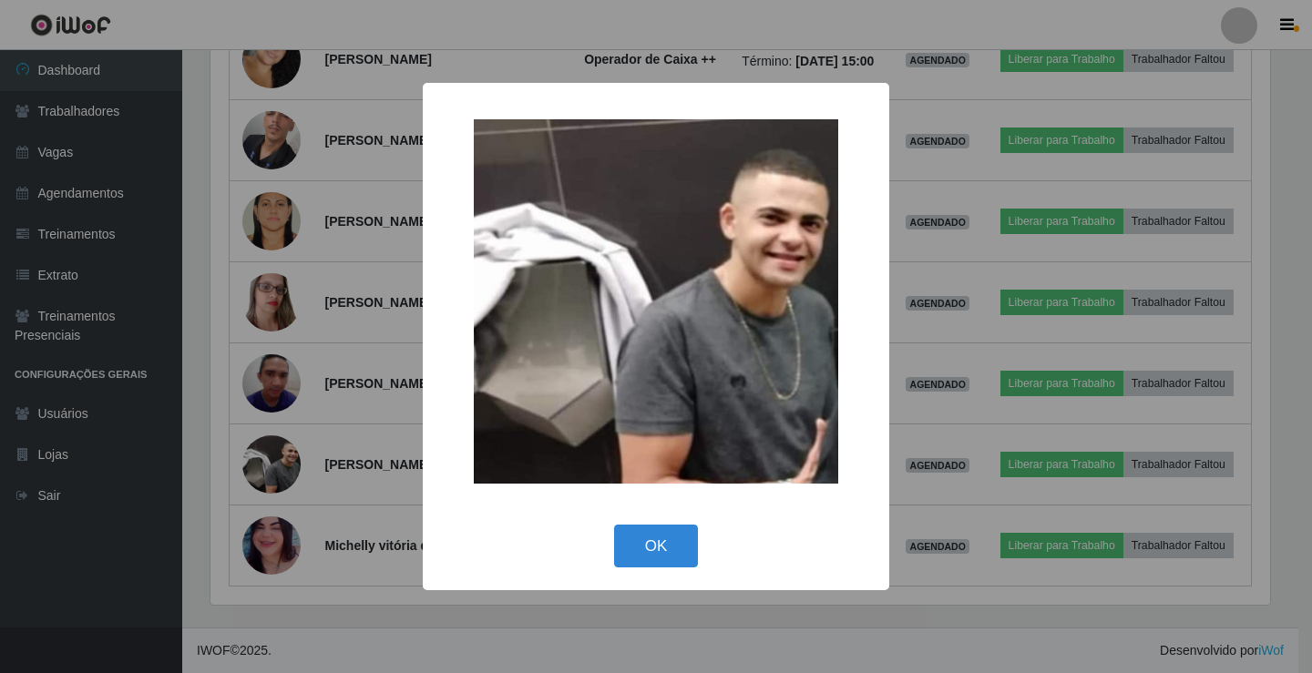
click at [961, 585] on div "× OK Cancel" at bounding box center [656, 336] width 1312 height 673
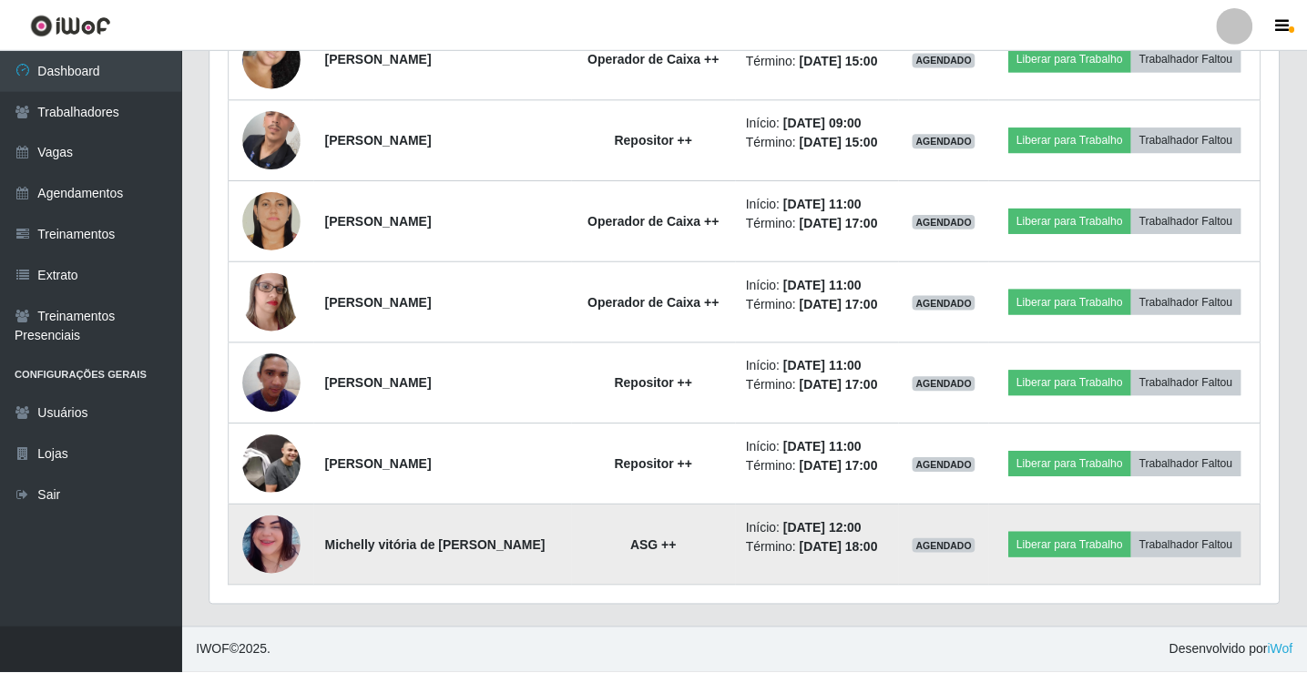
scroll to position [378, 1068]
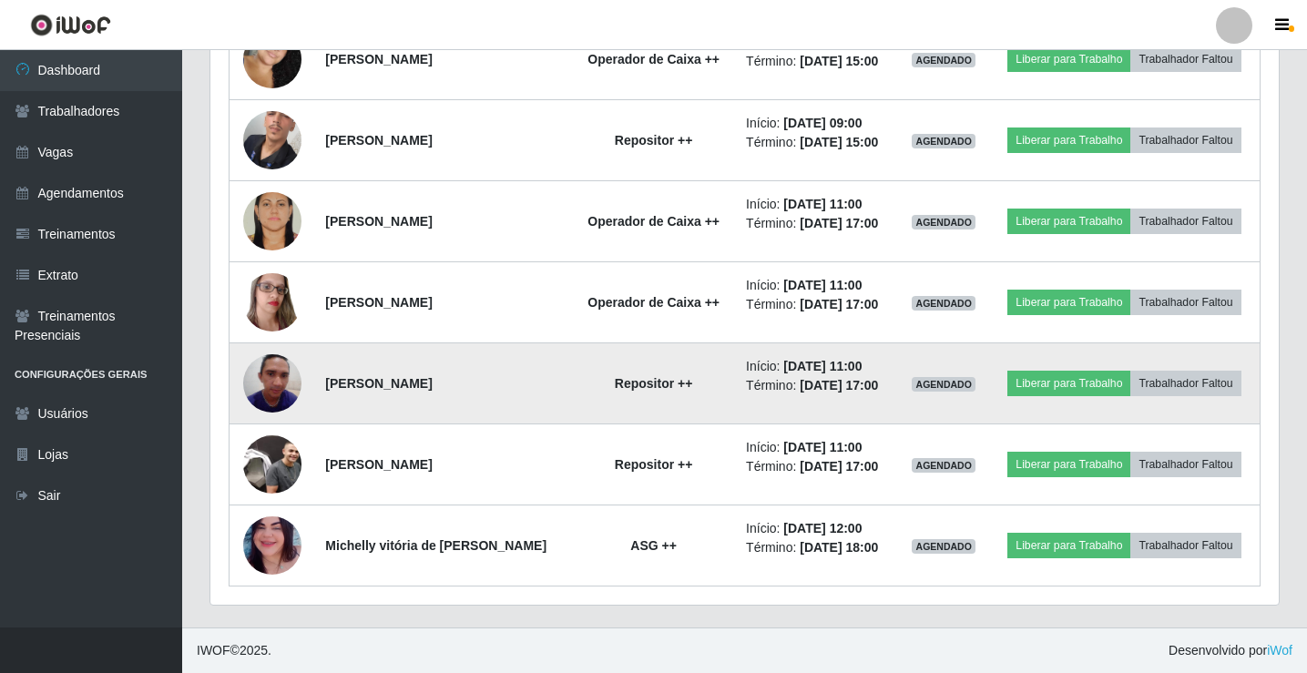
click at [283, 389] on img at bounding box center [272, 382] width 58 height 77
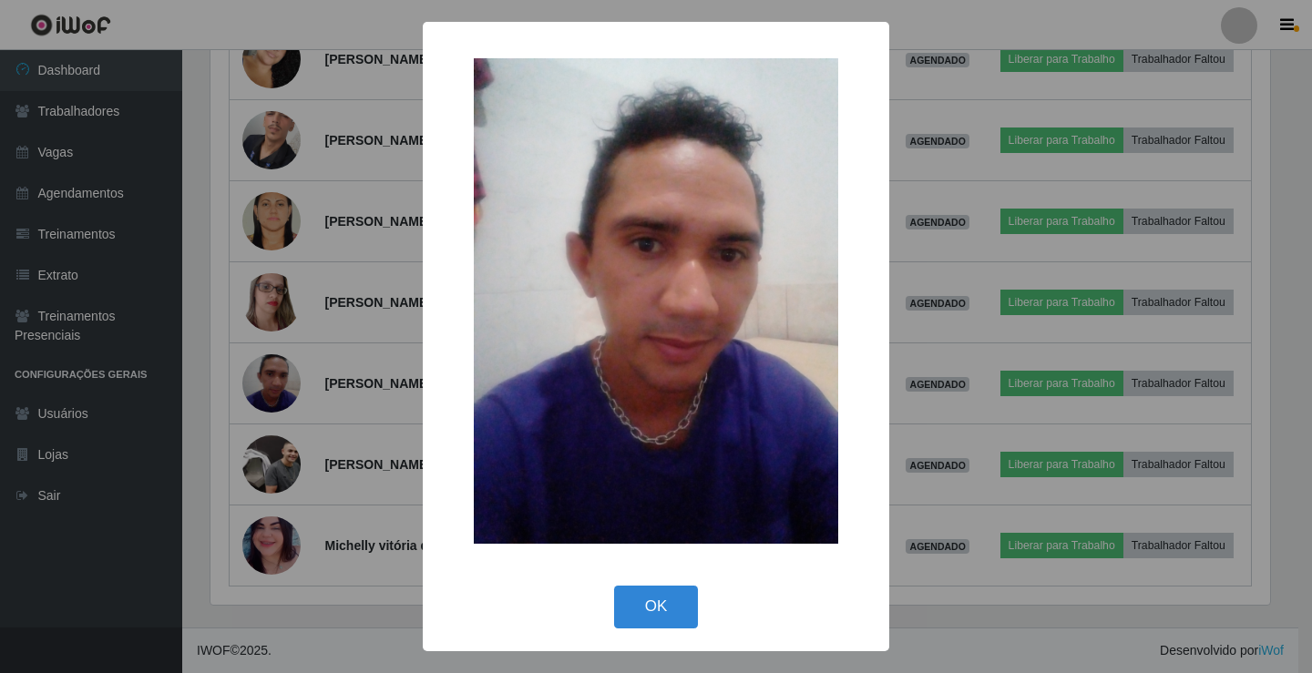
click at [904, 355] on div "× OK Cancel" at bounding box center [656, 336] width 1312 height 673
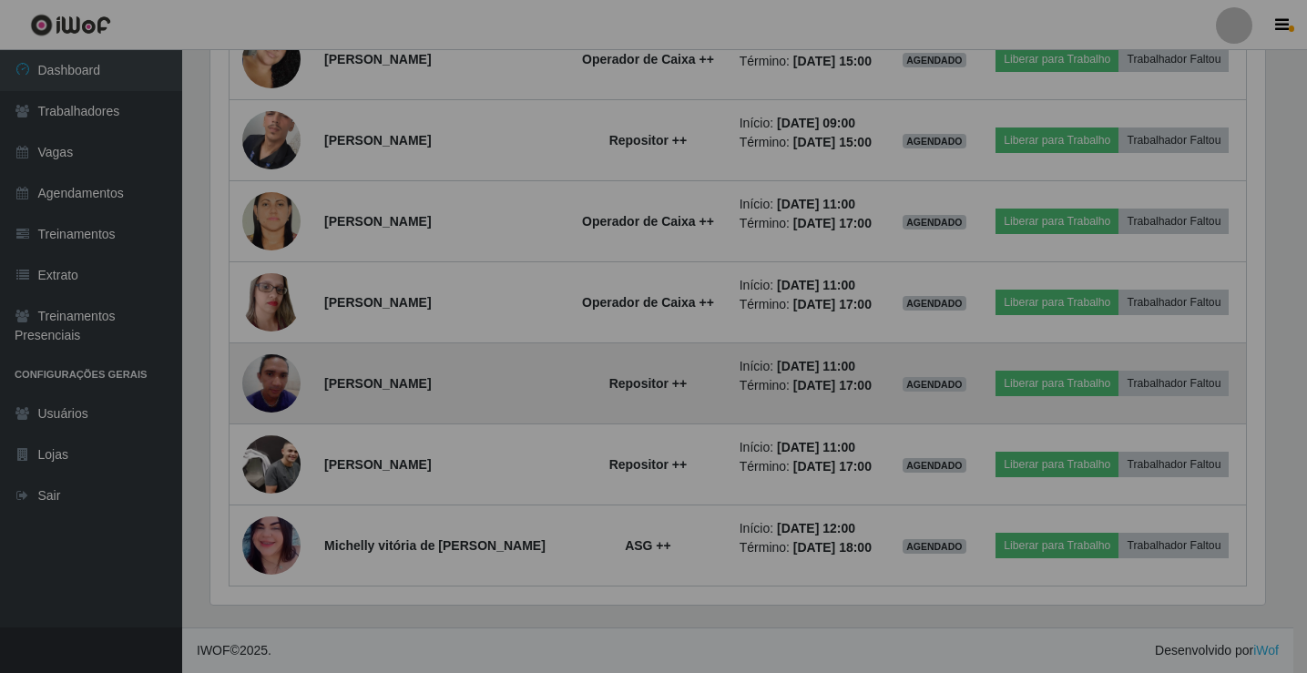
scroll to position [378, 1068]
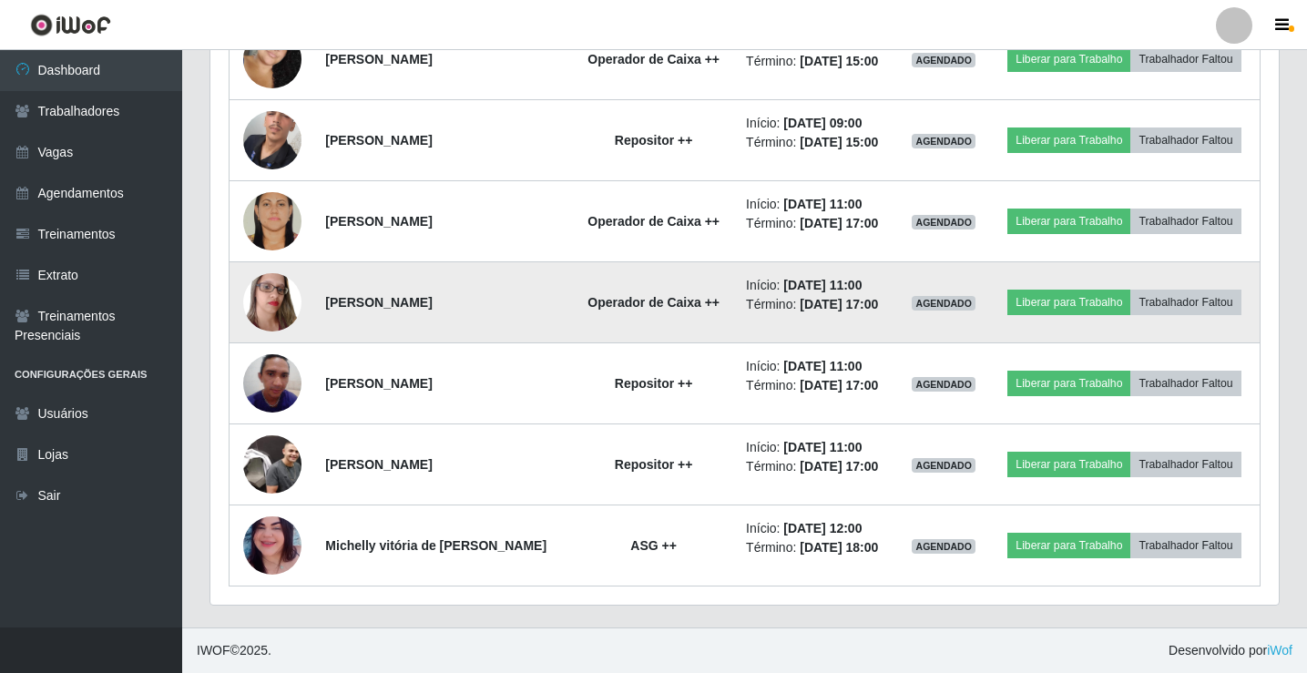
click at [257, 293] on img at bounding box center [272, 301] width 58 height 77
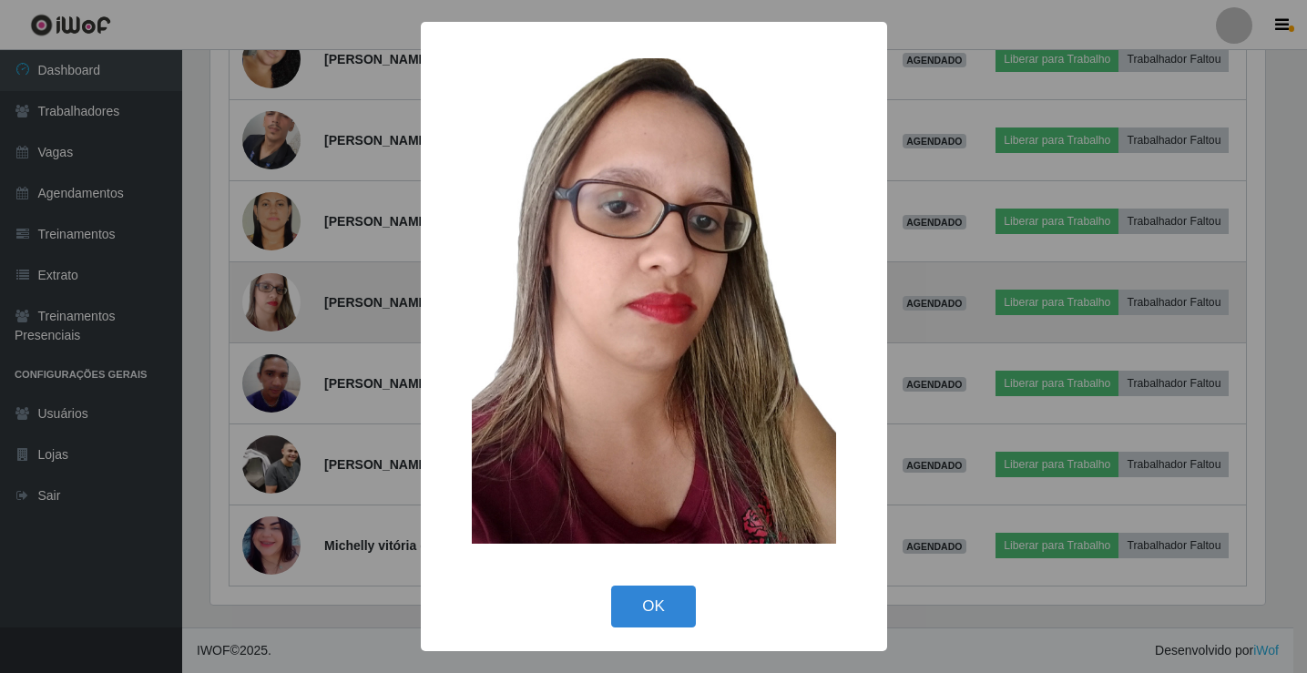
scroll to position [378, 1059]
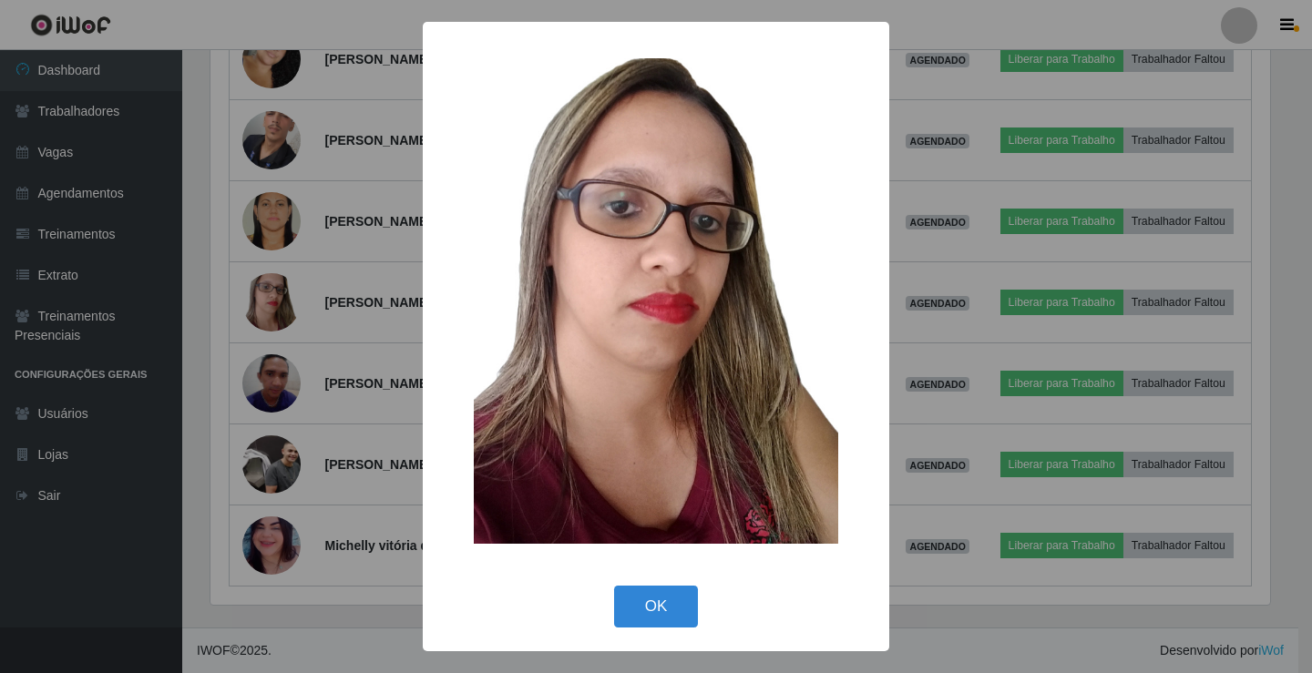
click at [919, 377] on div "× OK Cancel" at bounding box center [656, 336] width 1312 height 673
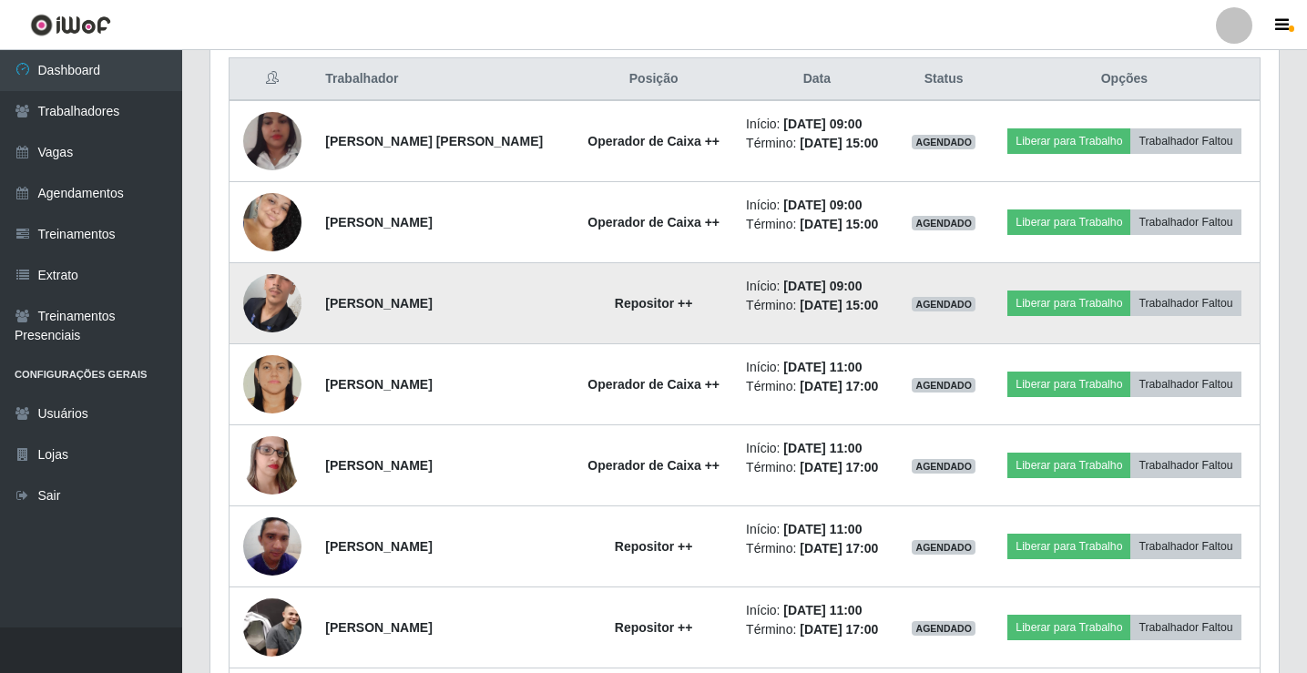
scroll to position [679, 0]
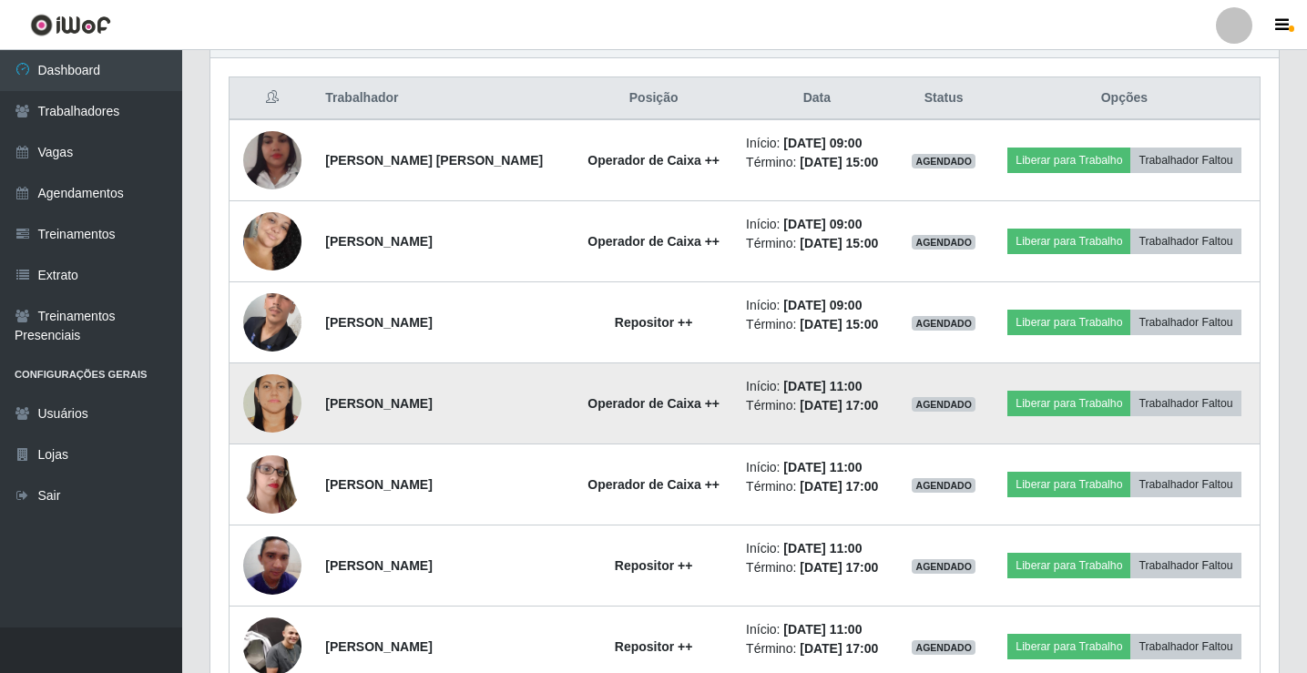
click at [295, 397] on img at bounding box center [272, 403] width 58 height 87
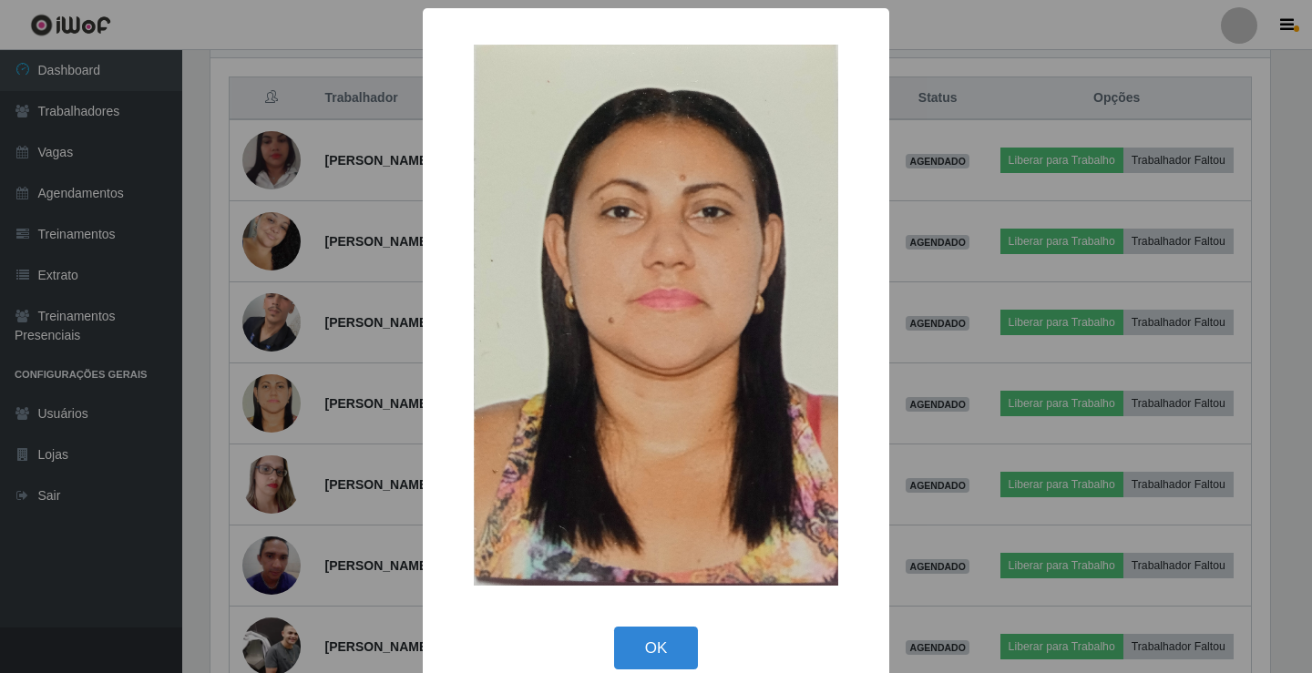
click at [976, 388] on div "× OK Cancel" at bounding box center [656, 336] width 1312 height 673
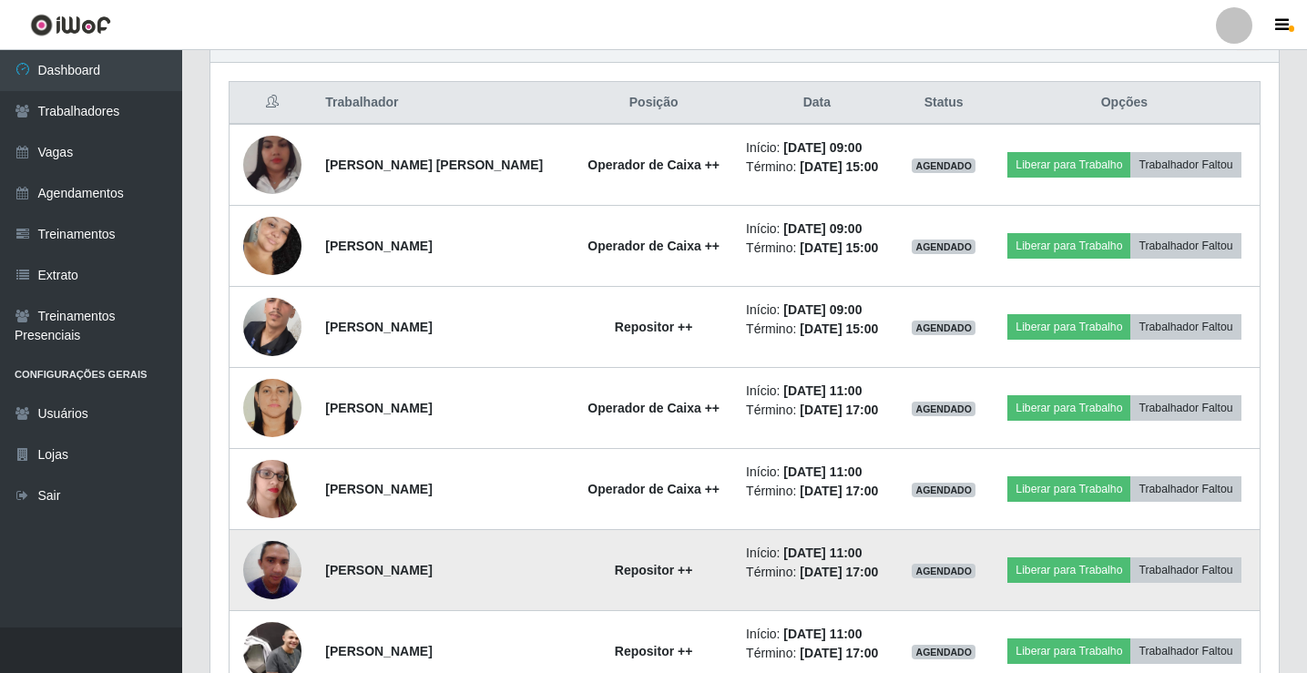
scroll to position [861, 0]
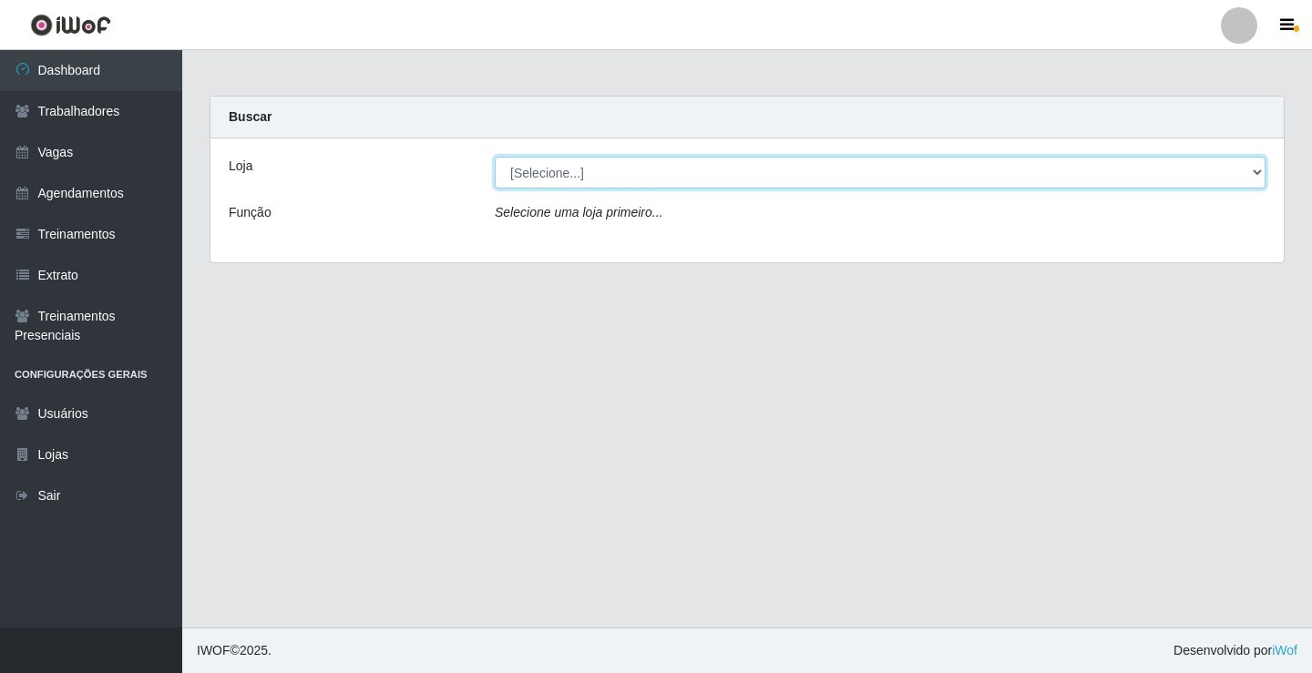
click at [598, 176] on select "[Selecione...] Edilicya Supermercado" at bounding box center [880, 173] width 771 height 32
select select "460"
click at [495, 157] on select "[Selecione...] Edilicya Supermercado" at bounding box center [880, 173] width 771 height 32
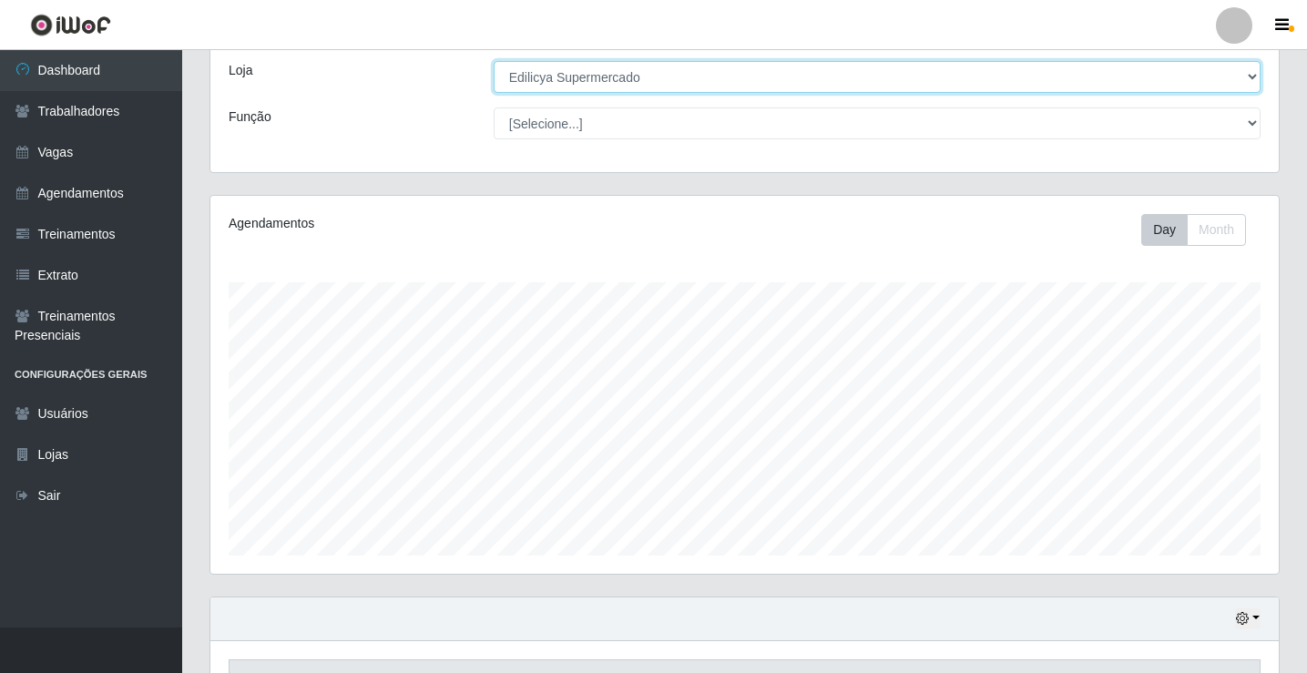
scroll to position [212, 0]
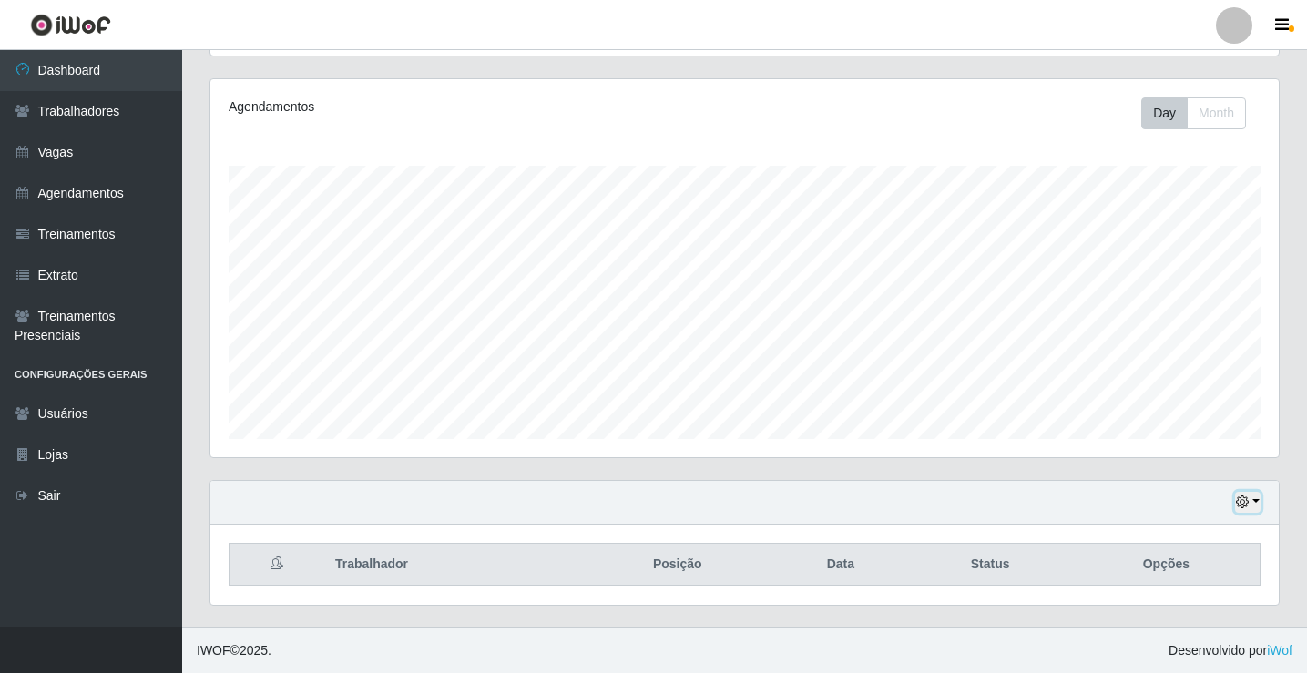
click at [1256, 501] on button "button" at bounding box center [1248, 502] width 26 height 21
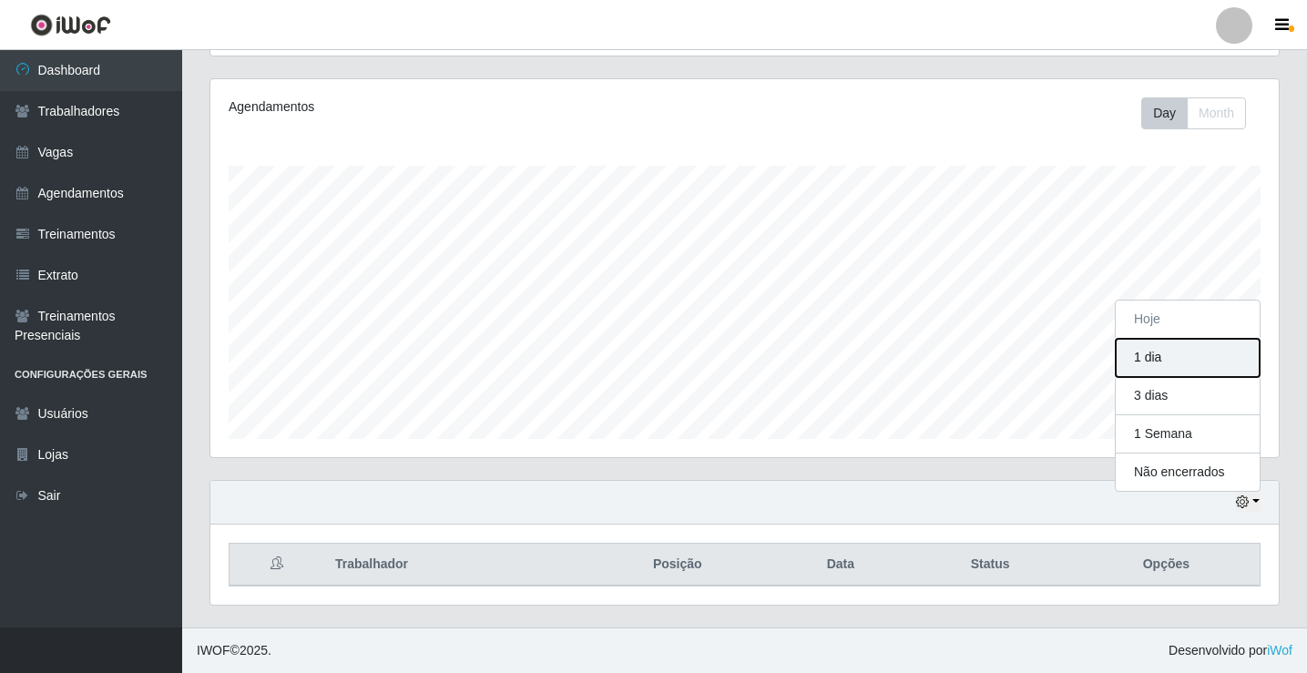
click at [1159, 359] on button "1 dia" at bounding box center [1188, 358] width 144 height 38
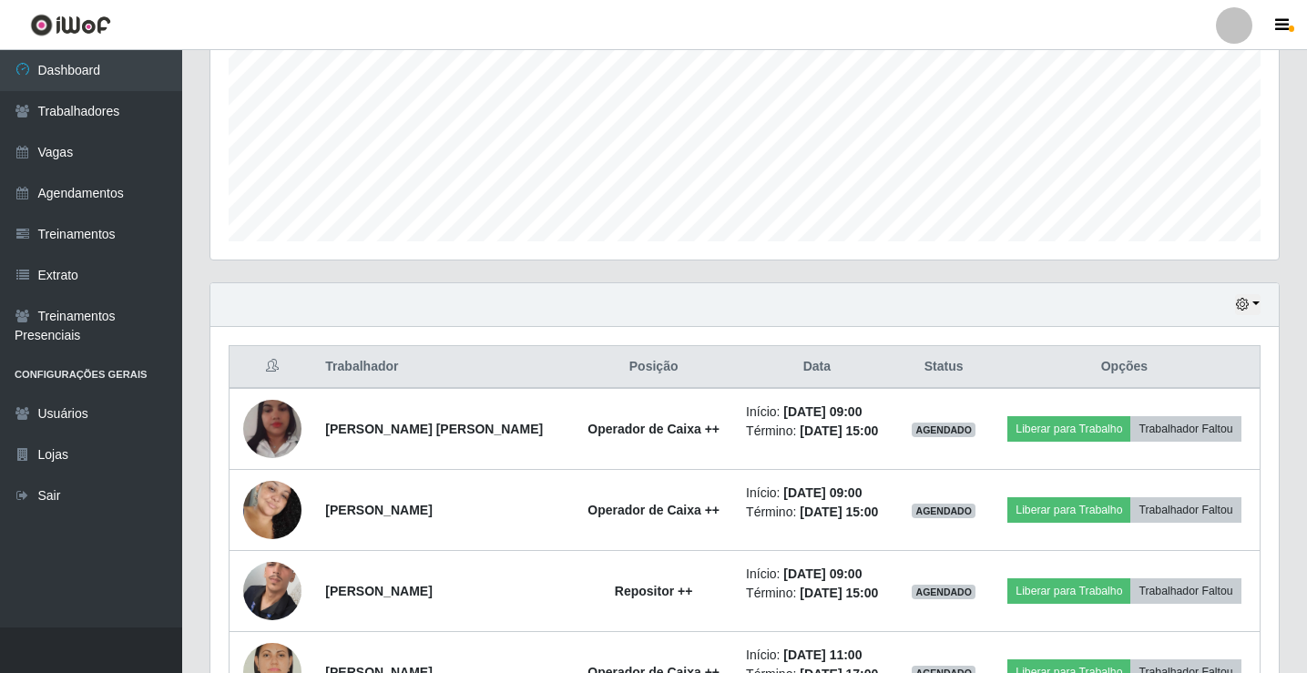
scroll to position [405, 0]
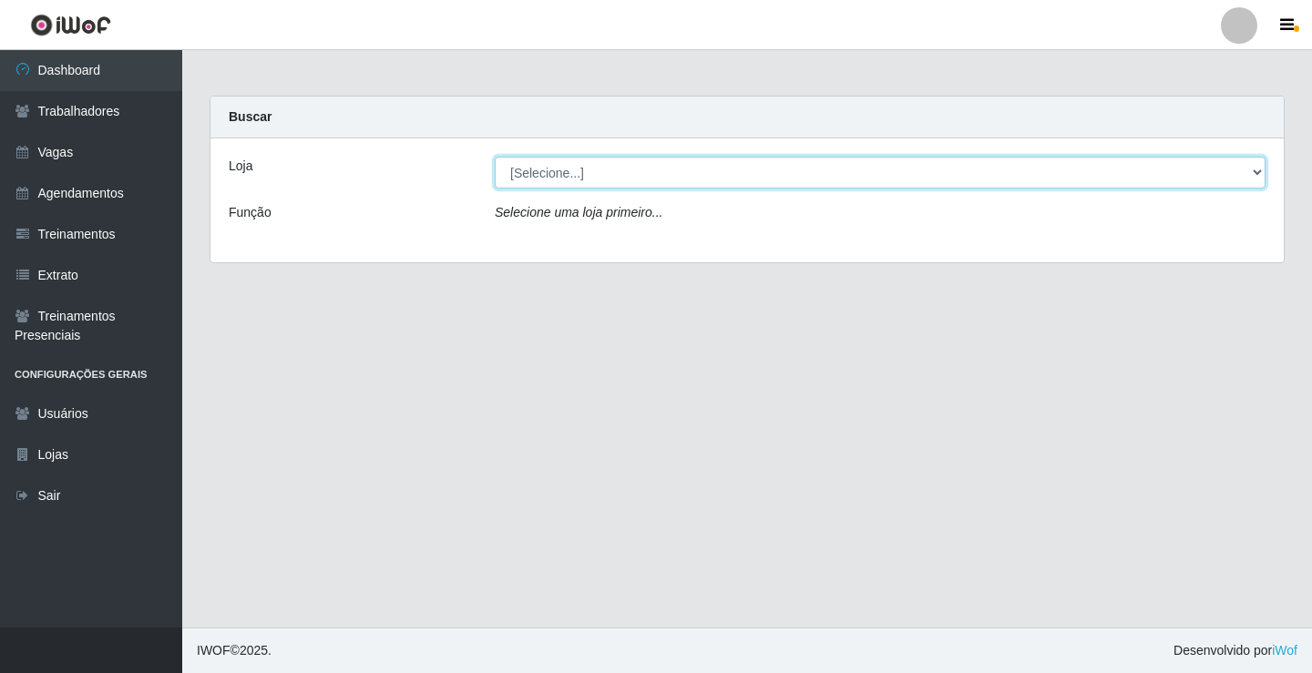
drag, startPoint x: 592, startPoint y: 168, endPoint x: 587, endPoint y: 186, distance: 18.8
click at [592, 168] on select "[Selecione...] Edilicya Supermercado" at bounding box center [880, 173] width 771 height 32
select select "460"
click at [495, 157] on select "[Selecione...] Edilicya Supermercado" at bounding box center [880, 173] width 771 height 32
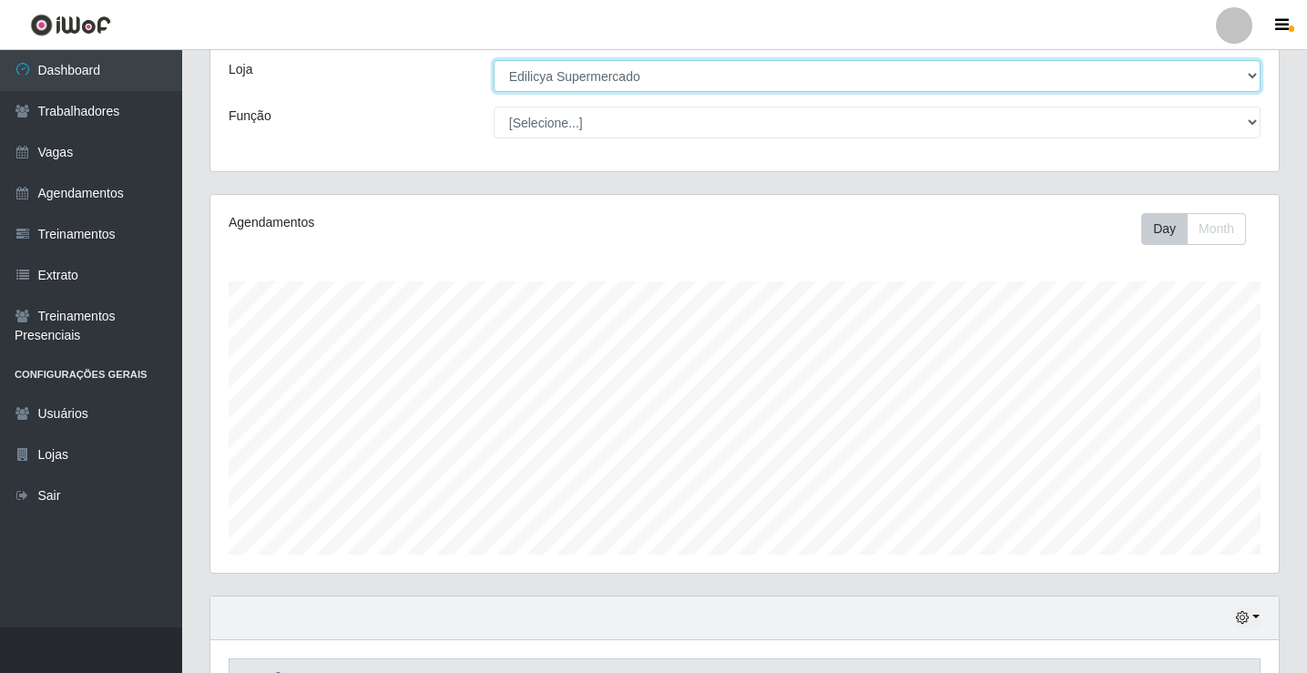
scroll to position [212, 0]
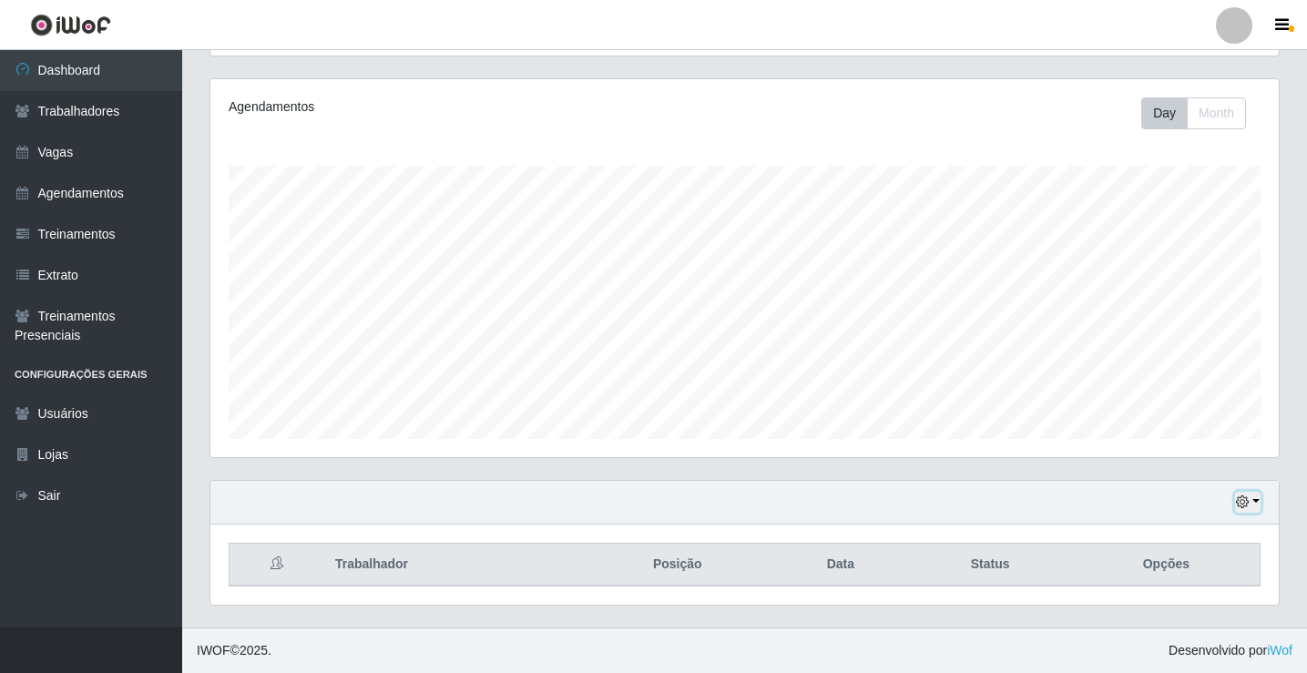
click at [1256, 501] on button "button" at bounding box center [1248, 502] width 26 height 21
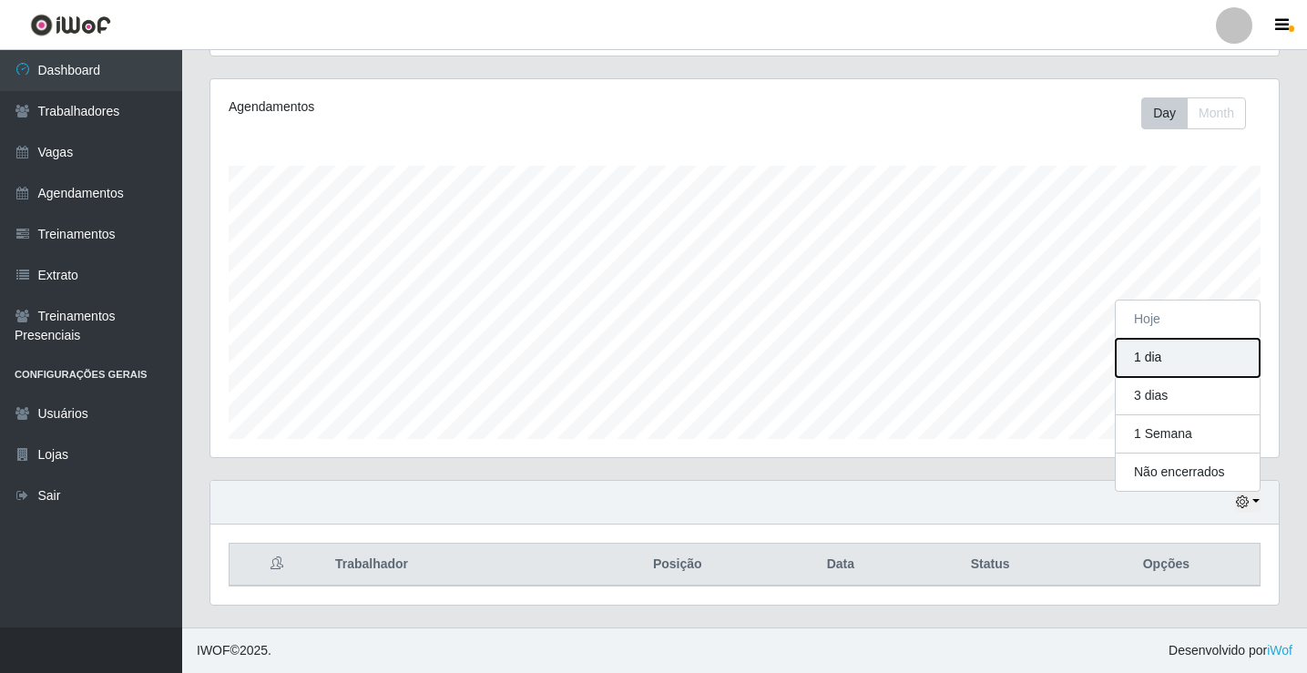
click at [1157, 358] on button "1 dia" at bounding box center [1188, 358] width 144 height 38
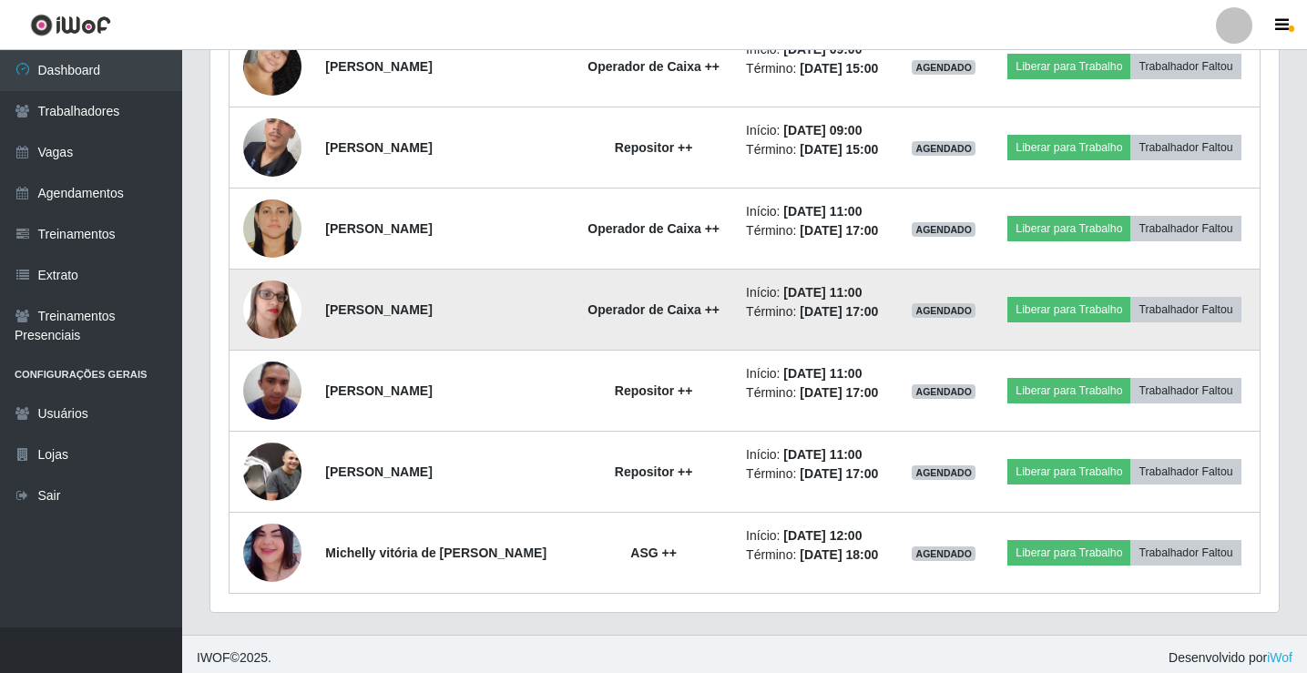
scroll to position [861, 0]
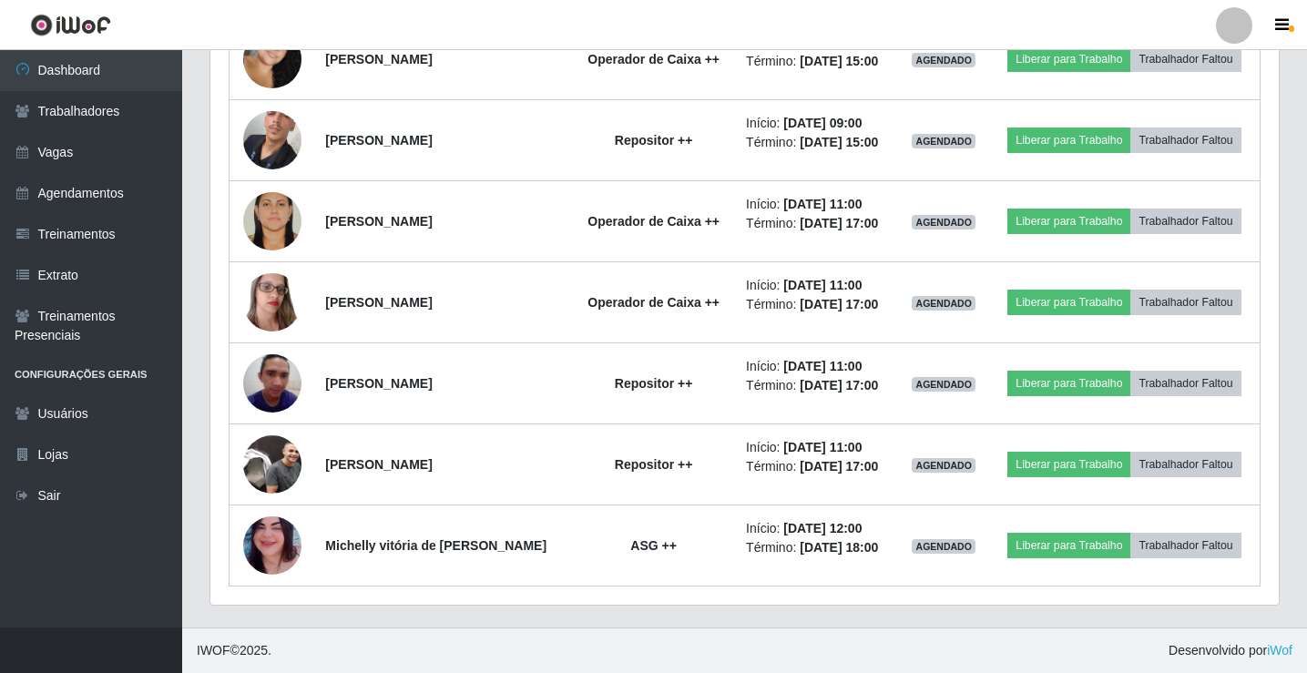
click at [1240, 27] on div at bounding box center [1234, 25] width 36 height 36
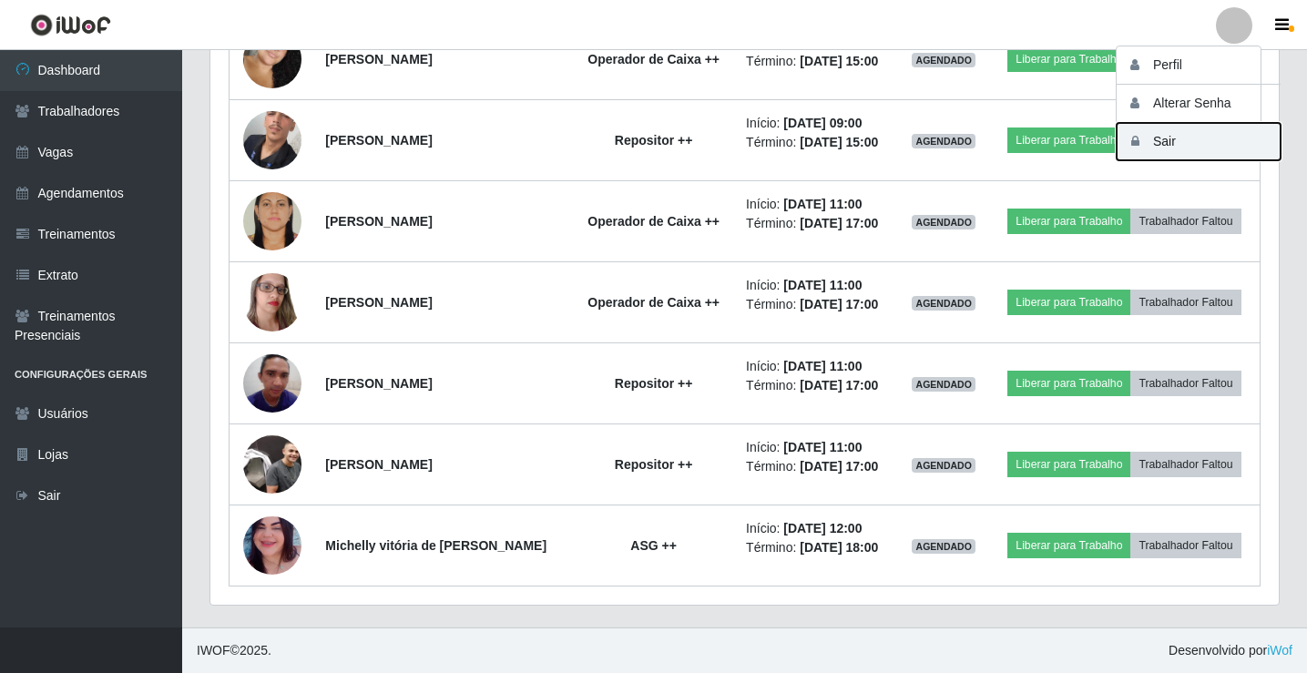
click at [1199, 144] on button "Sair" at bounding box center [1199, 141] width 164 height 37
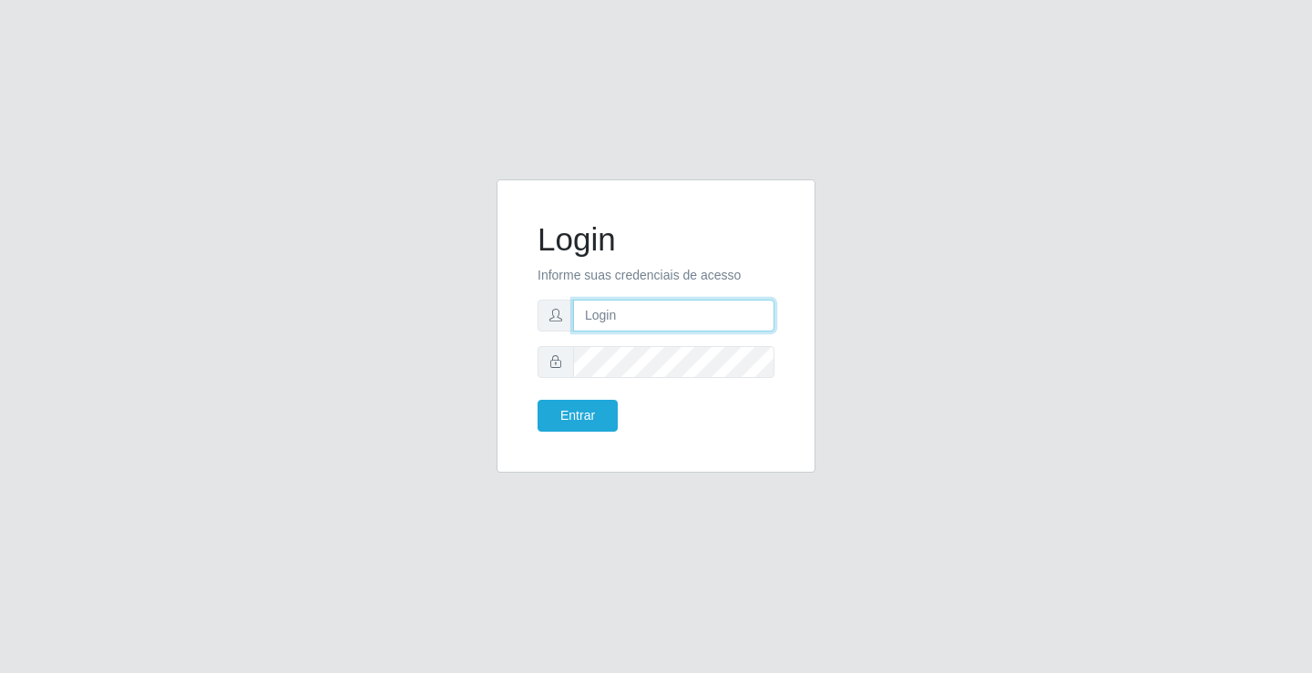
click at [625, 301] on input "text" at bounding box center [673, 316] width 201 height 32
click at [519, 526] on div "Login Informe suas credenciais de acesso Entrar" at bounding box center [656, 336] width 1312 height 673
click at [732, 322] on input "text" at bounding box center [673, 316] width 201 height 32
type input "maria@edilicya"
click at [657, 318] on input "text" at bounding box center [673, 316] width 201 height 32
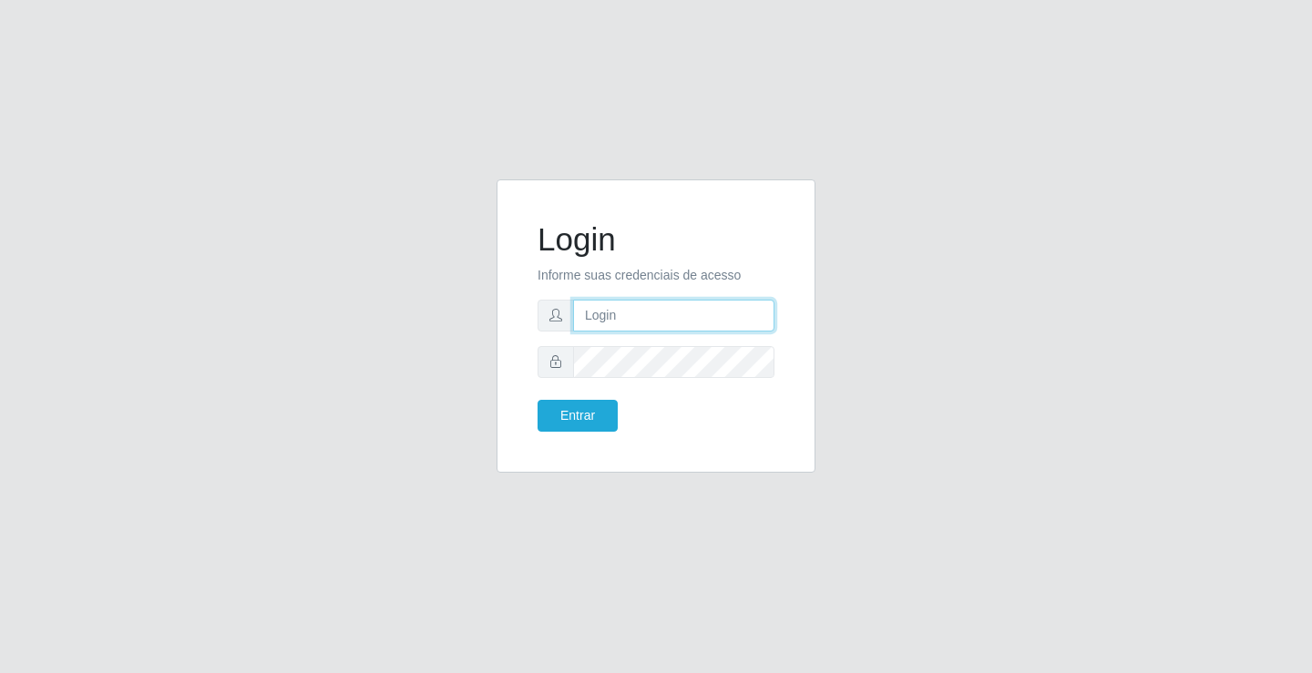
type input "lene@edilicya"
click at [571, 415] on button "Entrar" at bounding box center [577, 416] width 80 height 32
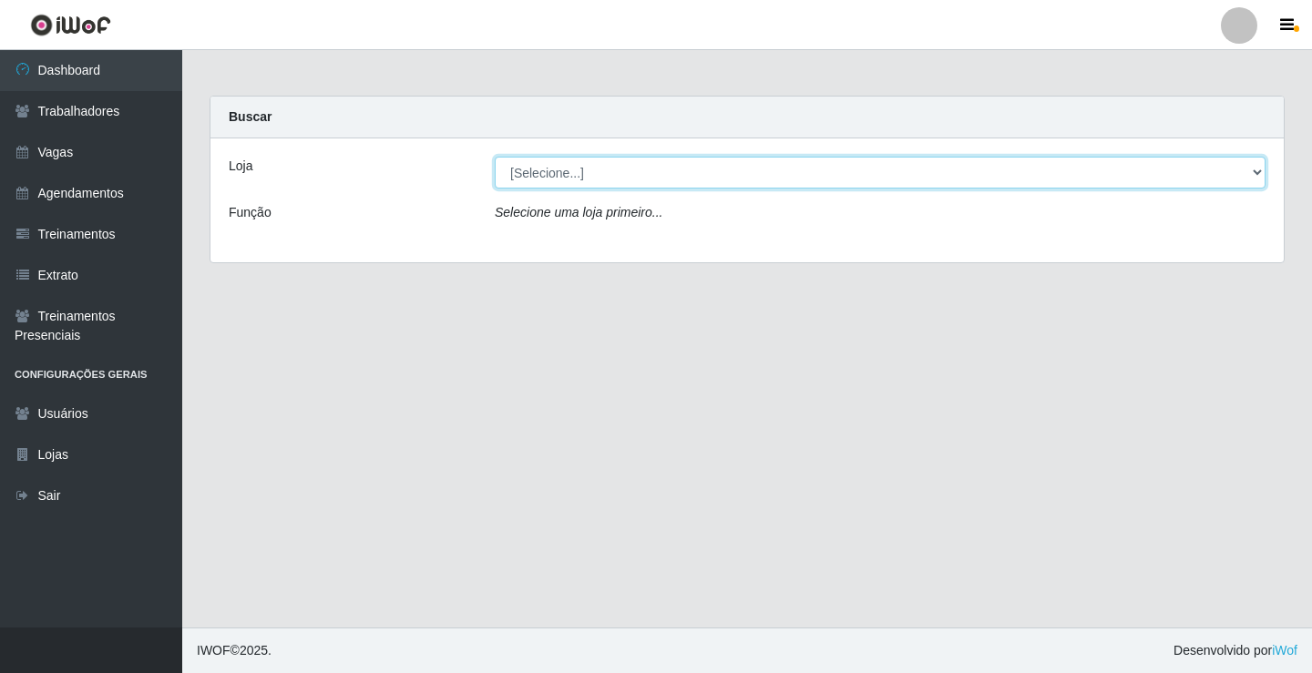
drag, startPoint x: 627, startPoint y: 177, endPoint x: 632, endPoint y: 188, distance: 12.2
click at [629, 179] on select "[Selecione...] Edilicya Supermercado" at bounding box center [880, 173] width 771 height 32
select select "460"
click at [495, 157] on select "[Selecione...] Edilicya Supermercado" at bounding box center [880, 173] width 771 height 32
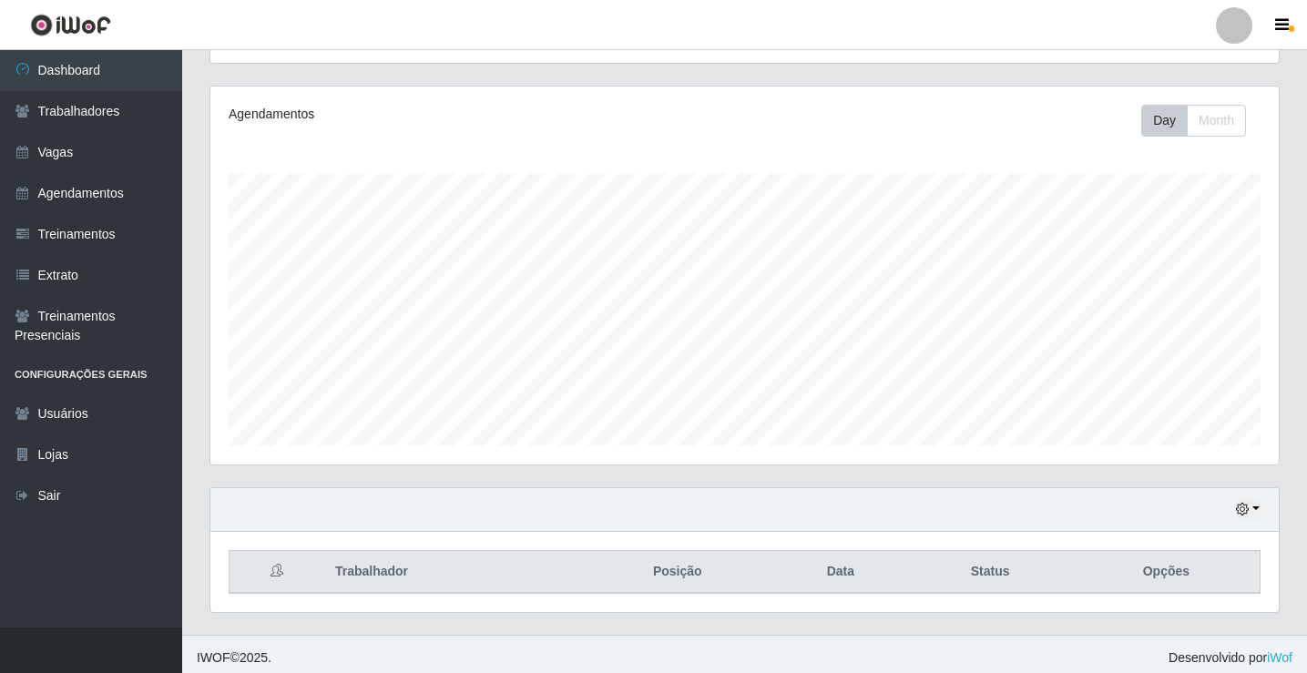
scroll to position [212, 0]
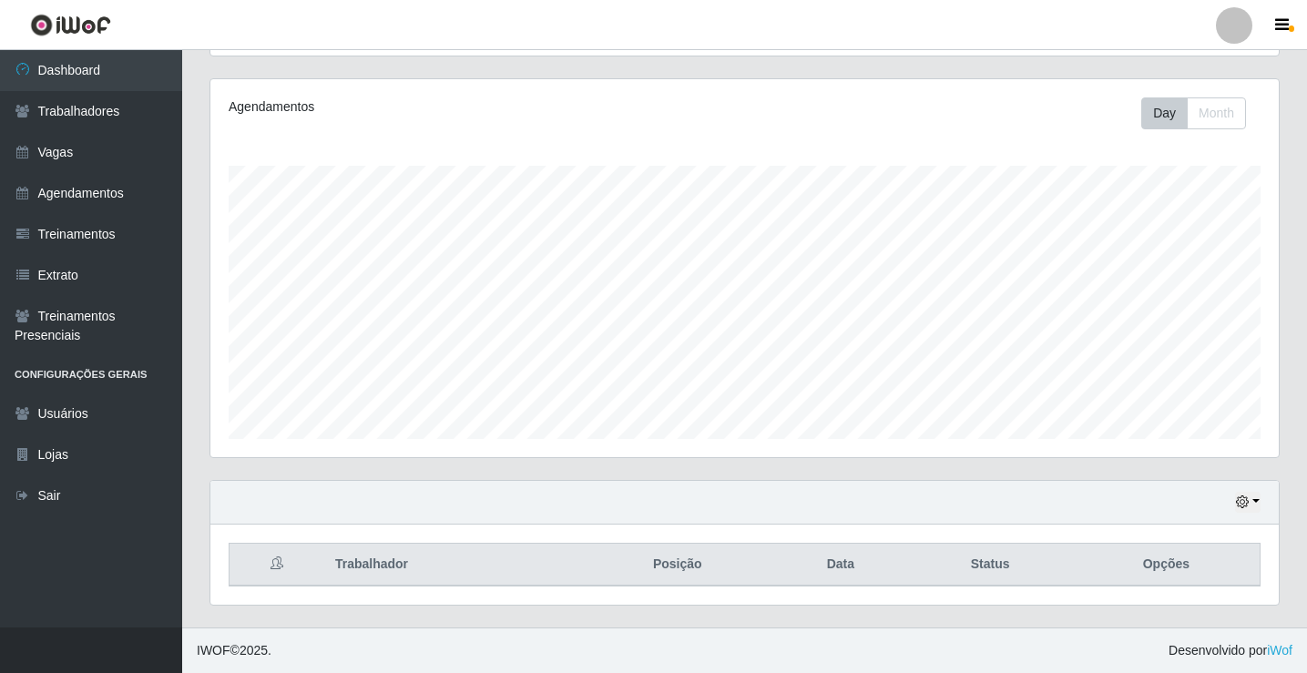
click at [1262, 504] on div "Hoje 1 dia 3 dias 1 Semana Não encerrados" at bounding box center [744, 503] width 1068 height 44
click at [1260, 504] on button "button" at bounding box center [1248, 502] width 26 height 21
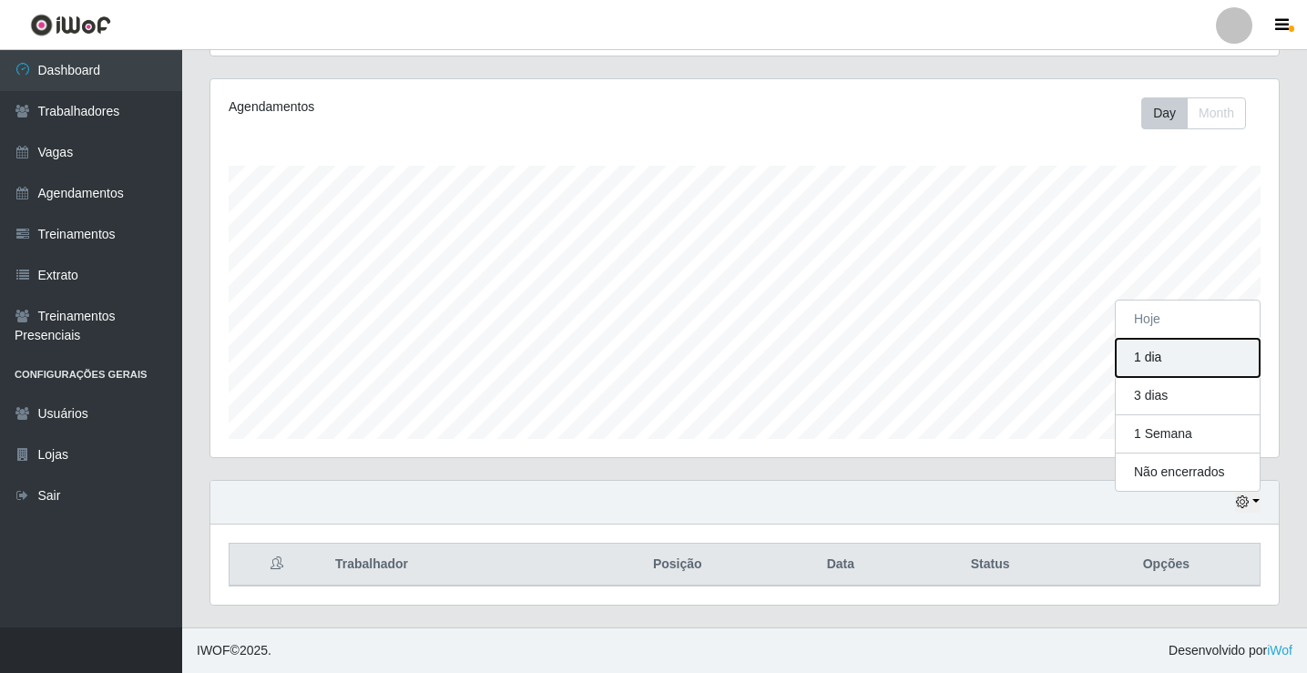
click at [1156, 360] on button "1 dia" at bounding box center [1188, 358] width 144 height 38
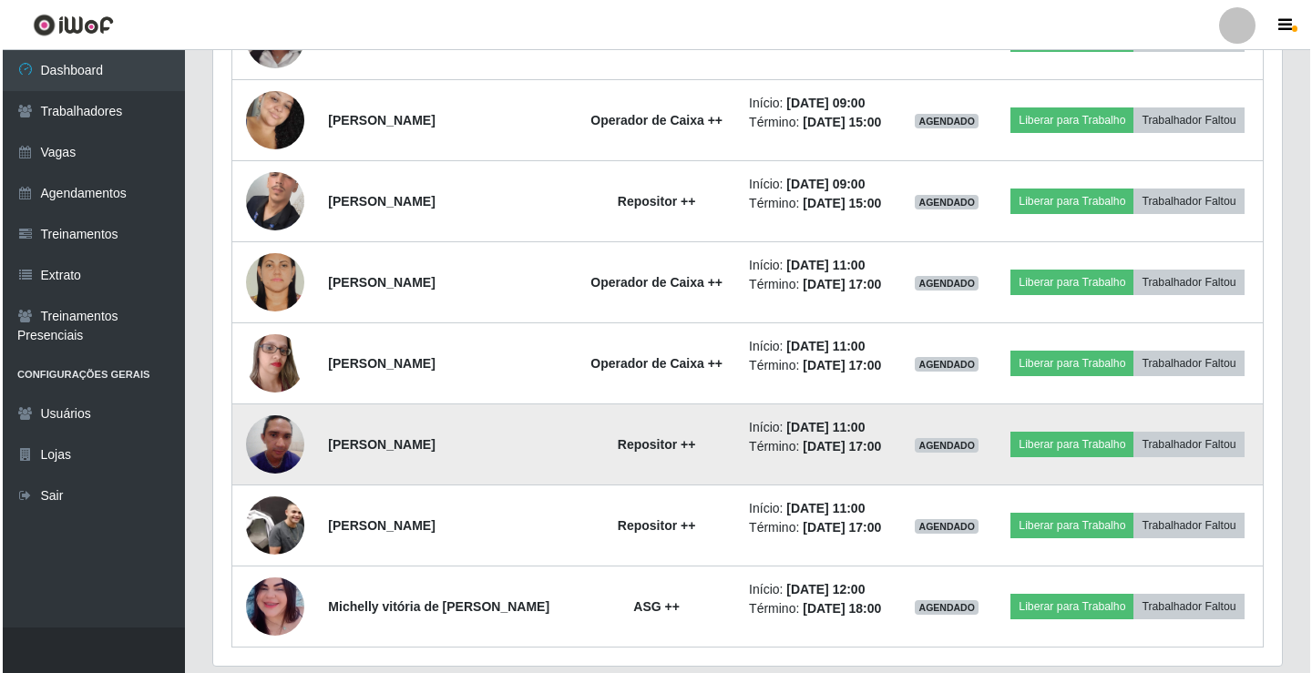
scroll to position [668, 0]
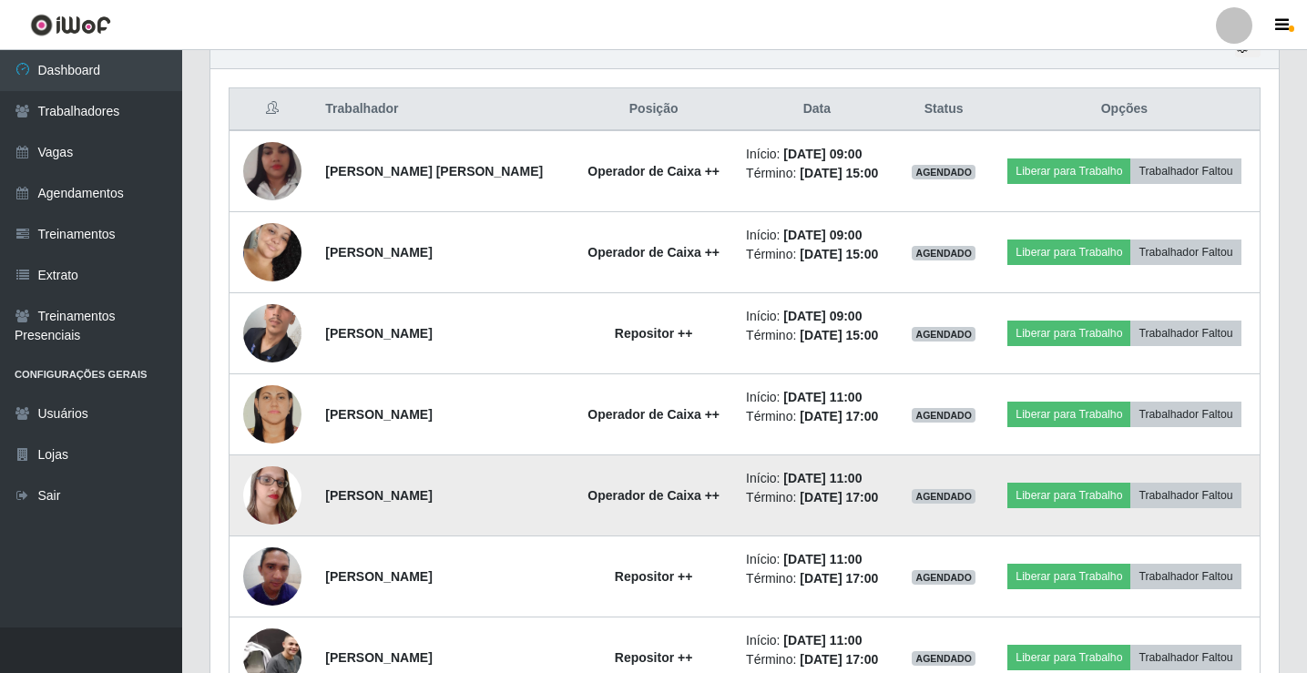
click at [256, 479] on img at bounding box center [272, 494] width 58 height 77
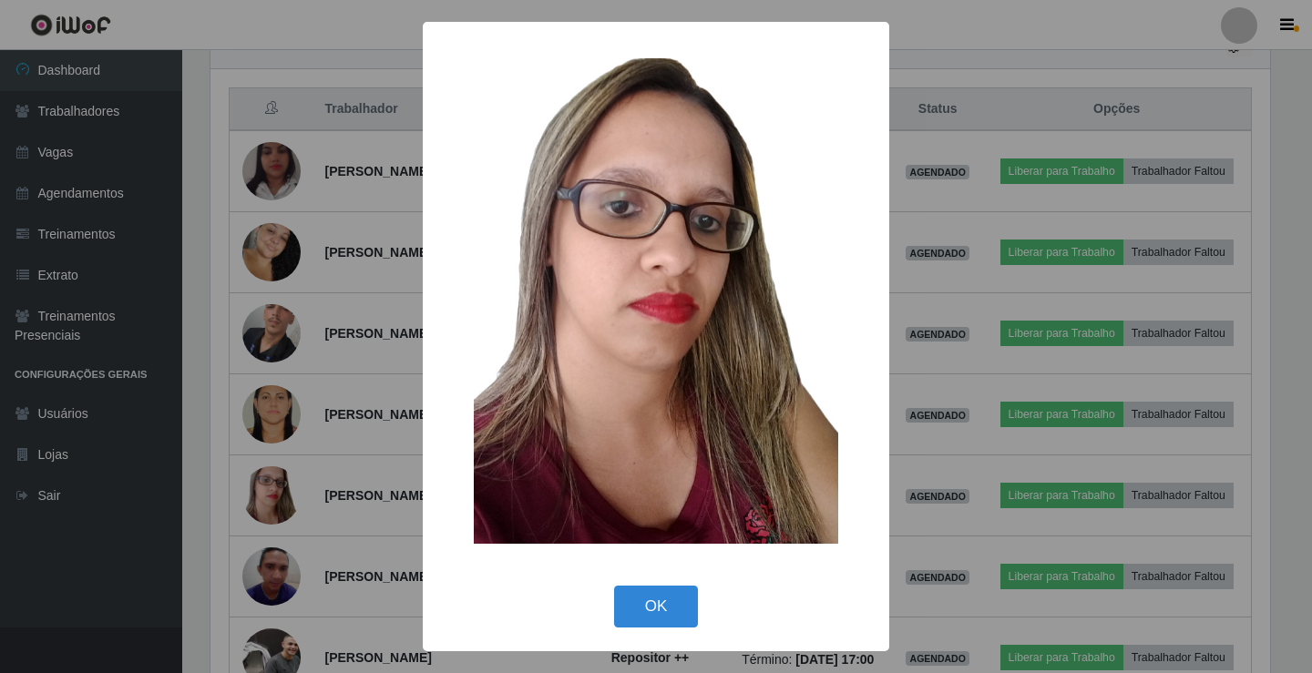
click at [977, 264] on div "× OK Cancel" at bounding box center [656, 336] width 1312 height 673
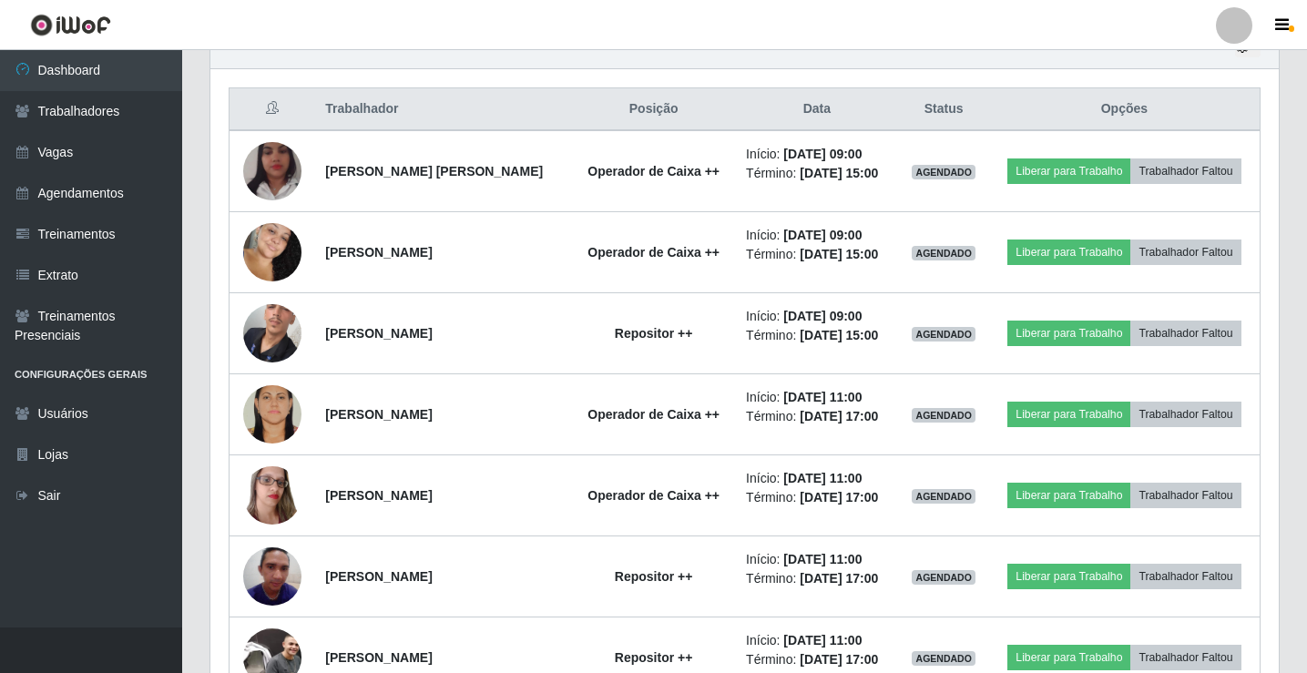
scroll to position [378, 1068]
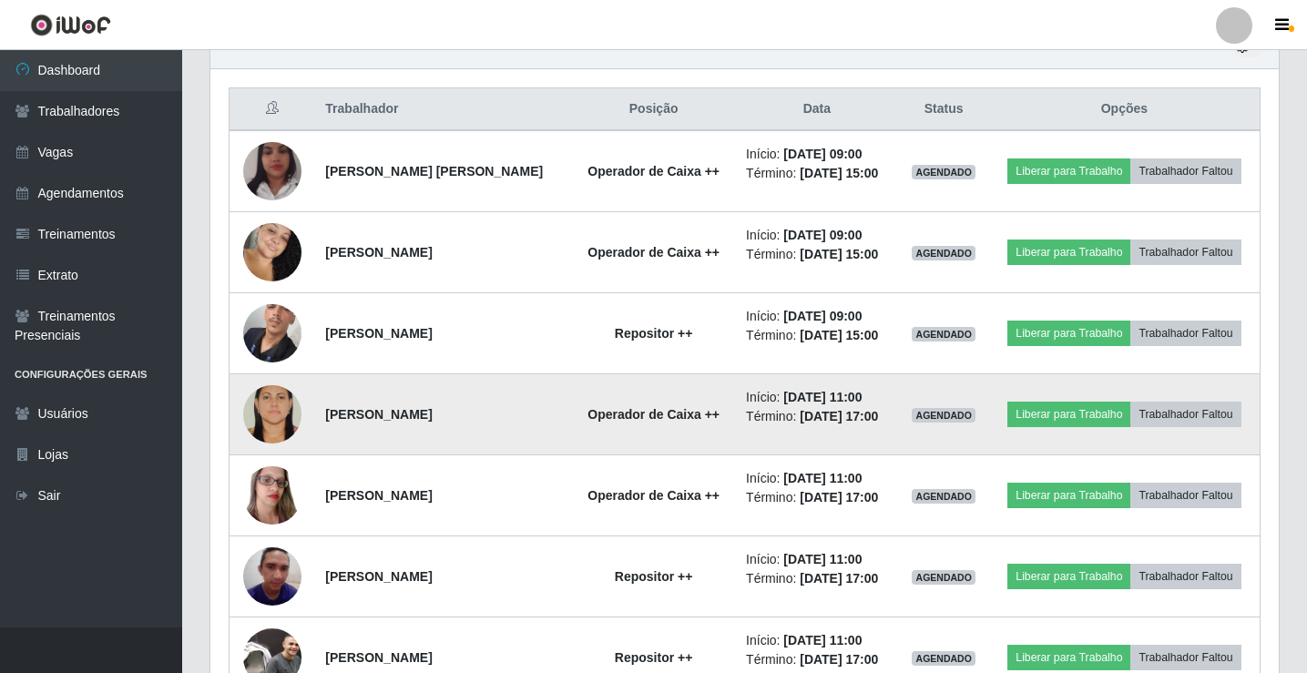
click at [279, 393] on img at bounding box center [272, 414] width 58 height 87
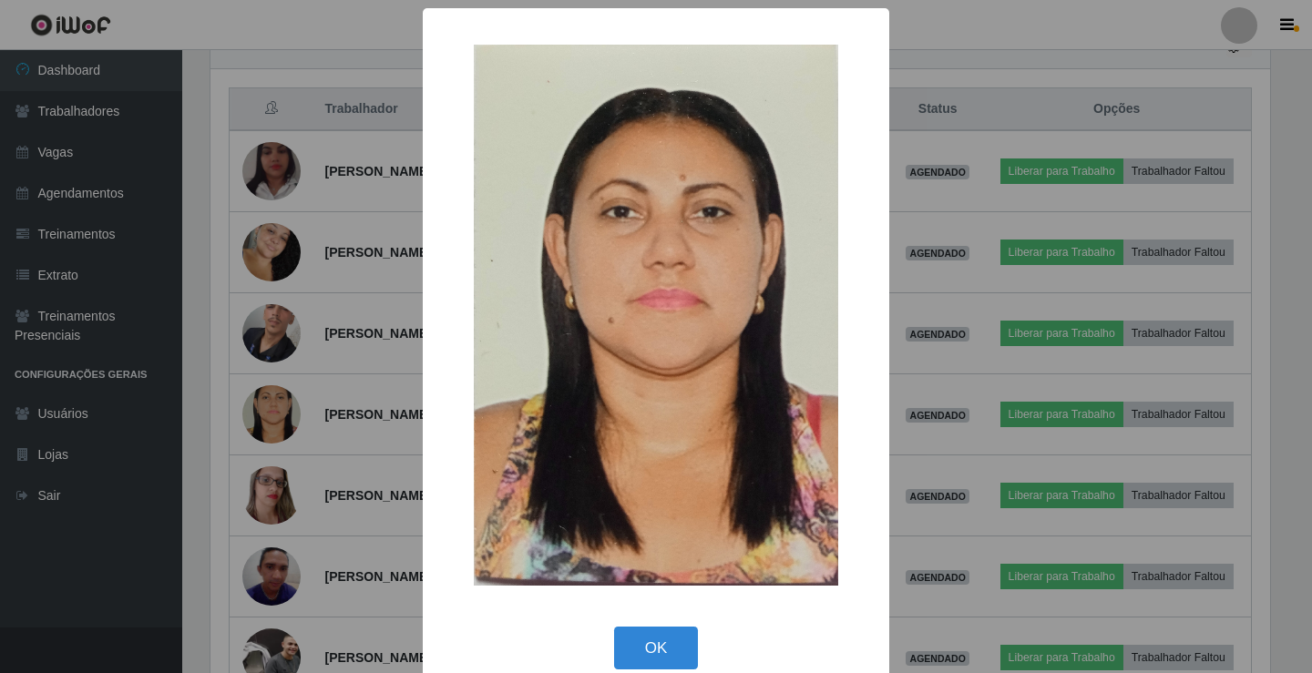
drag, startPoint x: 1052, startPoint y: 348, endPoint x: 719, endPoint y: 326, distance: 334.1
click at [1050, 349] on div "× OK Cancel" at bounding box center [656, 336] width 1312 height 673
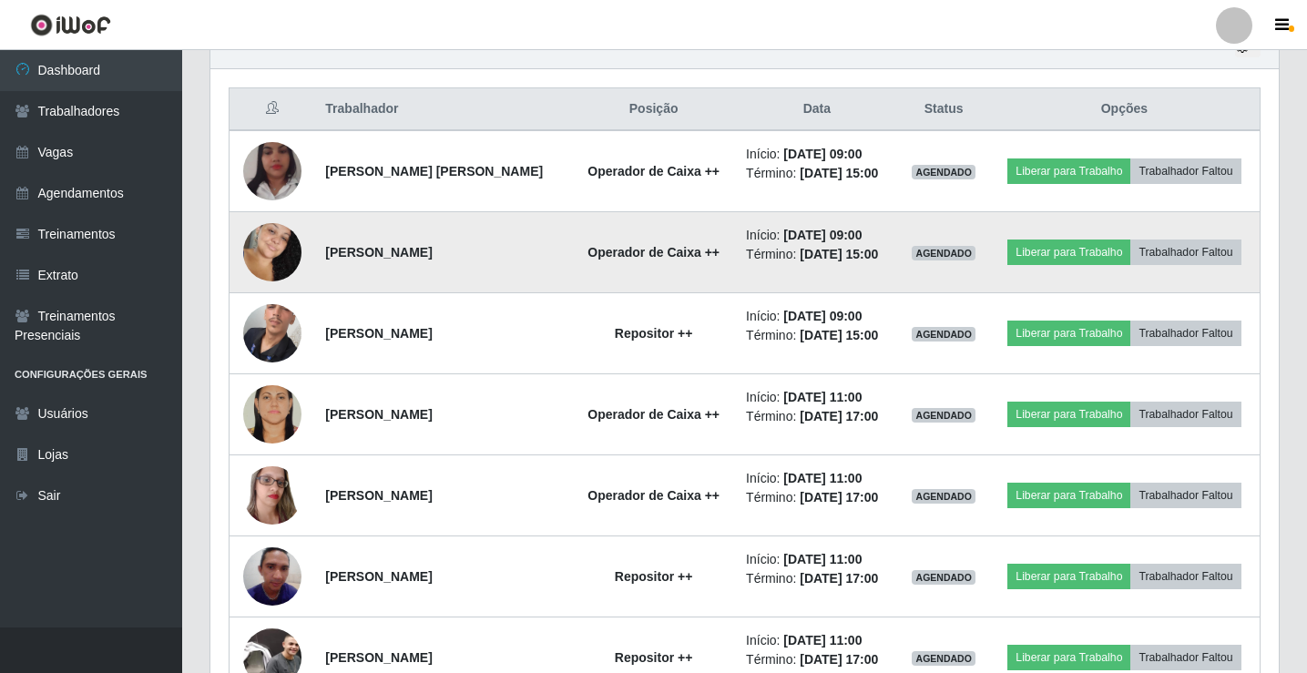
scroll to position [378, 1068]
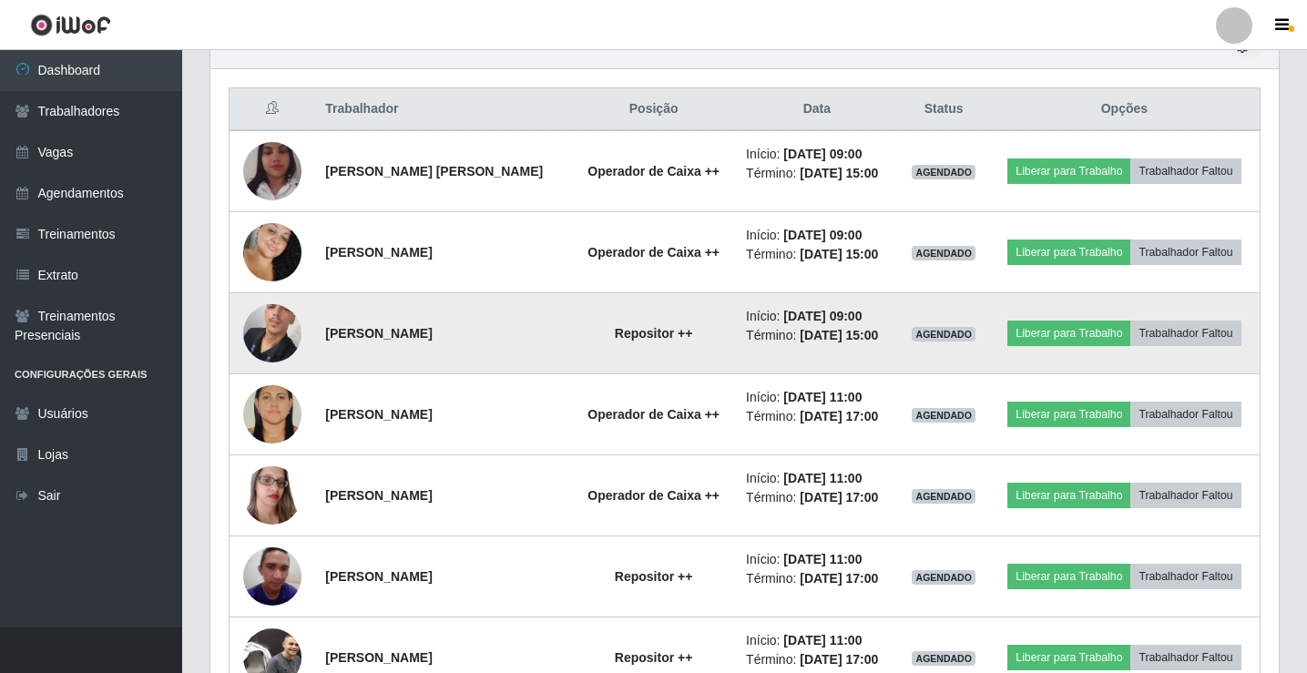
click at [305, 335] on td at bounding box center [273, 333] width 86 height 81
click at [281, 336] on img at bounding box center [272, 334] width 58 height 130
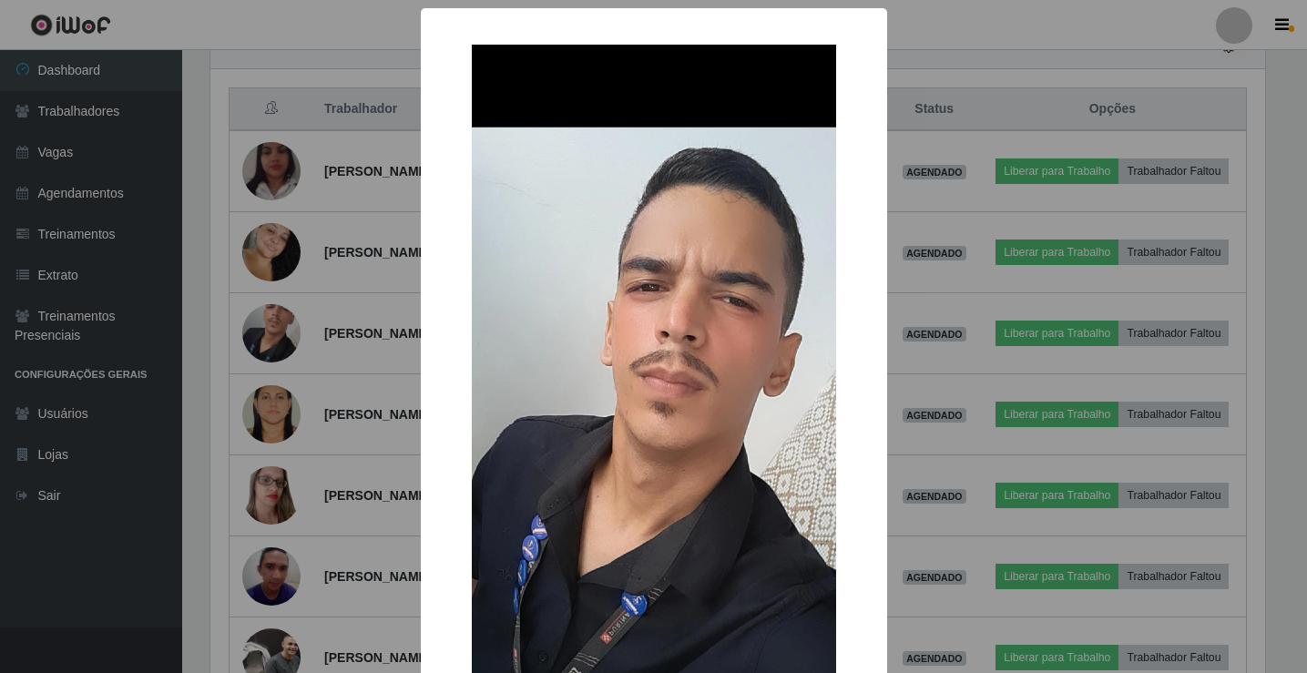
scroll to position [378, 1059]
click at [928, 342] on div "× OK Cancel" at bounding box center [656, 336] width 1312 height 673
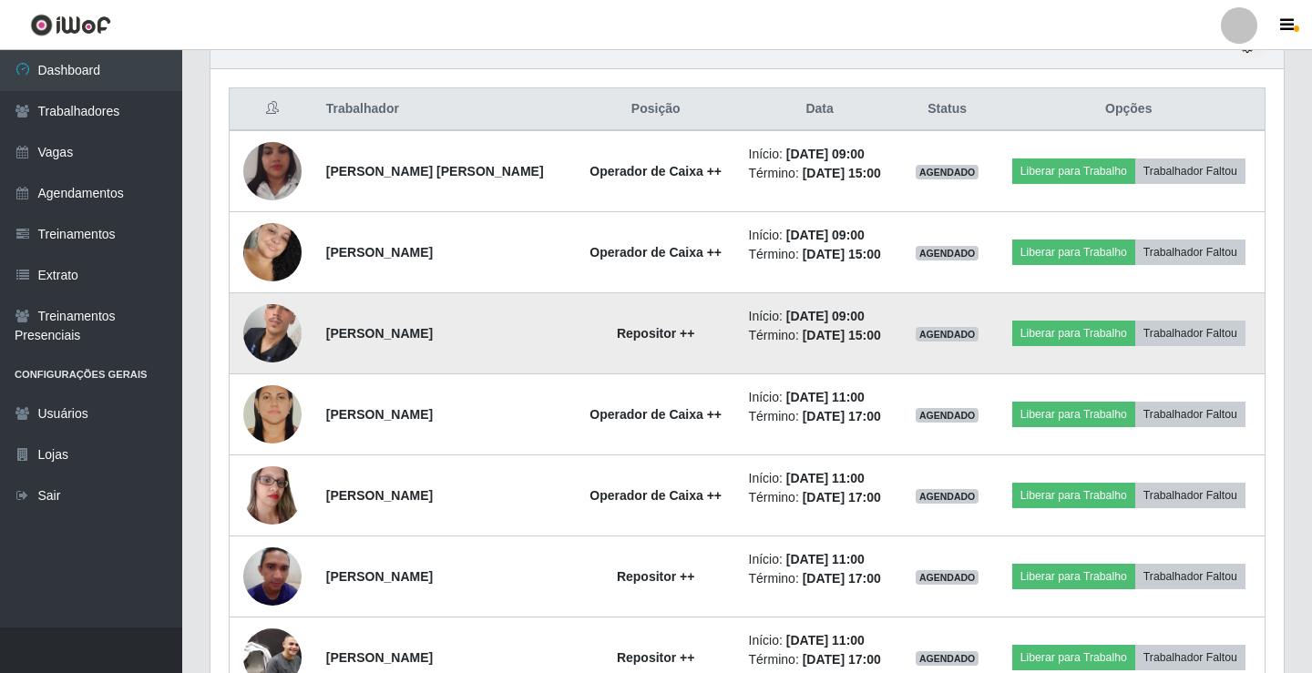
scroll to position [378, 1068]
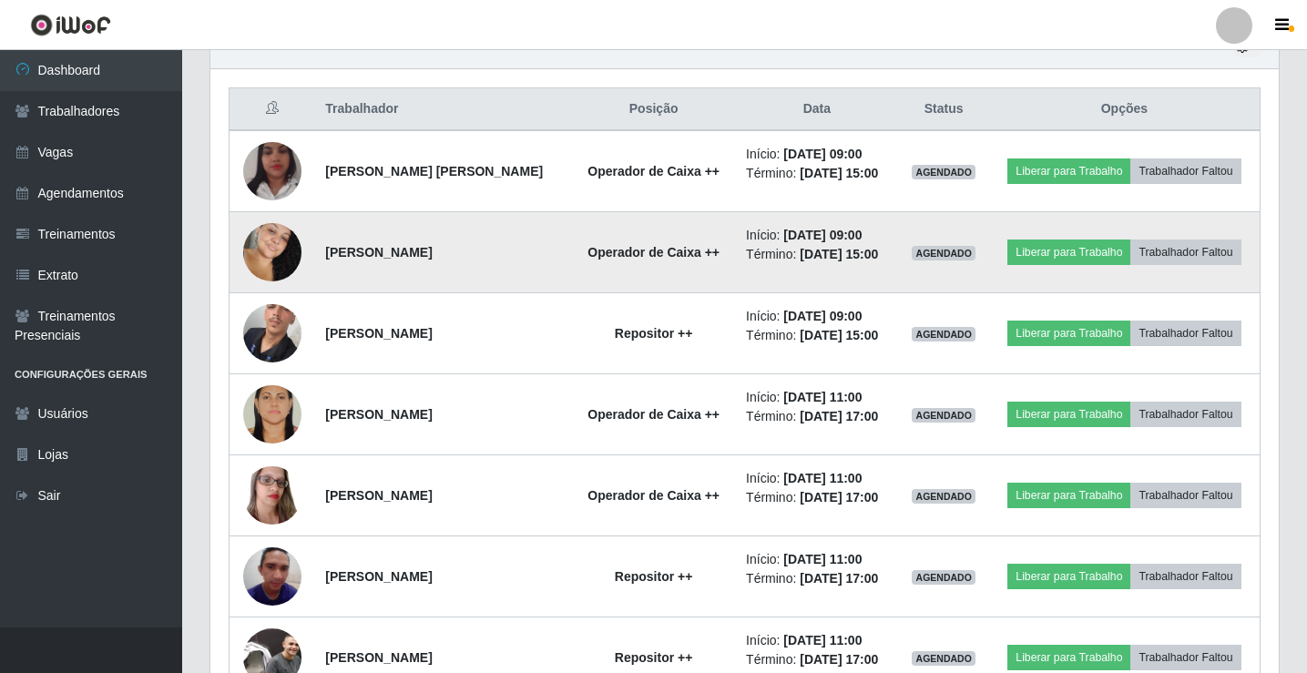
click at [254, 249] on img at bounding box center [272, 252] width 58 height 89
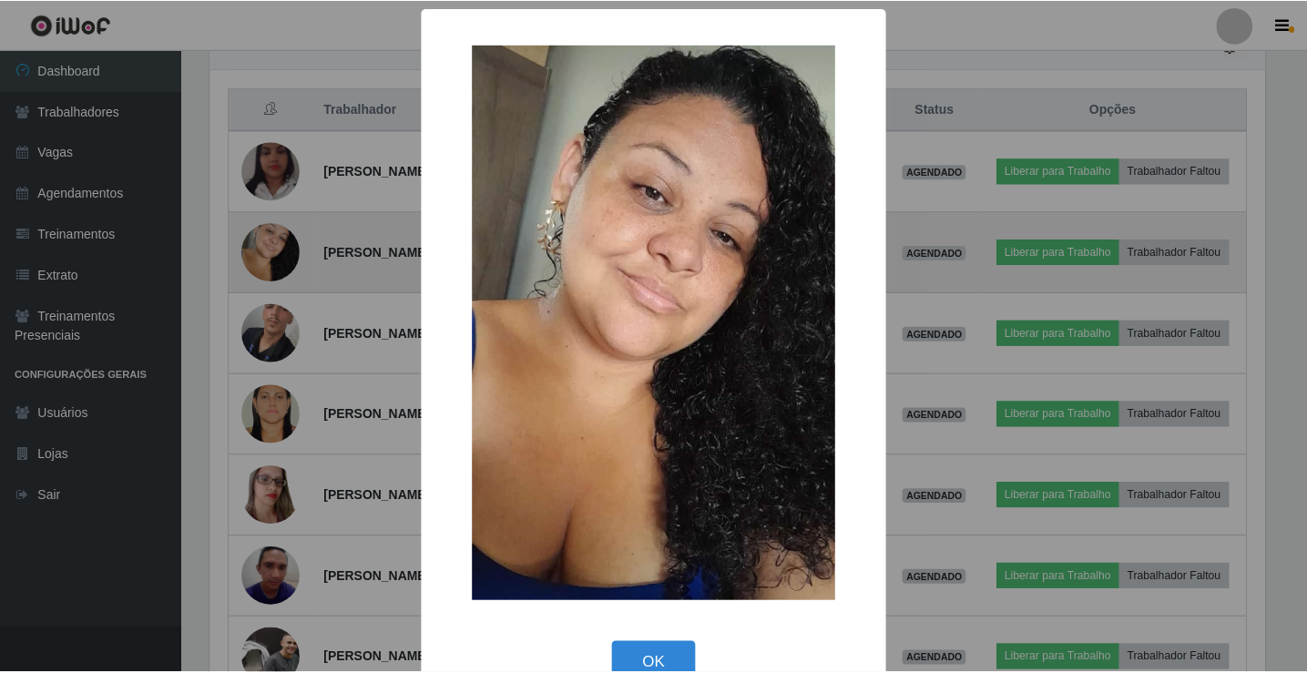
scroll to position [378, 1059]
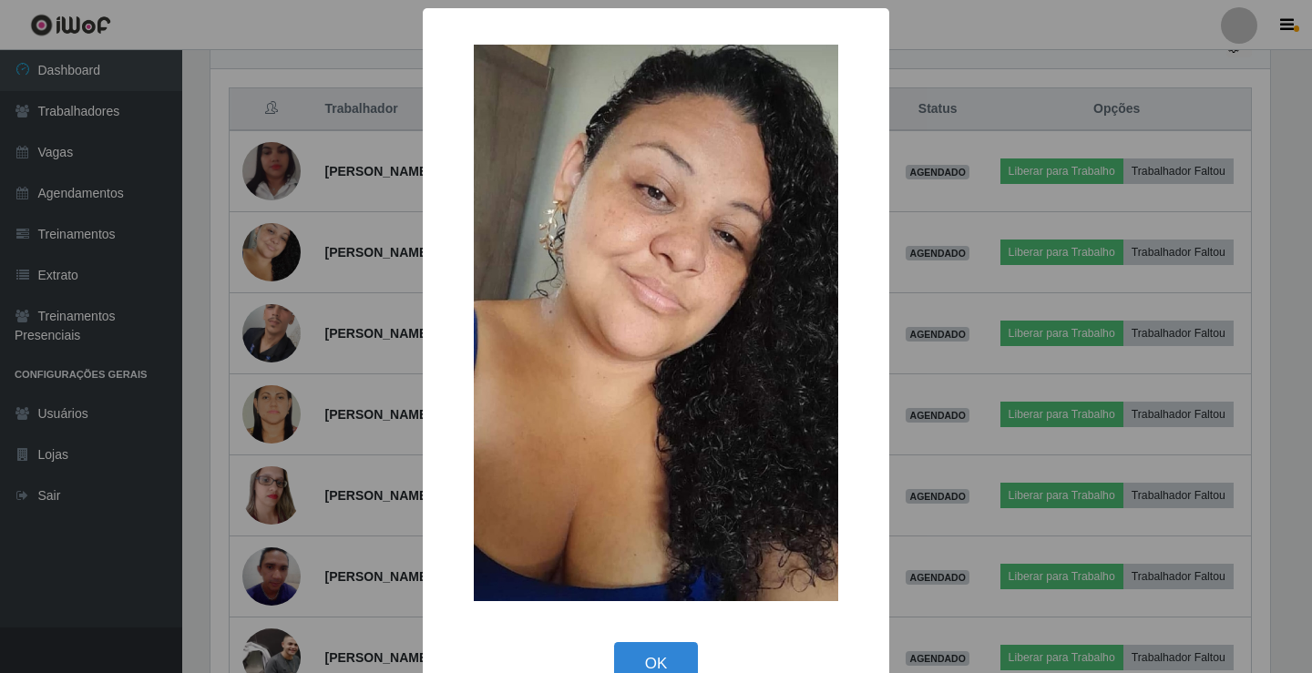
click at [976, 242] on div "× OK Cancel" at bounding box center [656, 336] width 1312 height 673
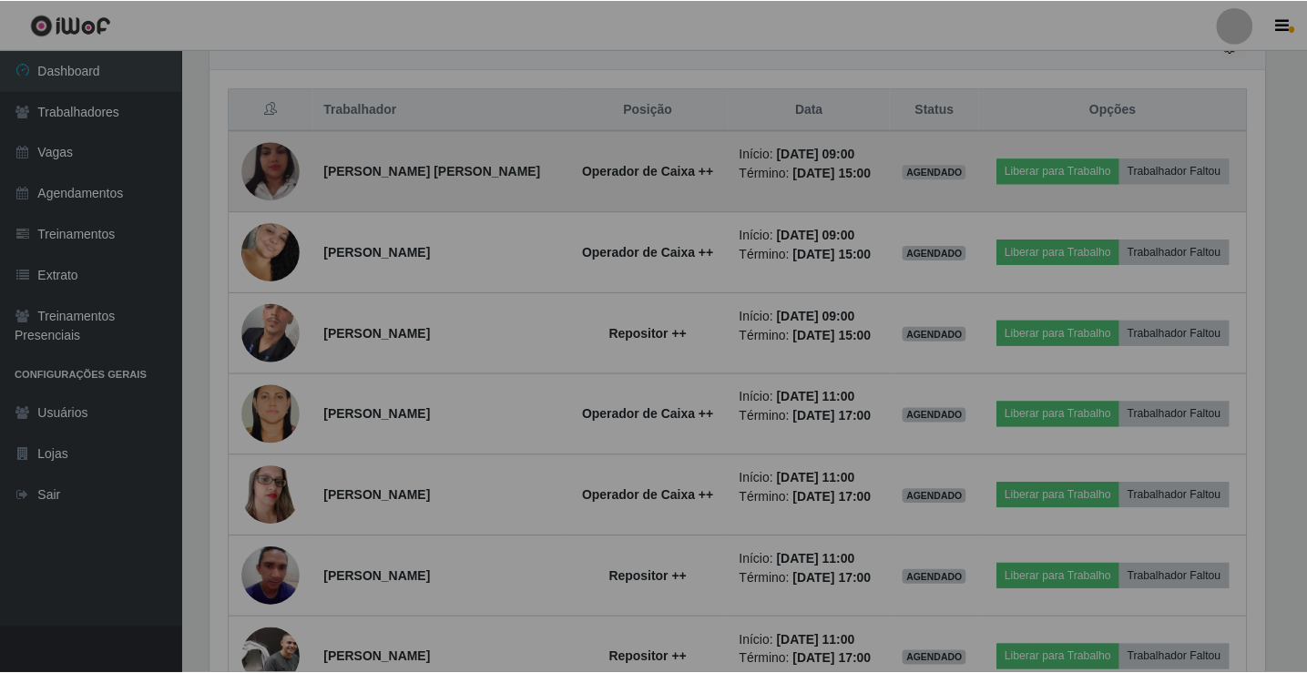
scroll to position [378, 1068]
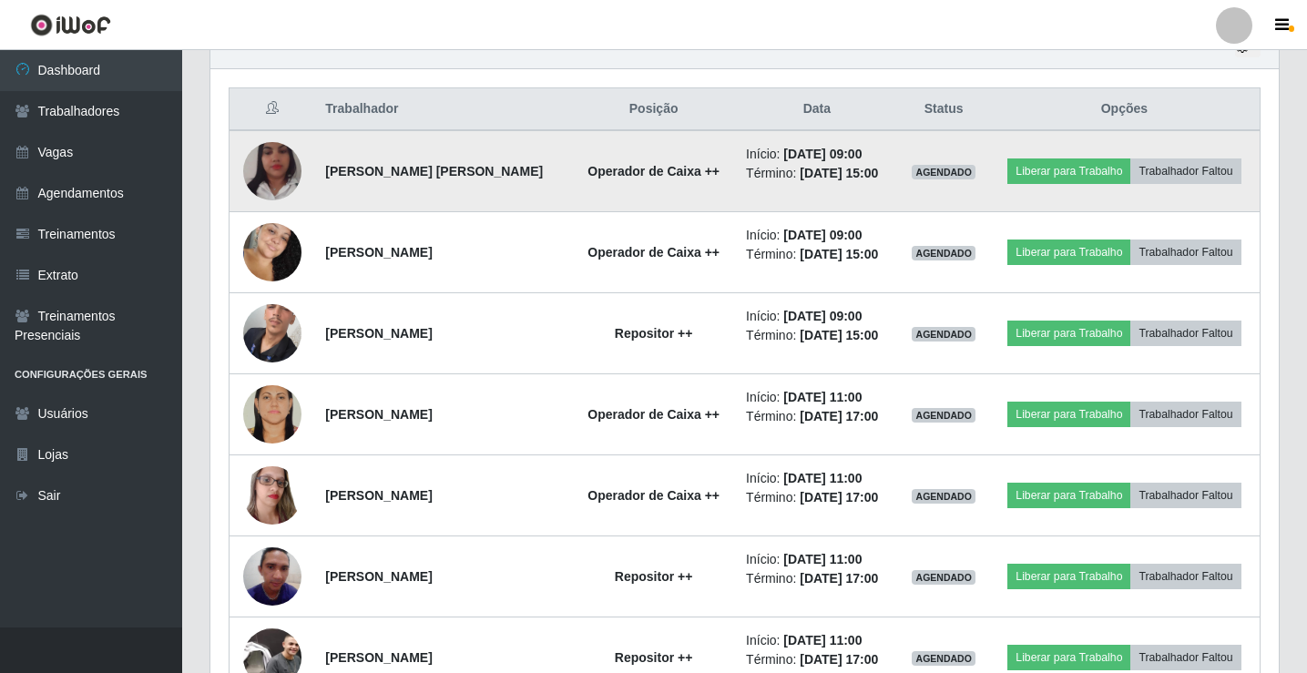
click at [272, 171] on img at bounding box center [272, 171] width 58 height 104
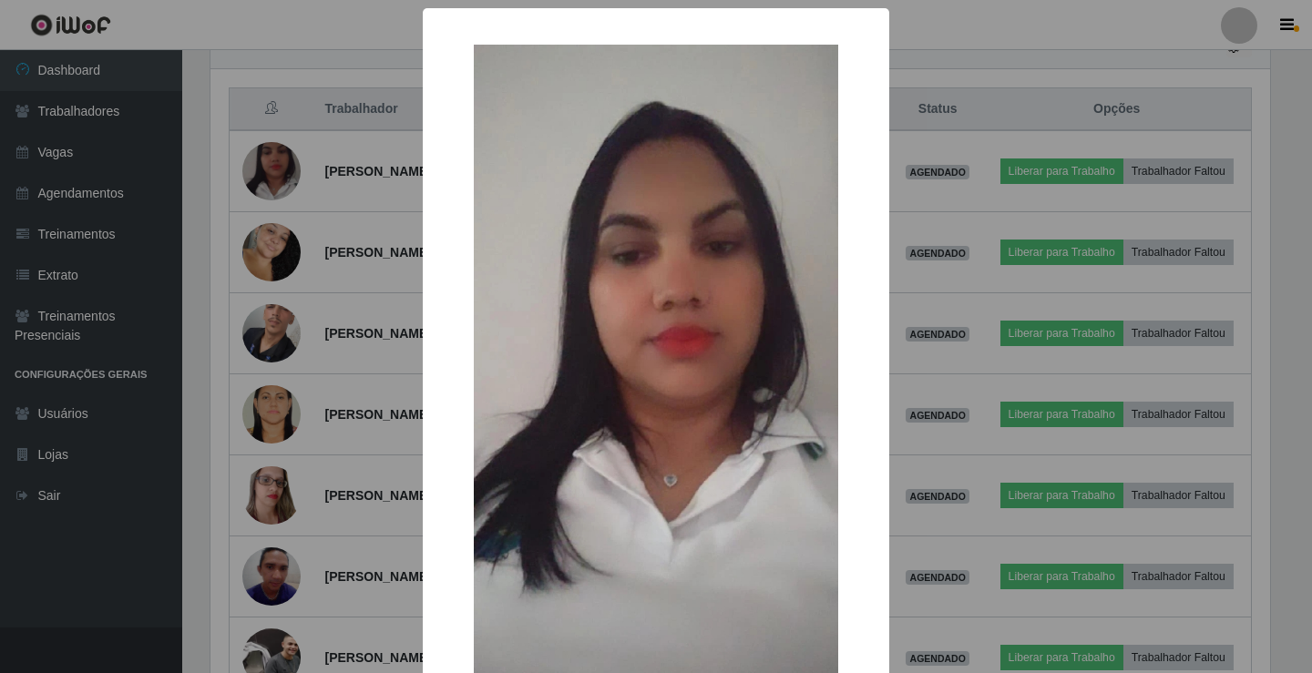
drag, startPoint x: 924, startPoint y: 307, endPoint x: 611, endPoint y: 389, distance: 323.0
click at [922, 312] on div "× OK Cancel" at bounding box center [656, 336] width 1312 height 673
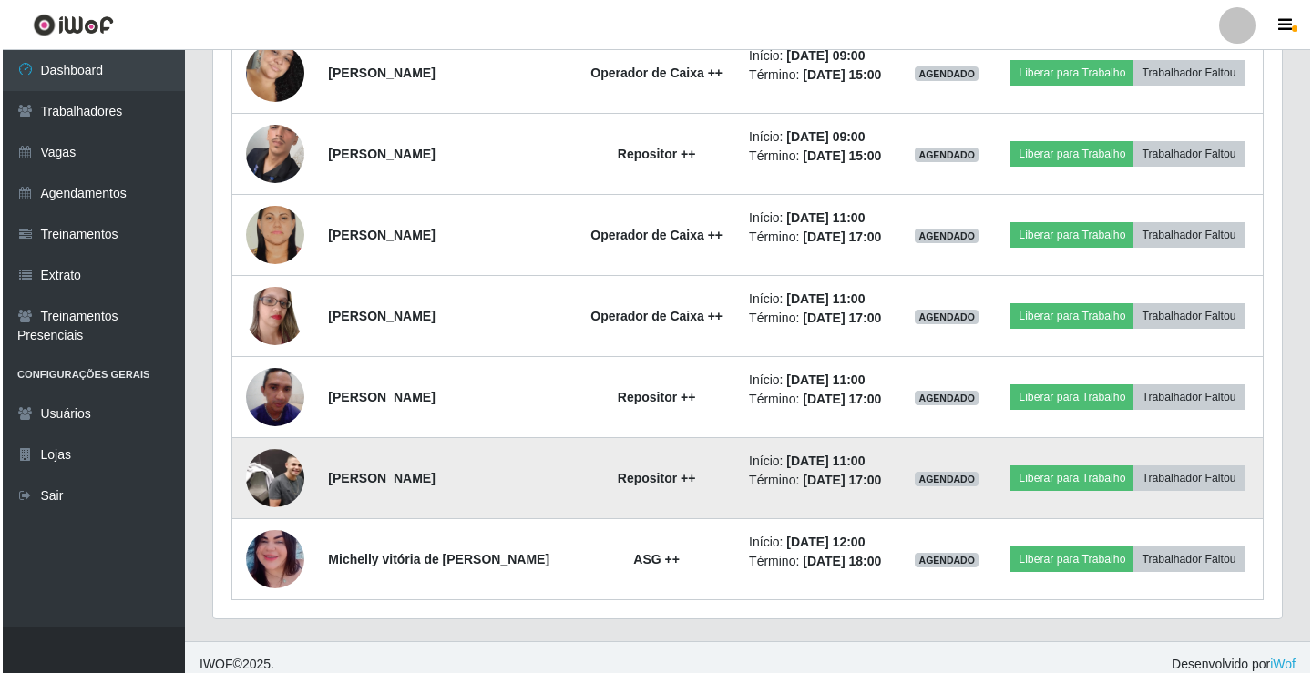
scroll to position [861, 0]
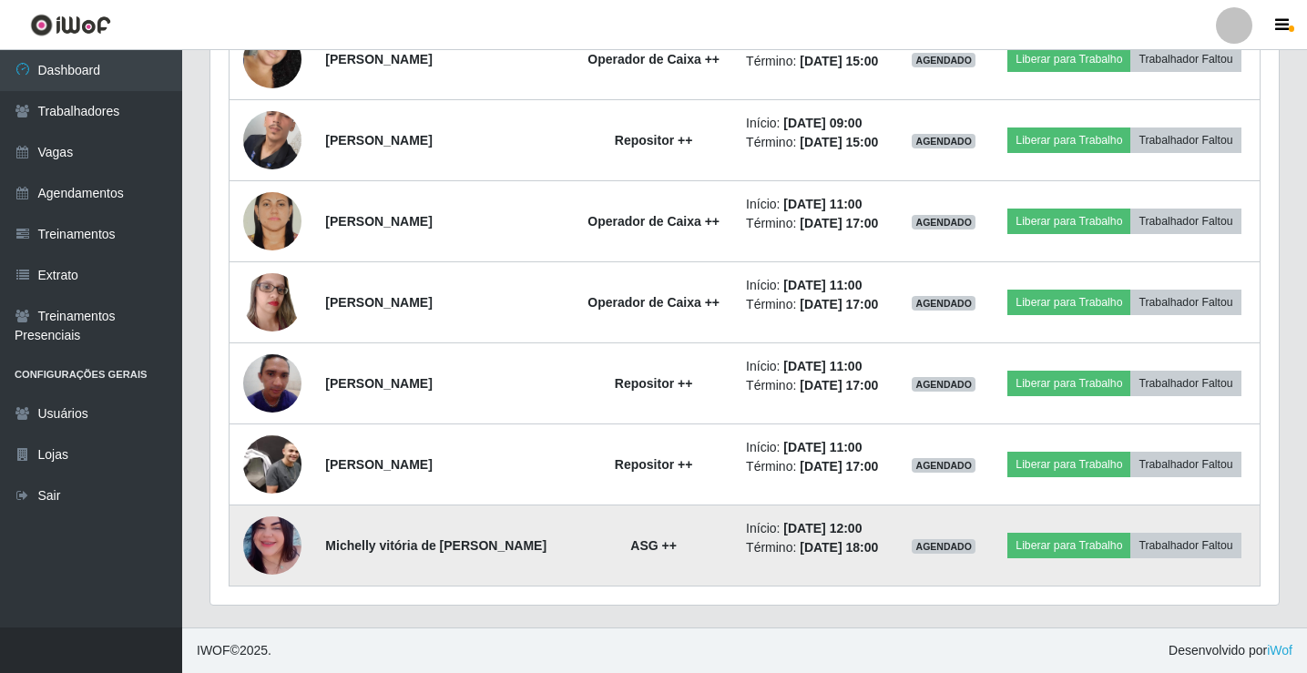
click at [291, 545] on img at bounding box center [272, 545] width 58 height 129
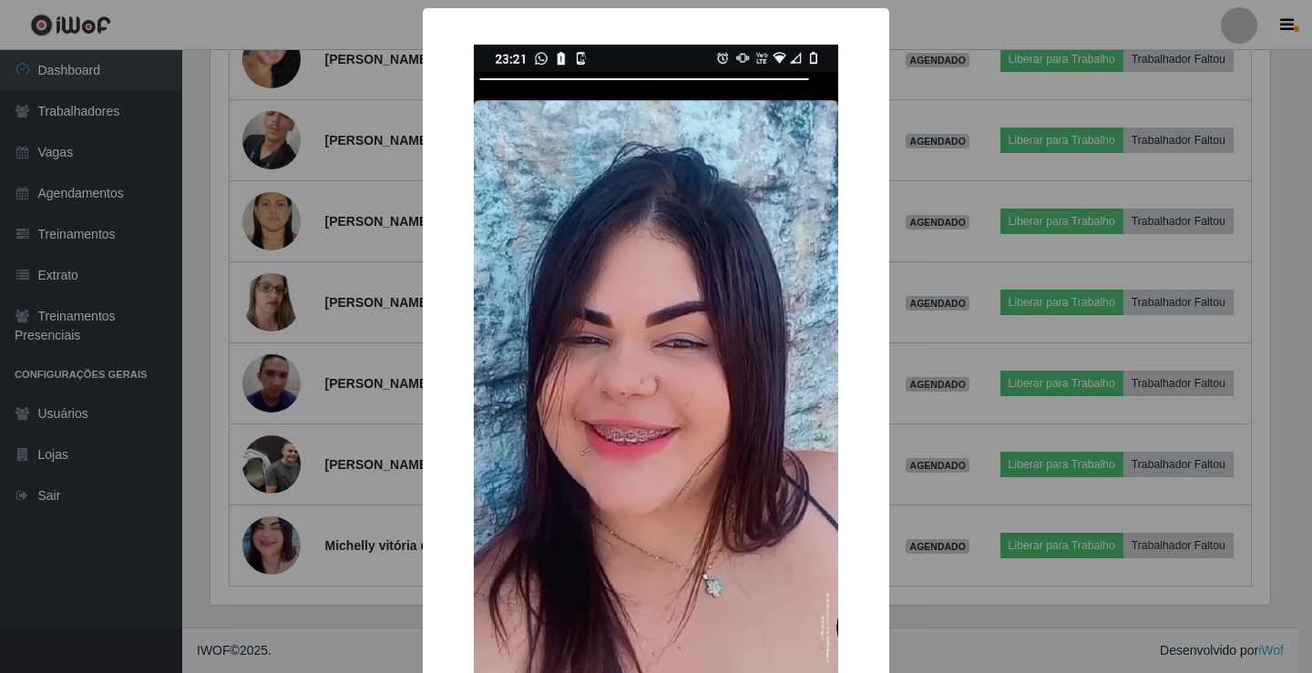
click at [970, 423] on div "× OK Cancel" at bounding box center [656, 336] width 1312 height 673
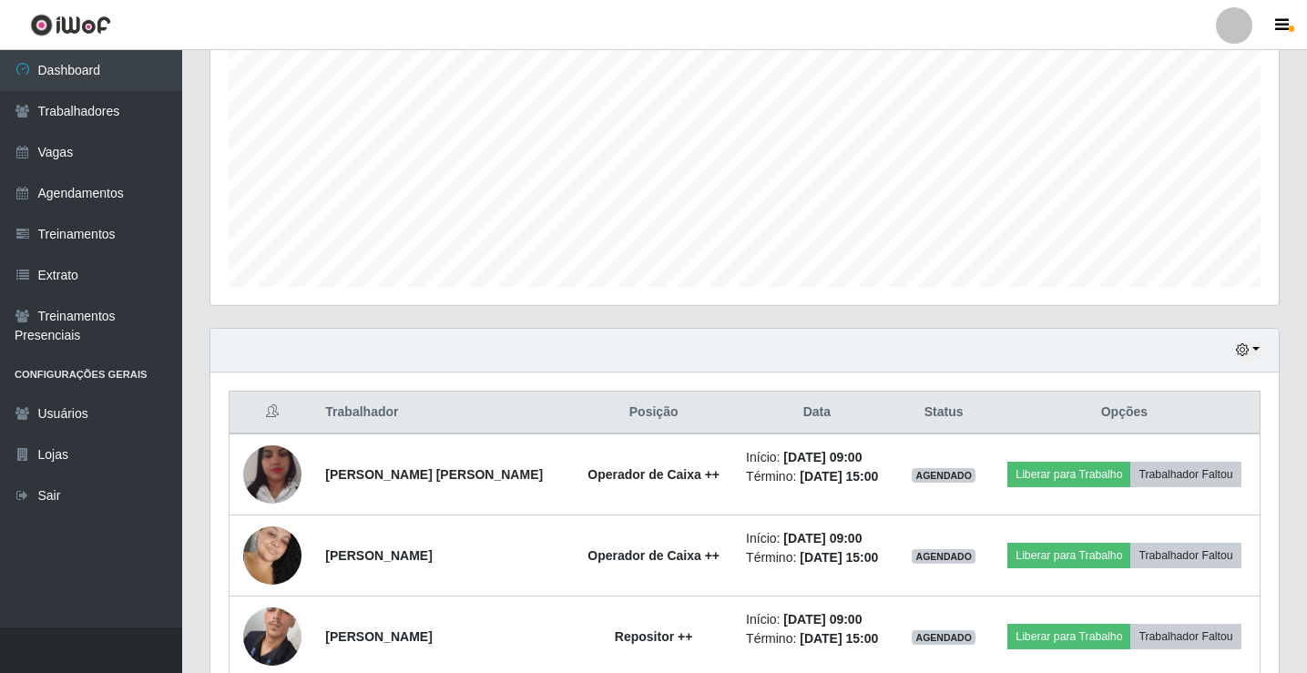
click at [1263, 348] on div "Hoje 1 dia 3 dias 1 Semana Não encerrados" at bounding box center [744, 351] width 1068 height 44
click at [1249, 349] on button "button" at bounding box center [1248, 350] width 26 height 21
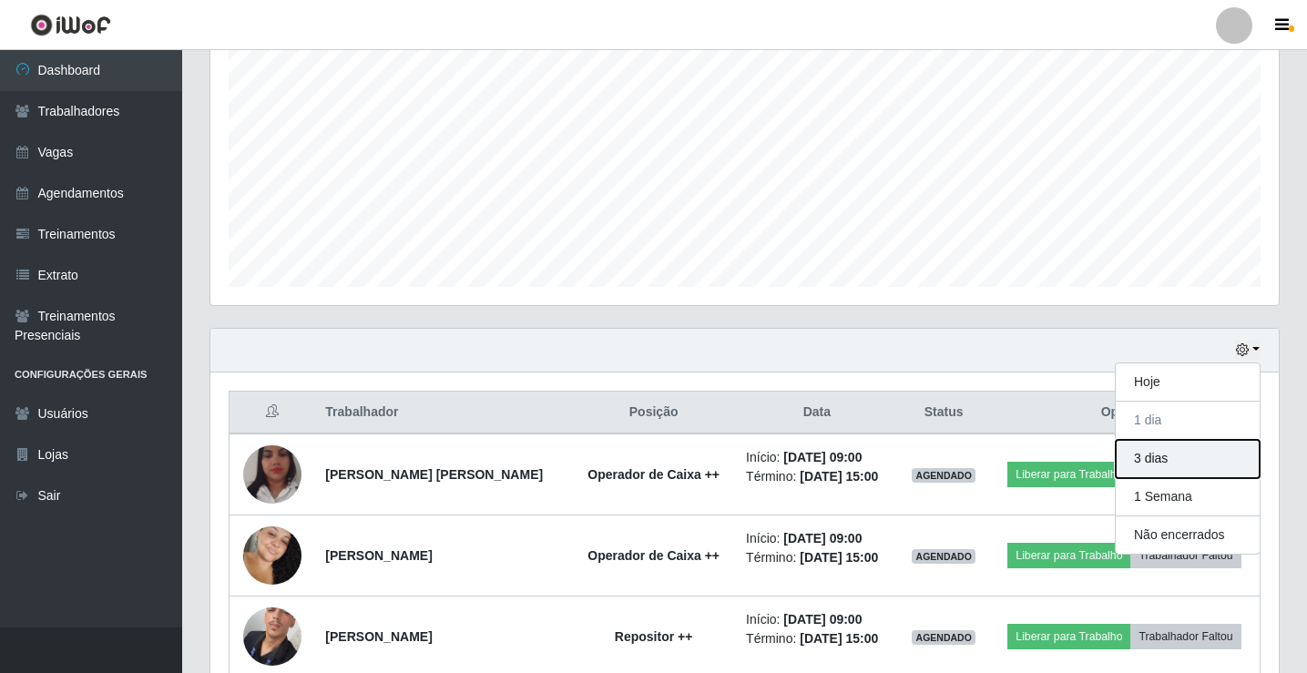
click at [1156, 459] on button "3 dias" at bounding box center [1188, 459] width 144 height 38
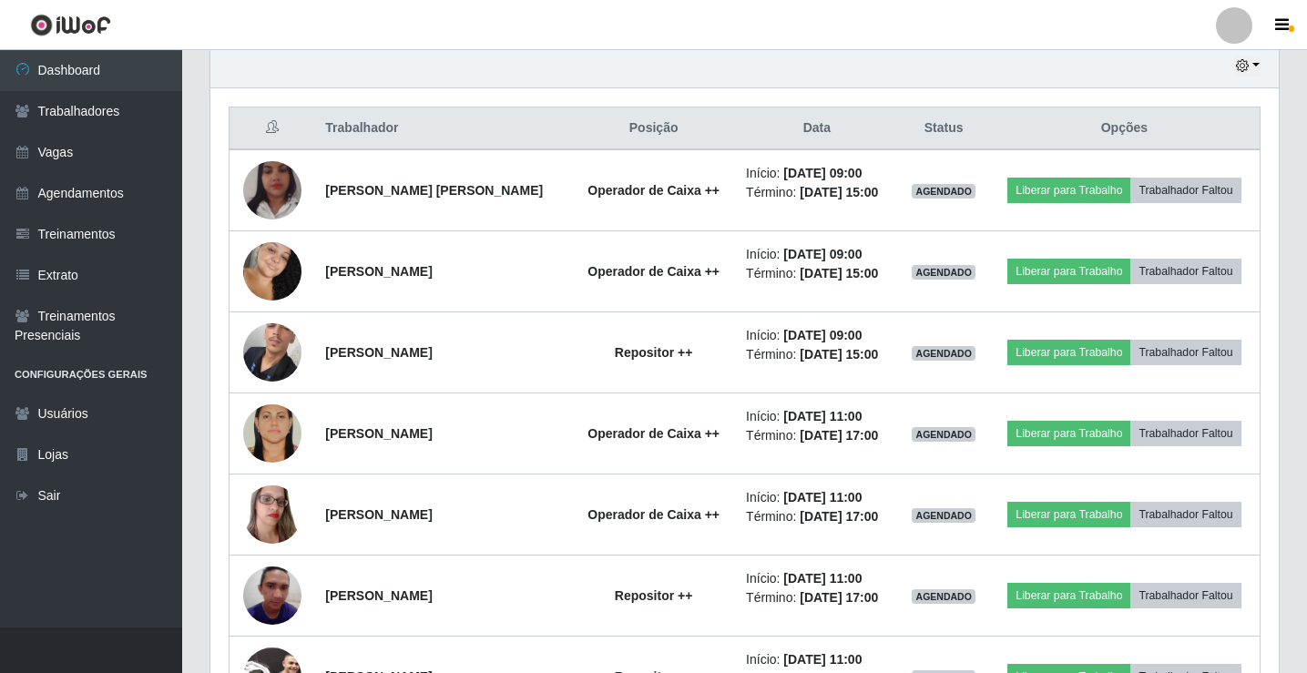
click at [1234, 46] on li "Perfil Alterar Senha Sair" at bounding box center [1234, 26] width 55 height 46
click at [1234, 14] on div at bounding box center [1234, 25] width 36 height 36
click at [1088, 69] on div "Hoje 1 dia 3 dias 1 Semana Não encerrados" at bounding box center [744, 67] width 1068 height 44
